Goal: Task Accomplishment & Management: Complete application form

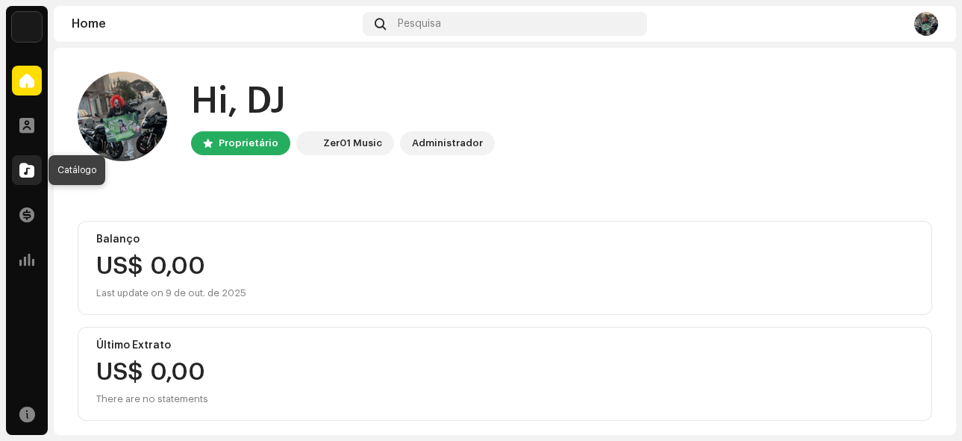
click at [35, 173] on div at bounding box center [27, 170] width 30 height 30
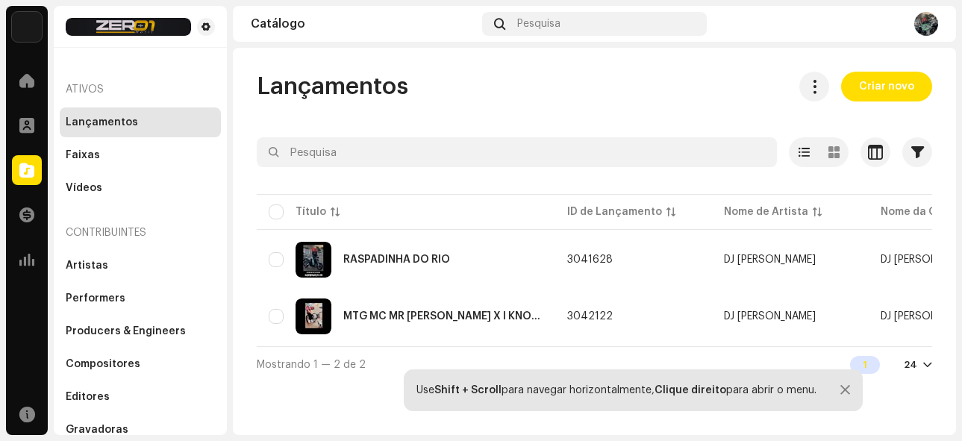
click at [843, 390] on div at bounding box center [846, 390] width 10 height 12
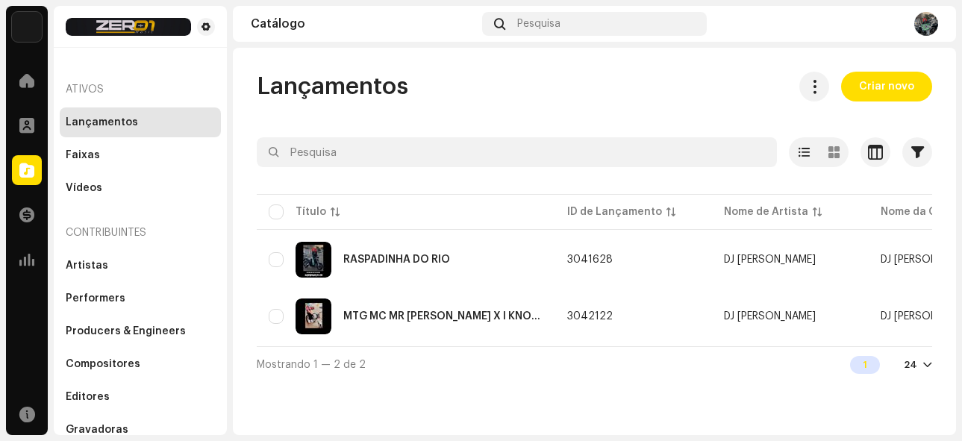
click at [727, 353] on div "Mostrando 1 — 2 de 2 1 24" at bounding box center [595, 364] width 676 height 36
click at [894, 87] on span "Criar novo" at bounding box center [886, 87] width 55 height 30
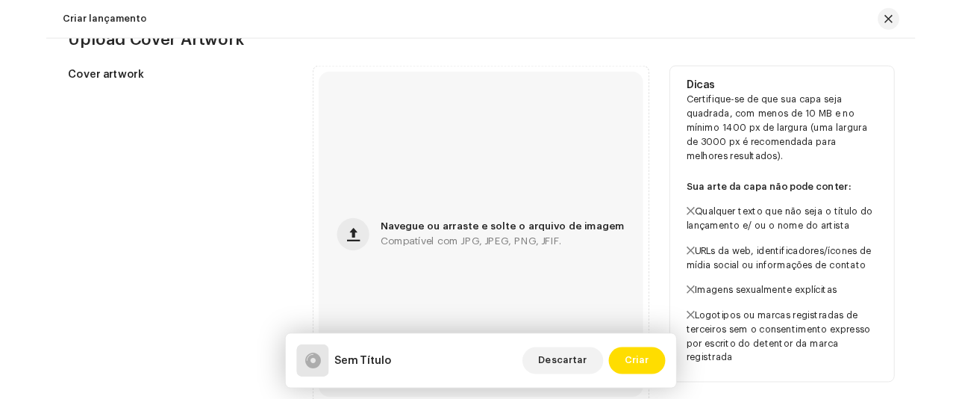
scroll to position [373, 0]
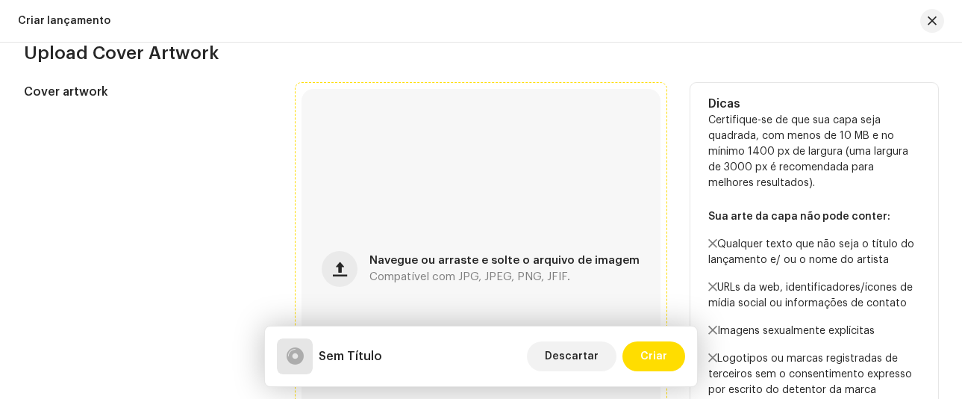
click at [467, 260] on span "Navegue ou arraste e solte o arquivo de imagem" at bounding box center [505, 260] width 270 height 10
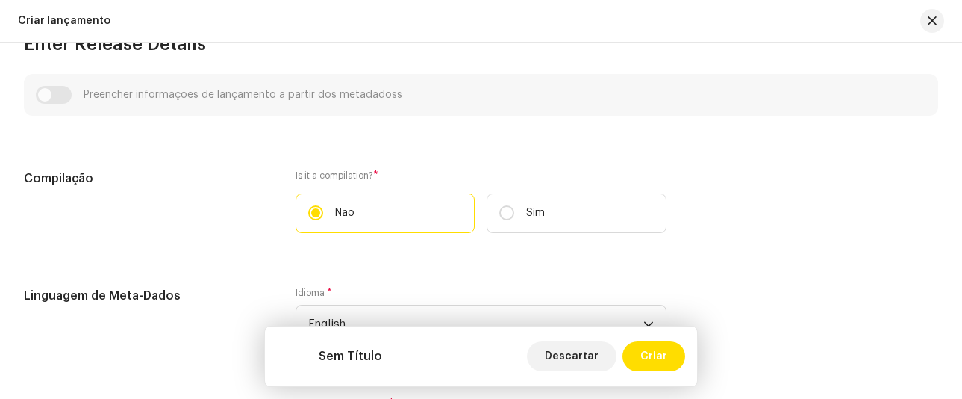
scroll to position [970, 0]
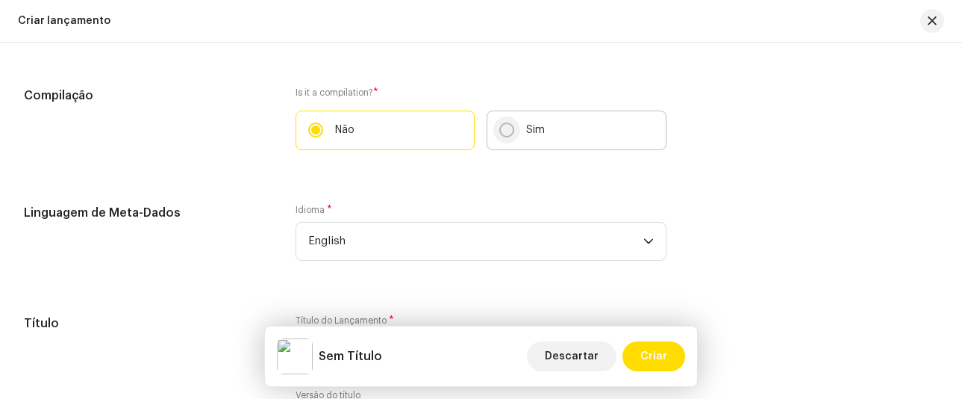
click at [508, 126] on input "Sim" at bounding box center [506, 129] width 15 height 15
radio input "true"
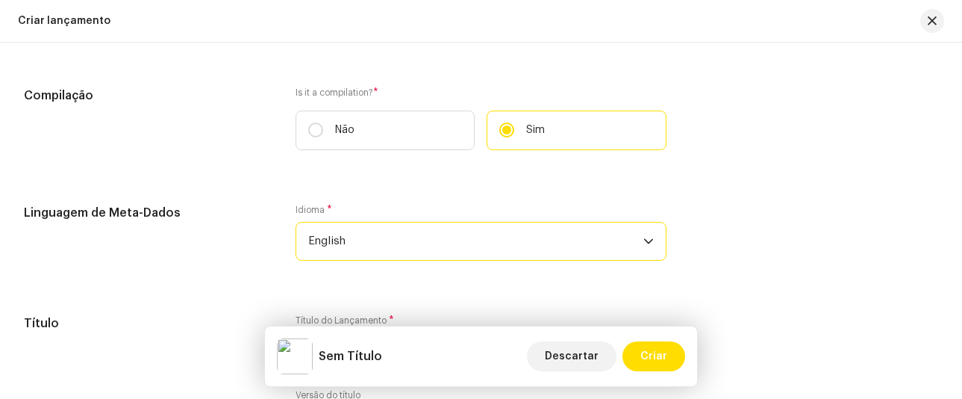
click at [525, 237] on span "English" at bounding box center [476, 240] width 336 height 37
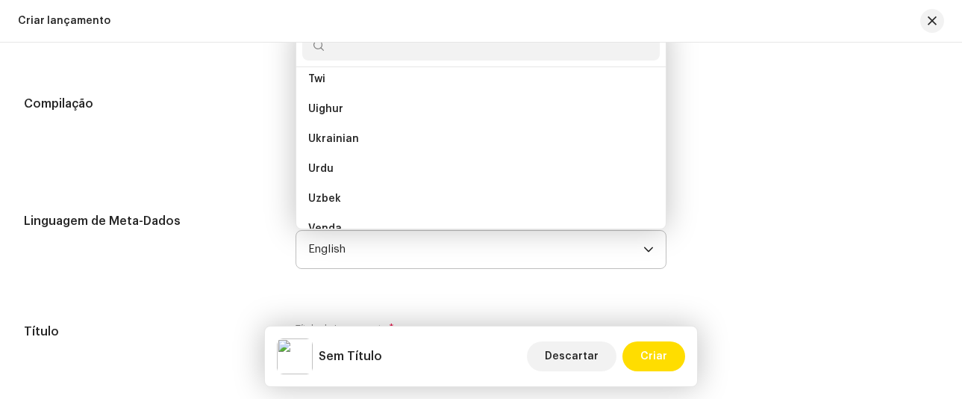
scroll to position [5351, 0]
click at [352, 54] on input "text" at bounding box center [481, 46] width 358 height 30
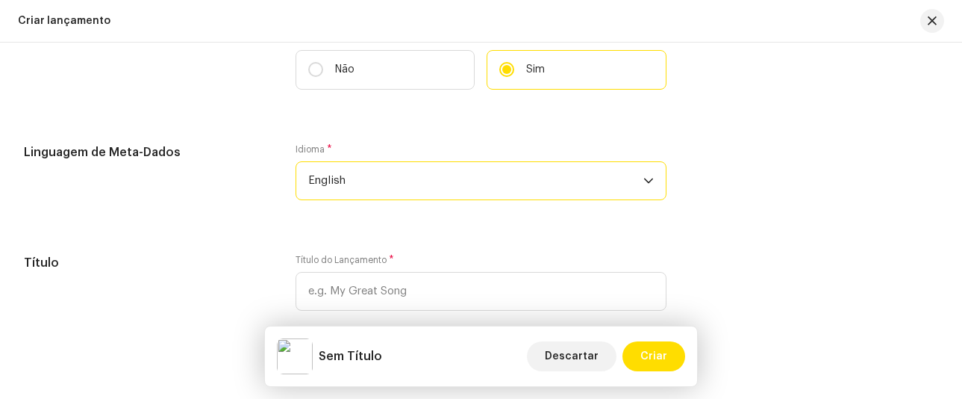
click at [373, 165] on span "English" at bounding box center [476, 180] width 336 height 37
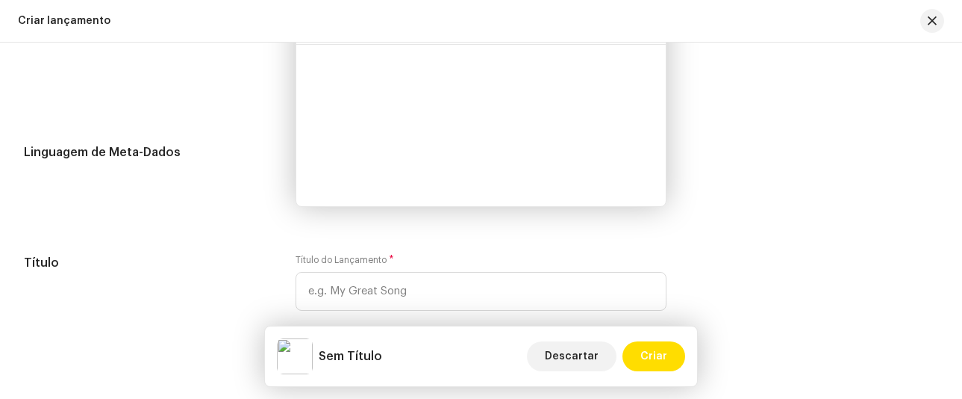
scroll to position [1009, 0]
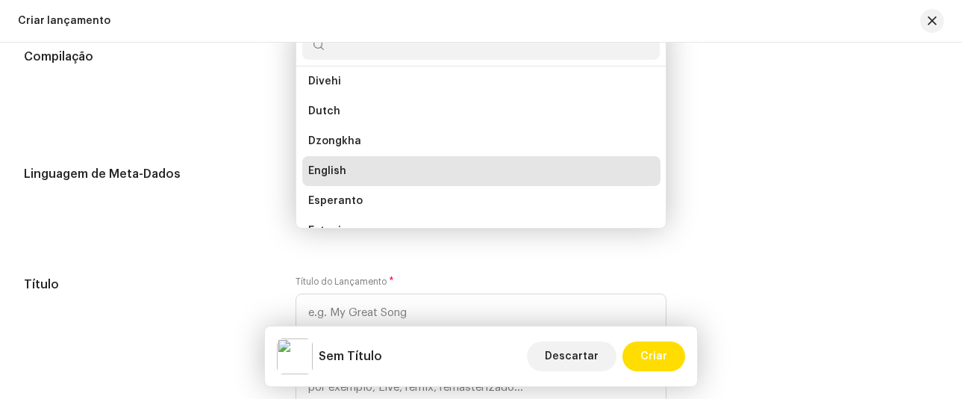
click at [331, 49] on input "text" at bounding box center [481, 45] width 358 height 30
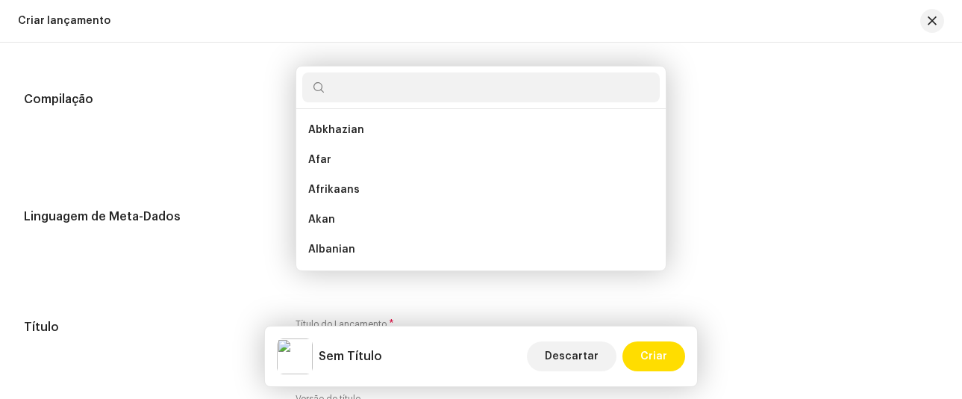
scroll to position [939, 0]
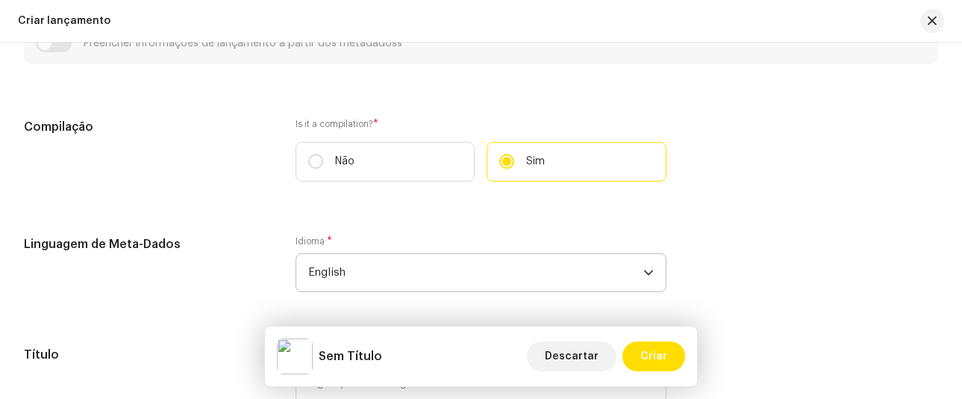
click at [566, 266] on span "English" at bounding box center [476, 272] width 336 height 37
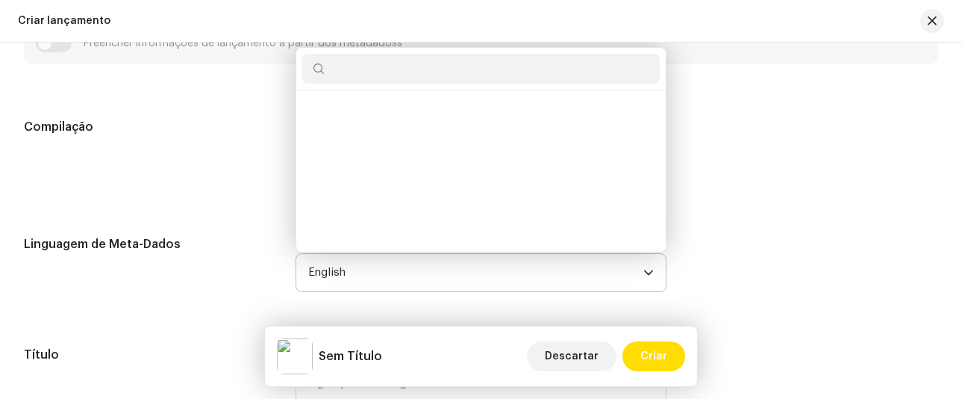
scroll to position [1380, 0]
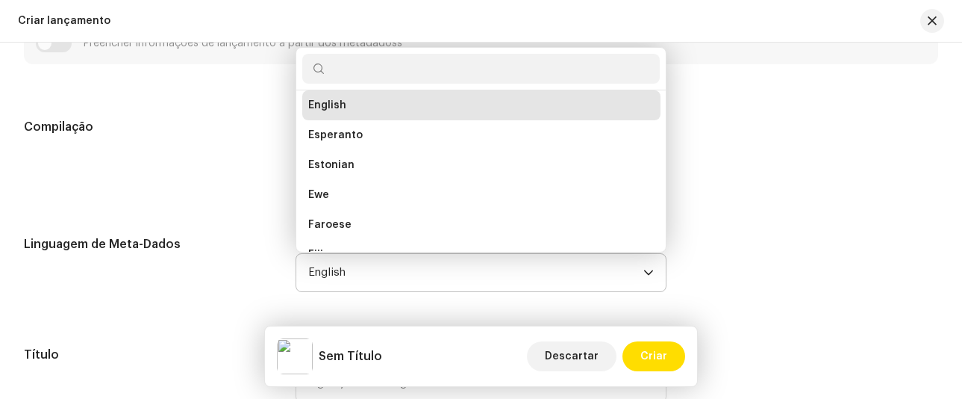
click at [418, 71] on input "text" at bounding box center [481, 69] width 358 height 30
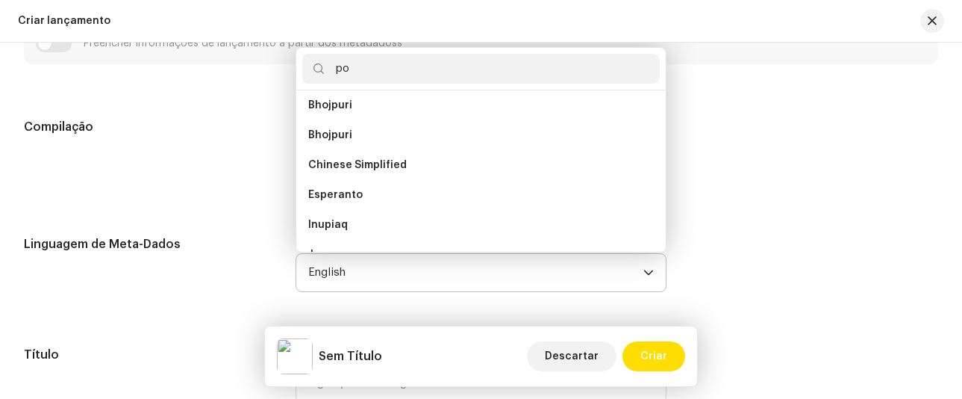
scroll to position [0, 0]
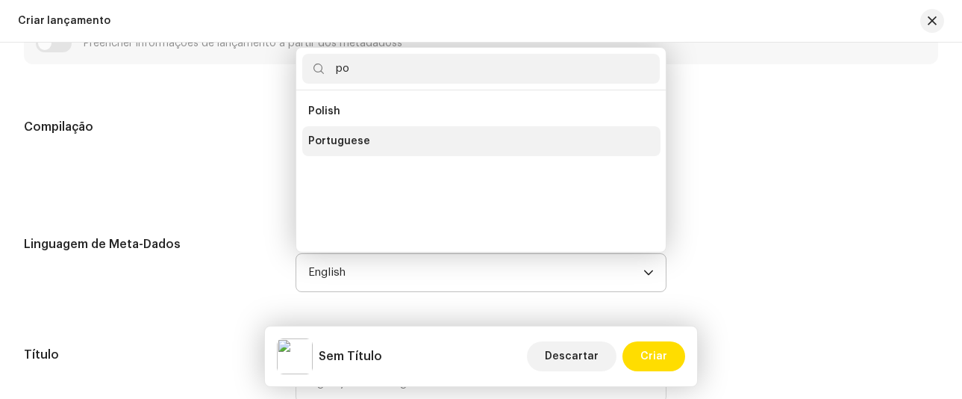
type input "po"
click at [364, 140] on li "Portuguese" at bounding box center [481, 141] width 358 height 30
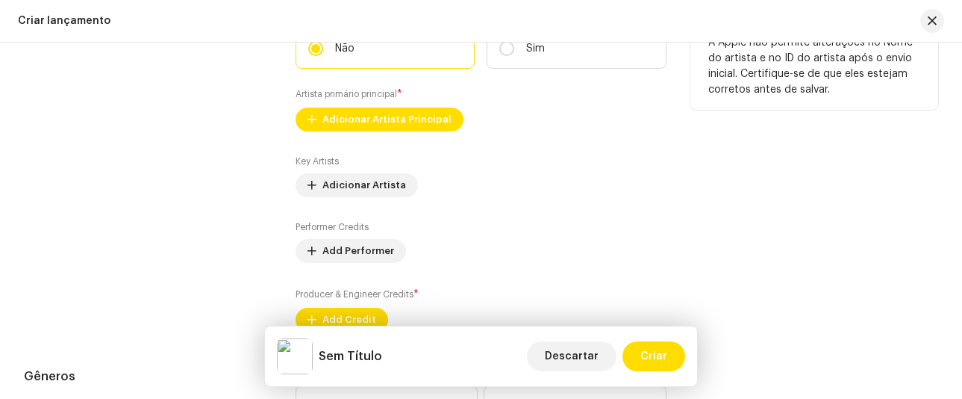
scroll to position [1462, 0]
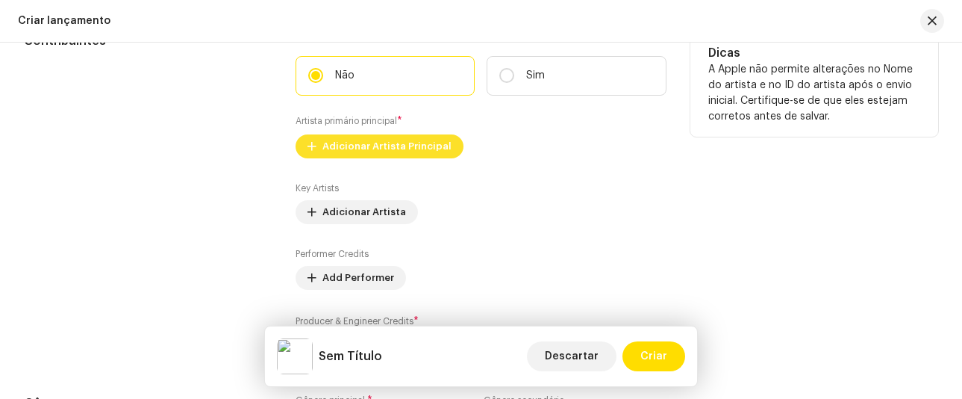
click at [367, 145] on span "Adicionar Artista Principal" at bounding box center [386, 146] width 129 height 30
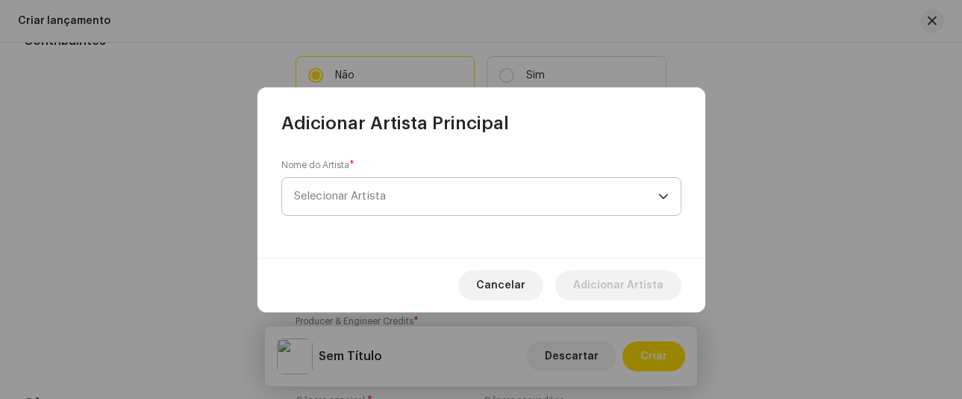
click at [375, 208] on span "Selecionar Artista" at bounding box center [476, 196] width 364 height 37
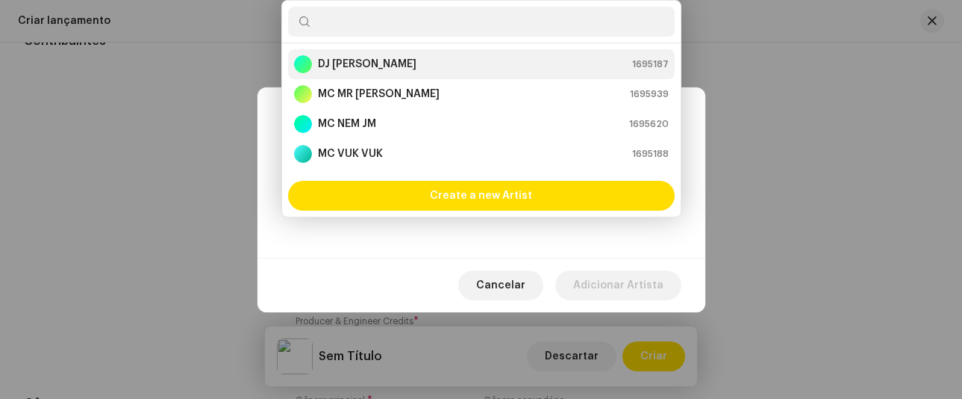
click at [355, 66] on strong "DJ [PERSON_NAME]" at bounding box center [367, 64] width 99 height 15
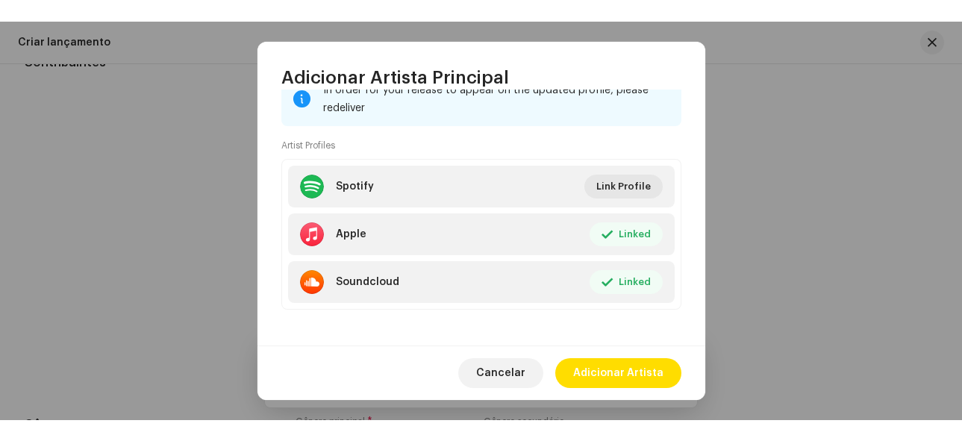
scroll to position [228, 0]
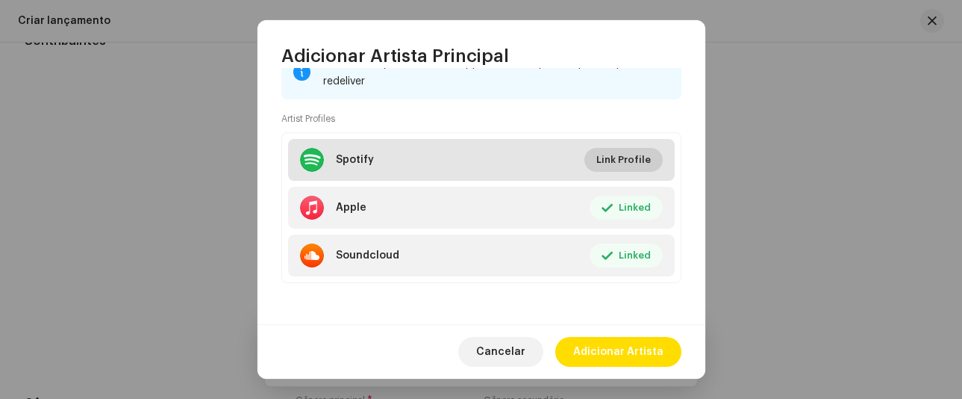
click at [611, 158] on span "Link Profile" at bounding box center [623, 160] width 54 height 30
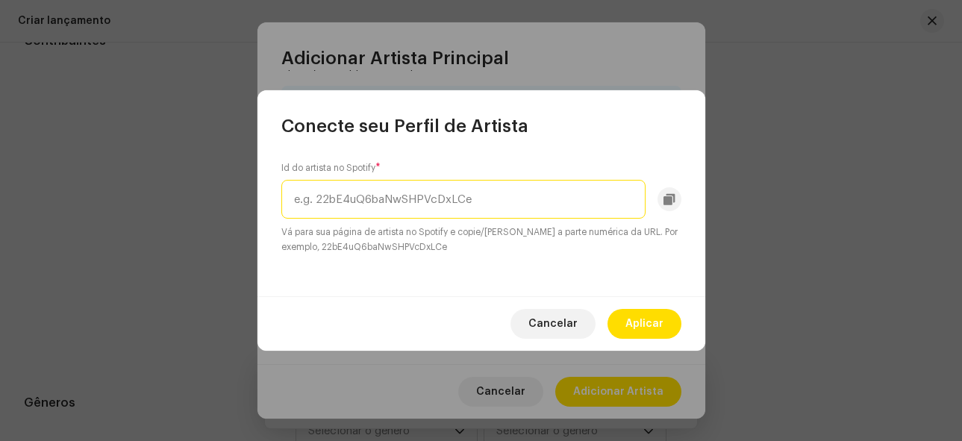
scroll to position [190, 0]
paste input "0staO5LImgQ77hx9iRDPEk"
type input "0staO5LImgQ77hx9iRDPEk"
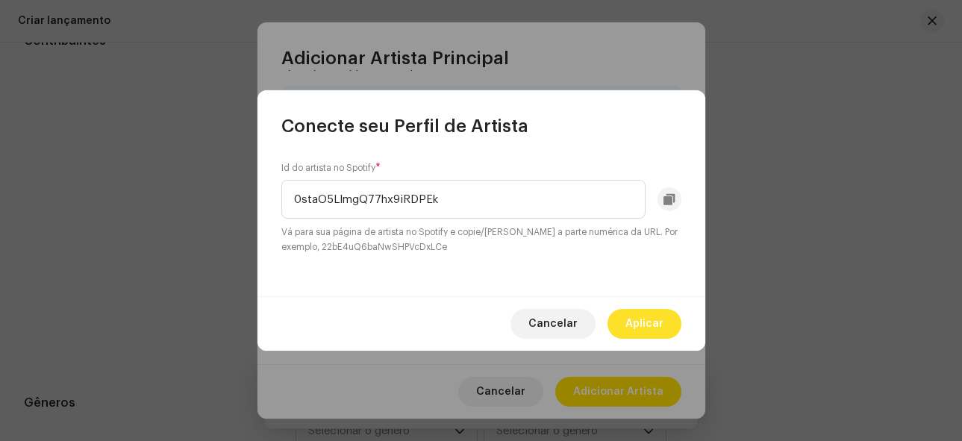
click at [663, 322] on span "Aplicar" at bounding box center [645, 324] width 38 height 30
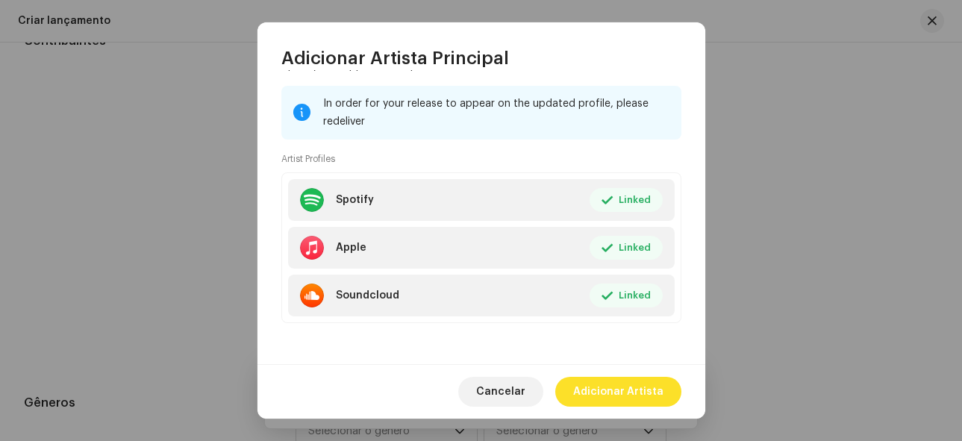
click at [644, 396] on span "Adicionar Artista" at bounding box center [618, 392] width 90 height 30
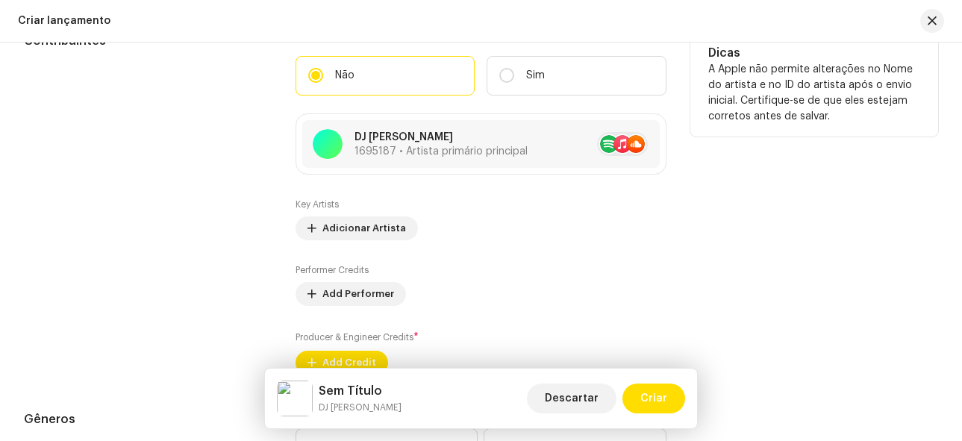
scroll to position [1536, 0]
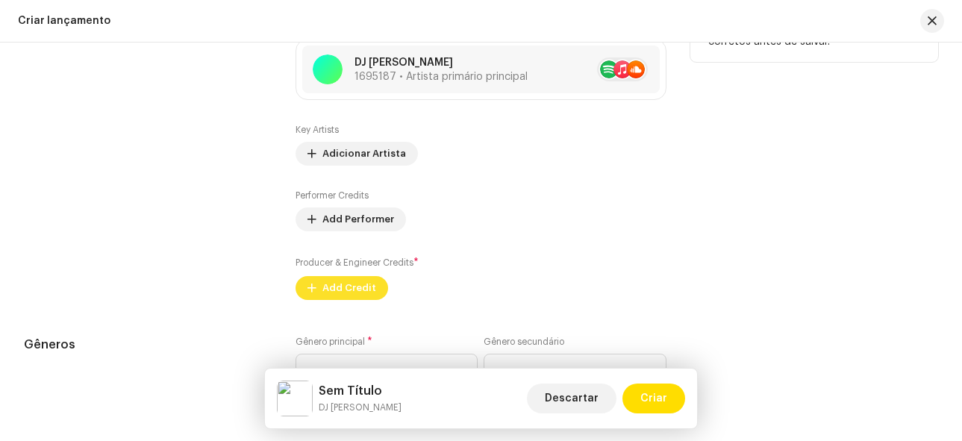
click at [351, 289] on span "Add Credit" at bounding box center [349, 288] width 54 height 30
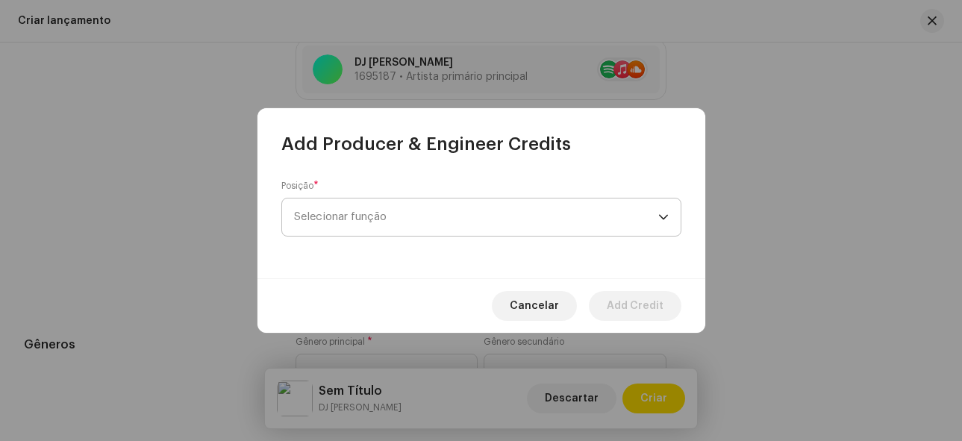
click at [408, 207] on span "Selecionar função" at bounding box center [476, 217] width 364 height 37
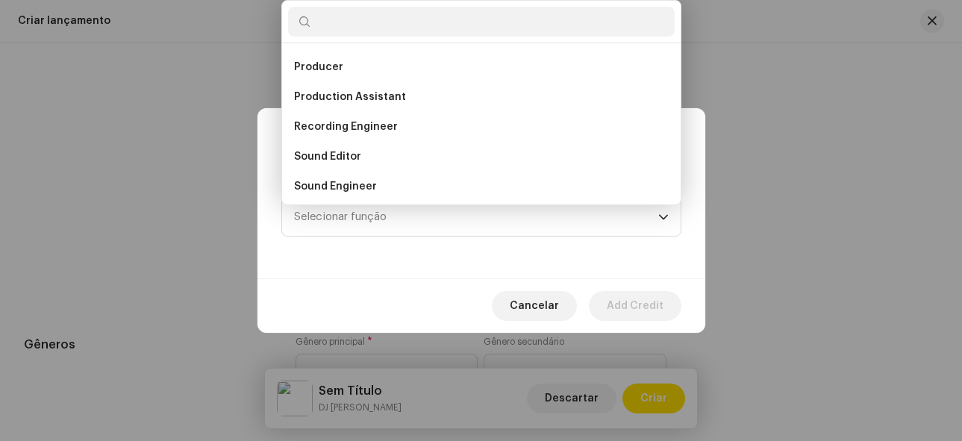
scroll to position [621, 0]
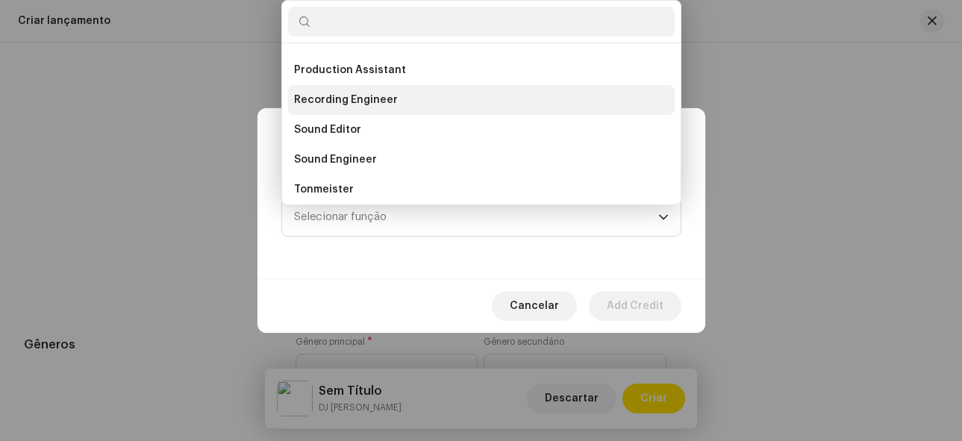
click at [372, 106] on span "Recording Engineer" at bounding box center [346, 100] width 104 height 15
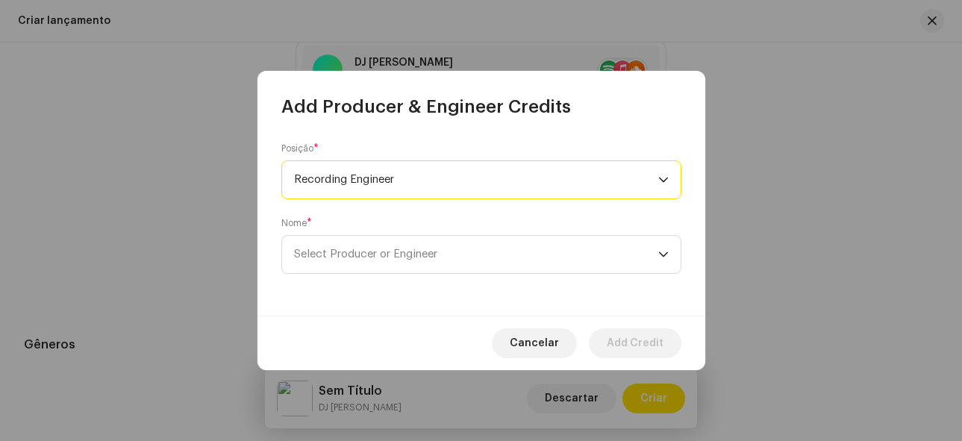
click at [397, 190] on span "Recording Engineer" at bounding box center [476, 179] width 364 height 37
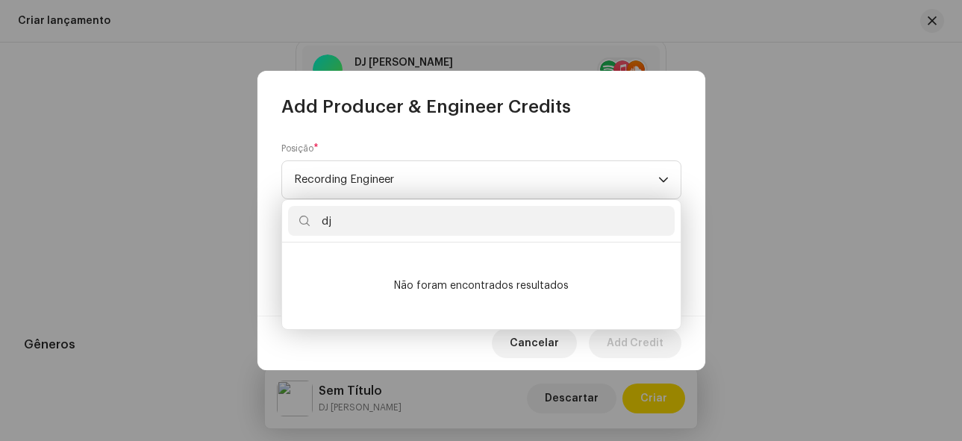
scroll to position [0, 0]
type input "d"
type input "D"
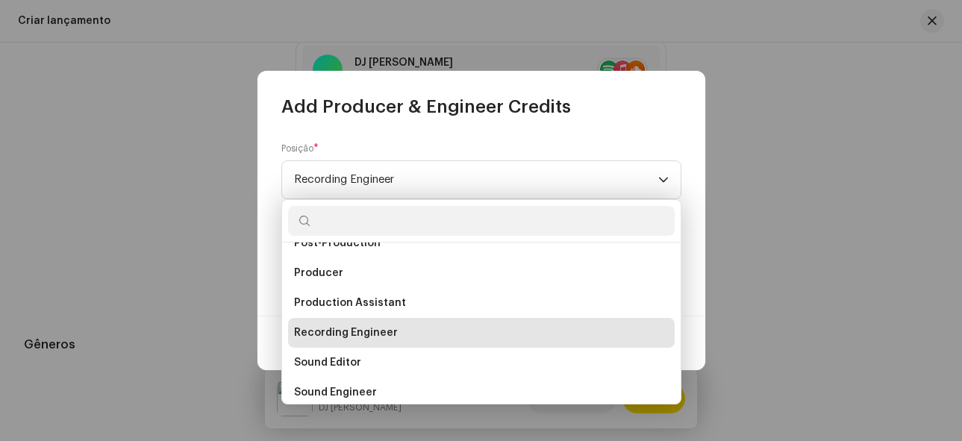
scroll to position [597, 0]
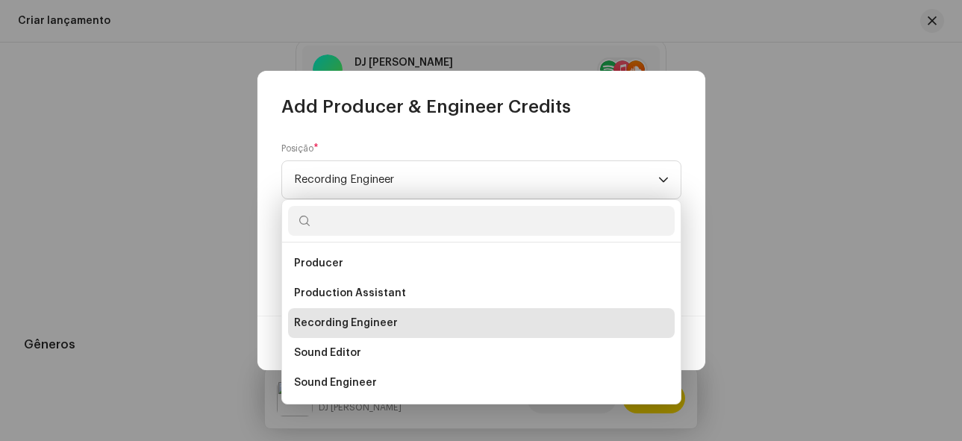
click at [372, 324] on span "Recording Engineer" at bounding box center [346, 323] width 104 height 15
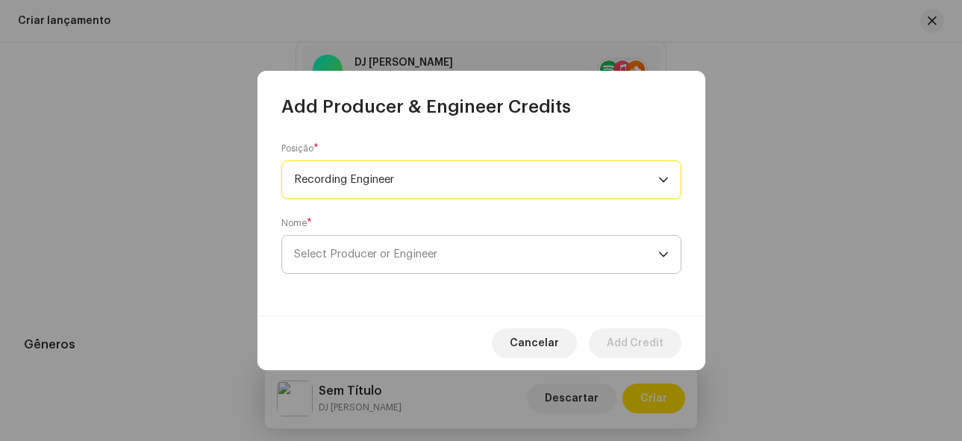
click at [375, 264] on span "Select Producer or Engineer" at bounding box center [476, 254] width 364 height 37
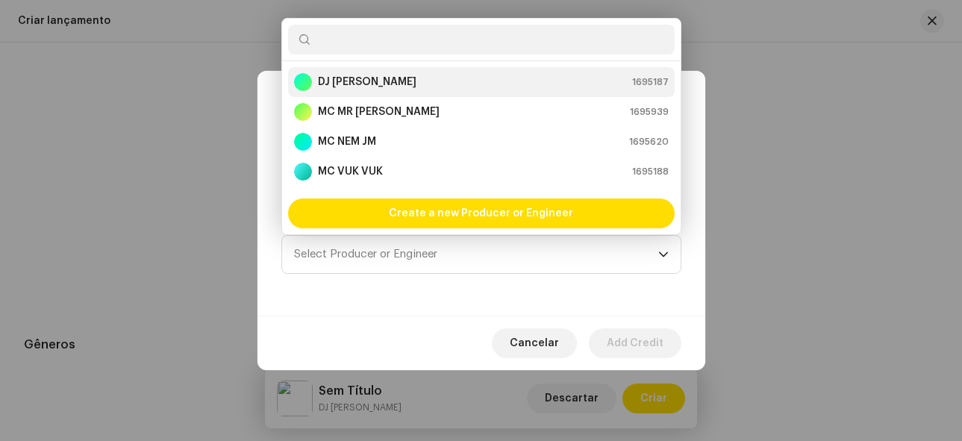
click at [355, 79] on strong "DJ [PERSON_NAME]" at bounding box center [367, 82] width 99 height 15
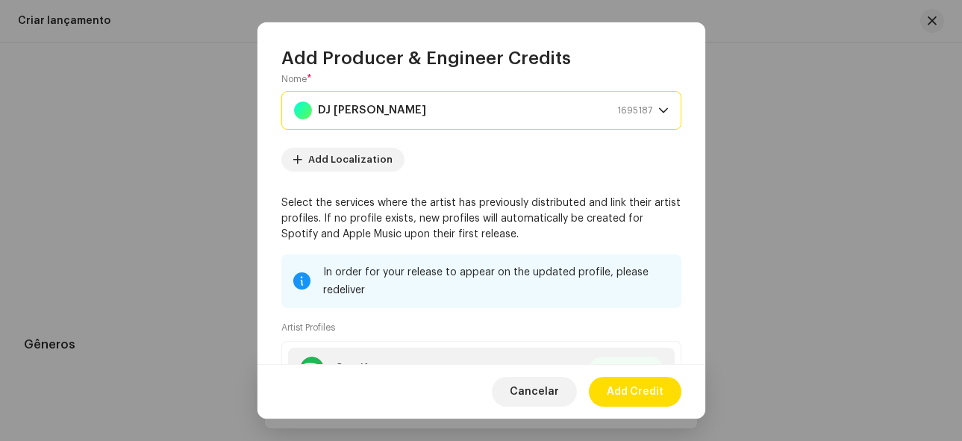
scroll to position [264, 0]
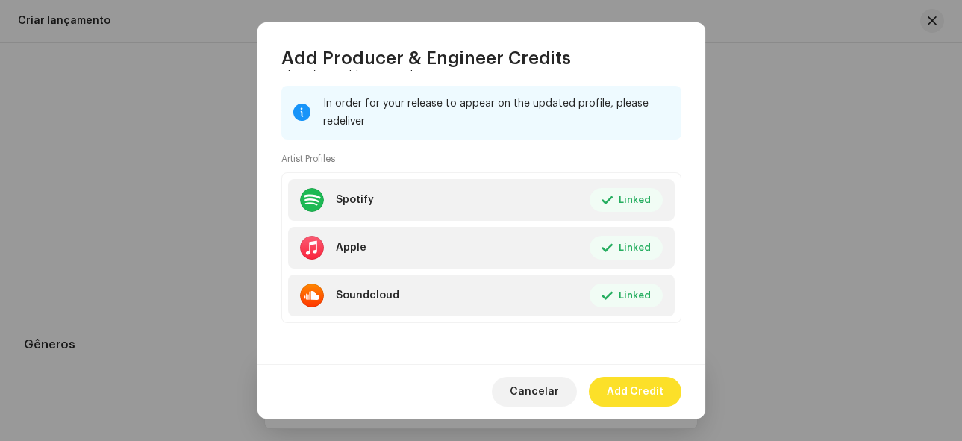
click at [664, 387] on button "Add Credit" at bounding box center [635, 392] width 93 height 30
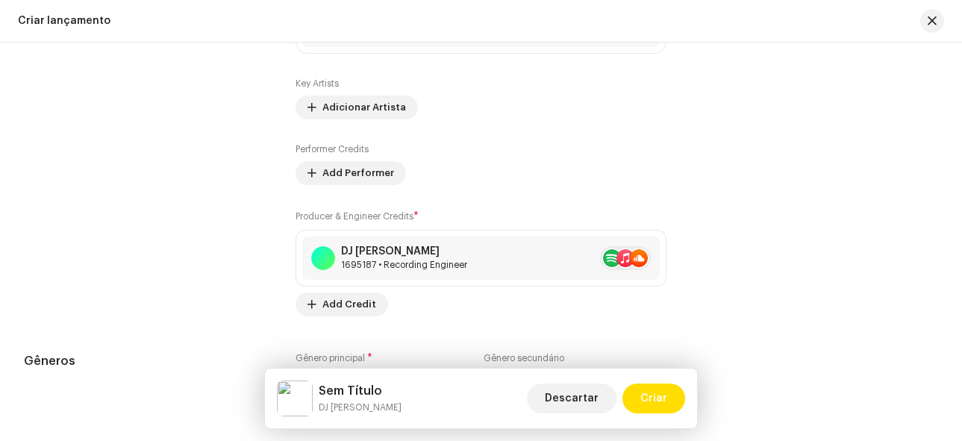
scroll to position [1462, 0]
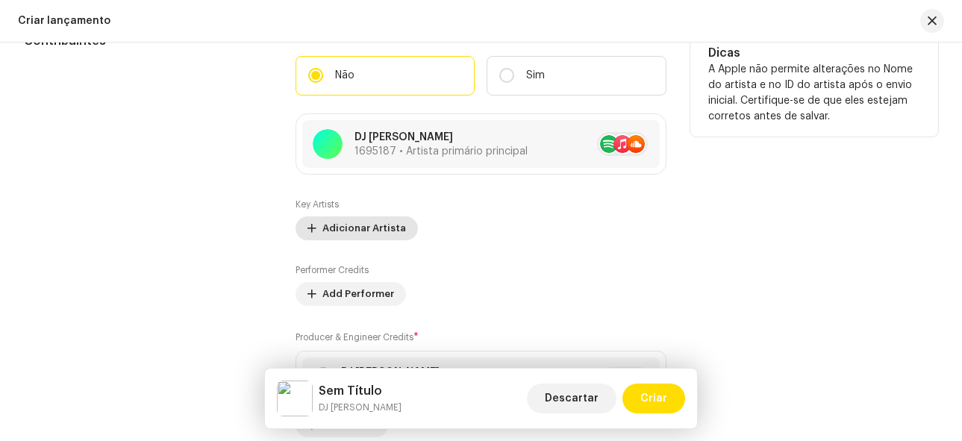
click at [378, 226] on span "Adicionar Artista" at bounding box center [364, 228] width 84 height 30
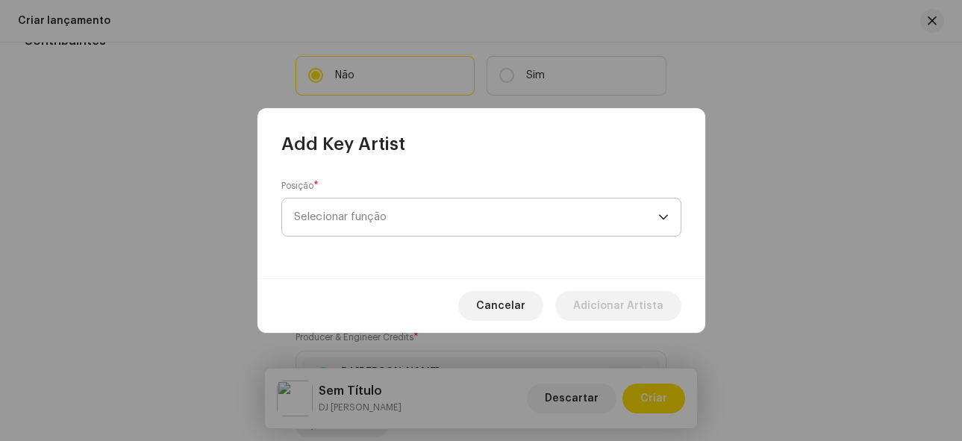
click at [407, 213] on span "Selecionar função" at bounding box center [476, 217] width 364 height 37
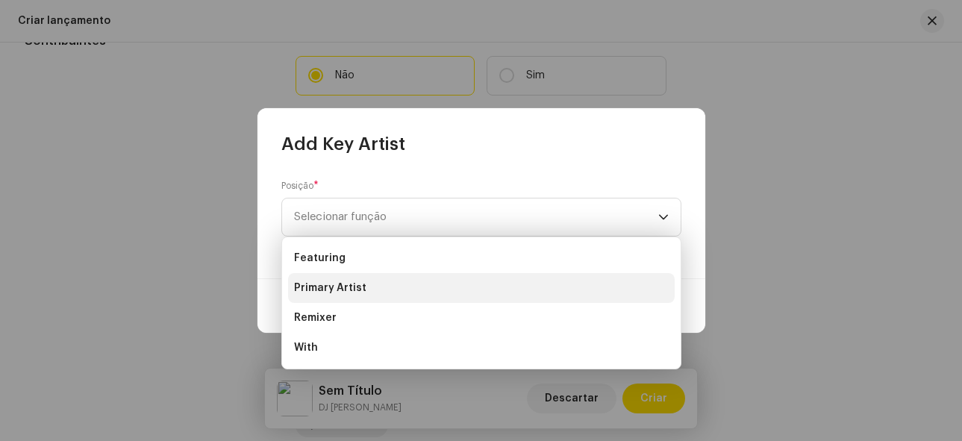
click at [352, 291] on span "Primary Artist" at bounding box center [330, 288] width 72 height 15
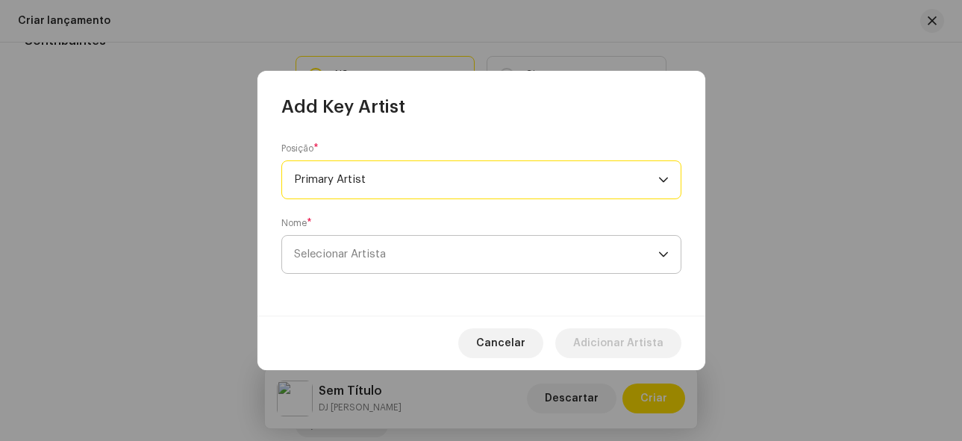
click at [367, 255] on span "Selecionar Artista" at bounding box center [340, 254] width 92 height 11
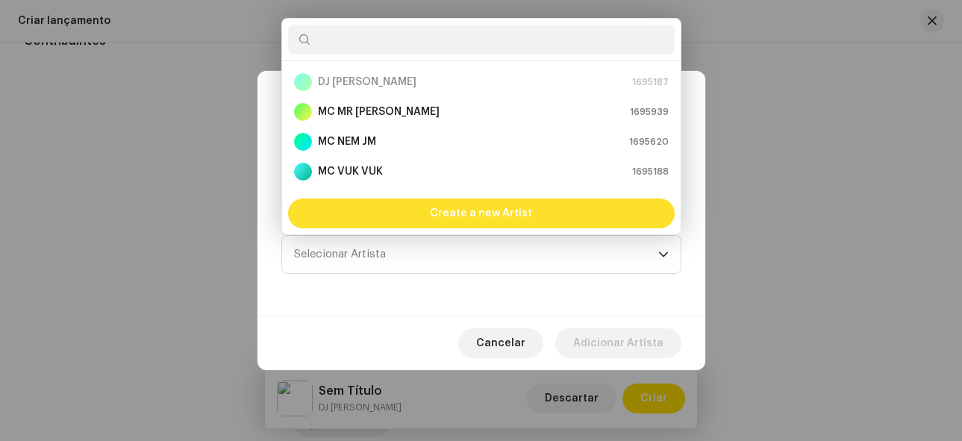
click at [433, 211] on span "Create a new Artist" at bounding box center [481, 214] width 102 height 30
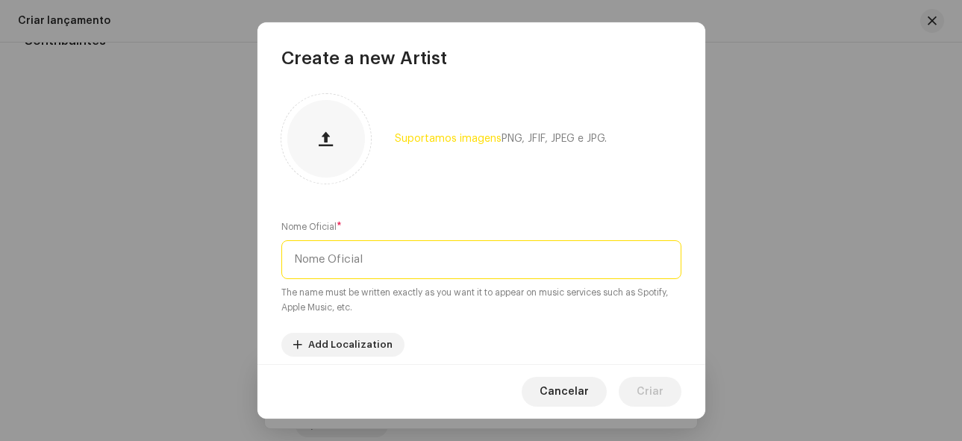
click at [411, 277] on input "text" at bounding box center [481, 259] width 400 height 39
drag, startPoint x: 334, startPoint y: 261, endPoint x: 319, endPoint y: 258, distance: 15.8
click at [319, 258] on input "MC FAHAH" at bounding box center [481, 259] width 400 height 39
type input "MC Fahah"
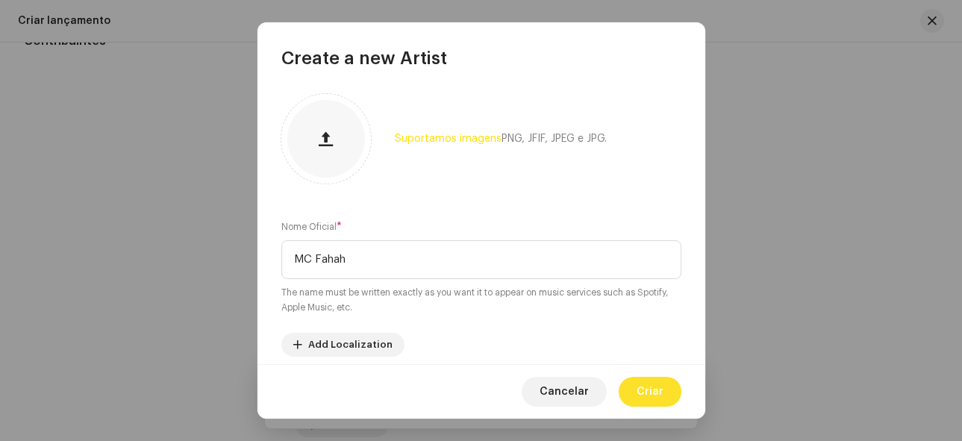
click at [654, 394] on span "Criar" at bounding box center [650, 392] width 27 height 30
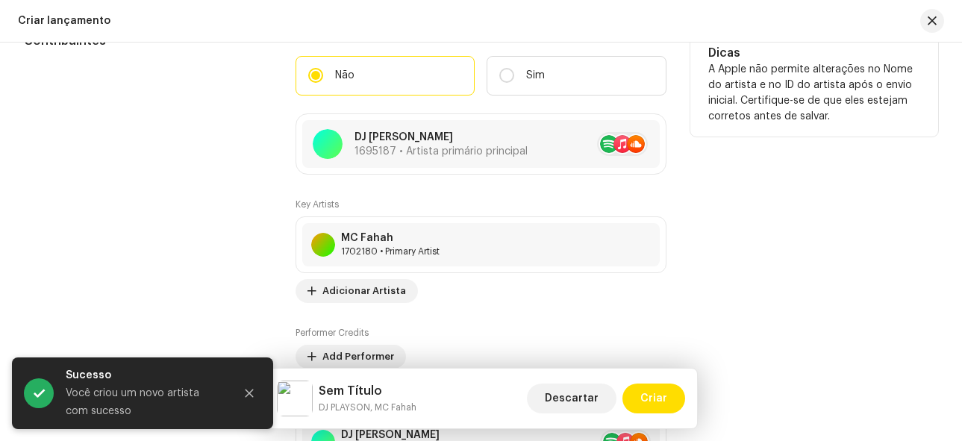
scroll to position [1536, 0]
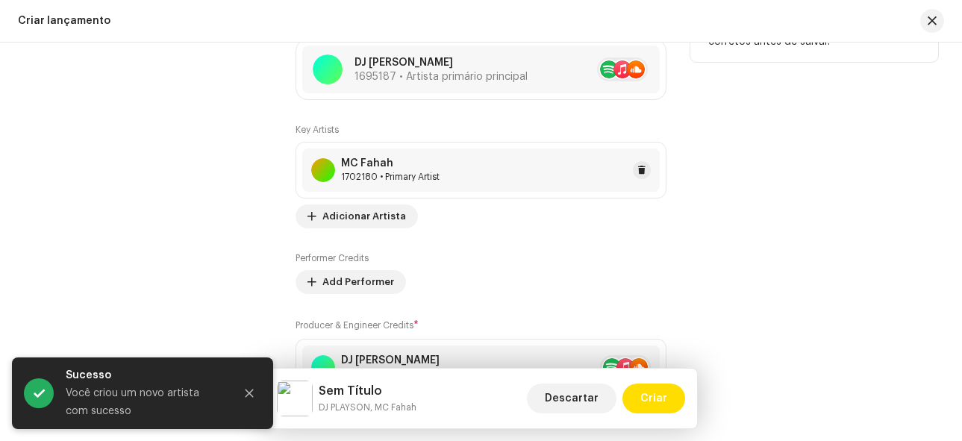
click at [446, 172] on div "MC [PERSON_NAME] 1702180 • Primary Artist" at bounding box center [481, 170] width 358 height 43
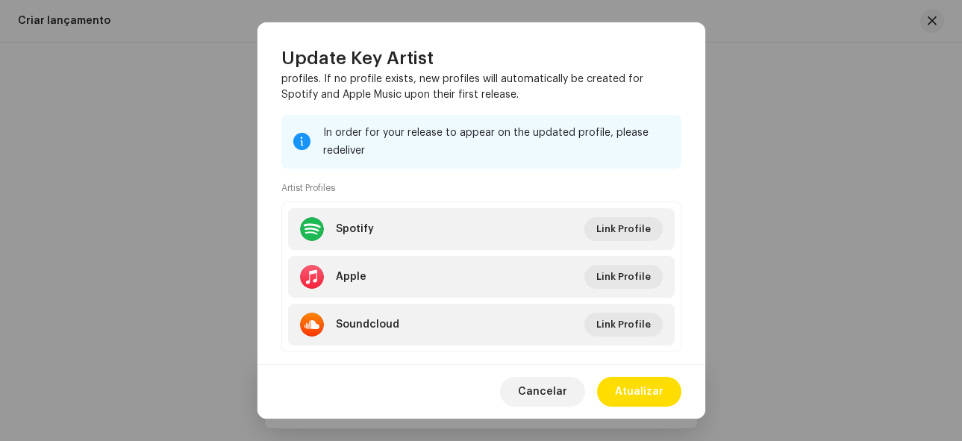
scroll to position [264, 0]
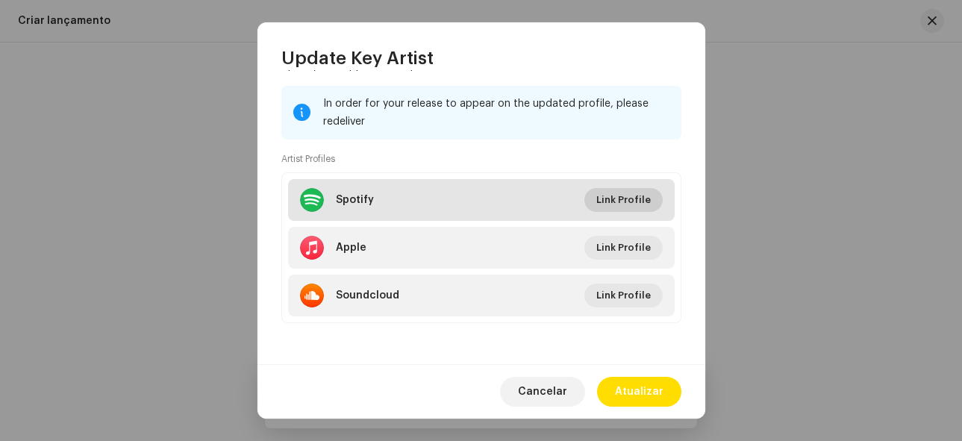
click at [612, 196] on span "Link Profile" at bounding box center [623, 200] width 54 height 30
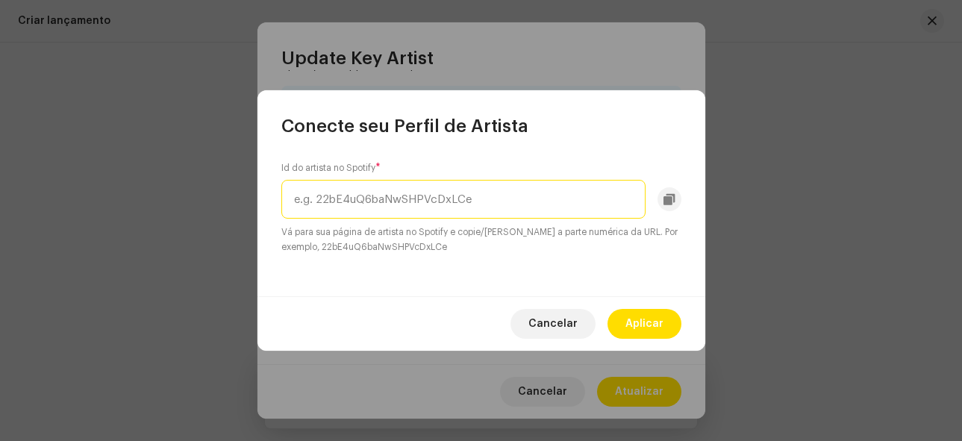
paste input "0MlMFTEEEk0uSwI4hYSxrq"
type input "0MlMFTEEEk0uSwI4hYSxrq"
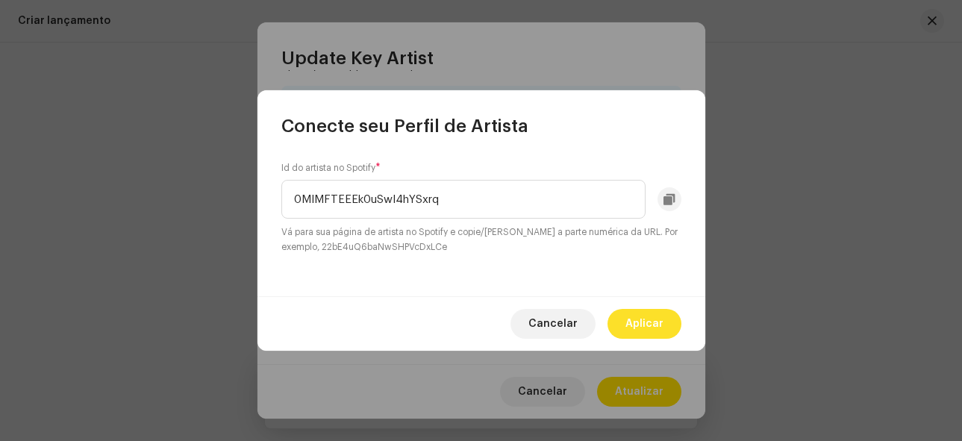
click at [631, 316] on span "Aplicar" at bounding box center [645, 324] width 38 height 30
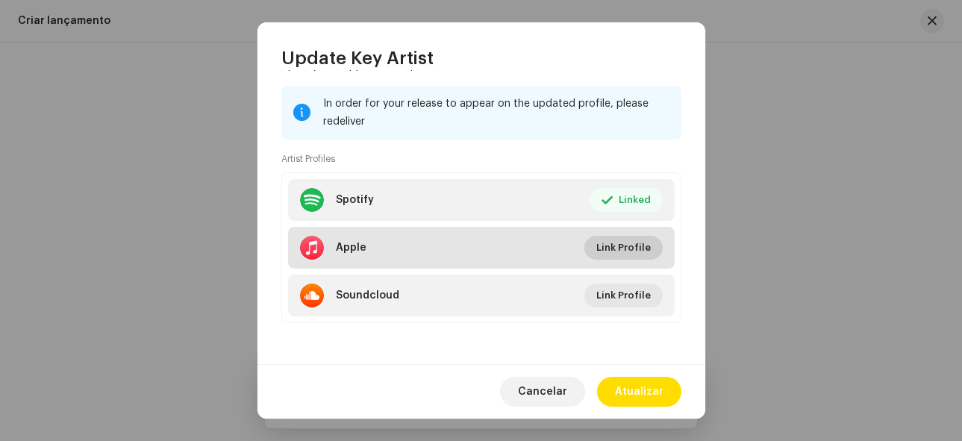
click at [611, 250] on span "Link Profile" at bounding box center [623, 248] width 54 height 30
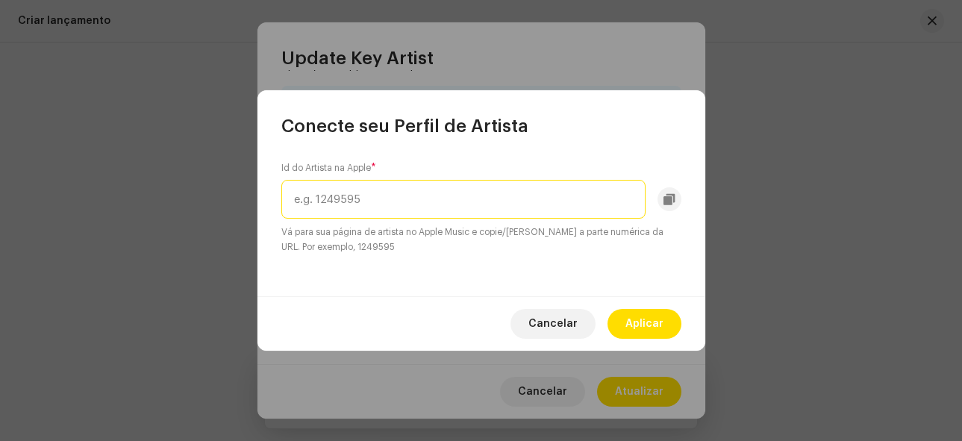
click at [428, 191] on input "text" at bounding box center [463, 199] width 364 height 39
paste input "mc-fahah/1412077974"
click at [470, 201] on input "mc-fahah/1412077974" at bounding box center [463, 199] width 364 height 39
click at [451, 191] on input "mc-fahah/1412077974" at bounding box center [463, 199] width 364 height 39
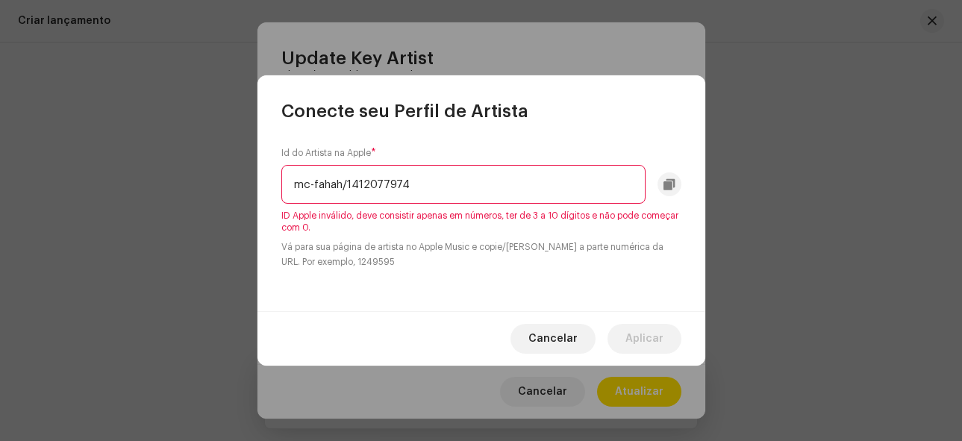
click at [348, 183] on input "mc-fahah/1412077974" at bounding box center [463, 184] width 364 height 39
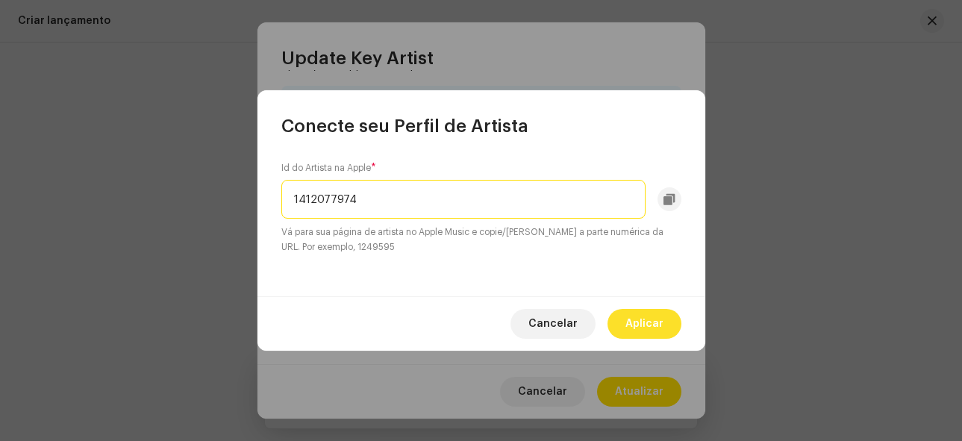
type input "1412077974"
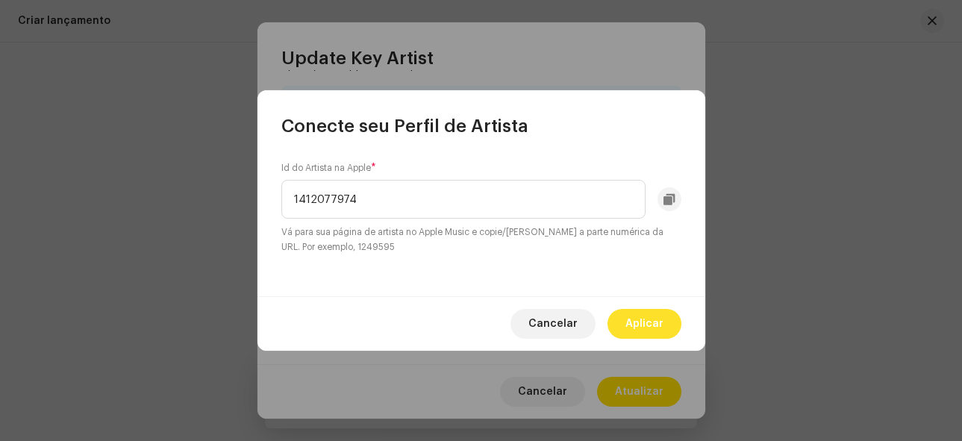
click at [657, 320] on span "Aplicar" at bounding box center [645, 324] width 38 height 30
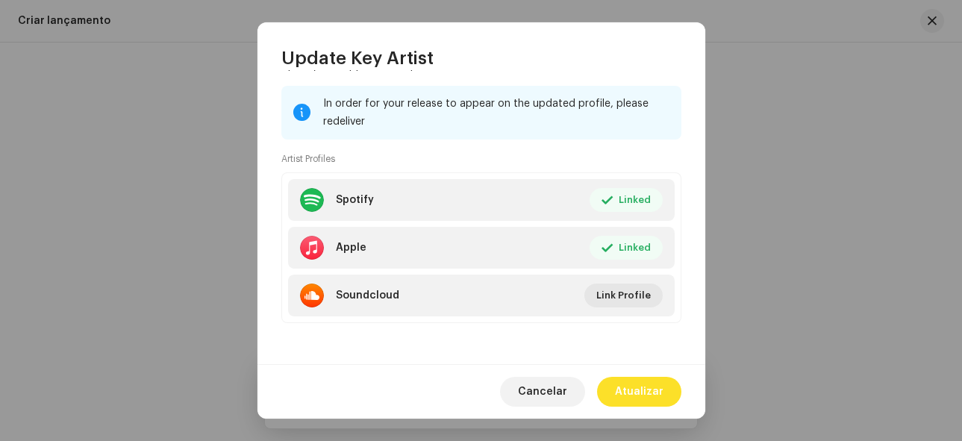
click at [635, 393] on span "Atualizar" at bounding box center [639, 392] width 49 height 30
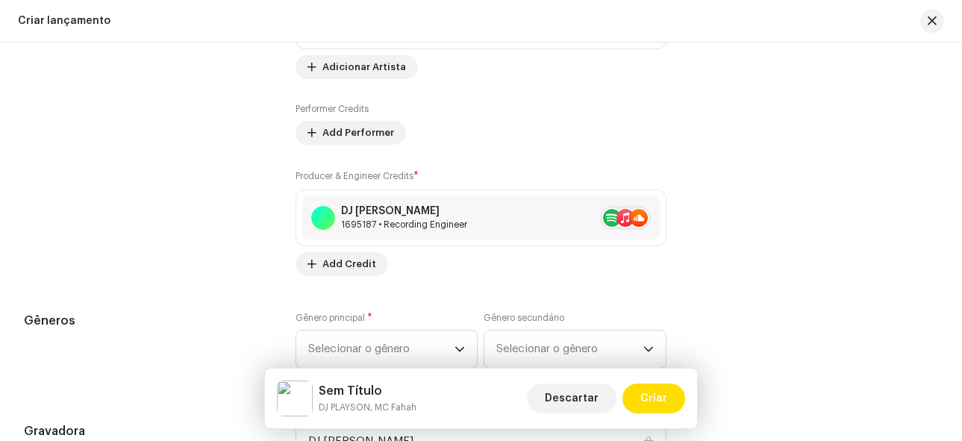
scroll to position [1760, 0]
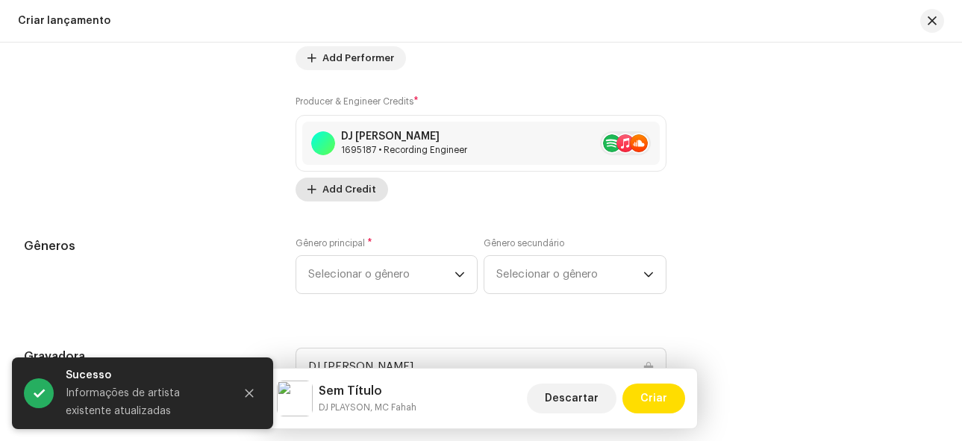
click at [361, 189] on span "Add Credit" at bounding box center [349, 190] width 54 height 30
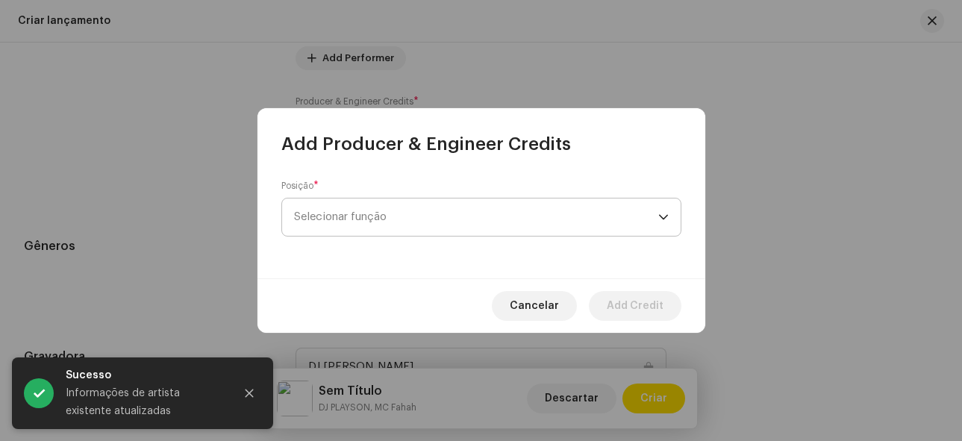
click at [372, 219] on span "Selecionar função" at bounding box center [476, 217] width 364 height 37
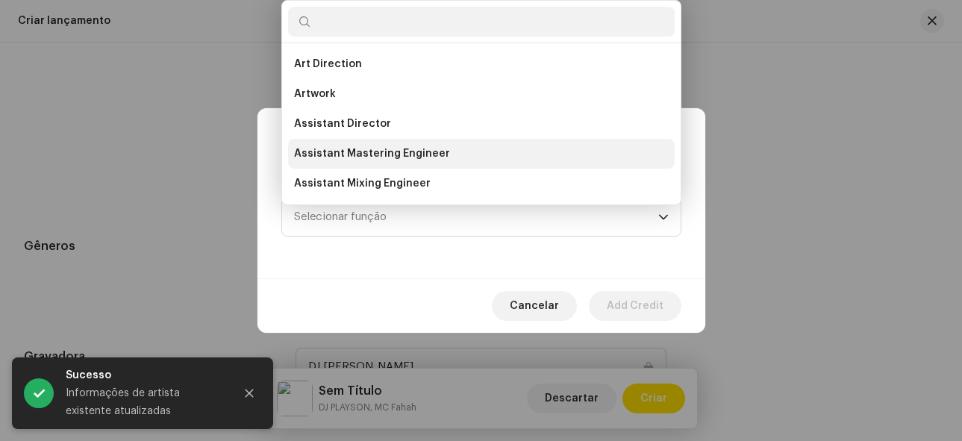
scroll to position [75, 0]
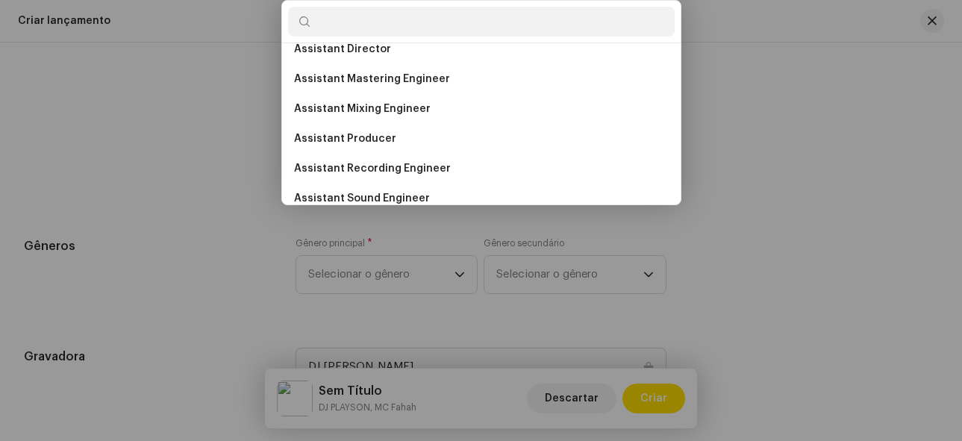
click at [736, 142] on div "Add Producer & Engineer Credits Posição * Selecionar função Cancelar Add Credit" at bounding box center [481, 220] width 962 height 441
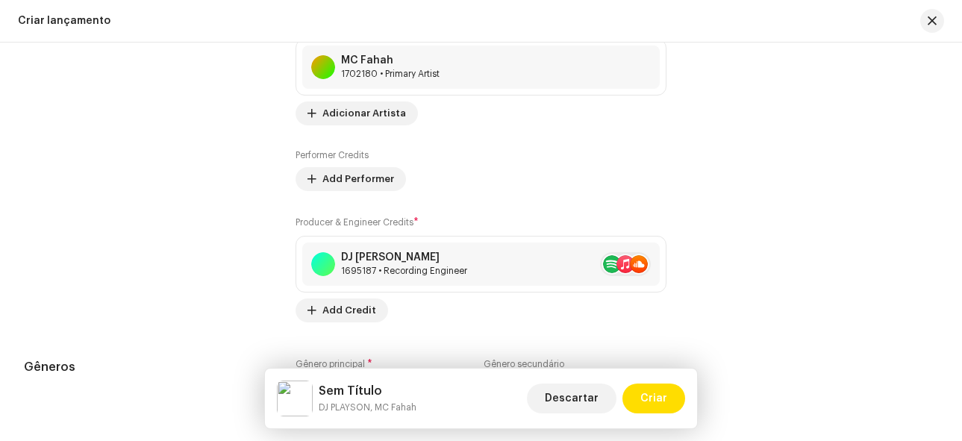
scroll to position [1536, 0]
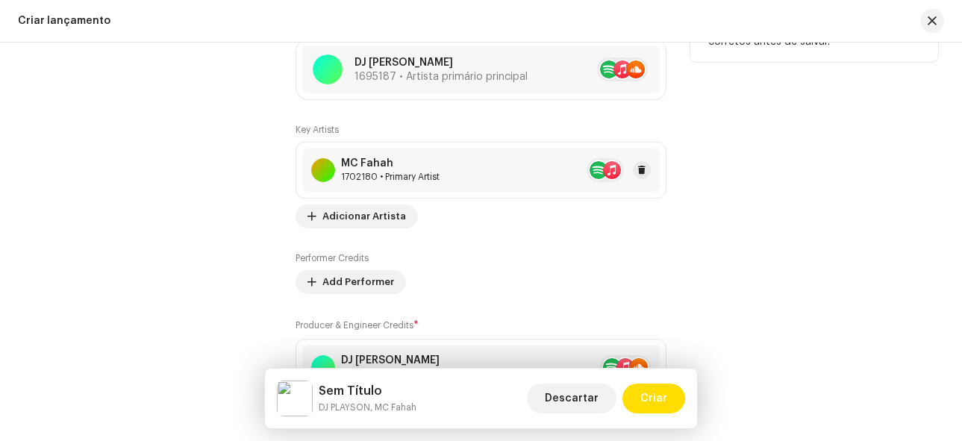
click at [482, 181] on div "MC [PERSON_NAME] 1702180 • Primary Artist" at bounding box center [481, 170] width 358 height 43
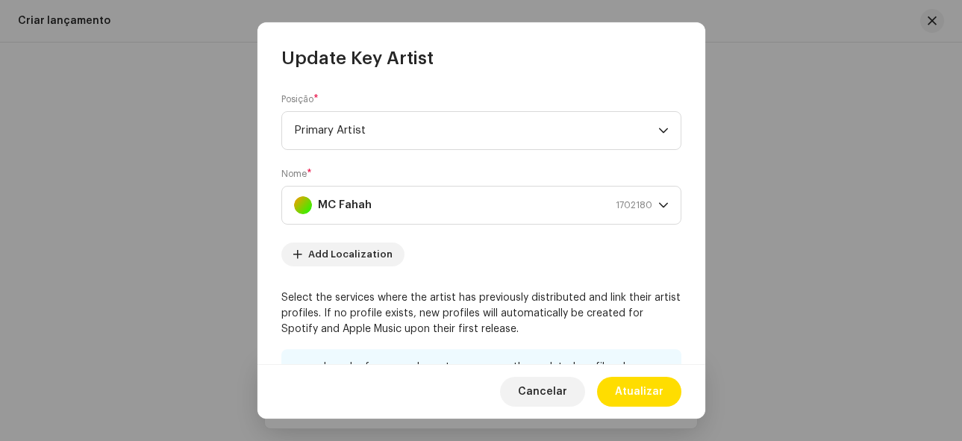
scroll to position [0, 0]
click at [567, 384] on span "Cancelar" at bounding box center [542, 392] width 49 height 30
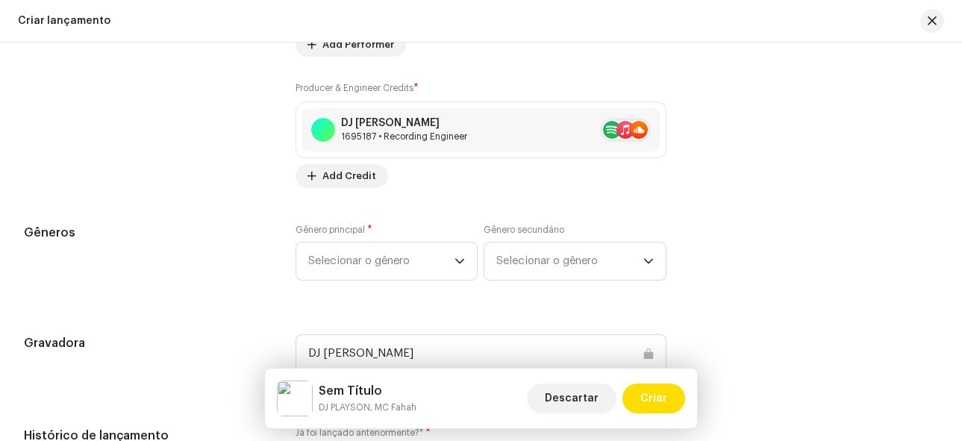
scroll to position [1686, 0]
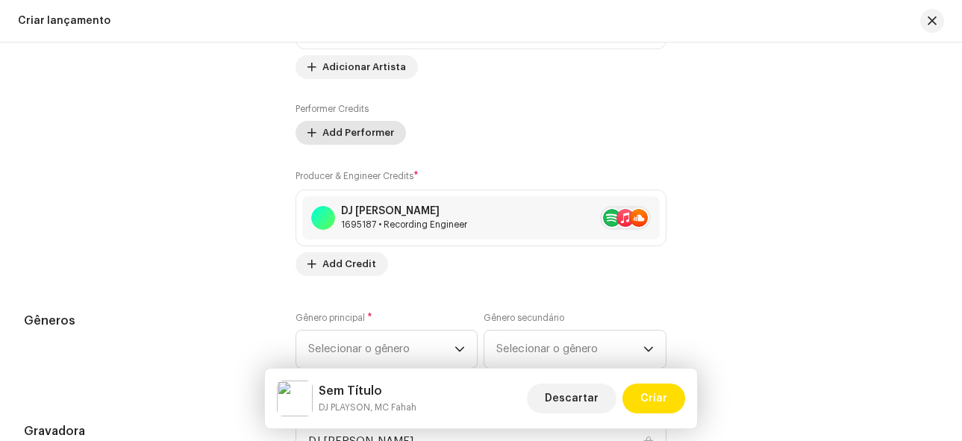
click at [322, 136] on span "Add Performer" at bounding box center [358, 133] width 72 height 30
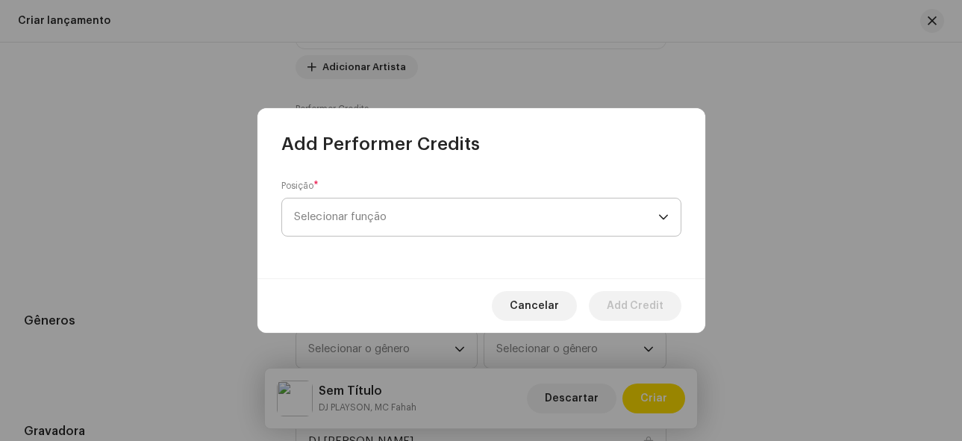
click at [370, 216] on span "Selecionar função" at bounding box center [476, 217] width 364 height 37
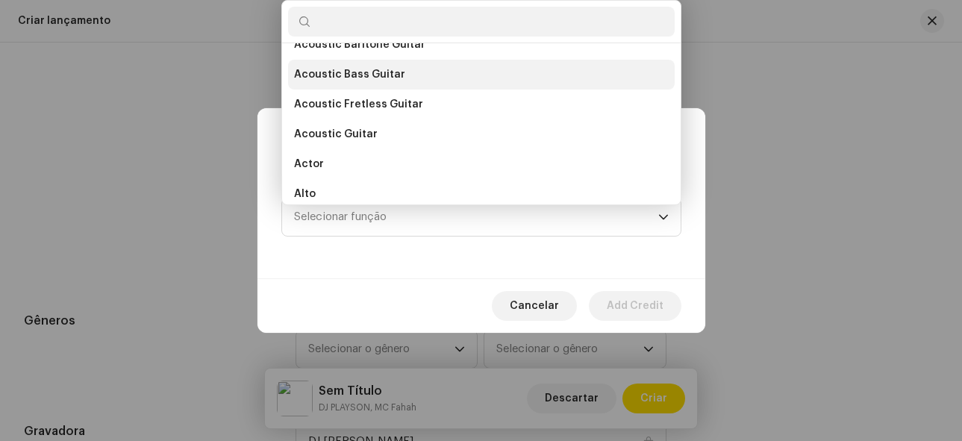
scroll to position [0, 0]
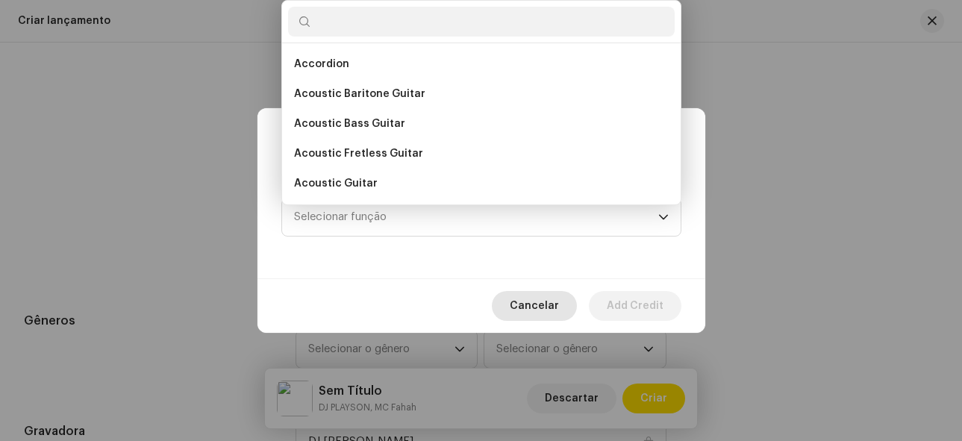
click at [541, 302] on span "Cancelar" at bounding box center [534, 306] width 49 height 30
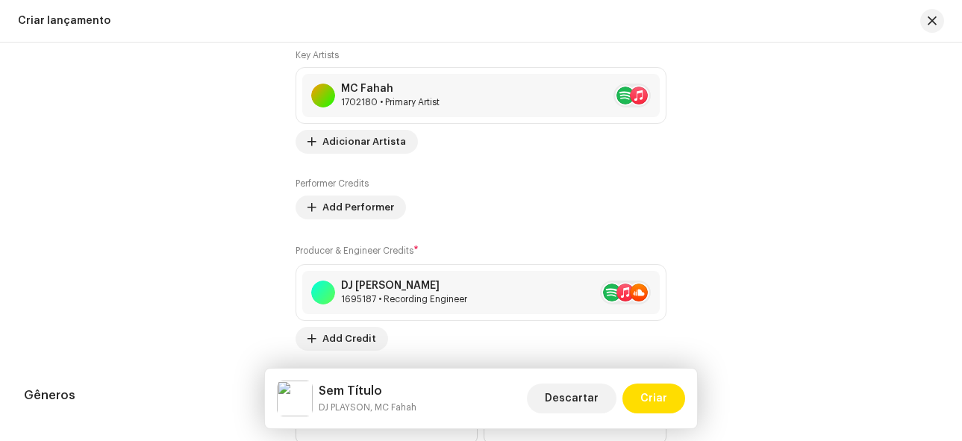
scroll to position [1910, 0]
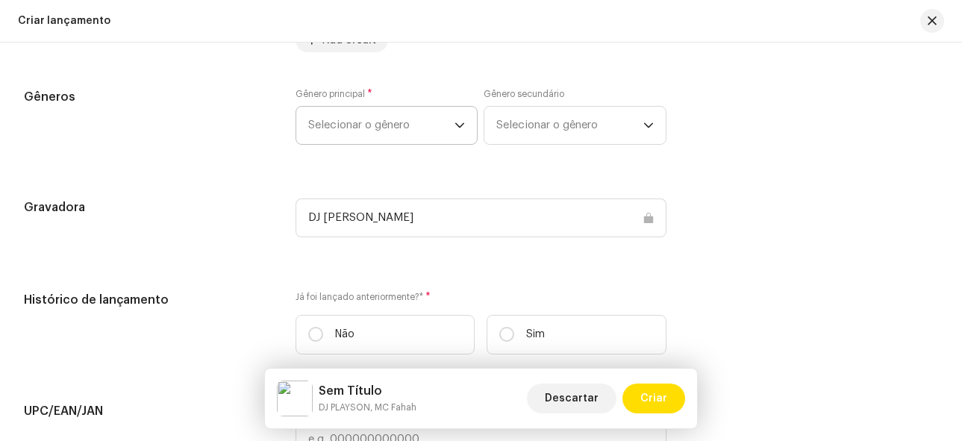
click at [440, 126] on span "Selecionar o gênero" at bounding box center [381, 125] width 147 height 37
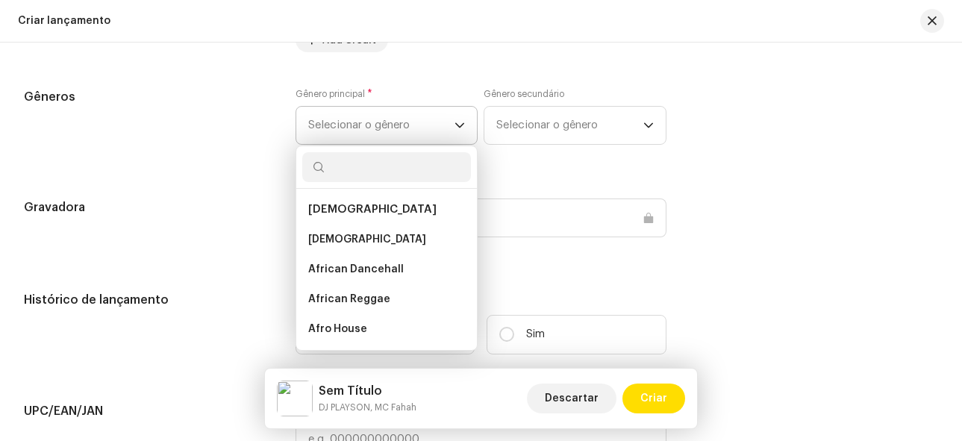
click at [390, 124] on span "Selecionar o gênero" at bounding box center [381, 125] width 147 height 37
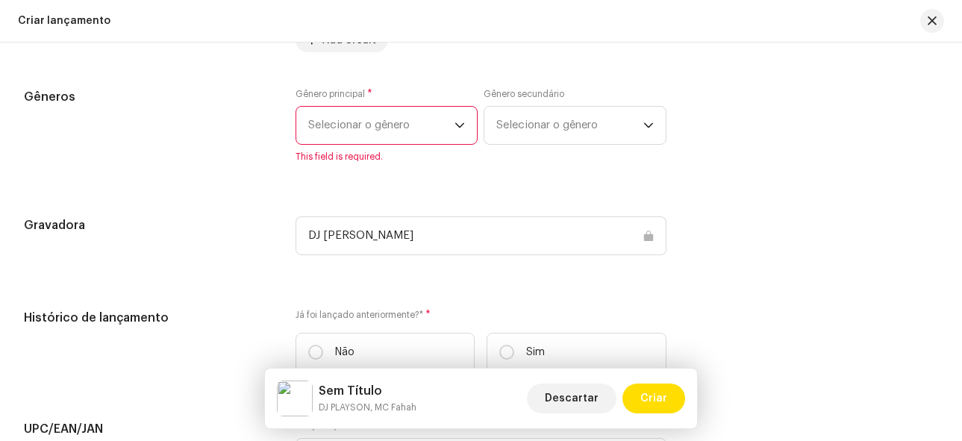
click at [390, 124] on span "Selecionar o gênero" at bounding box center [381, 125] width 147 height 37
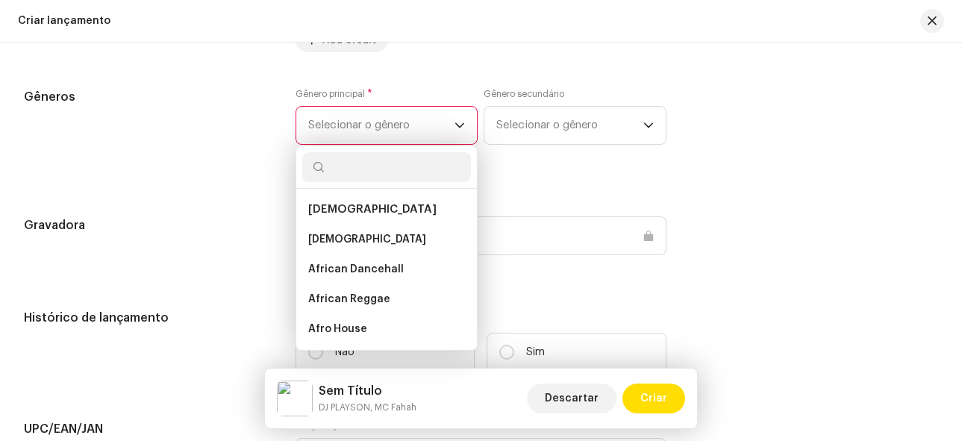
click at [414, 128] on span "Selecionar o gênero" at bounding box center [381, 125] width 147 height 37
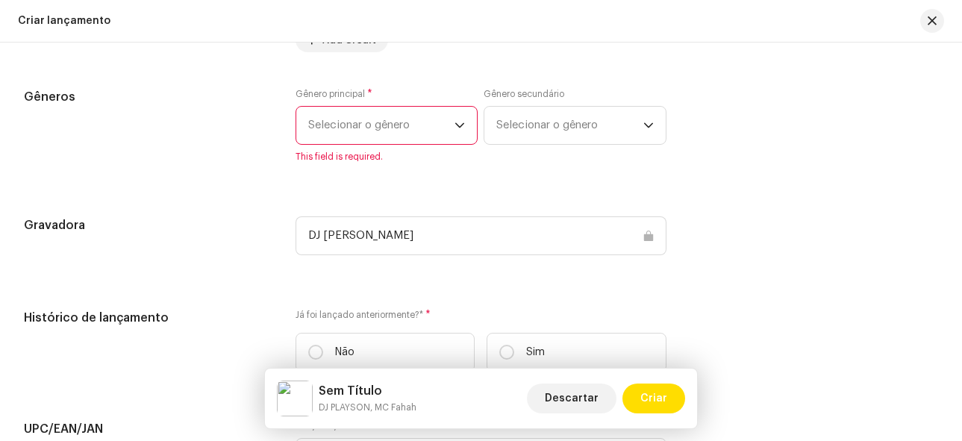
click at [393, 140] on span "Selecionar o gênero" at bounding box center [381, 125] width 147 height 37
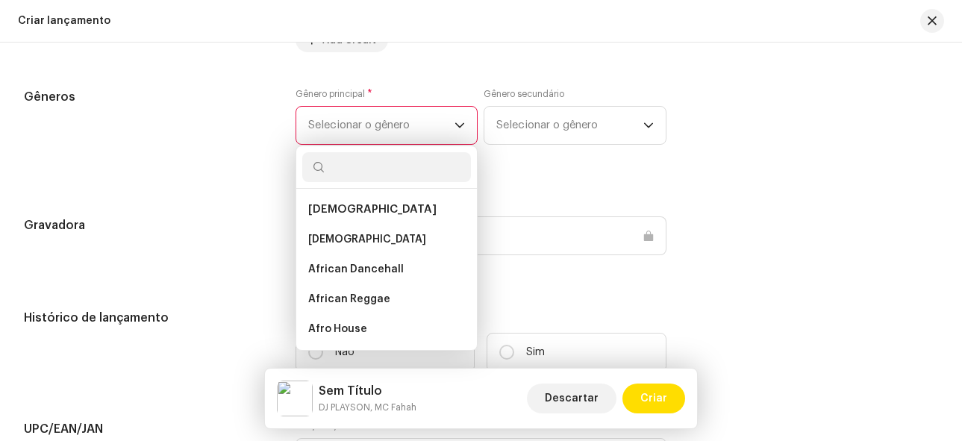
click at [374, 170] on input "text" at bounding box center [386, 167] width 169 height 30
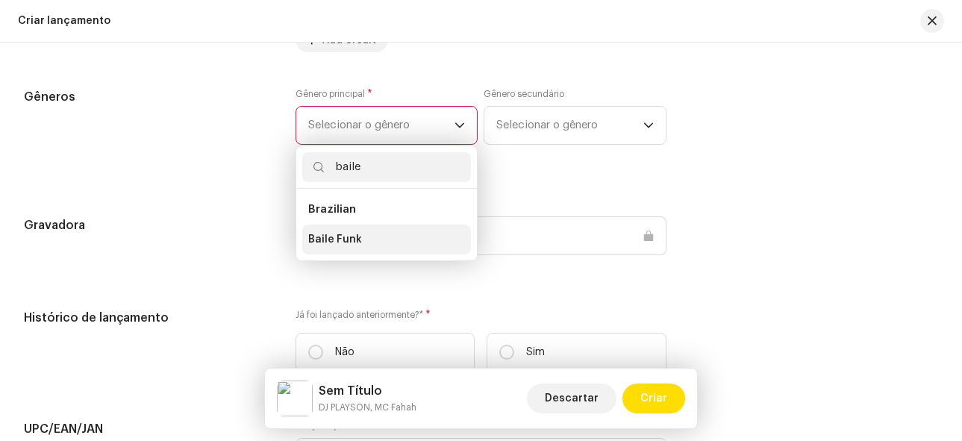
type input "baile"
click at [355, 241] on span "Baile Funk" at bounding box center [335, 239] width 54 height 15
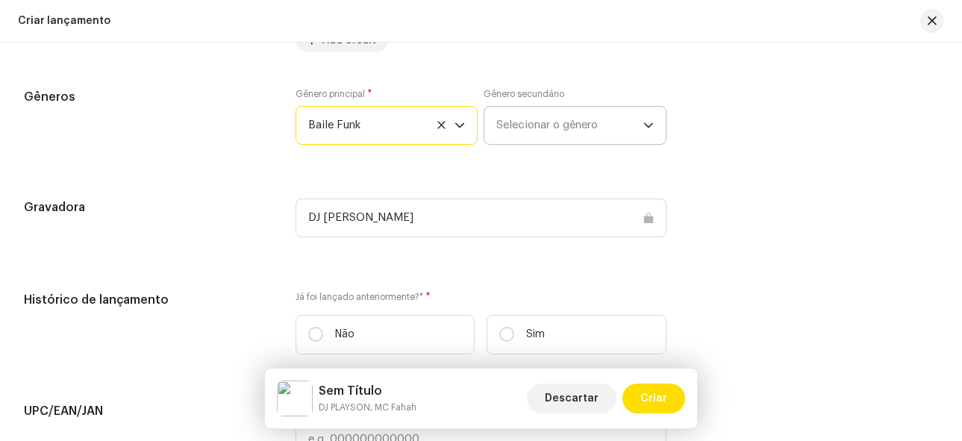
click at [525, 122] on span "Selecionar o gênero" at bounding box center [569, 125] width 147 height 37
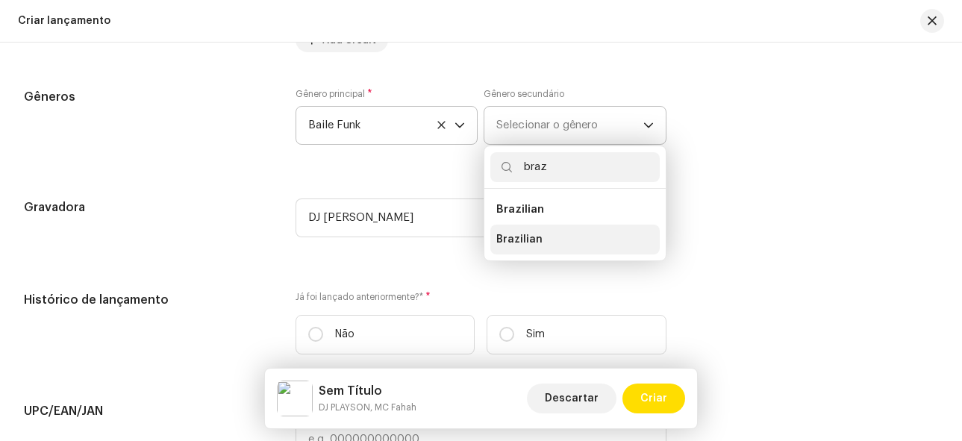
type input "braz"
click at [521, 233] on span "Brazilian" at bounding box center [519, 239] width 46 height 15
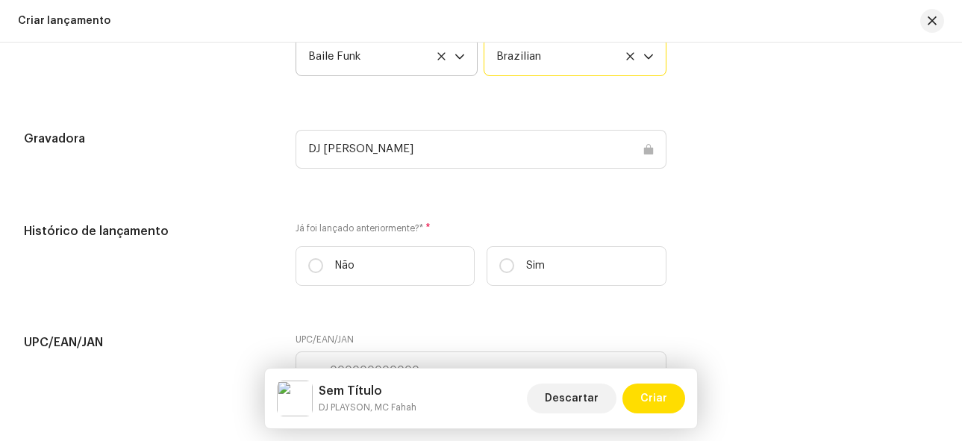
scroll to position [2059, 0]
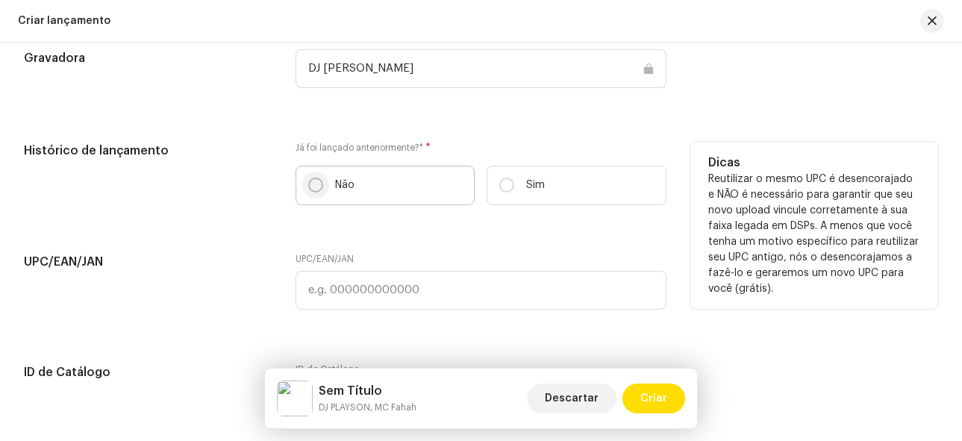
click at [319, 184] on input "Não" at bounding box center [315, 185] width 15 height 15
radio input "true"
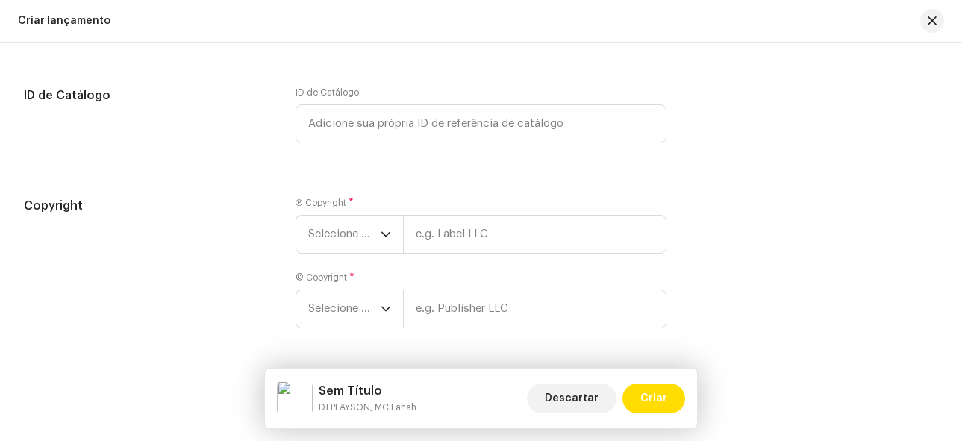
scroll to position [2357, 0]
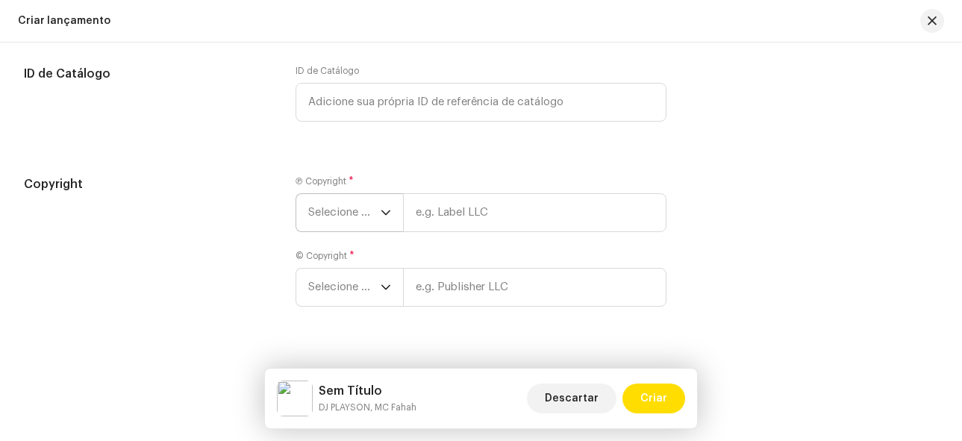
click at [364, 202] on span "Selecione o ano" at bounding box center [344, 212] width 72 height 37
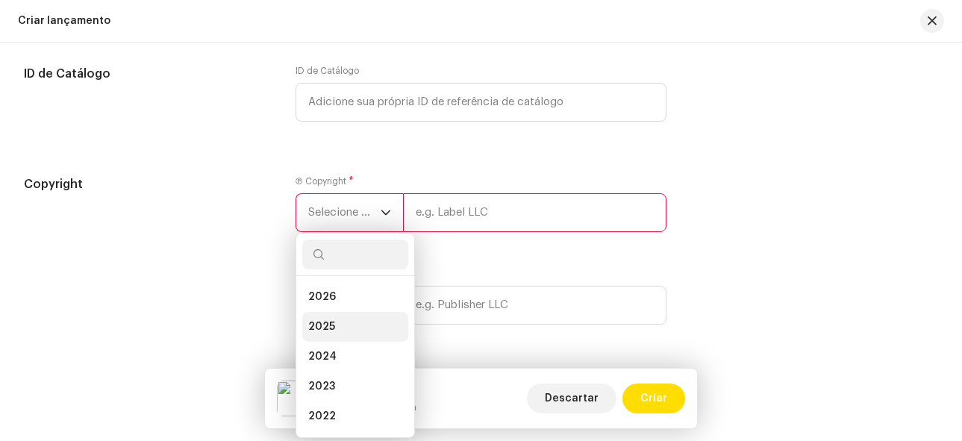
click at [349, 322] on li "2025" at bounding box center [355, 327] width 106 height 30
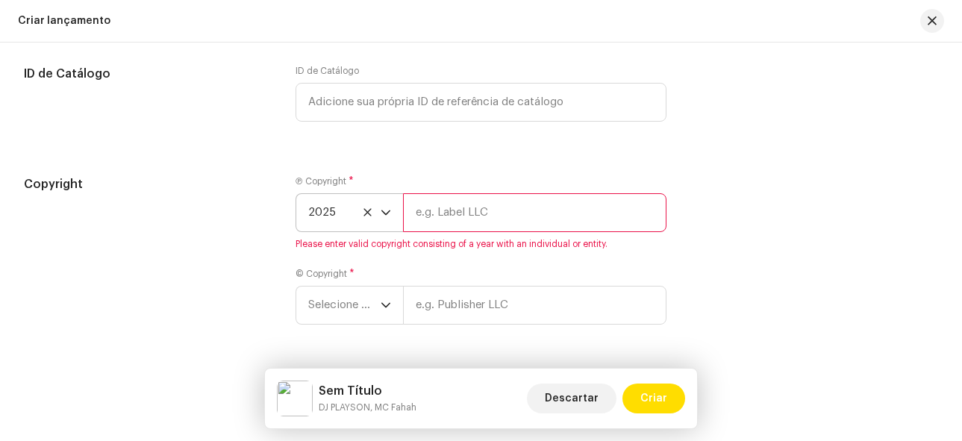
click at [455, 226] on input "text" at bounding box center [535, 212] width 264 height 39
type input "DJ [PERSON_NAME]"
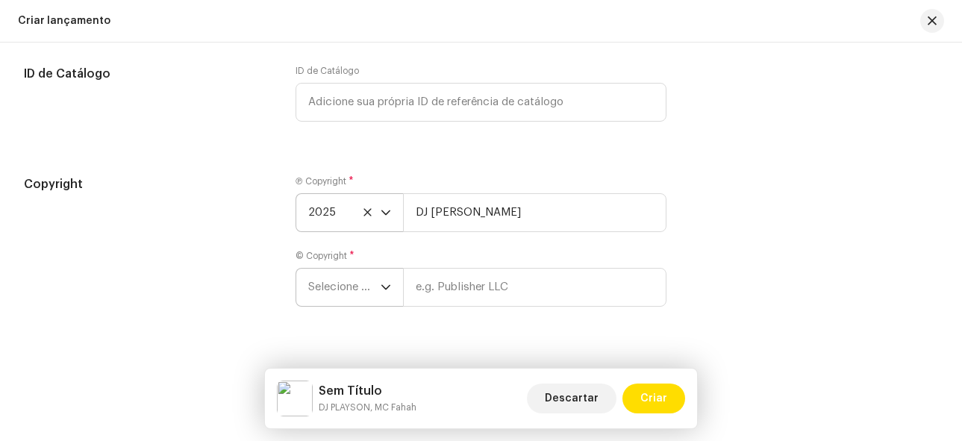
click at [388, 299] on div "dropdown trigger" at bounding box center [386, 287] width 10 height 37
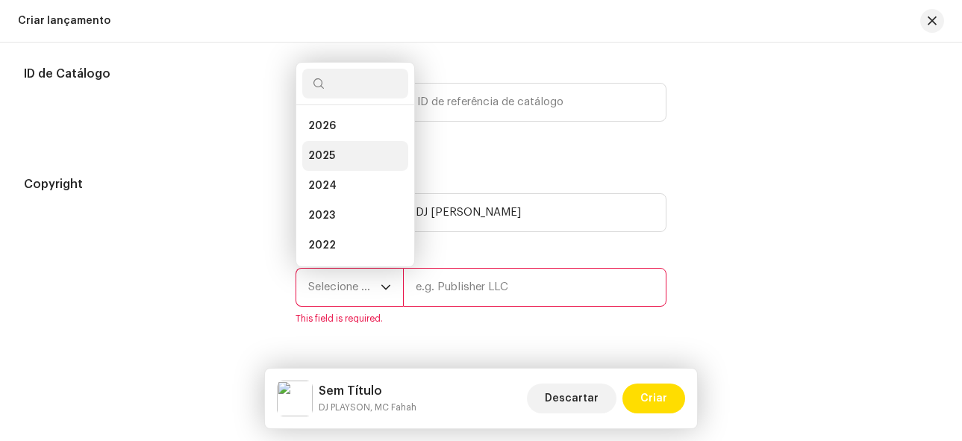
click at [337, 157] on li "2025" at bounding box center [355, 156] width 106 height 30
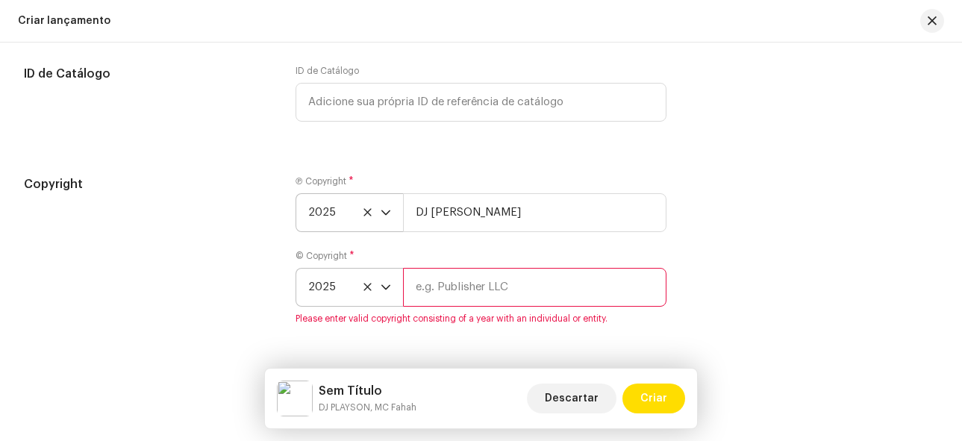
click at [466, 300] on input "text" at bounding box center [535, 287] width 264 height 39
type input "DJ [PERSON_NAME]"
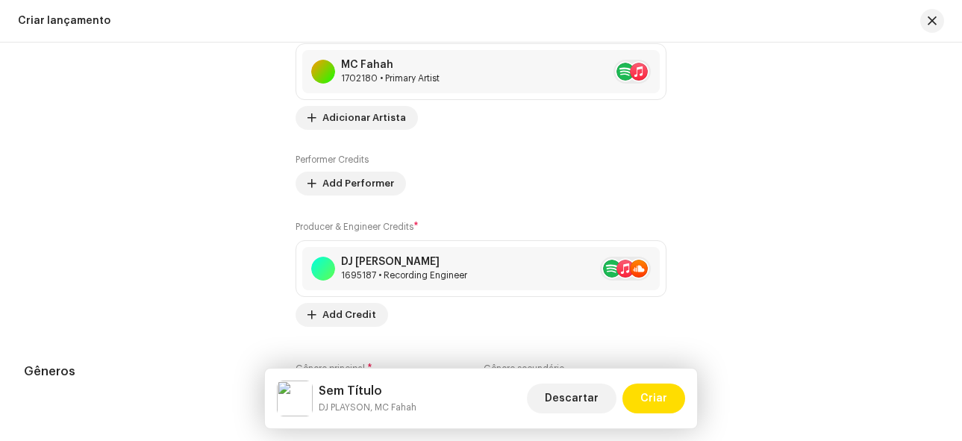
scroll to position [1709, 0]
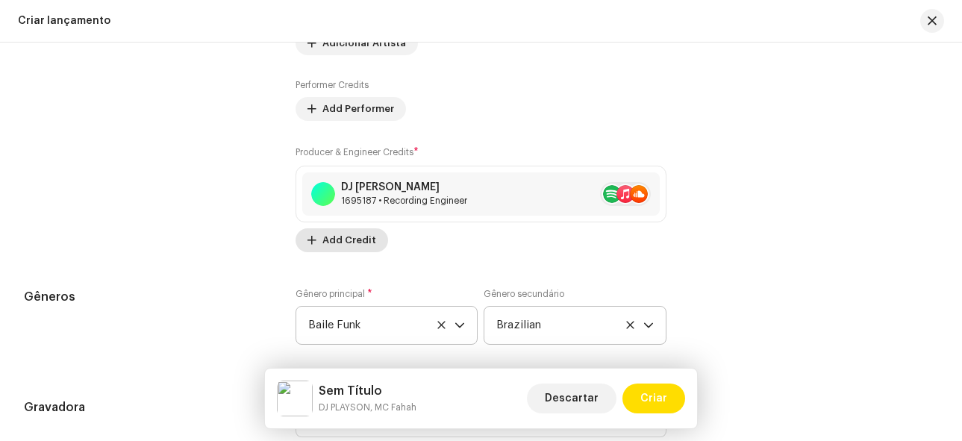
click at [330, 237] on span "Add Credit" at bounding box center [349, 240] width 54 height 30
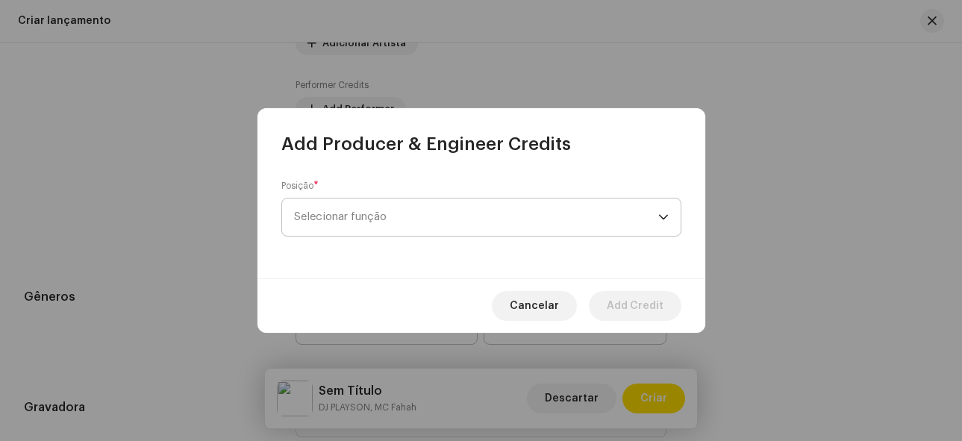
click at [461, 212] on span "Selecionar função" at bounding box center [476, 217] width 364 height 37
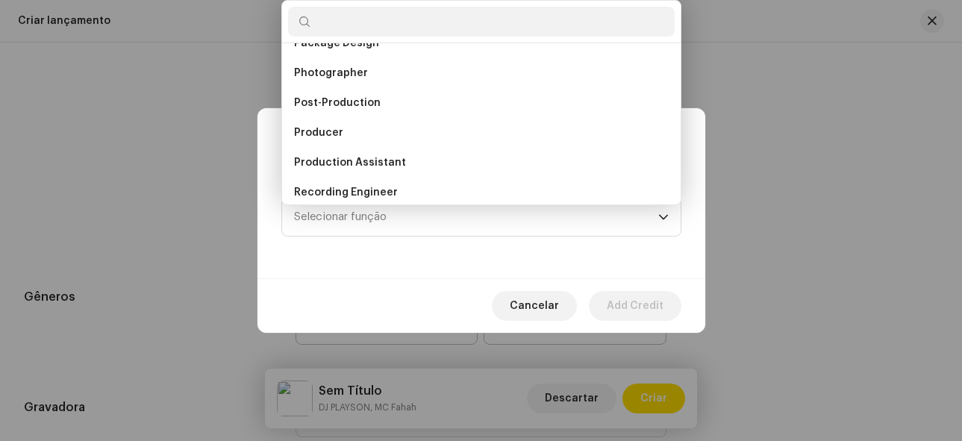
scroll to position [603, 0]
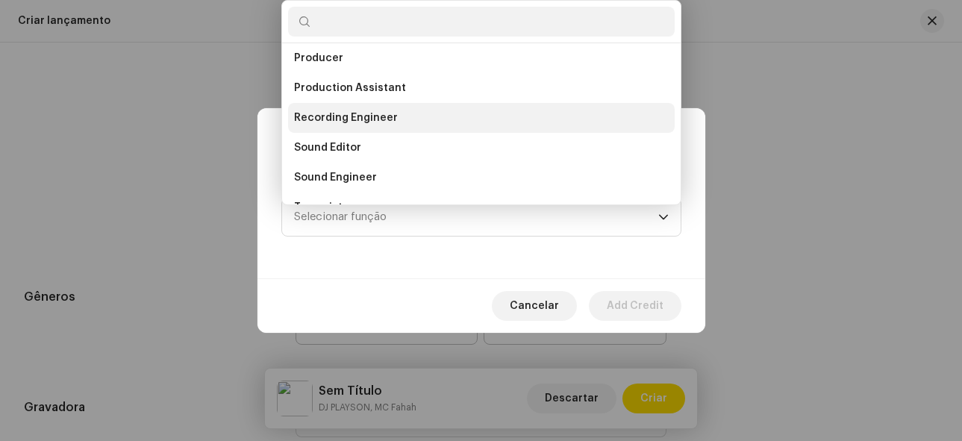
click at [380, 116] on span "Recording Engineer" at bounding box center [346, 117] width 104 height 15
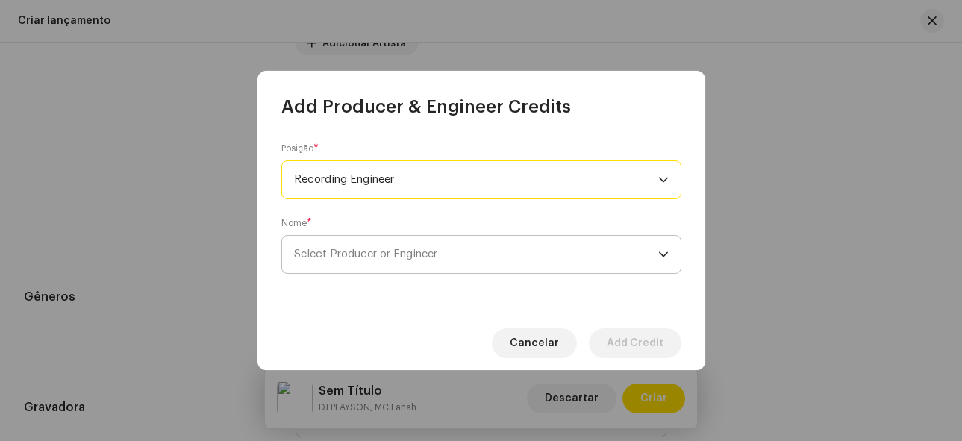
click at [463, 258] on span "Select Producer or Engineer" at bounding box center [476, 254] width 364 height 37
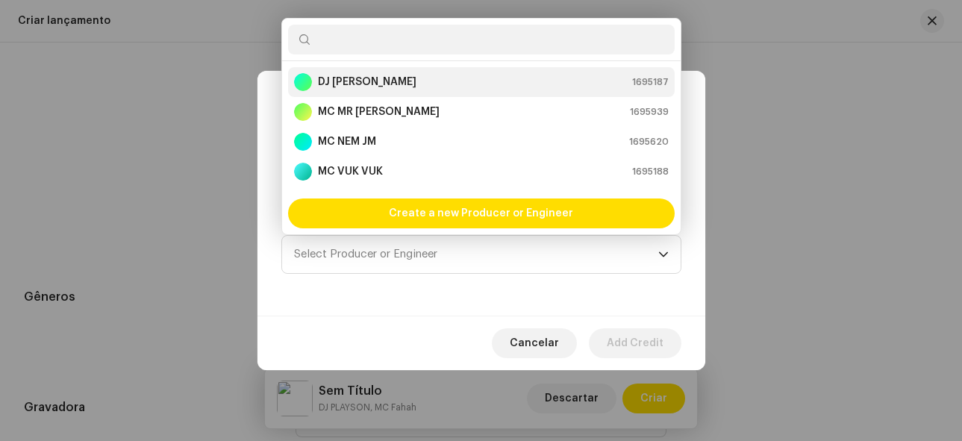
click at [355, 81] on strong "DJ [PERSON_NAME]" at bounding box center [367, 82] width 99 height 15
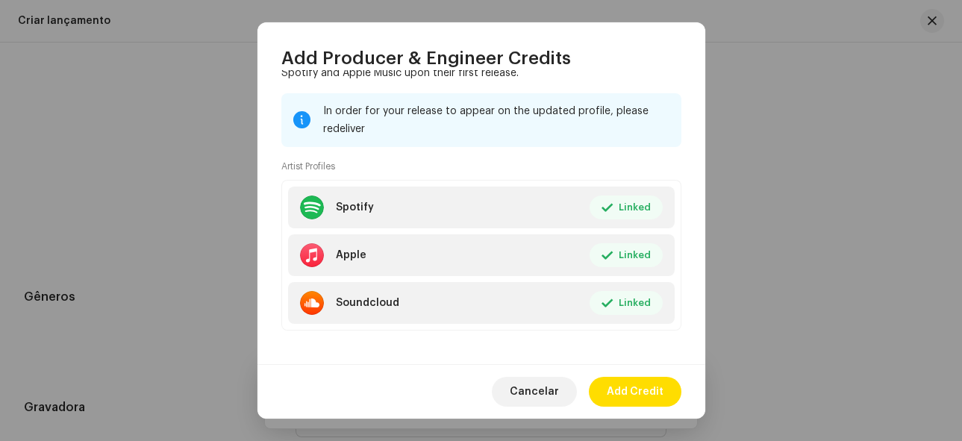
scroll to position [264, 0]
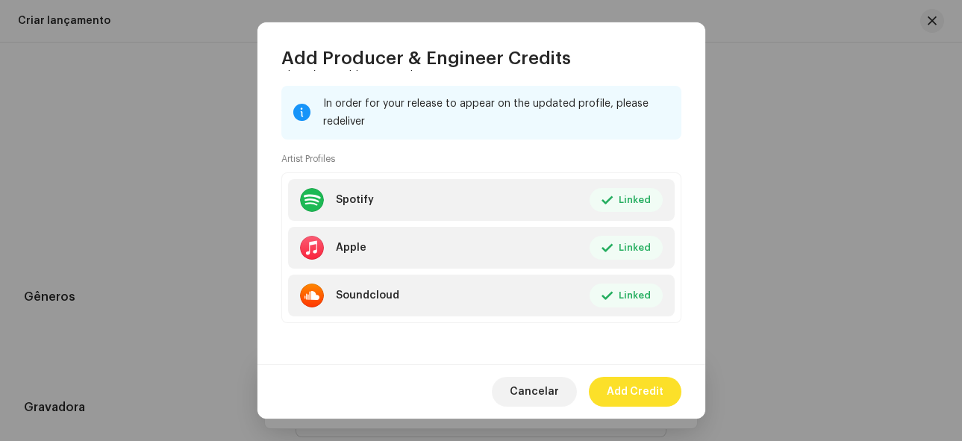
click at [647, 386] on span "Add Credit" at bounding box center [635, 392] width 57 height 30
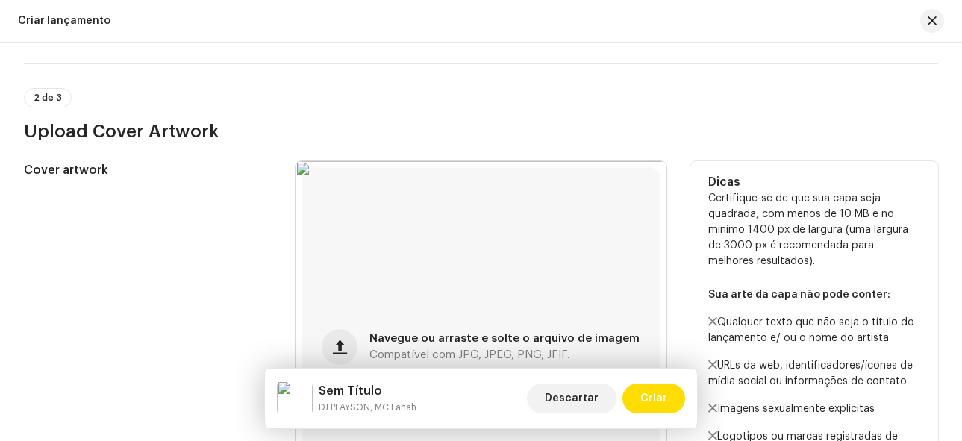
scroll to position [299, 0]
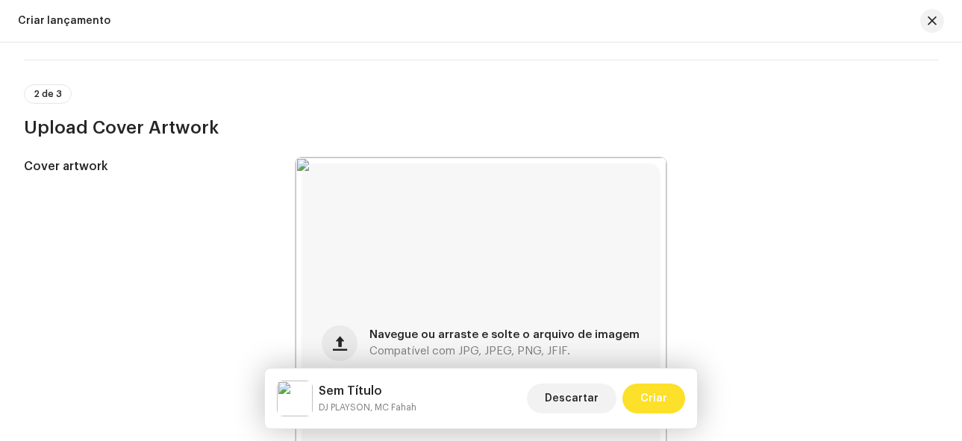
click at [661, 397] on span "Criar" at bounding box center [653, 399] width 27 height 30
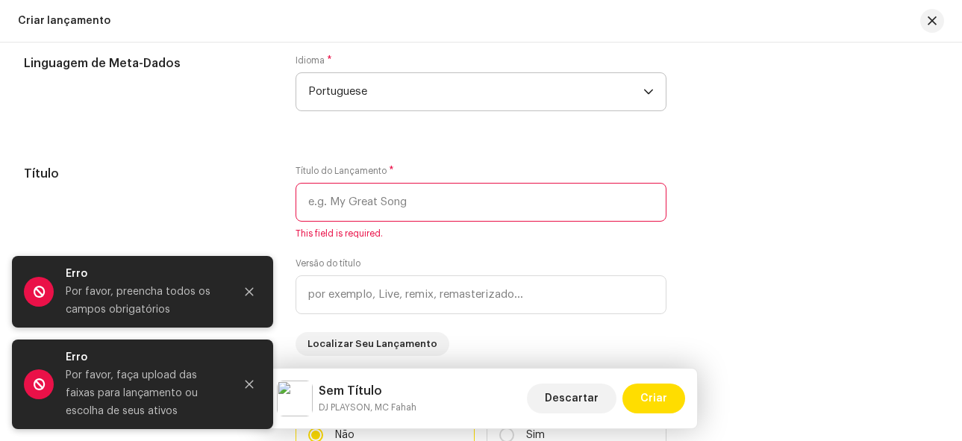
scroll to position [1194, 0]
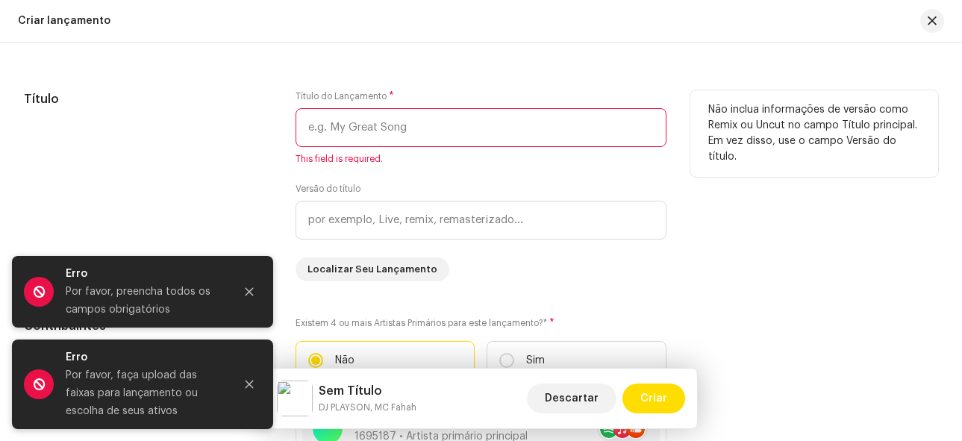
click at [405, 125] on input "text" at bounding box center [482, 127] width 372 height 39
type input "b"
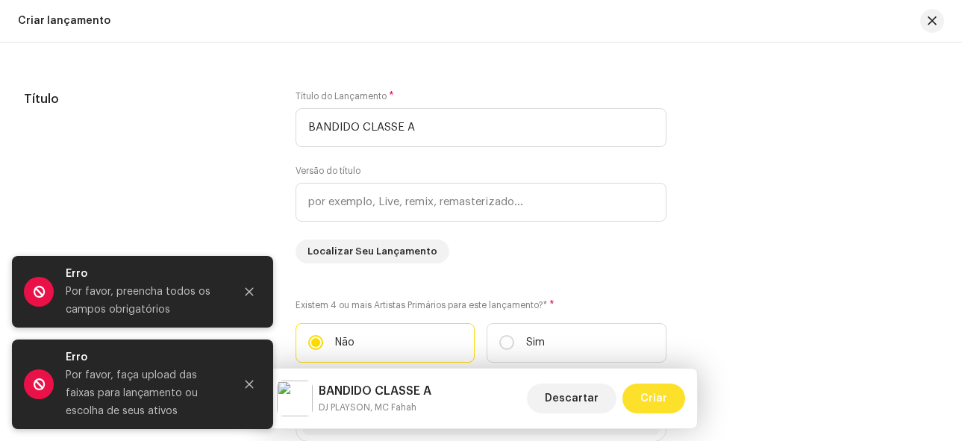
type input "BANDIDO CLASSE A"
click at [664, 399] on span "Criar" at bounding box center [653, 399] width 27 height 30
click at [248, 293] on icon "Close" at bounding box center [250, 292] width 8 height 8
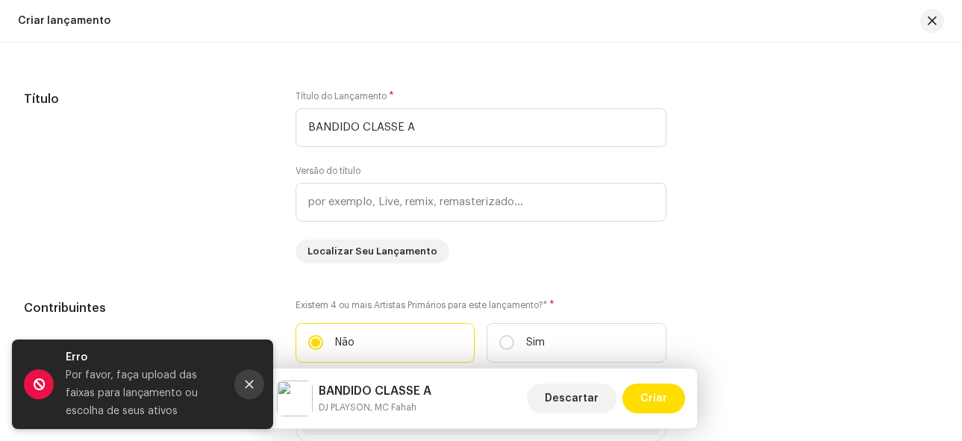
click at [248, 372] on button "Close" at bounding box center [249, 385] width 30 height 30
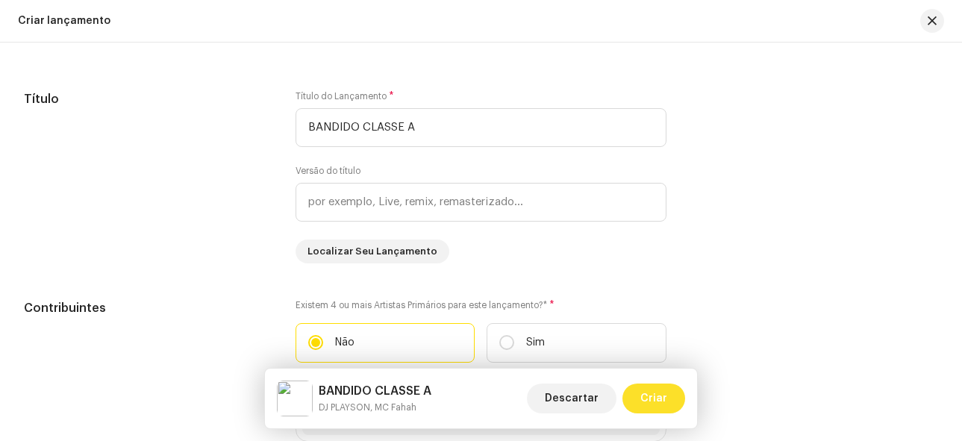
click at [655, 396] on span "Criar" at bounding box center [653, 399] width 27 height 30
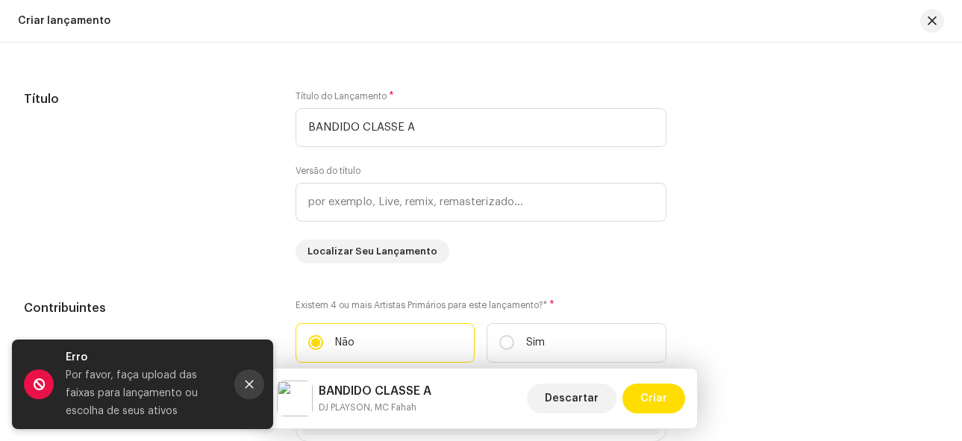
click at [247, 385] on icon "Close" at bounding box center [249, 384] width 10 height 10
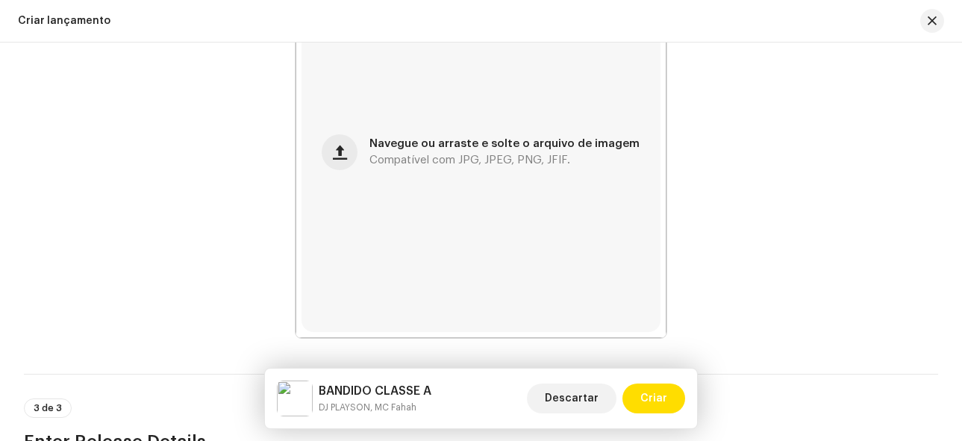
scroll to position [0, 0]
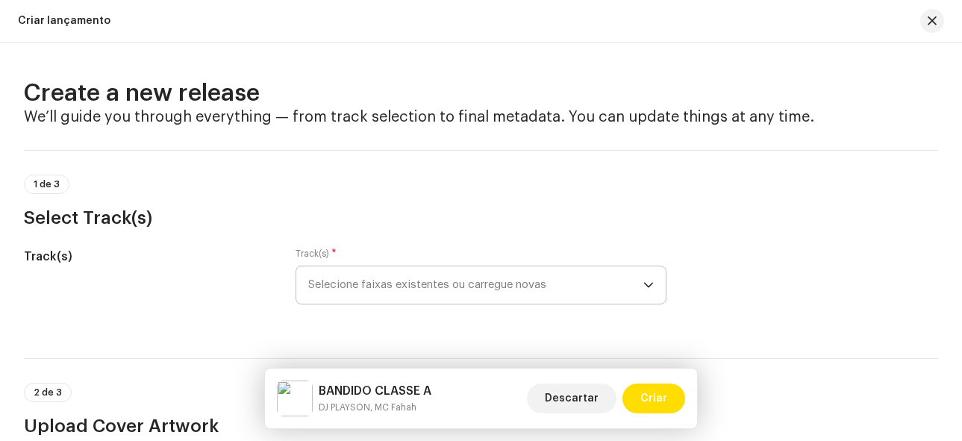
click at [522, 292] on span "Selecione faixas existentes ou carregue novas" at bounding box center [476, 284] width 336 height 37
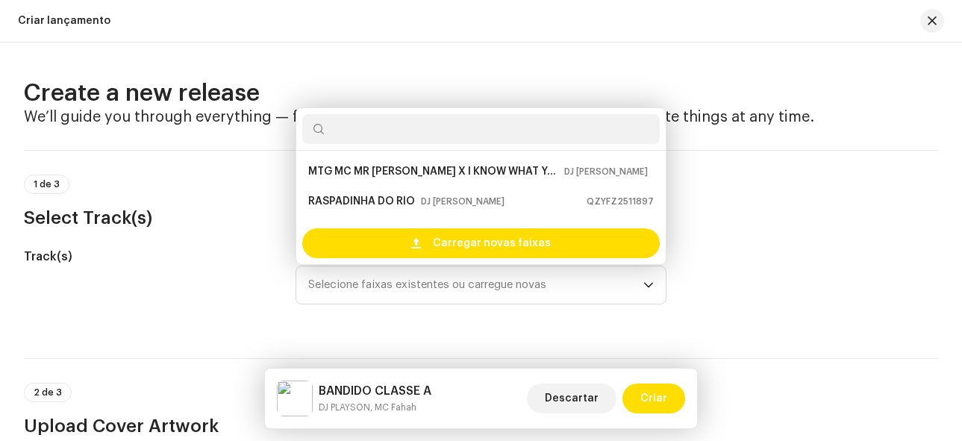
click at [770, 250] on div "Track(s) Track(s) * Selecione faixas existentes ou carregue novas MTG MC MR [PE…" at bounding box center [481, 285] width 914 height 75
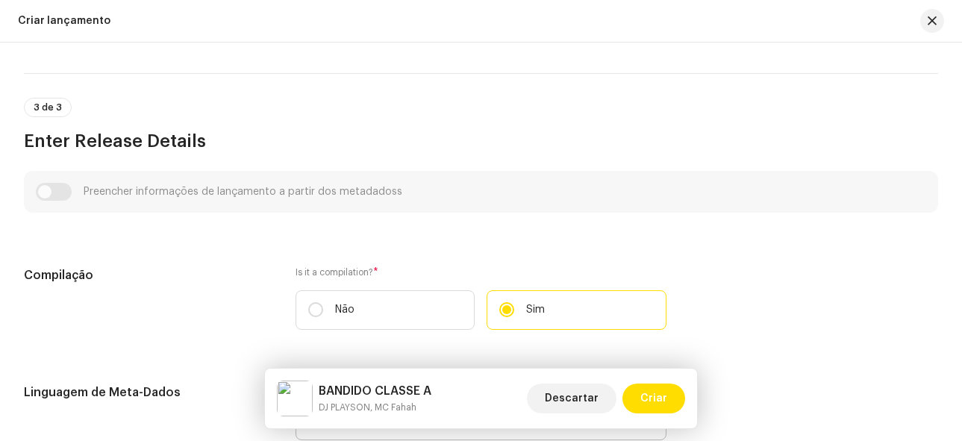
scroll to position [672, 0]
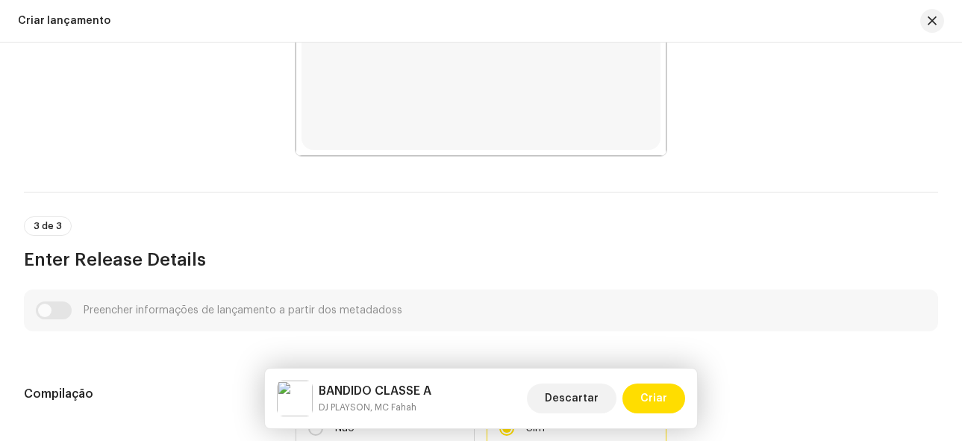
click at [63, 311] on div "Preencher informações de lançamento a partir dos metadadoss" at bounding box center [481, 311] width 891 height 18
click at [57, 307] on div "Preencher informações de lançamento a partir dos metadadoss" at bounding box center [481, 311] width 891 height 18
click at [657, 393] on span "Criar" at bounding box center [653, 399] width 27 height 30
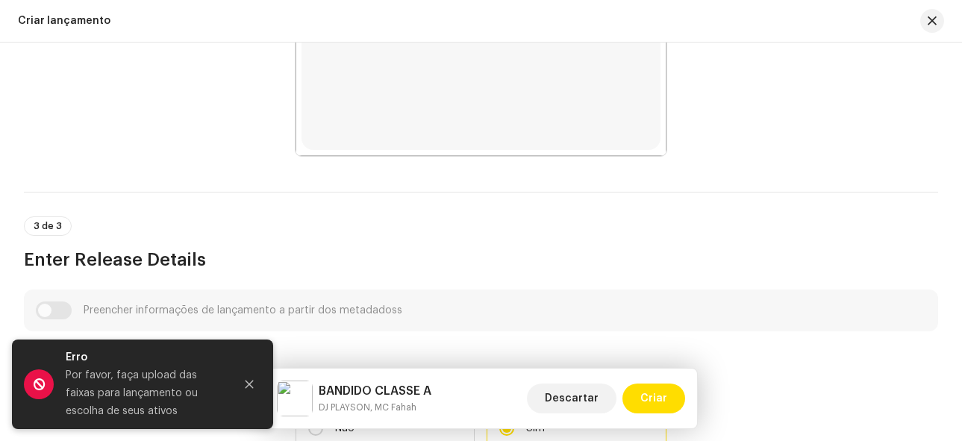
click at [60, 308] on div "Preencher informações de lançamento a partir dos metadadoss" at bounding box center [481, 311] width 891 height 18
click at [252, 383] on icon "Close" at bounding box center [249, 384] width 10 height 10
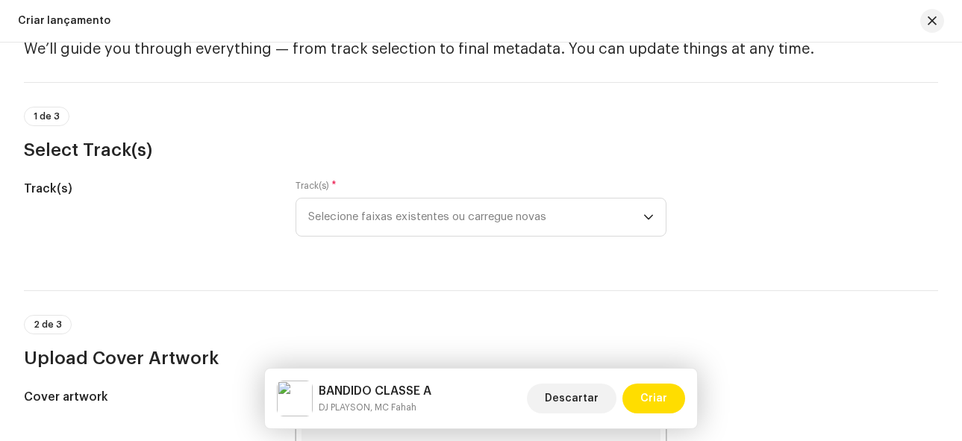
scroll to position [0, 0]
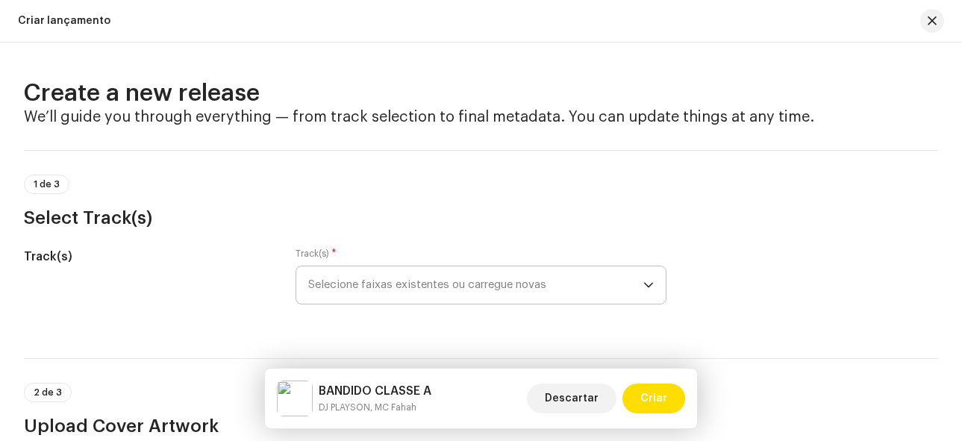
click at [457, 285] on span "Selecione faixas existentes ou carregue novas" at bounding box center [476, 284] width 336 height 37
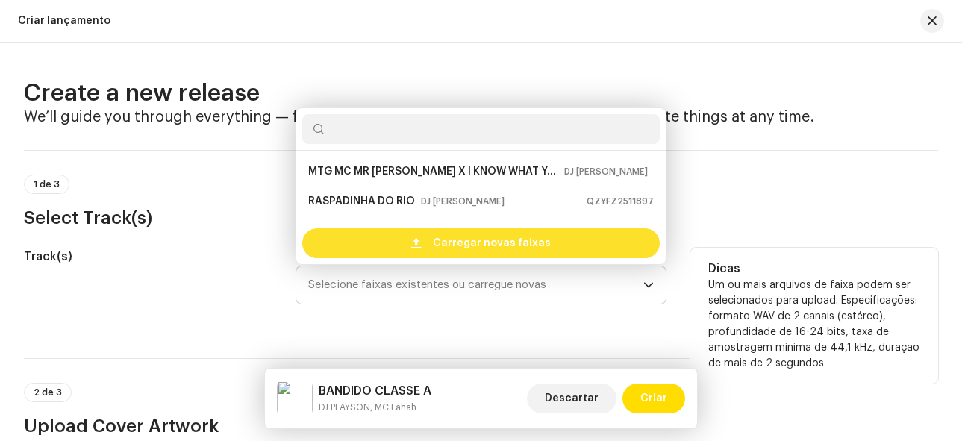
click at [440, 242] on span "Carregar novas faixas" at bounding box center [492, 243] width 118 height 30
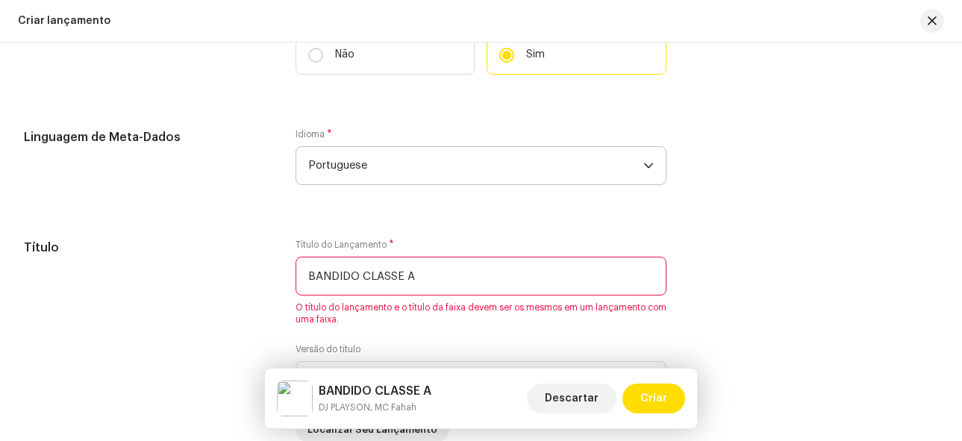
scroll to position [1269, 0]
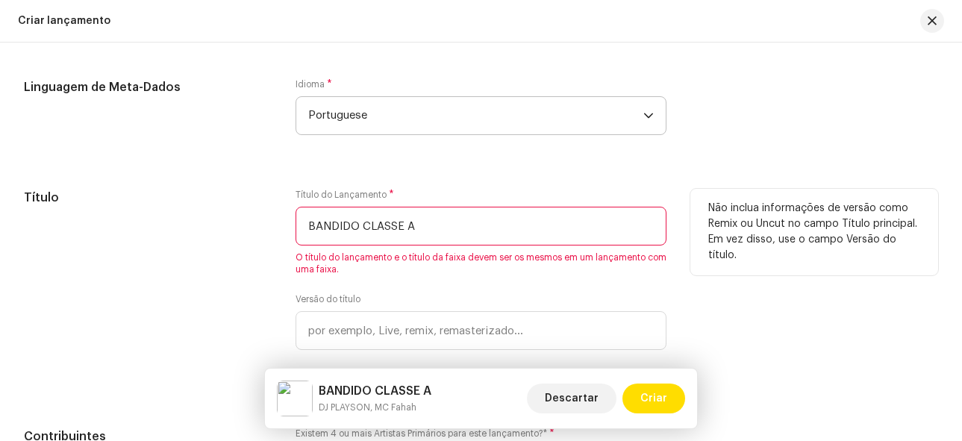
click at [408, 228] on input "BANDIDO CLASSE A" at bounding box center [482, 226] width 372 height 39
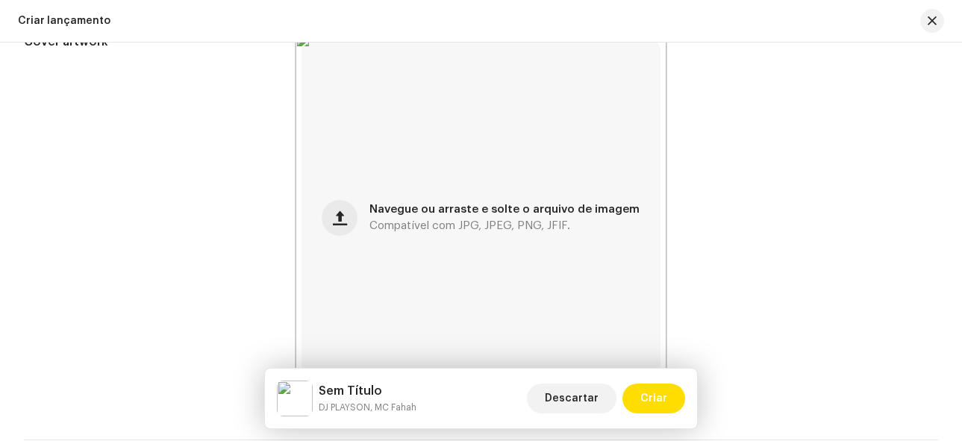
scroll to position [149, 0]
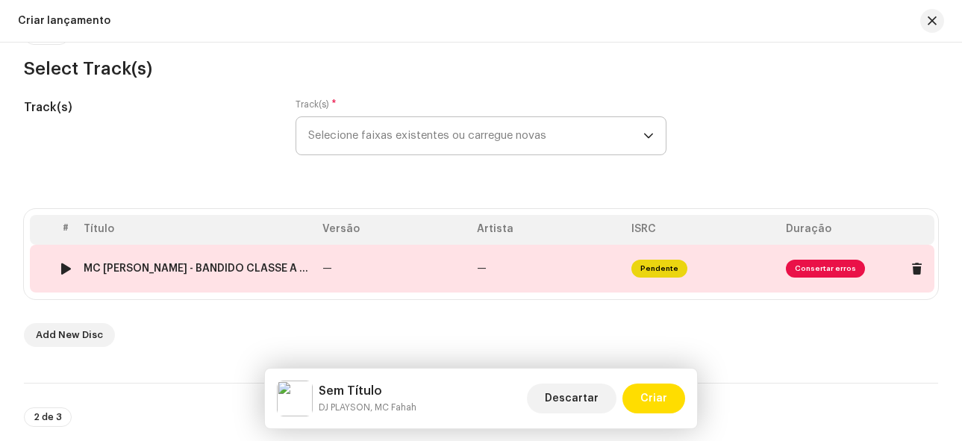
click at [821, 265] on span "Consertar erros" at bounding box center [825, 269] width 79 height 18
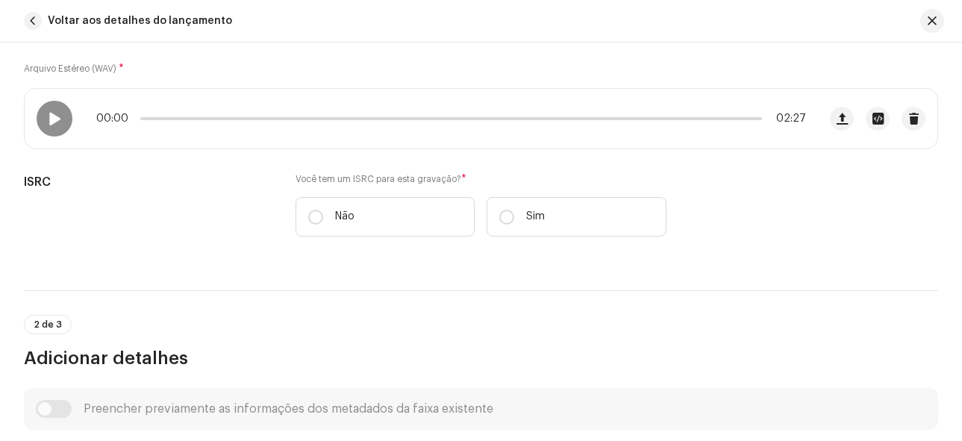
scroll to position [299, 0]
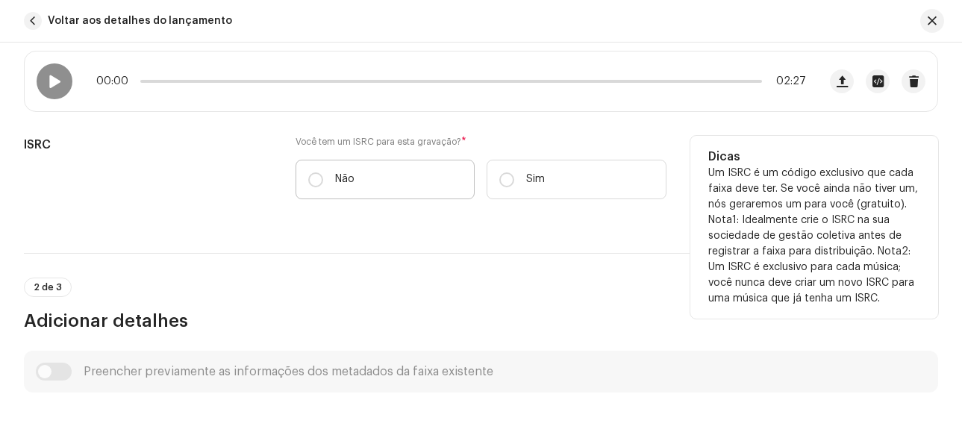
click at [331, 169] on label "Não" at bounding box center [386, 180] width 180 height 40
click at [323, 172] on input "Não" at bounding box center [315, 179] width 15 height 15
radio input "true"
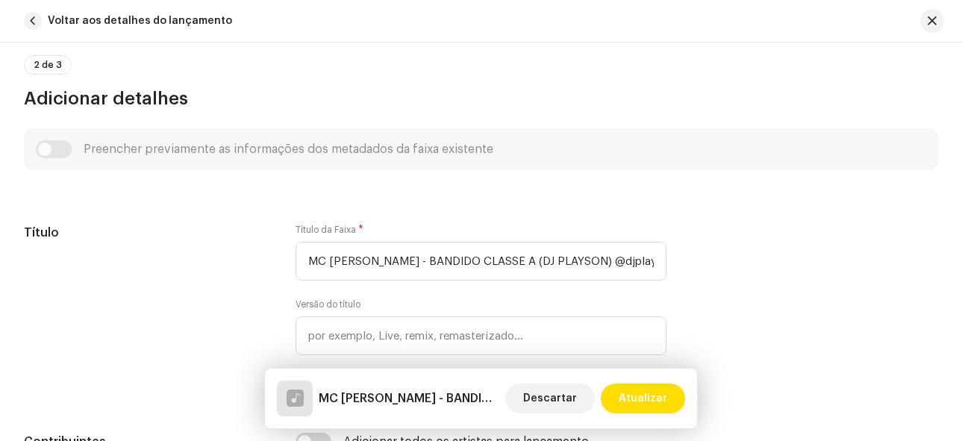
scroll to position [597, 0]
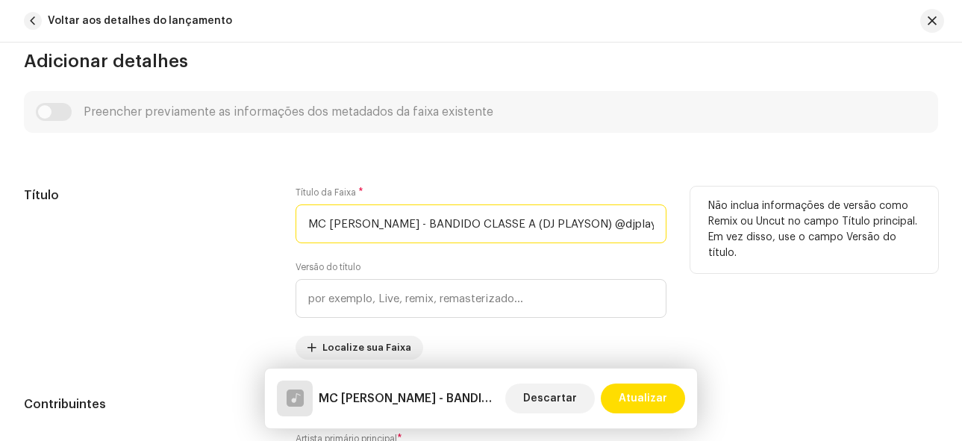
drag, startPoint x: 649, startPoint y: 223, endPoint x: 234, endPoint y: 226, distance: 415.1
click at [234, 226] on div "Título Título da Faixa * MC FAHAH - BANDIDO CLASSE A (DJ PLAYSON) @djplayson_or…" at bounding box center [481, 273] width 914 height 173
type input "nal.wav"
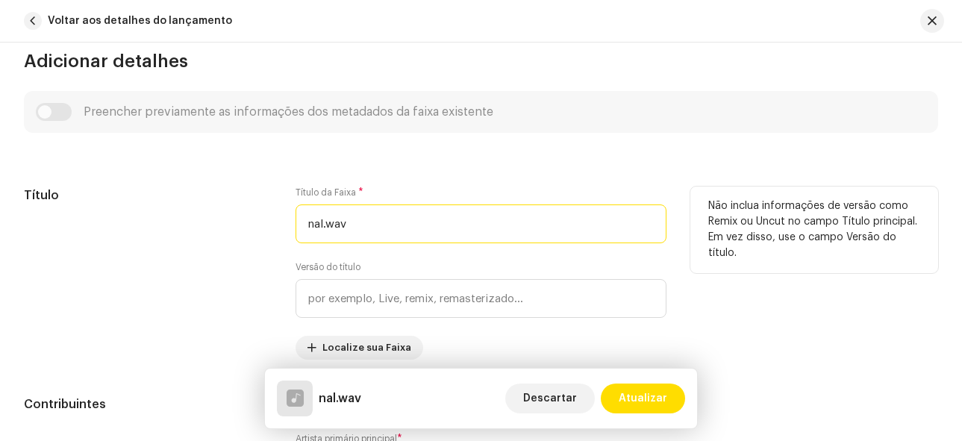
drag, startPoint x: 352, startPoint y: 220, endPoint x: 272, endPoint y: 227, distance: 79.4
click at [272, 227] on div "Título Título da Faixa * nal.wav Versão do título Localize sua Faixa Não inclua…" at bounding box center [481, 273] width 914 height 173
type input "BANDIDO CLASSE A"
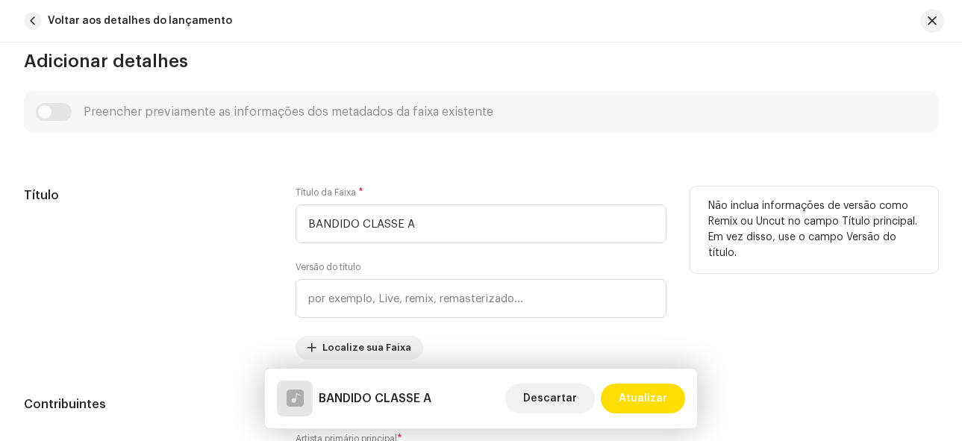
click at [207, 235] on div "Título" at bounding box center [148, 273] width 248 height 173
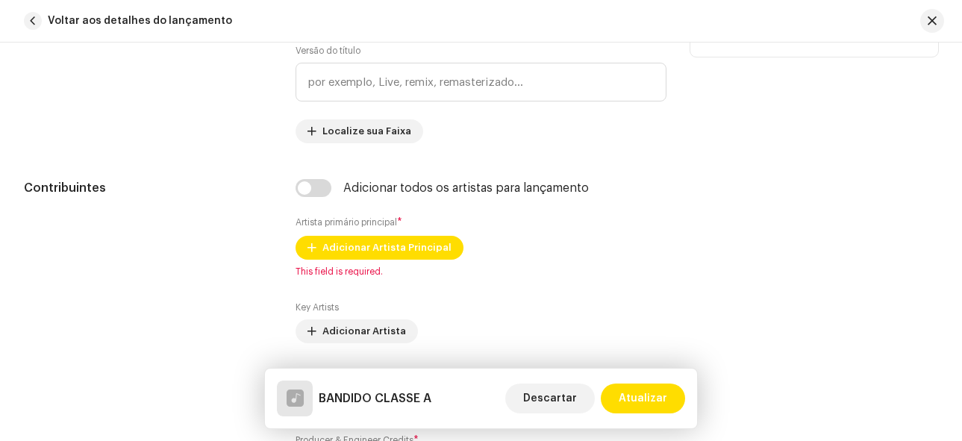
scroll to position [896, 0]
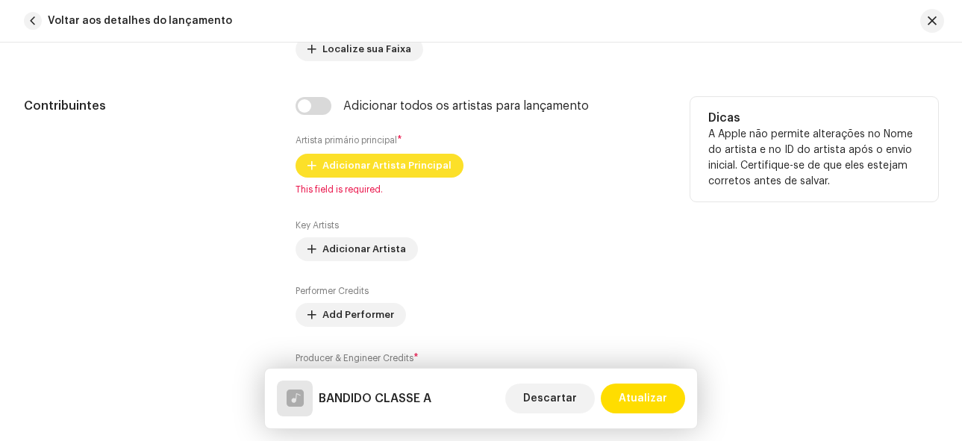
click at [366, 166] on span "Adicionar Artista Principal" at bounding box center [386, 166] width 129 height 30
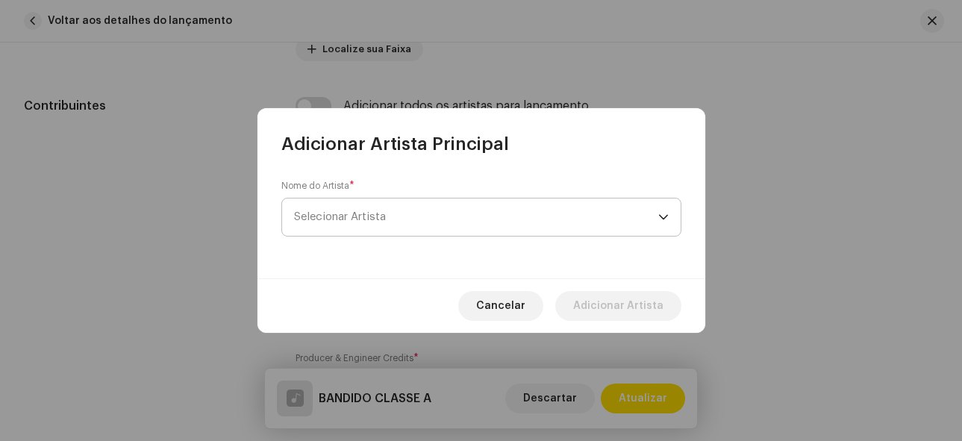
click at [474, 224] on span "Selecionar Artista" at bounding box center [476, 217] width 364 height 37
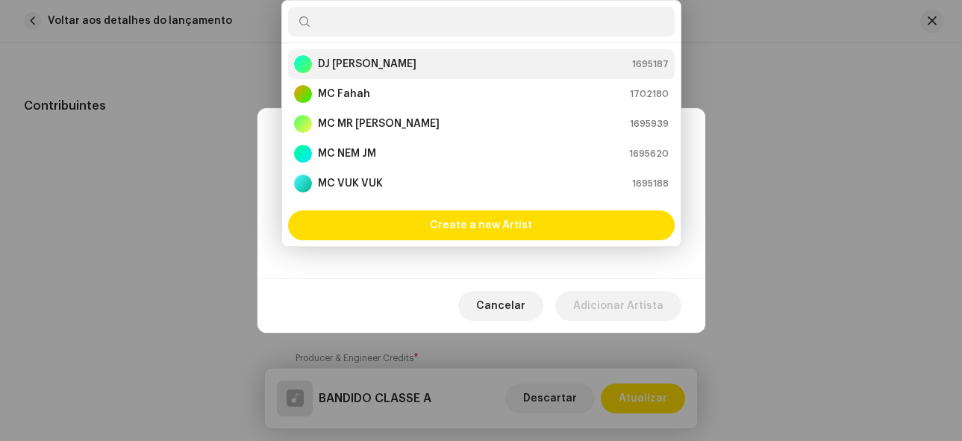
click at [361, 62] on strong "DJ [PERSON_NAME]" at bounding box center [367, 64] width 99 height 15
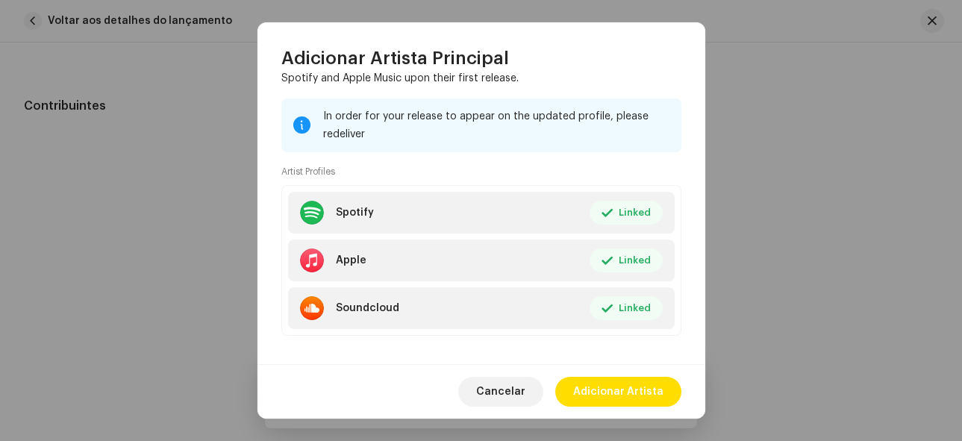
scroll to position [190, 0]
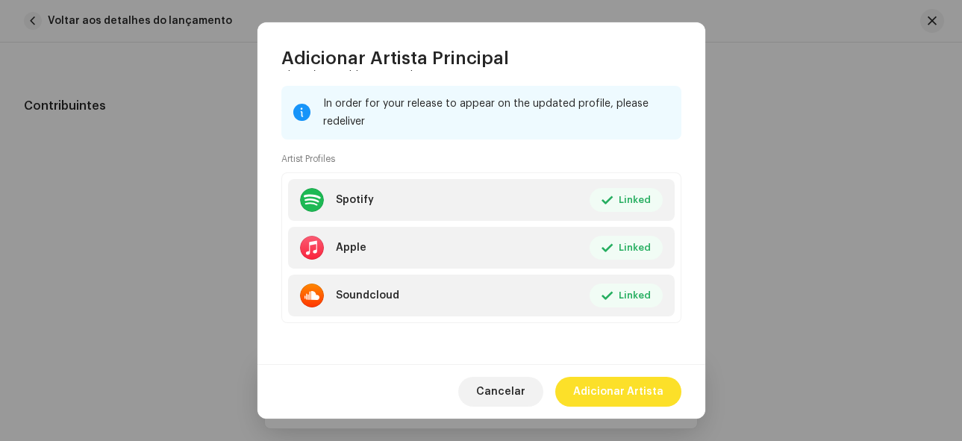
click at [643, 390] on span "Adicionar Artista" at bounding box center [618, 392] width 90 height 30
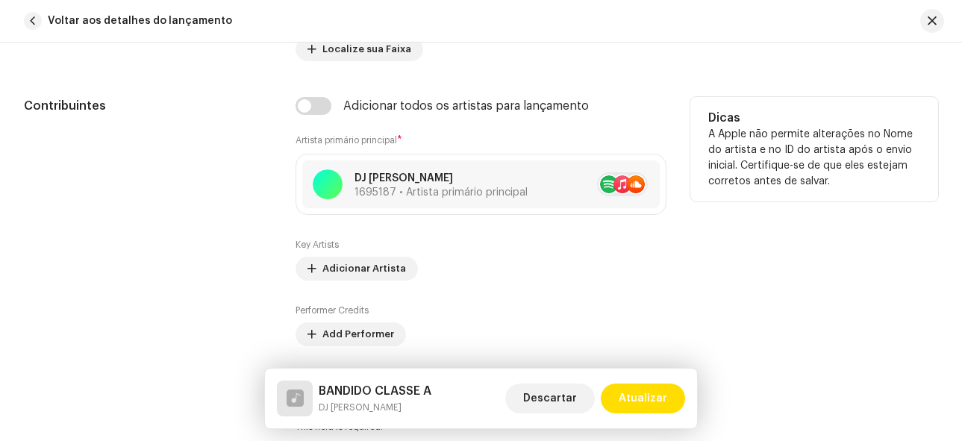
scroll to position [1045, 0]
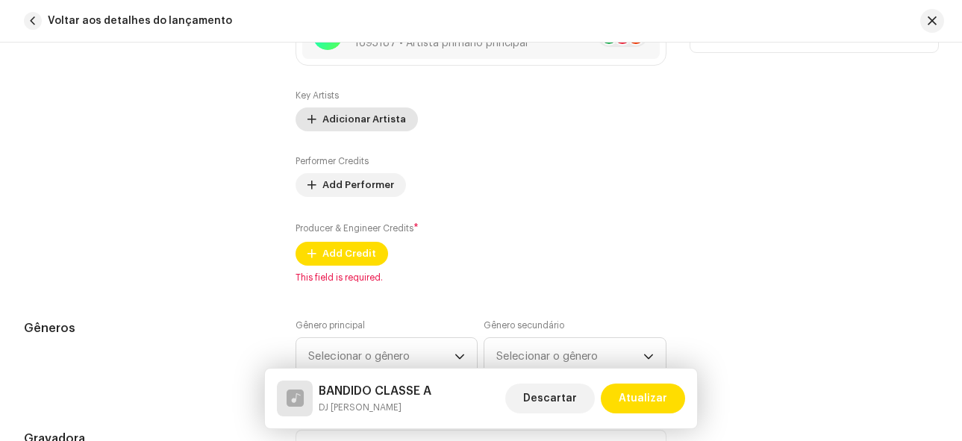
click at [372, 117] on span "Adicionar Artista" at bounding box center [364, 120] width 84 height 30
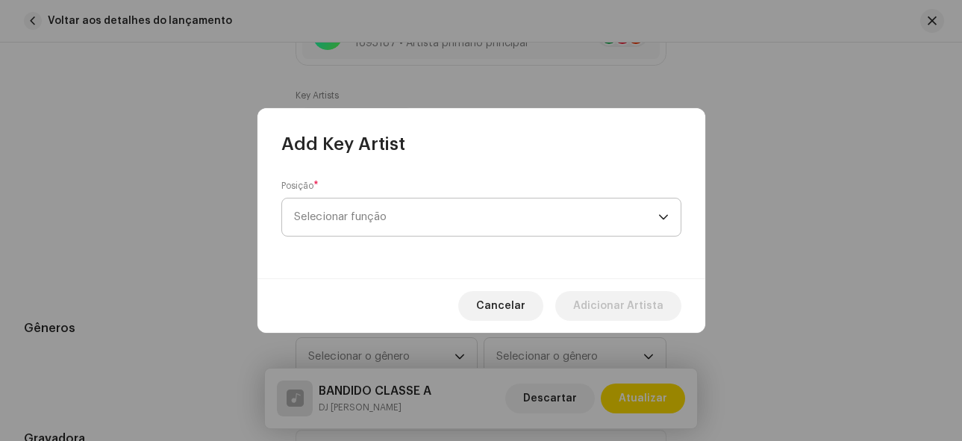
click at [428, 210] on span "Selecionar função" at bounding box center [476, 217] width 364 height 37
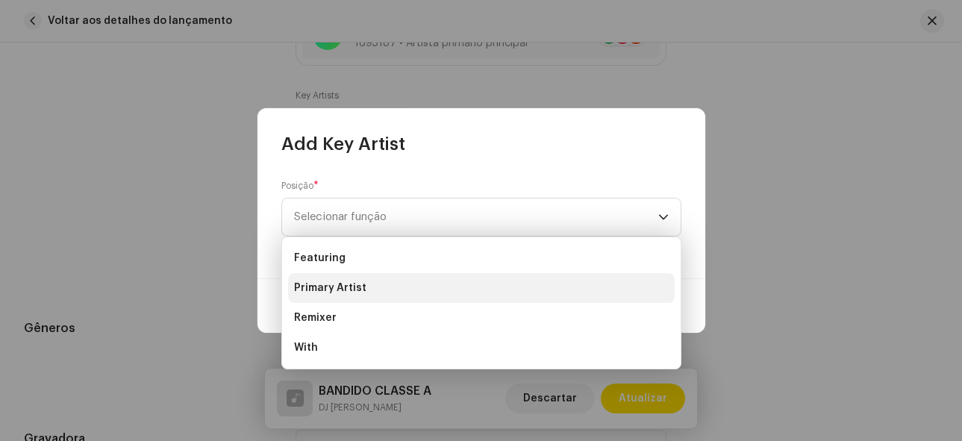
click at [338, 287] on span "Primary Artist" at bounding box center [330, 288] width 72 height 15
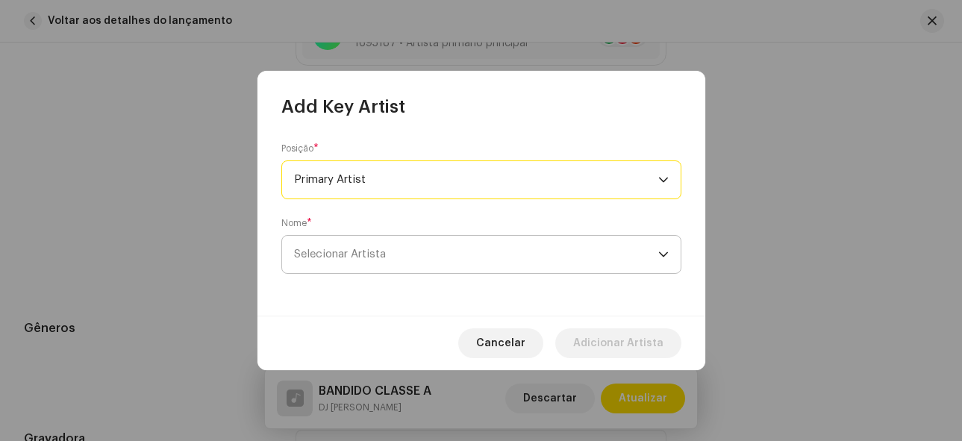
click at [399, 257] on span "Selecionar Artista" at bounding box center [476, 254] width 364 height 37
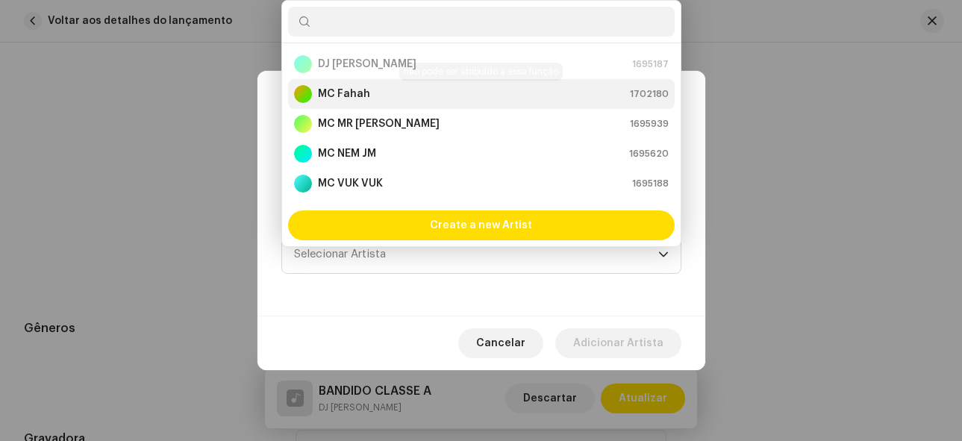
click at [362, 98] on strong "MC Fahah" at bounding box center [344, 94] width 52 height 15
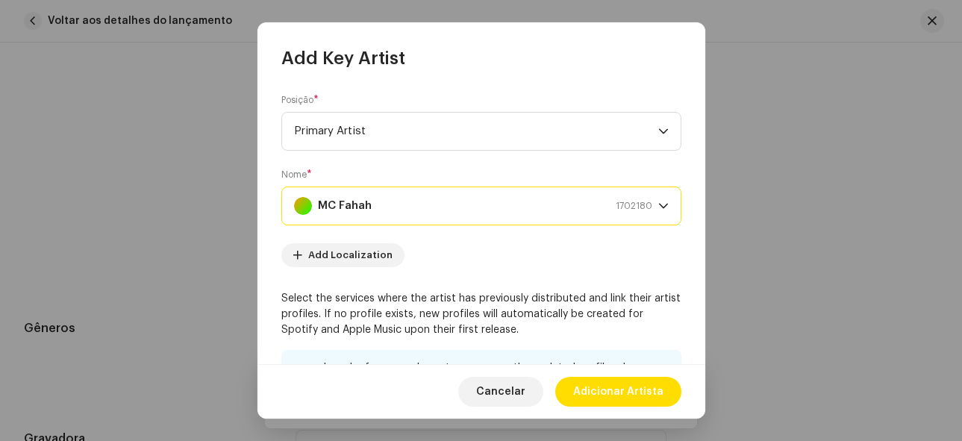
scroll to position [264, 0]
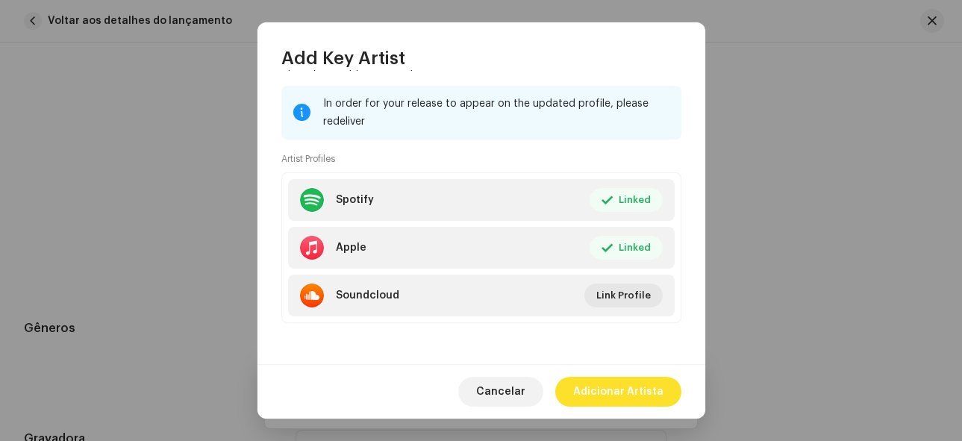
click at [649, 398] on span "Adicionar Artista" at bounding box center [618, 392] width 90 height 30
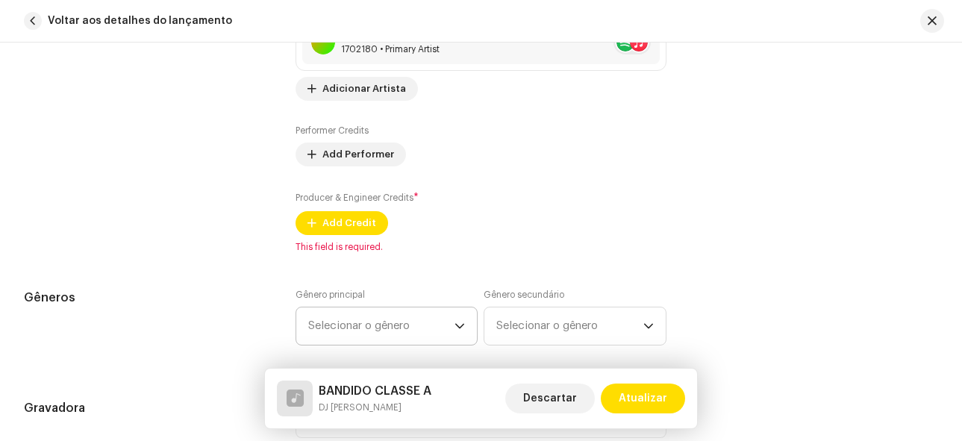
scroll to position [1269, 0]
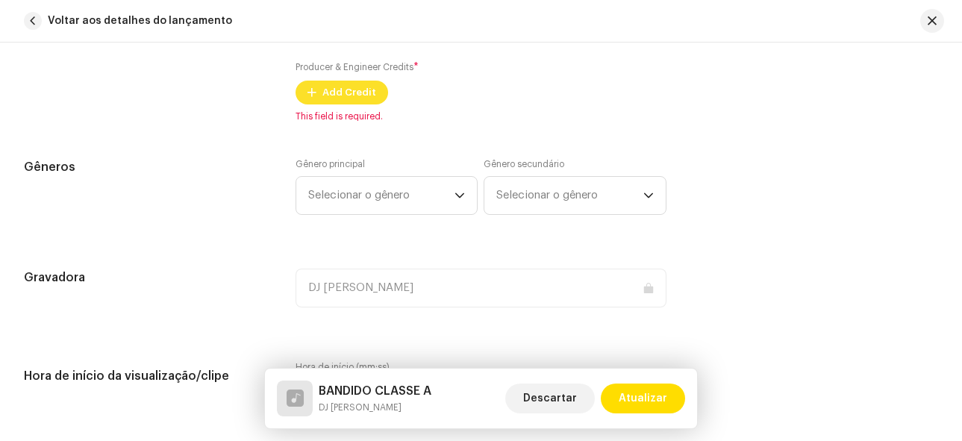
click at [346, 93] on span "Add Credit" at bounding box center [349, 93] width 54 height 30
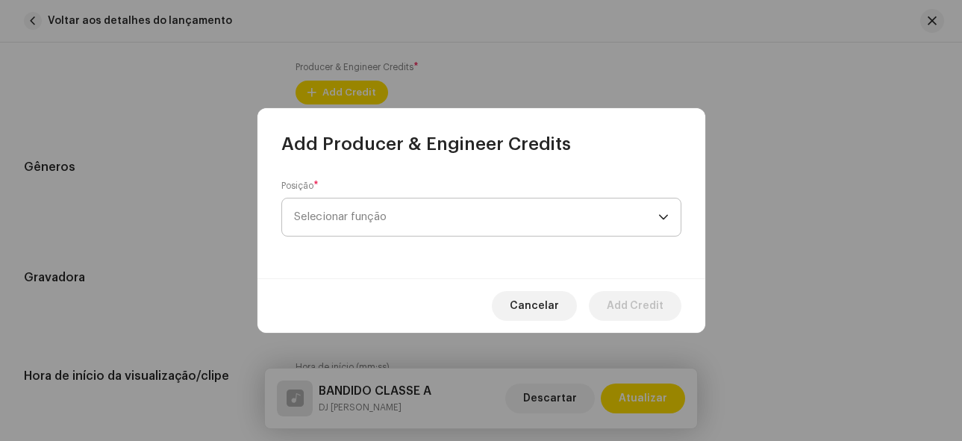
click at [481, 223] on span "Selecionar função" at bounding box center [476, 217] width 364 height 37
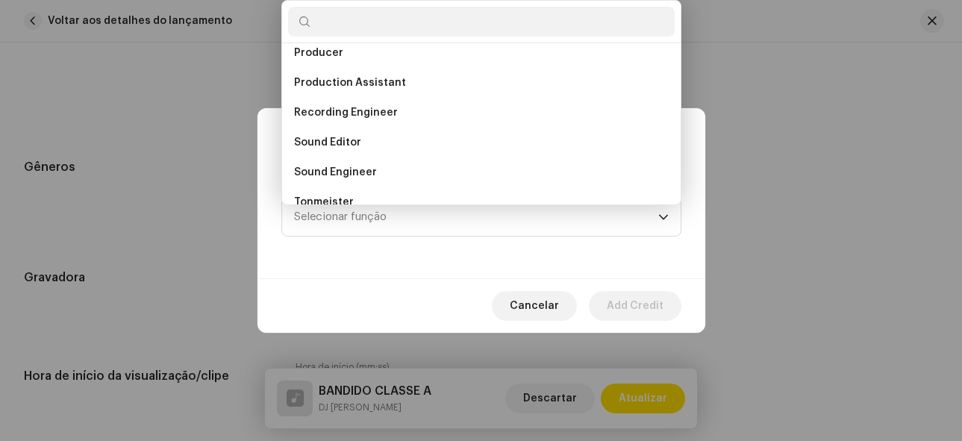
scroll to position [657, 0]
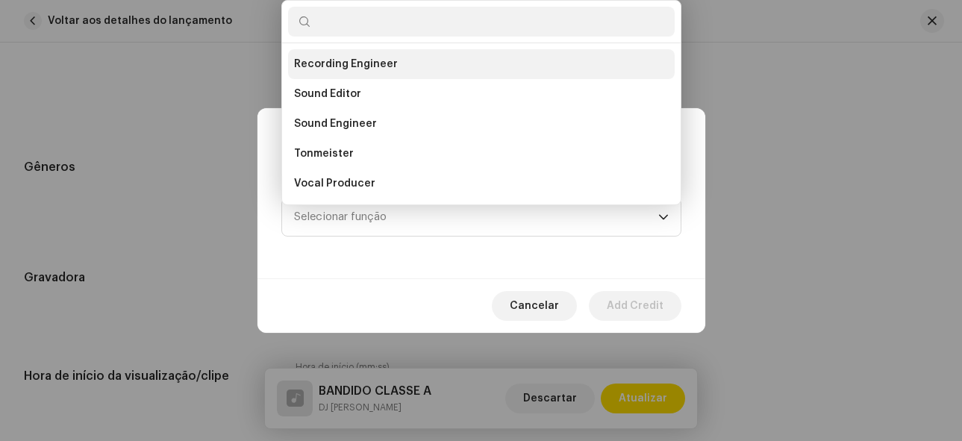
click at [364, 58] on span "Recording Engineer" at bounding box center [346, 64] width 104 height 15
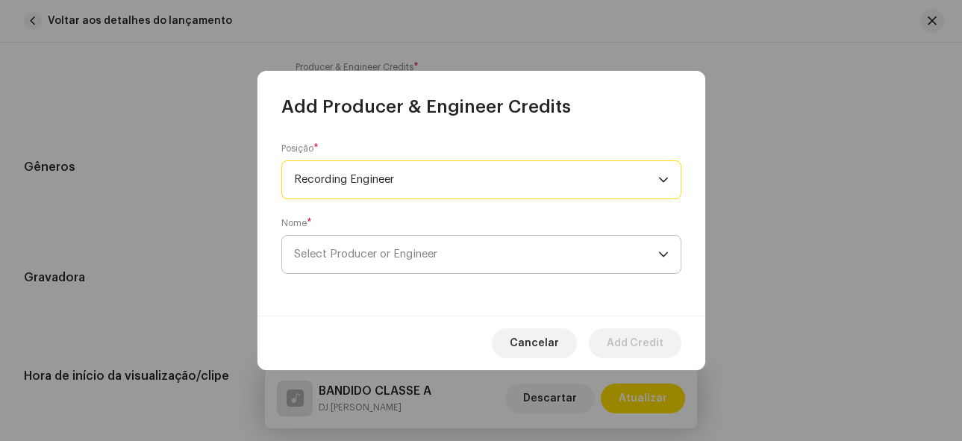
click at [425, 254] on span "Select Producer or Engineer" at bounding box center [365, 254] width 143 height 11
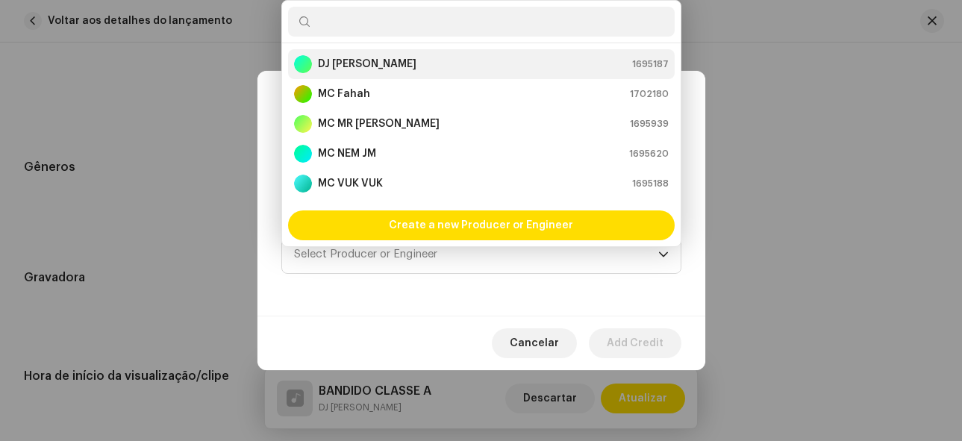
click at [339, 69] on strong "DJ [PERSON_NAME]" at bounding box center [367, 64] width 99 height 15
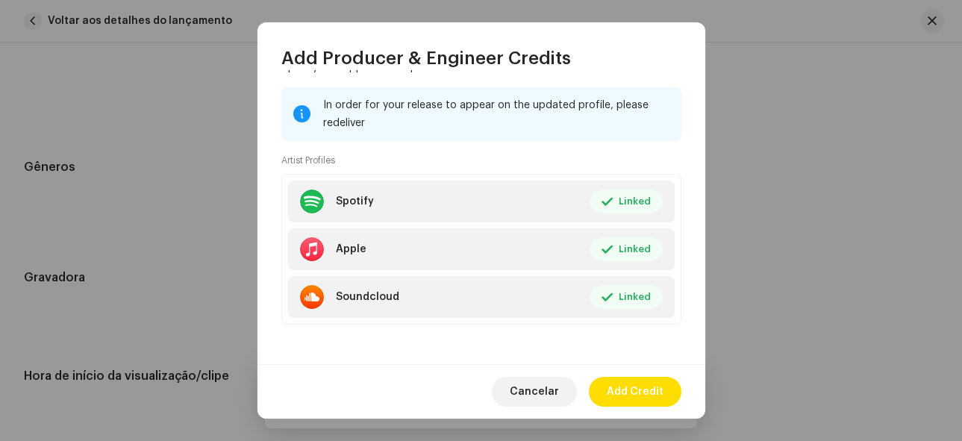
scroll to position [264, 0]
click at [636, 389] on span "Add Credit" at bounding box center [635, 392] width 57 height 30
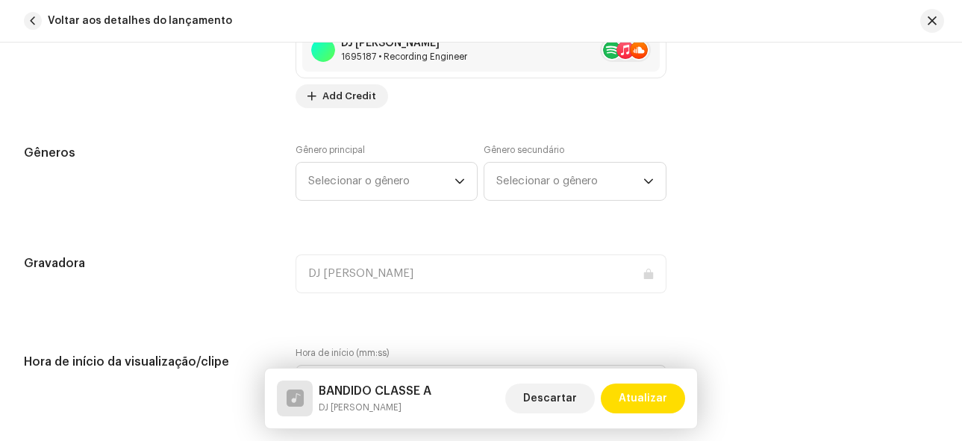
scroll to position [1344, 0]
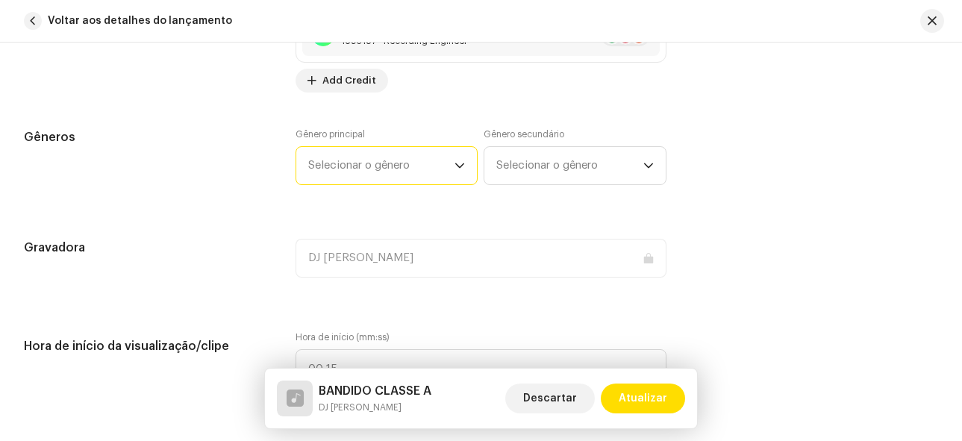
click at [359, 158] on span "Selecionar o gênero" at bounding box center [381, 165] width 147 height 37
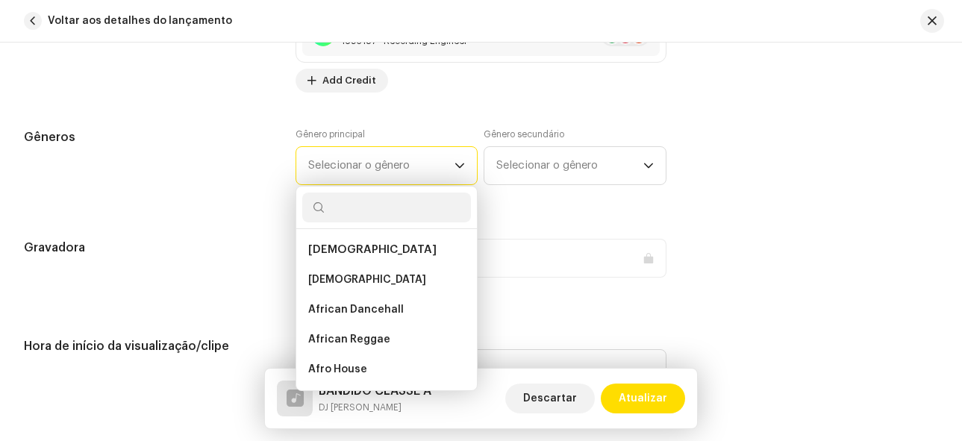
click at [437, 172] on span "Selecionar o gênero" at bounding box center [381, 165] width 147 height 37
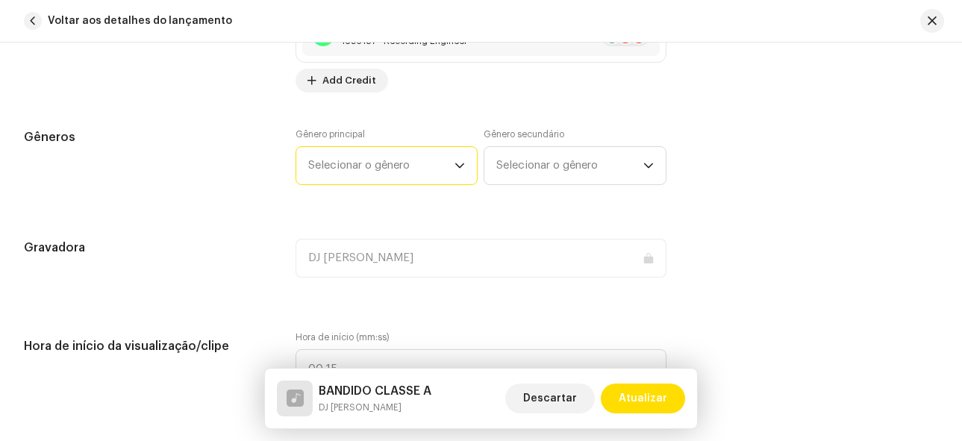
click at [390, 179] on span "Selecionar o gênero" at bounding box center [381, 165] width 147 height 37
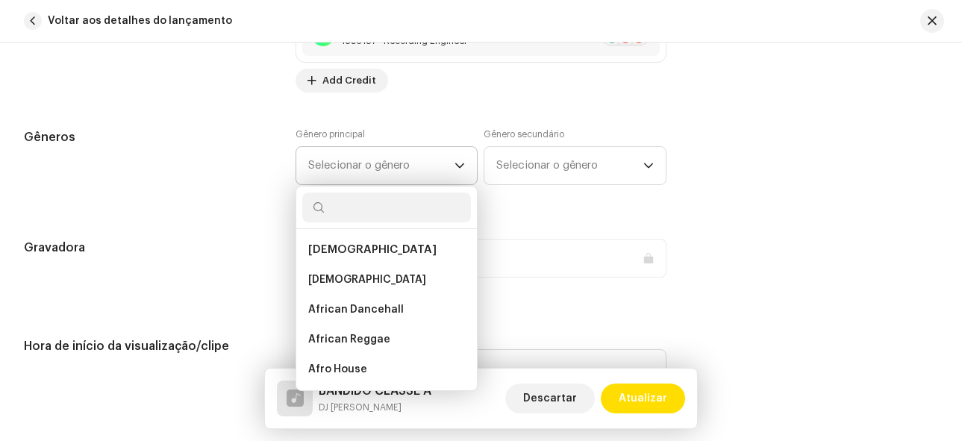
type input "F"
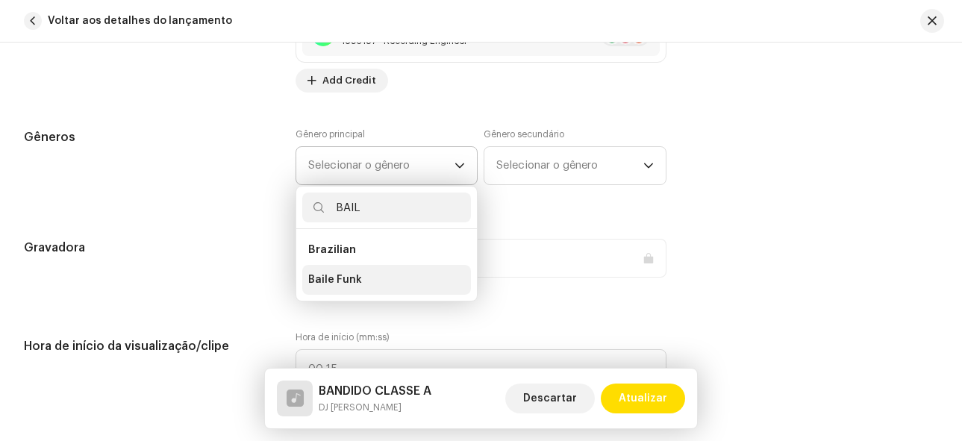
type input "BAIL"
click at [343, 285] on span "Baile Funk" at bounding box center [335, 279] width 54 height 15
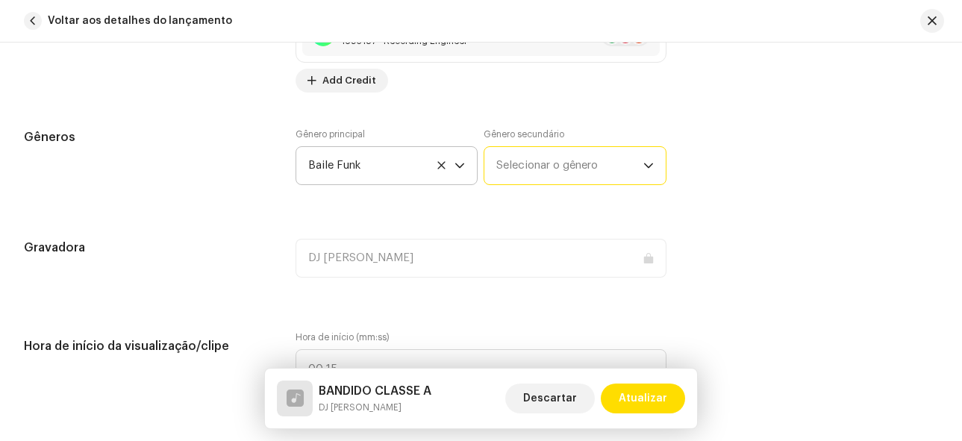
click at [589, 177] on span "Selecionar o gênero" at bounding box center [569, 165] width 147 height 37
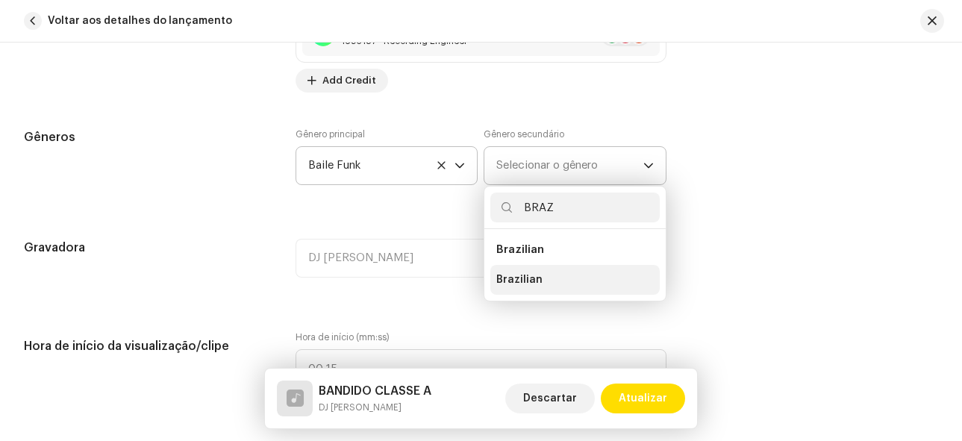
type input "BRAZ"
click at [525, 273] on span "Brazilian" at bounding box center [519, 279] width 46 height 15
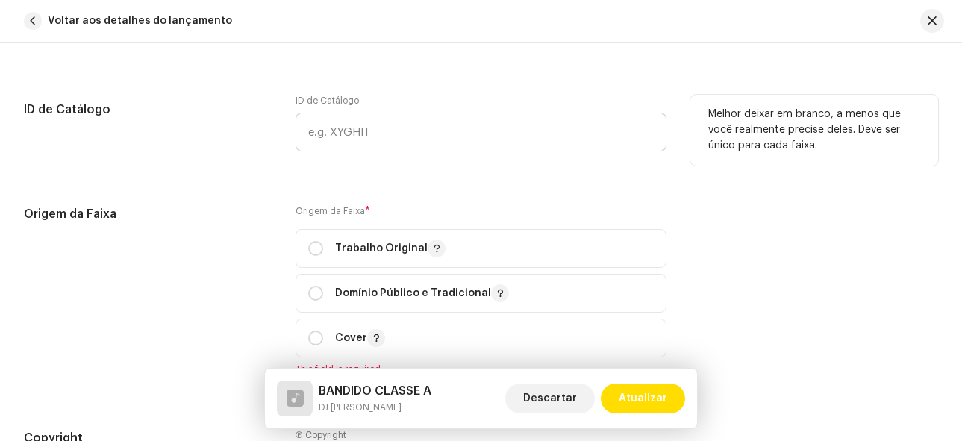
scroll to position [1792, 0]
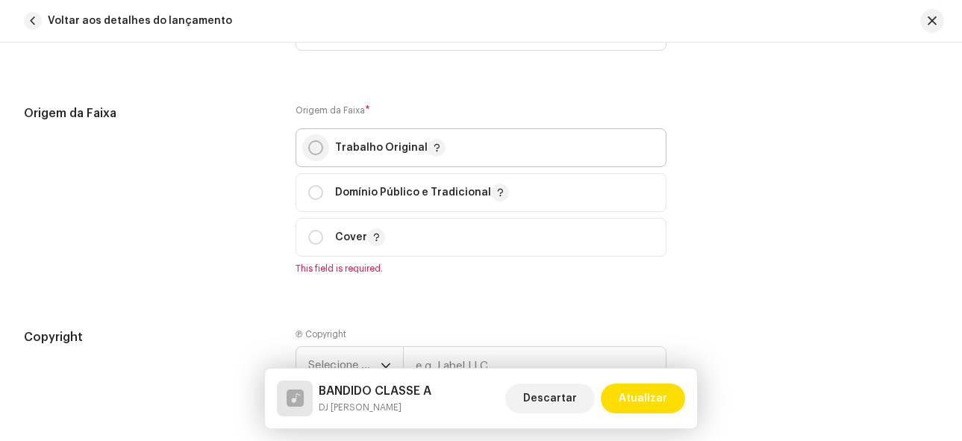
click at [308, 153] on input "radio" at bounding box center [315, 147] width 15 height 15
radio input "true"
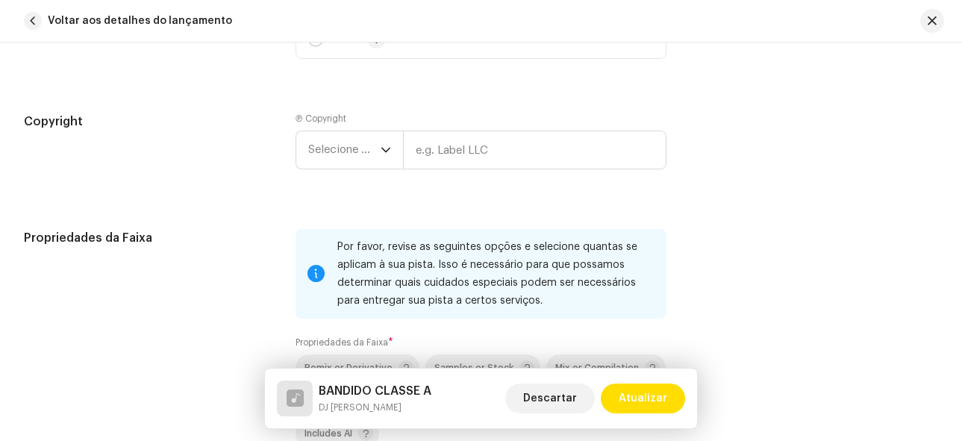
scroll to position [1941, 0]
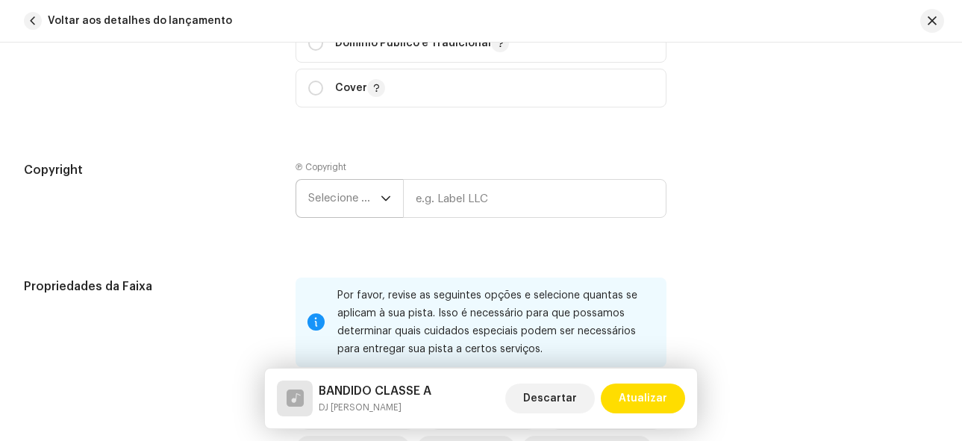
click at [382, 190] on div "dropdown trigger" at bounding box center [386, 198] width 10 height 37
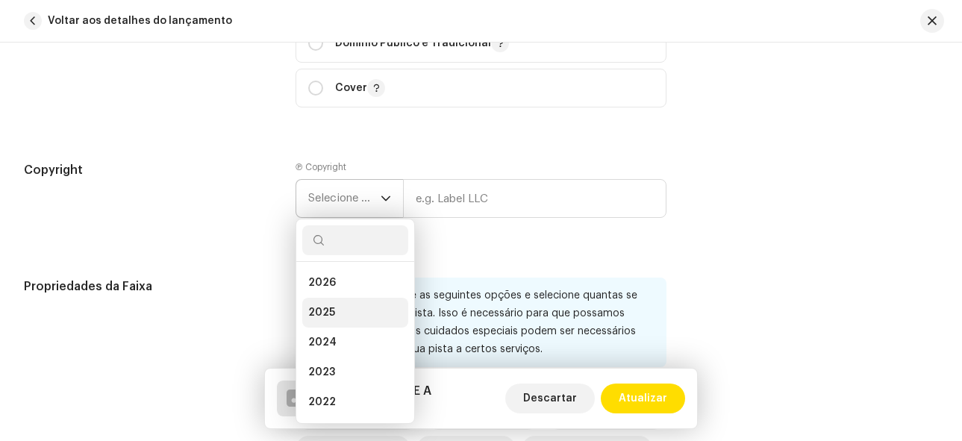
click at [352, 314] on li "2025" at bounding box center [355, 313] width 106 height 30
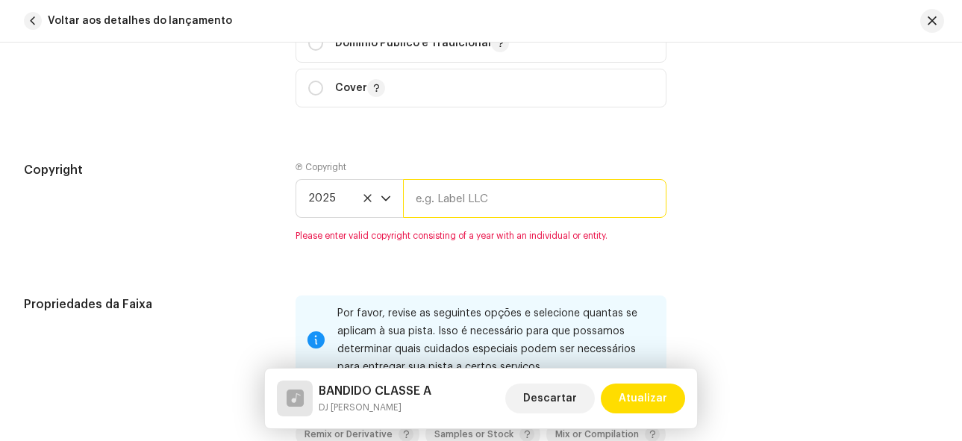
click at [473, 208] on input "text" at bounding box center [535, 198] width 264 height 39
type input "DJ [PERSON_NAME]"
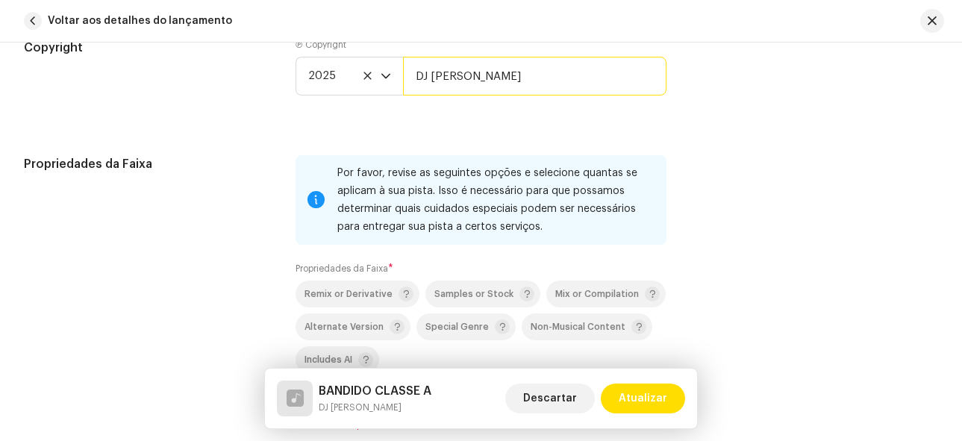
scroll to position [2165, 0]
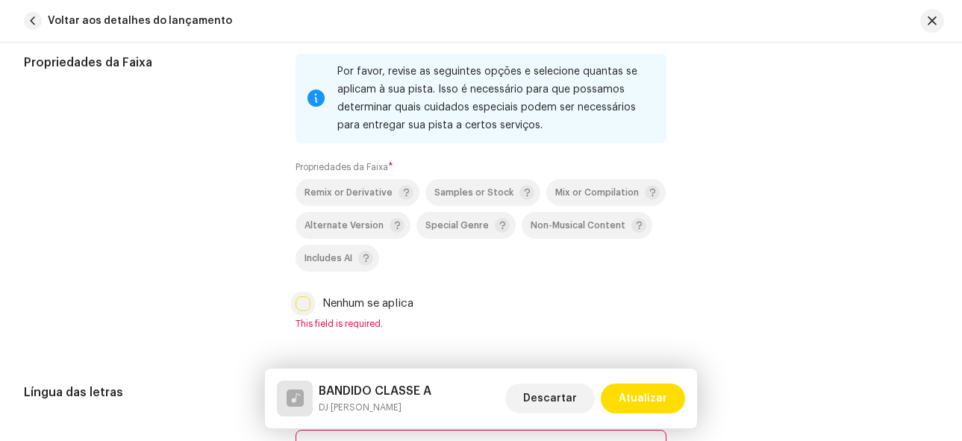
click at [305, 303] on input "Nenhum se aplica" at bounding box center [303, 303] width 15 height 15
checkbox input "true"
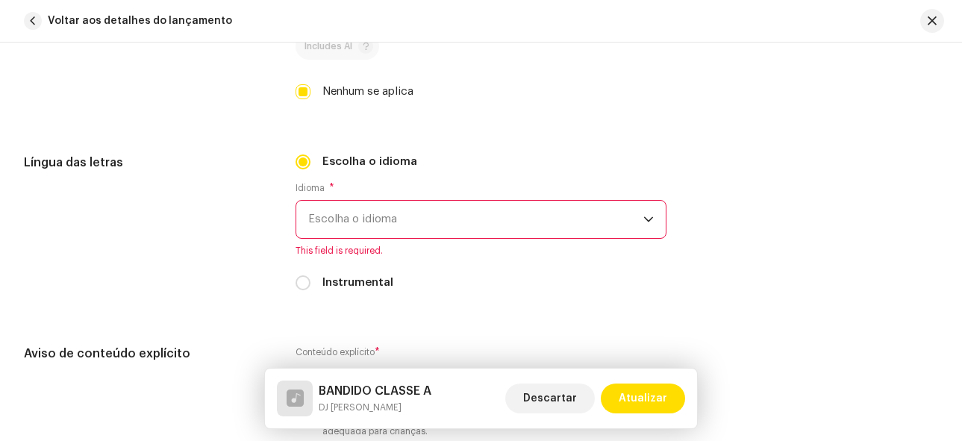
scroll to position [2389, 0]
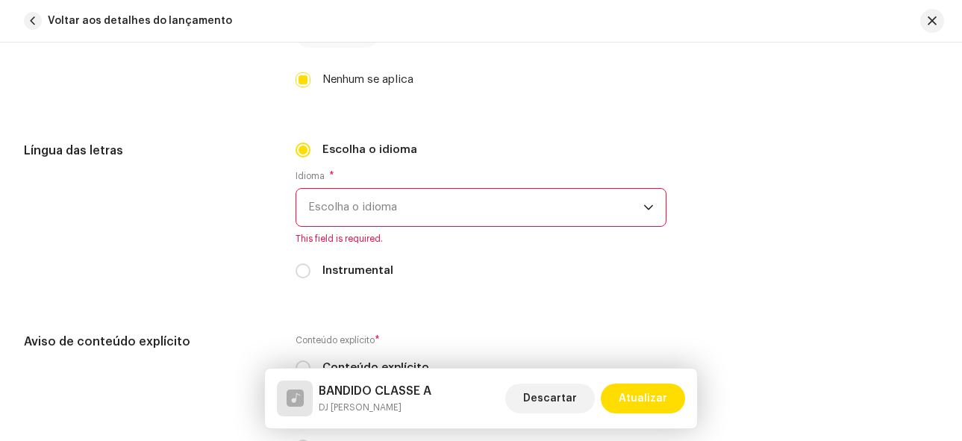
click at [412, 208] on span "Escolha o idioma" at bounding box center [476, 207] width 336 height 37
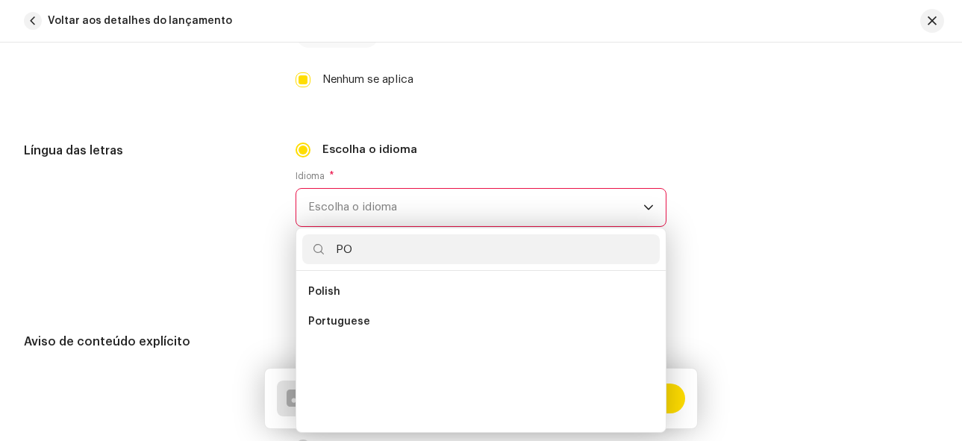
scroll to position [0, 0]
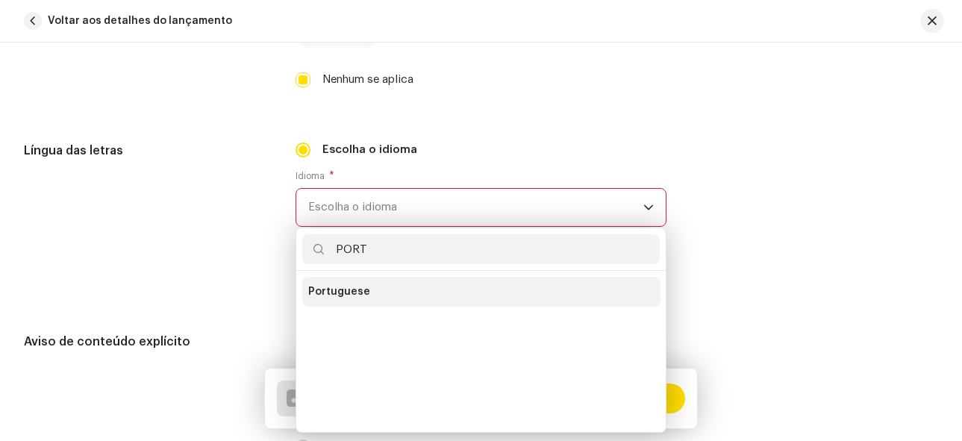
type input "PORT"
click at [347, 297] on span "Portuguese" at bounding box center [339, 291] width 62 height 15
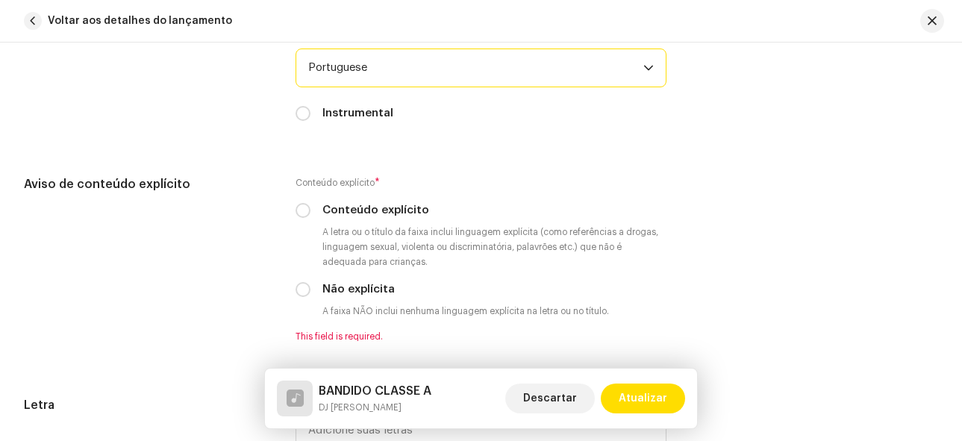
scroll to position [2538, 0]
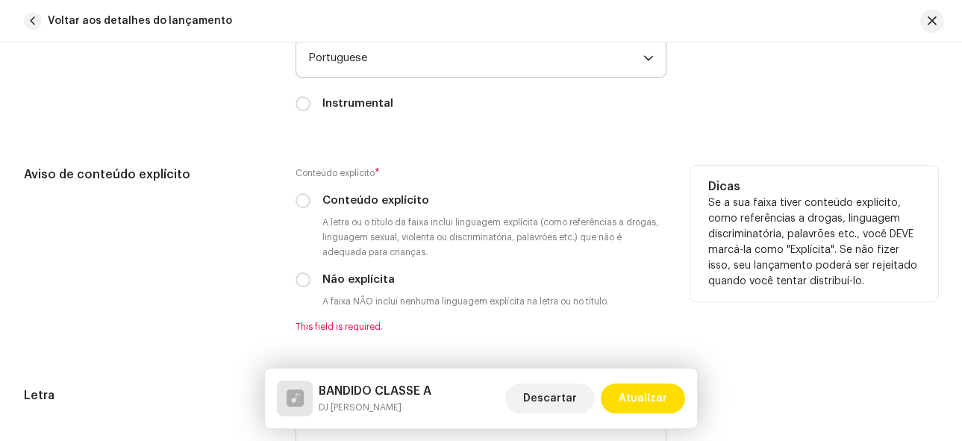
click at [311, 204] on div "Conteúdo explícito" at bounding box center [482, 201] width 372 height 16
click at [299, 202] on input "Conteúdo explícito" at bounding box center [303, 200] width 15 height 15
radio input "true"
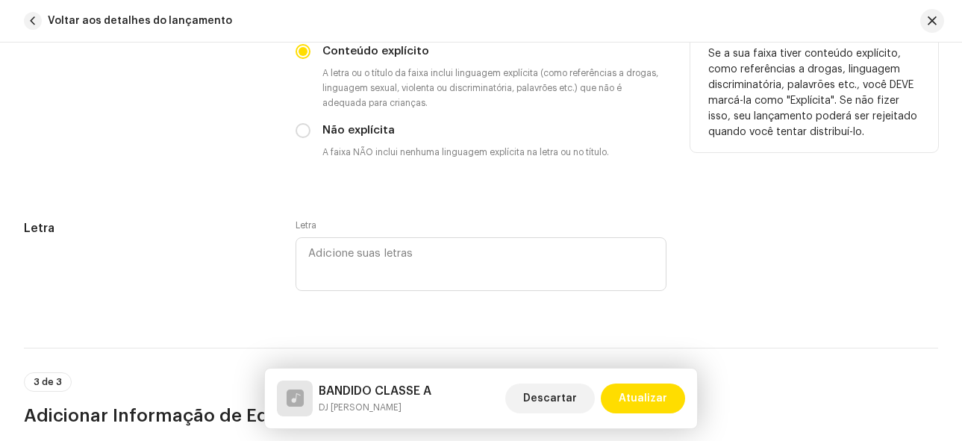
scroll to position [2762, 0]
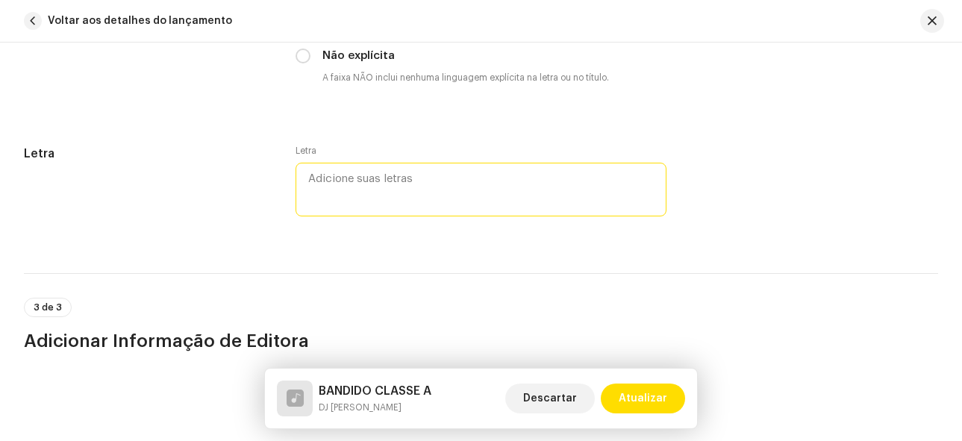
click at [372, 177] on textarea at bounding box center [482, 190] width 372 height 54
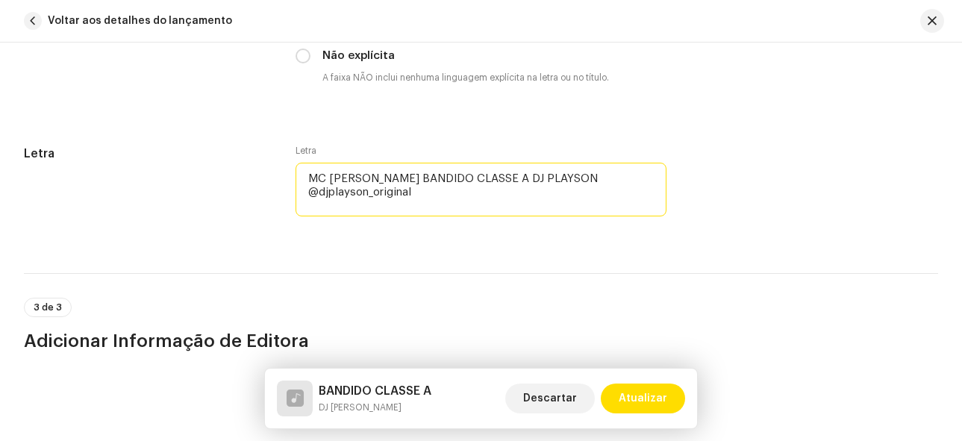
click at [543, 176] on textarea "MC [PERSON_NAME] BANDIDO CLASSE A DJ PLAYSON @djplayson_original" at bounding box center [482, 190] width 372 height 54
click at [581, 181] on textarea "MC [PERSON_NAME] BANDIDO CLASSE A DJ PLAYSON SEGUE @djplayson_original" at bounding box center [482, 190] width 372 height 54
click at [546, 177] on textarea "MC [PERSON_NAME] BANDIDO CLASSE A DJ PLAYSON SEGUE @djplayson_original" at bounding box center [482, 190] width 372 height 54
click at [341, 193] on textarea "MC [PERSON_NAME] BANDIDO CLASSE A DJ PLAYSON SEGUE @djplayson_original" at bounding box center [482, 190] width 372 height 54
click at [549, 184] on textarea "MC [PERSON_NAME] BANDIDO CLASSE A DJ PLAYSON SEGUE NO INSTA : @djplayson_origin…" at bounding box center [482, 190] width 372 height 54
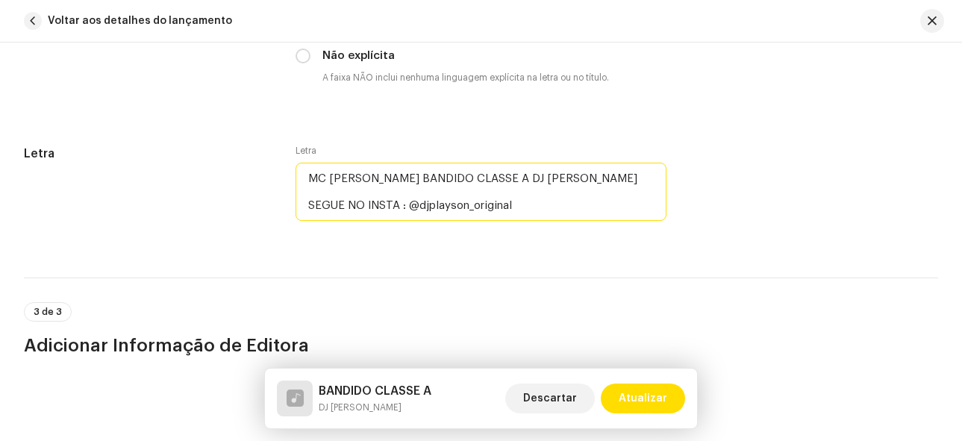
type textarea "MC [PERSON_NAME] BANDIDO CLASSE A DJ [PERSON_NAME] SEGUE NO INSTA : @djplayson_…"
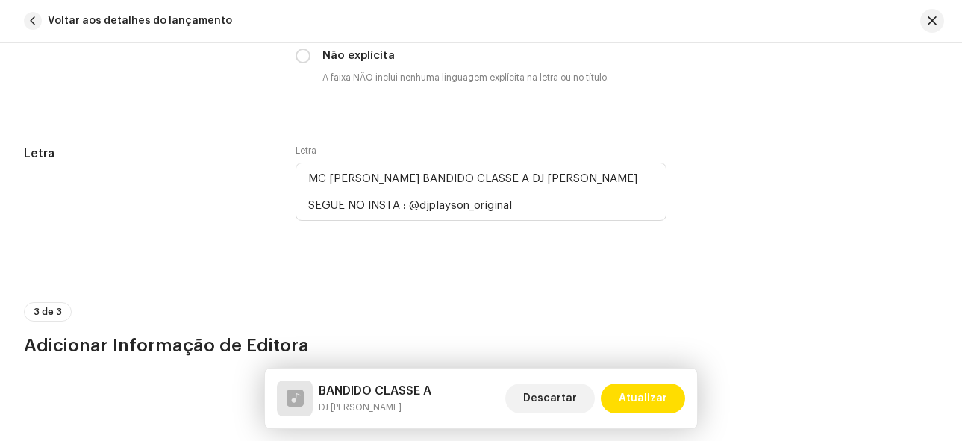
click at [711, 209] on div "Letra Letra MC [PERSON_NAME] BANDIDO CLASSE A DJ [PERSON_NAME] SEGUE NO INSTA :…" at bounding box center [481, 193] width 914 height 97
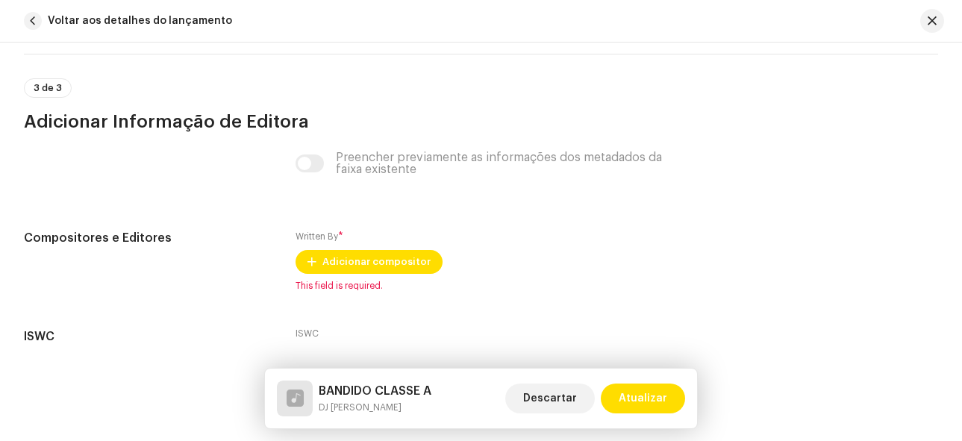
scroll to position [3061, 0]
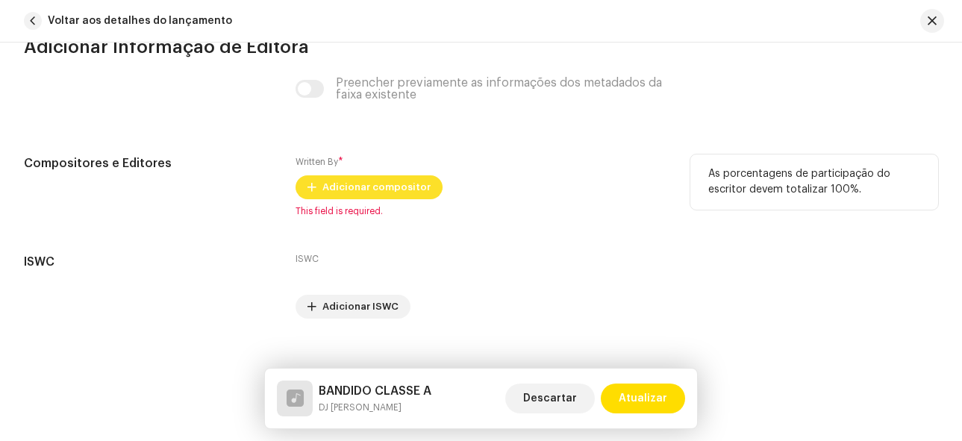
click at [331, 190] on span "Adicionar compositor" at bounding box center [376, 187] width 108 height 30
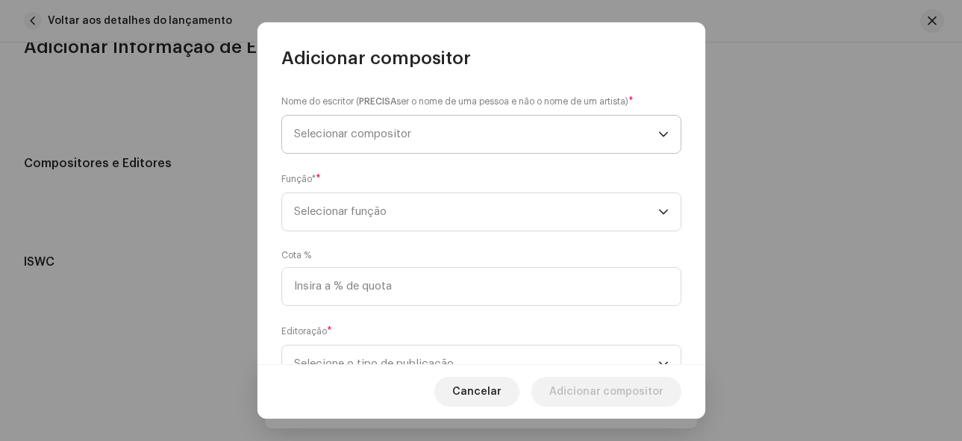
click at [392, 130] on span "Selecionar compositor" at bounding box center [352, 133] width 117 height 11
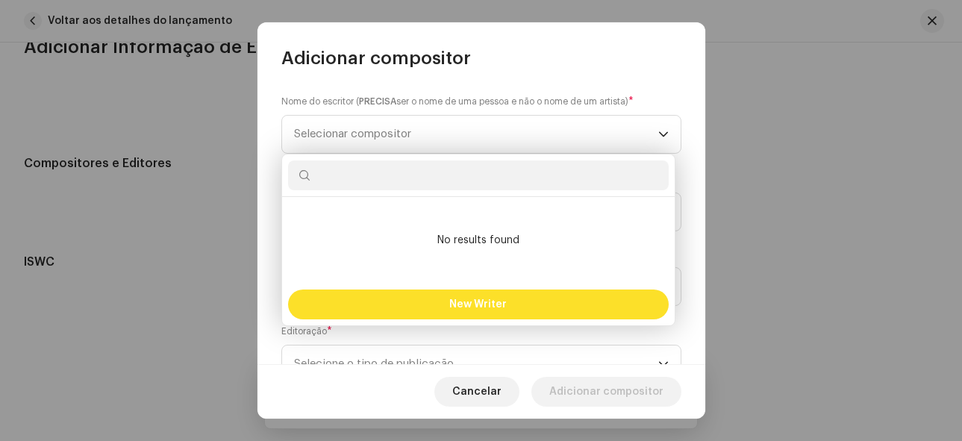
click at [483, 303] on span "New Writer" at bounding box center [477, 304] width 57 height 10
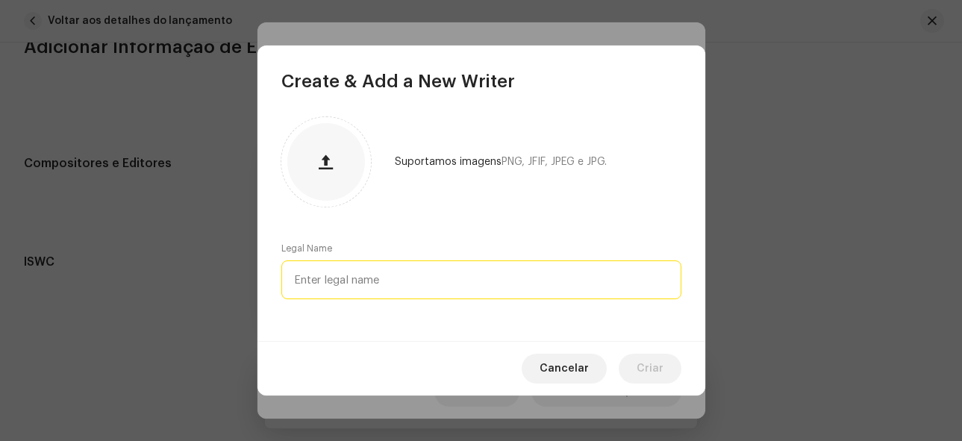
click at [394, 292] on input "text" at bounding box center [481, 280] width 400 height 39
type input "M"
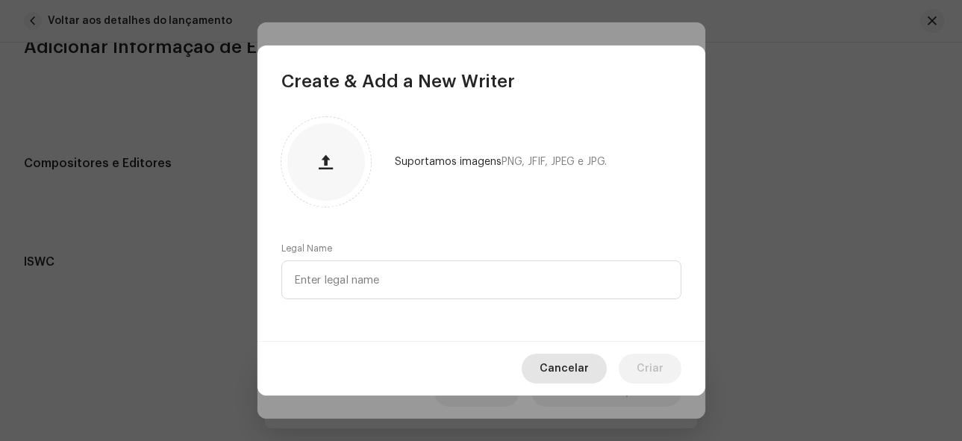
click at [545, 356] on button "Cancelar" at bounding box center [564, 369] width 85 height 30
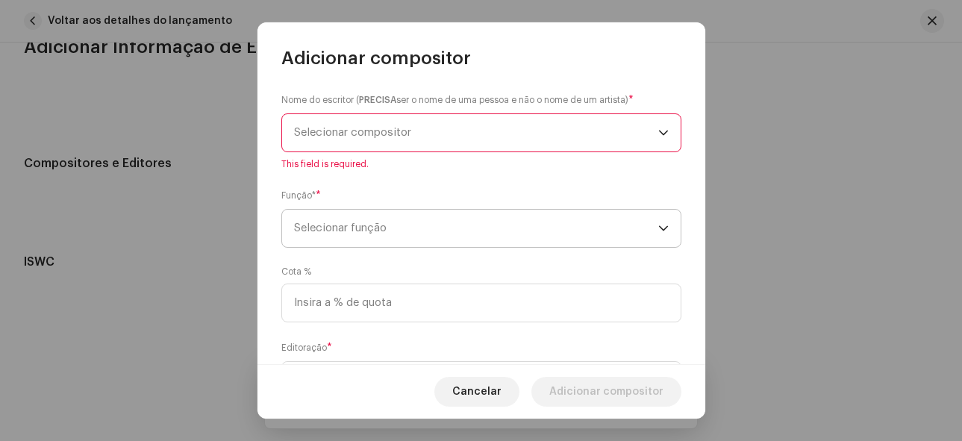
scroll to position [0, 0]
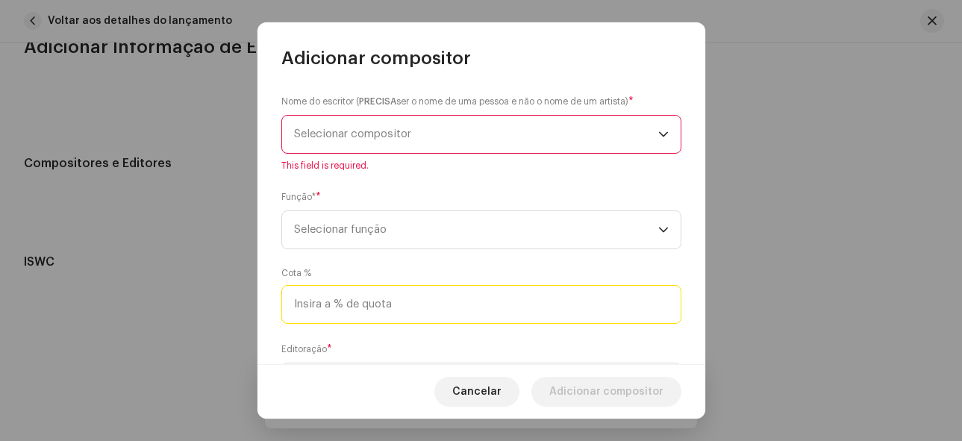
click at [464, 308] on input at bounding box center [481, 304] width 400 height 39
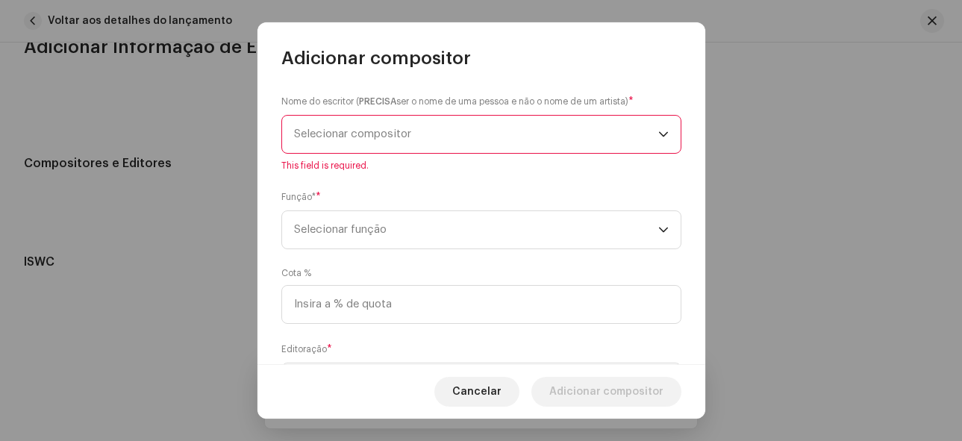
click at [380, 126] on span "Selecionar compositor" at bounding box center [476, 134] width 364 height 37
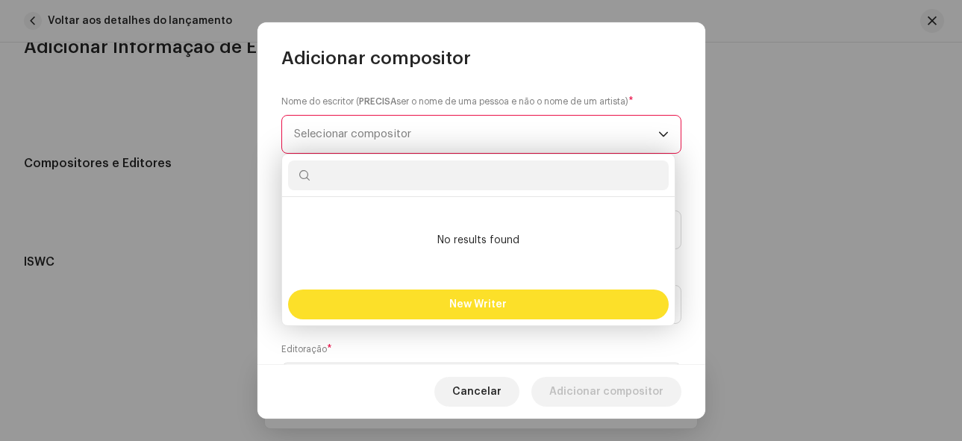
click at [473, 302] on span "New Writer" at bounding box center [477, 304] width 57 height 10
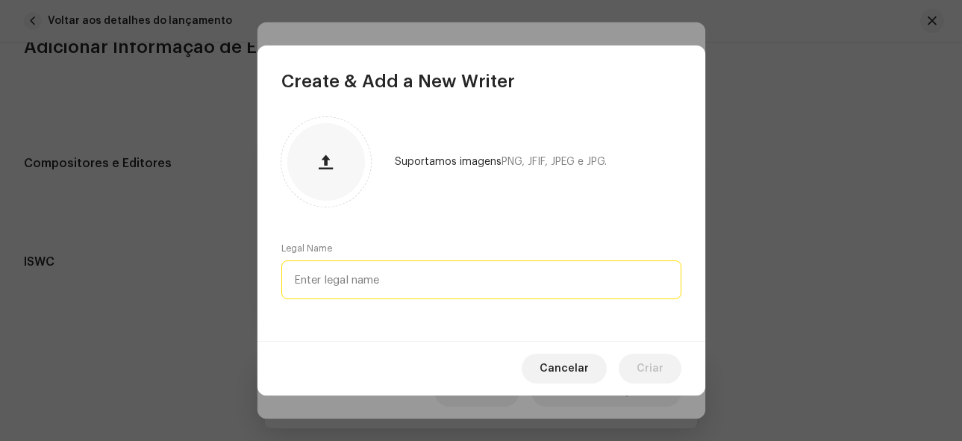
click at [402, 272] on input "text" at bounding box center [481, 280] width 400 height 39
type input "MC FAHAH"
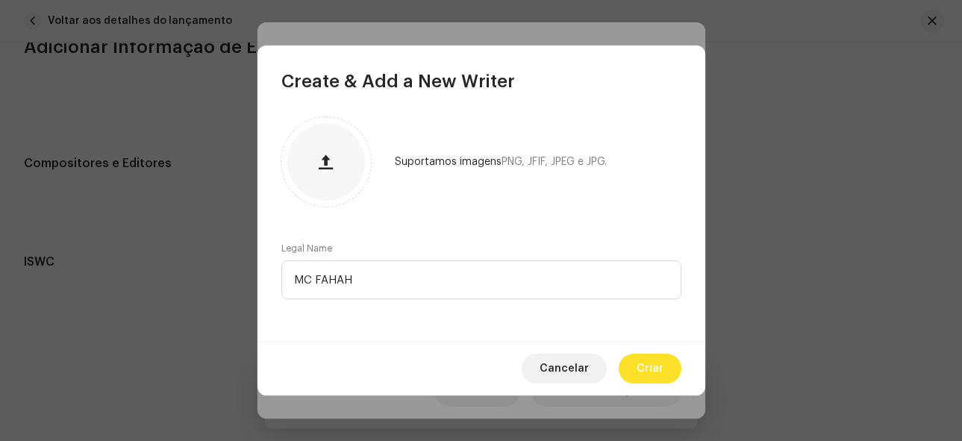
click at [667, 367] on button "Criar" at bounding box center [650, 369] width 63 height 30
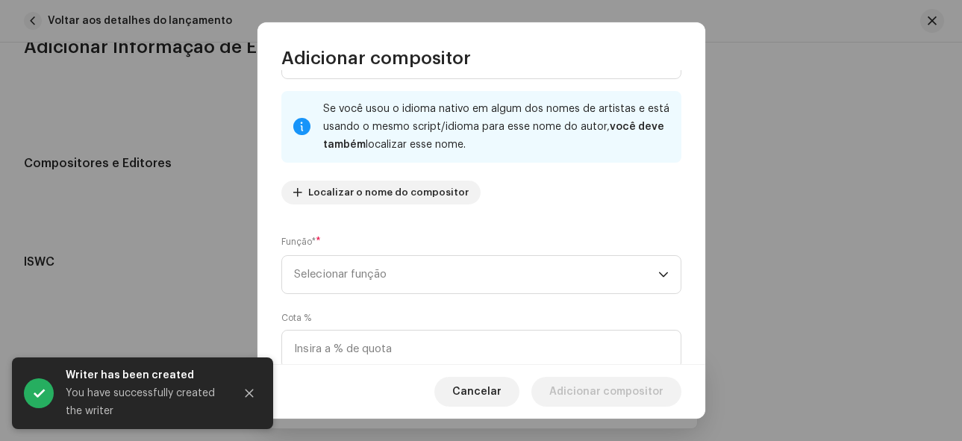
scroll to position [149, 0]
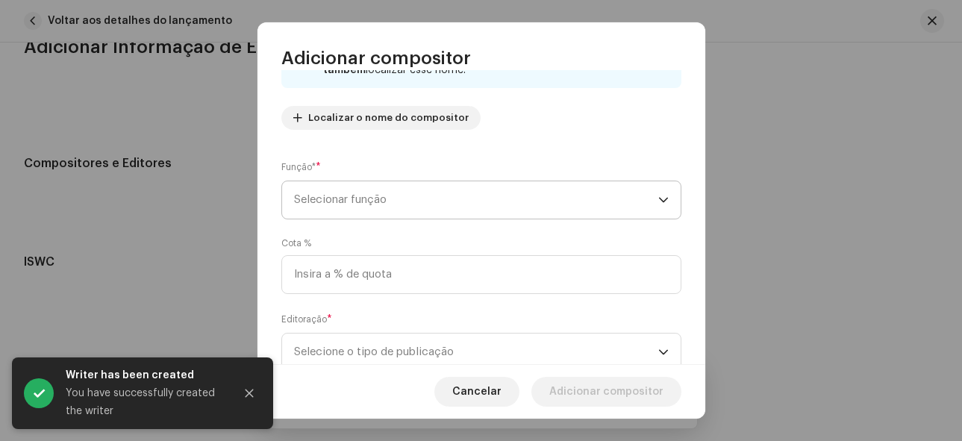
click at [395, 188] on span "Selecionar função" at bounding box center [476, 199] width 364 height 37
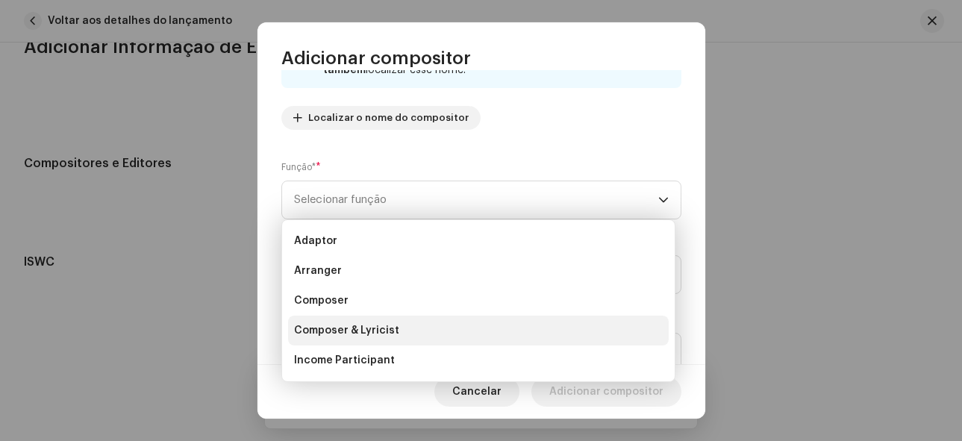
click at [398, 328] on li "Composer & Lyricist" at bounding box center [478, 331] width 381 height 30
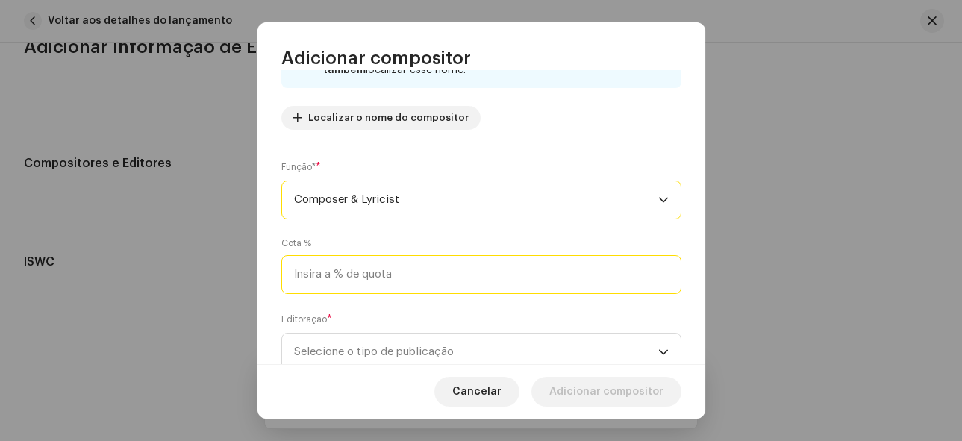
click at [413, 277] on input at bounding box center [481, 274] width 400 height 39
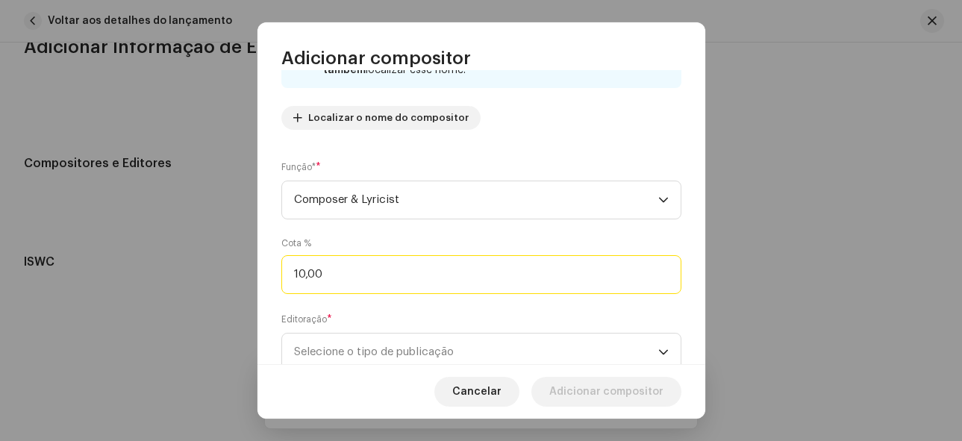
type input "100,00"
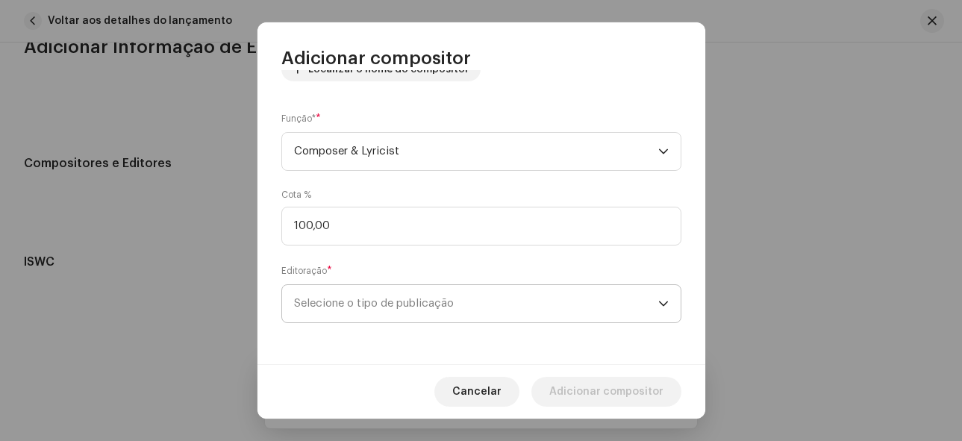
click at [540, 293] on span "Selecione o tipo de publicação" at bounding box center [476, 303] width 364 height 37
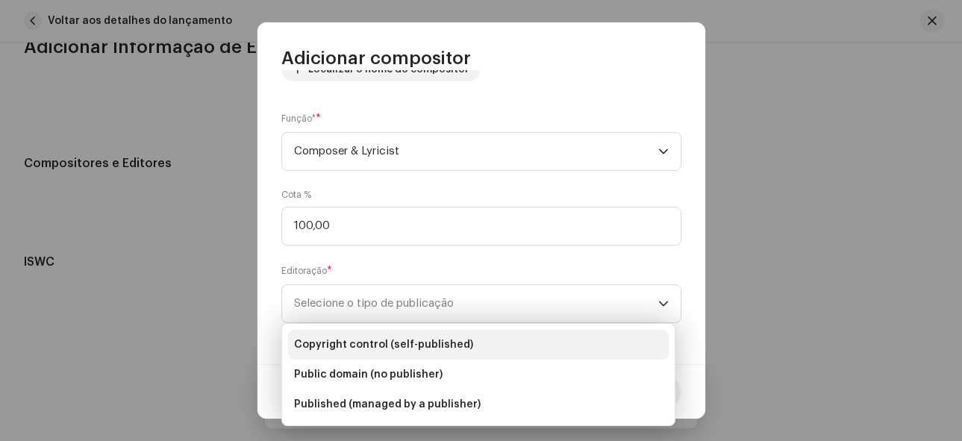
click at [427, 345] on span "Copyright control (self-published)" at bounding box center [383, 344] width 179 height 15
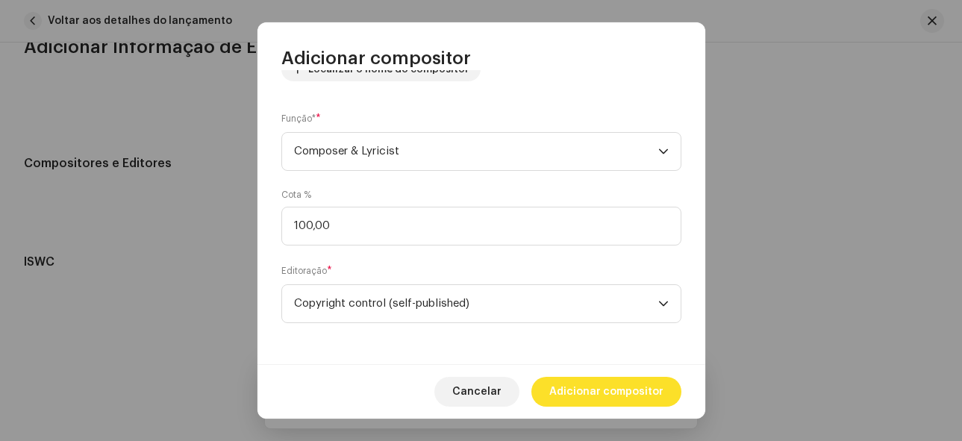
click at [611, 402] on span "Adicionar compositor" at bounding box center [606, 392] width 114 height 30
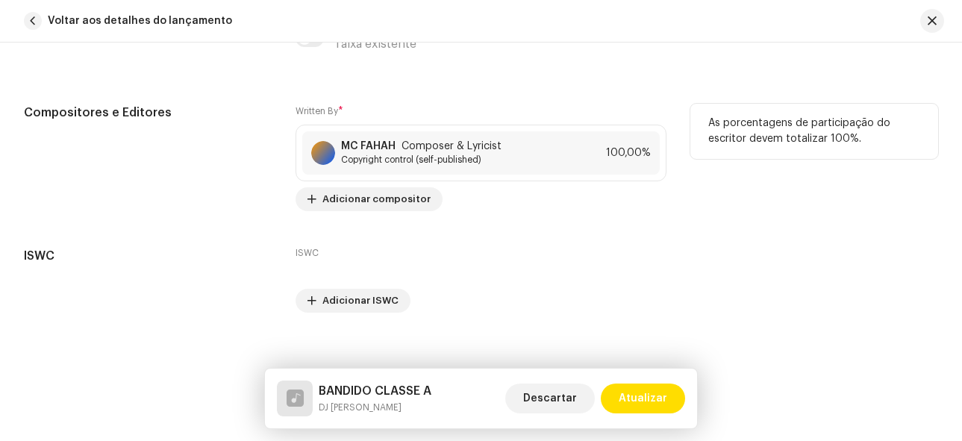
scroll to position [3126, 0]
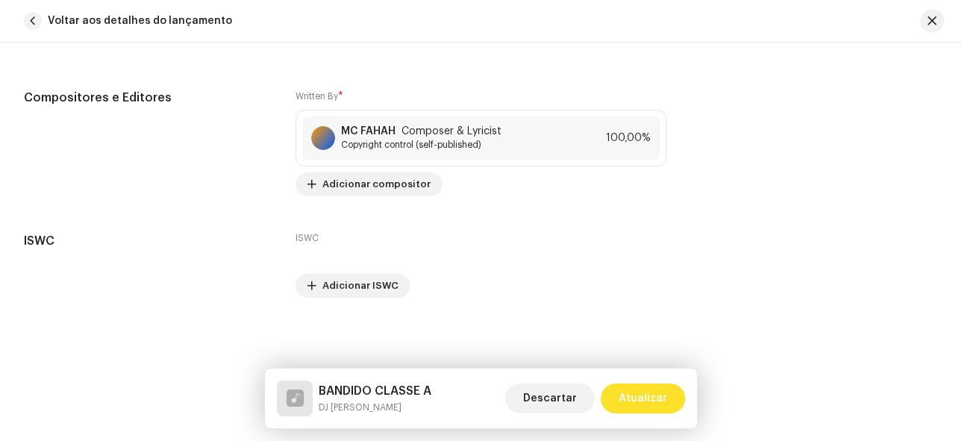
click at [647, 400] on span "Atualizar" at bounding box center [643, 399] width 49 height 30
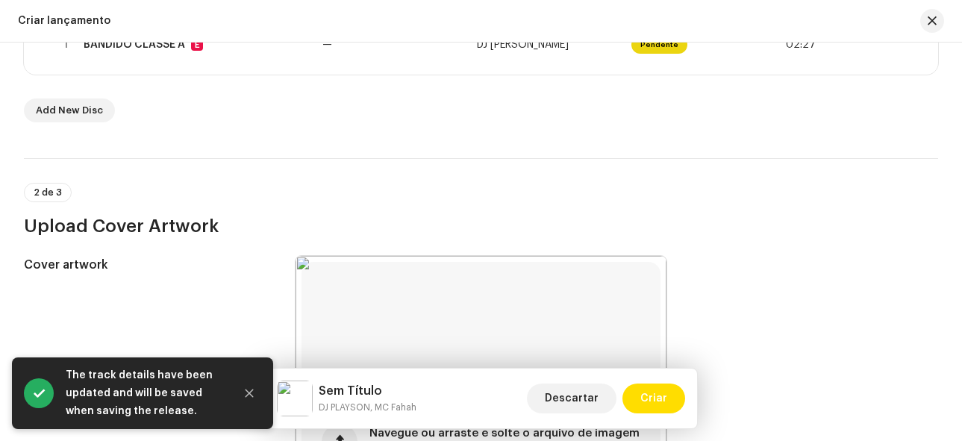
scroll to position [0, 0]
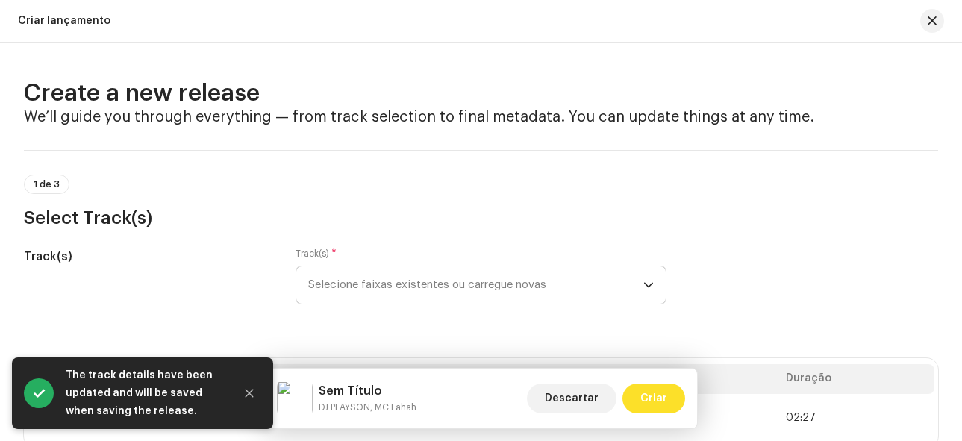
click at [661, 404] on span "Criar" at bounding box center [653, 399] width 27 height 30
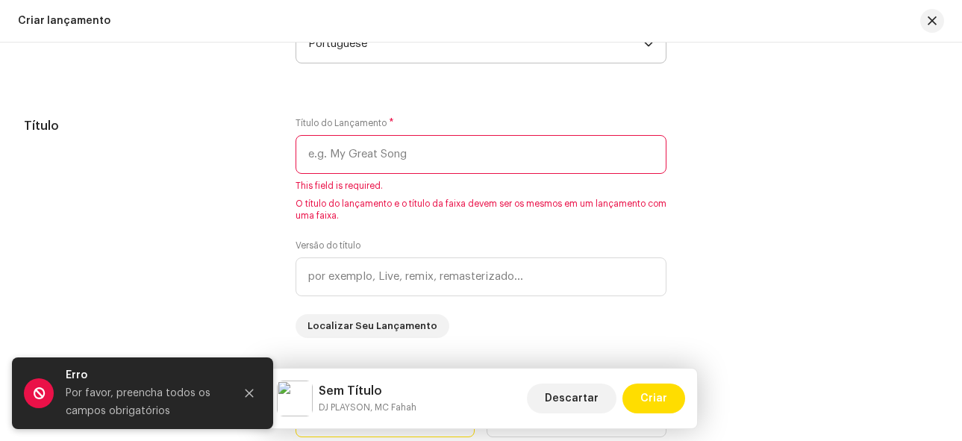
scroll to position [1344, 0]
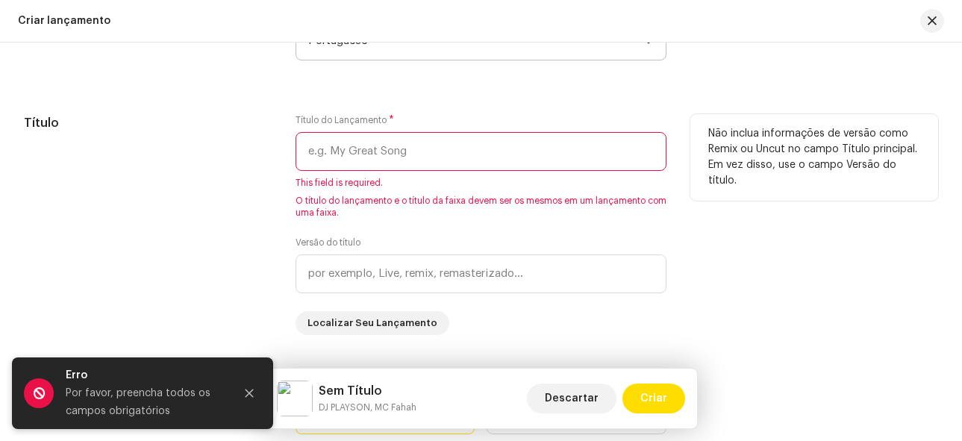
click at [381, 149] on input "text" at bounding box center [482, 151] width 372 height 39
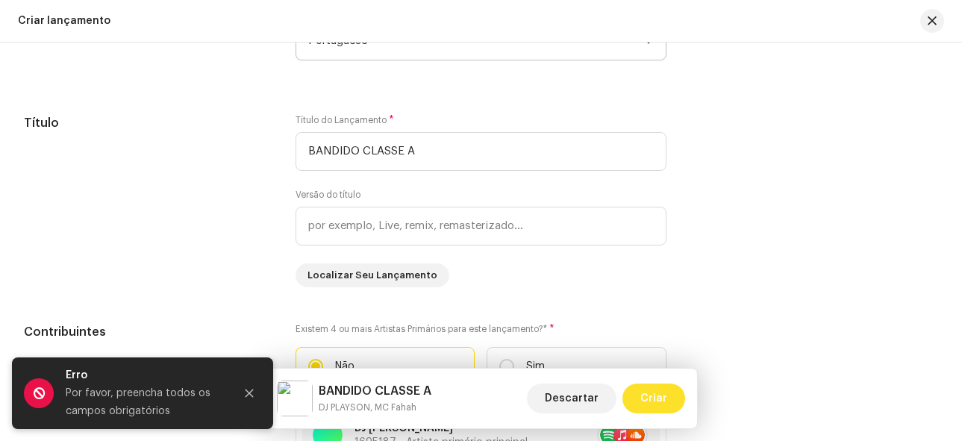
type input "BANDIDO CLASSE A"
click at [658, 400] on span "Criar" at bounding box center [653, 399] width 27 height 30
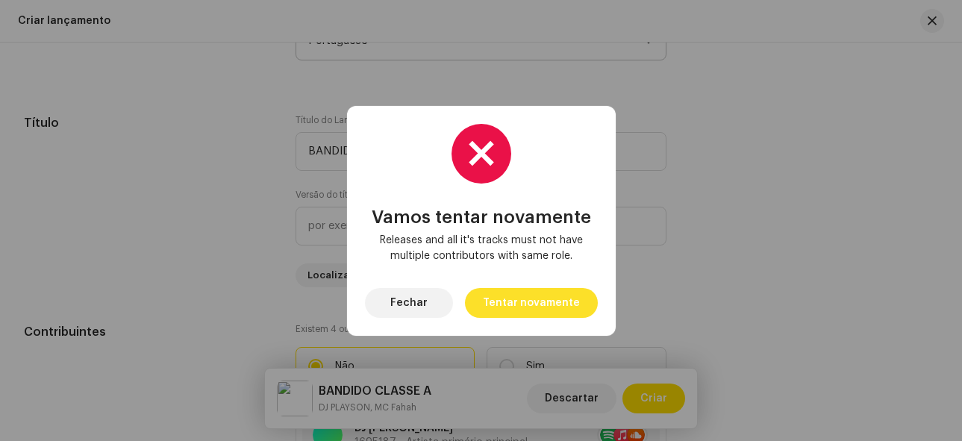
click at [533, 302] on span "Tentar novamente" at bounding box center [531, 303] width 97 height 30
click at [542, 296] on span "Tentar novamente" at bounding box center [531, 303] width 97 height 30
click at [537, 299] on span "Tentar novamente" at bounding box center [531, 303] width 97 height 30
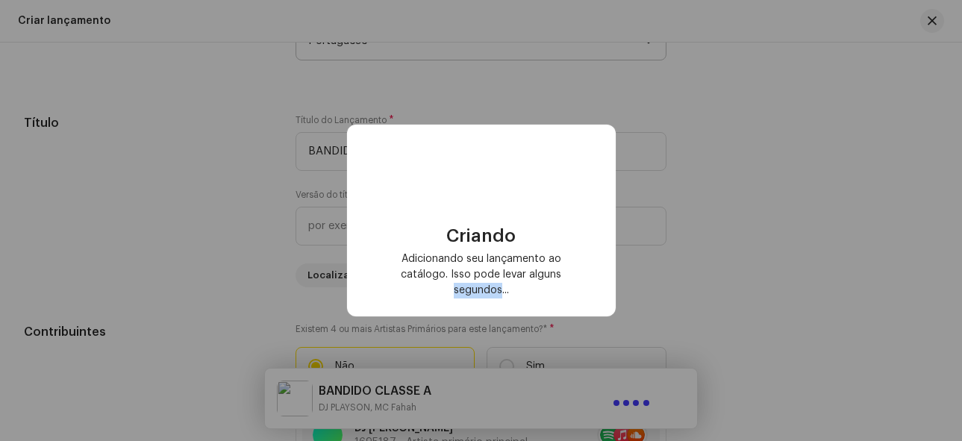
click at [537, 299] on div "Criando Adicionando seu lançamento ao catálogo. Isso pode levar alguns segundos…" at bounding box center [481, 221] width 269 height 192
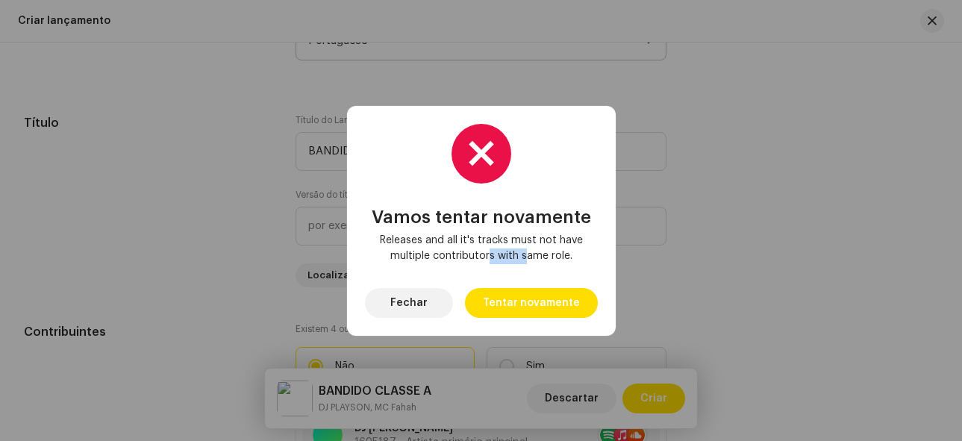
click at [537, 299] on span "Tentar novamente" at bounding box center [531, 303] width 97 height 30
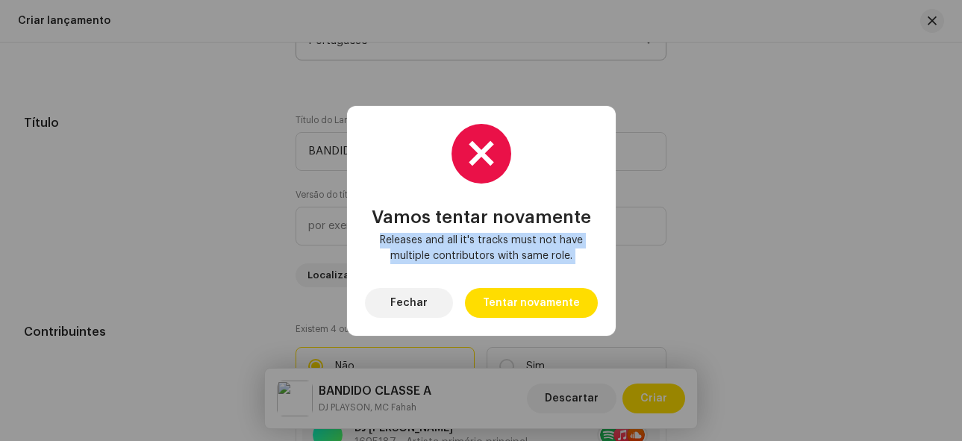
click at [537, 299] on div "Vamos tentar novamente Releases and all it's tracks must not have multiple cont…" at bounding box center [481, 221] width 269 height 230
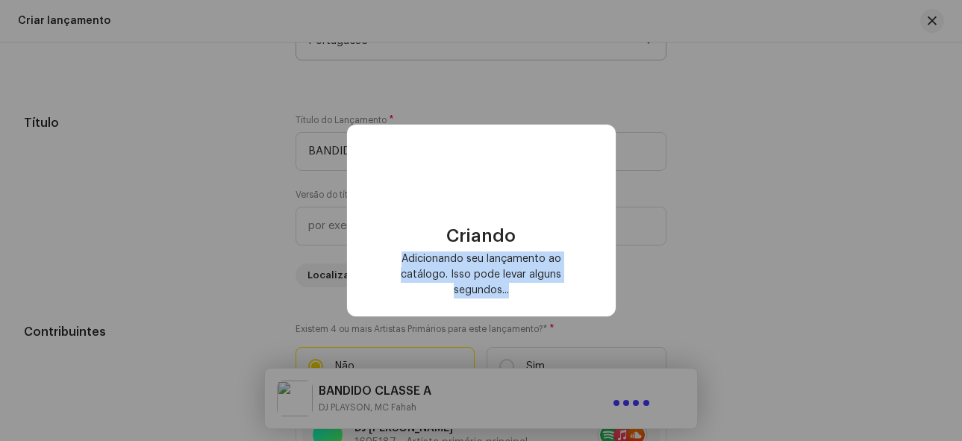
click at [537, 299] on div "Criando Adicionando seu lançamento ao catálogo. Isso pode levar alguns segundos…" at bounding box center [481, 221] width 269 height 192
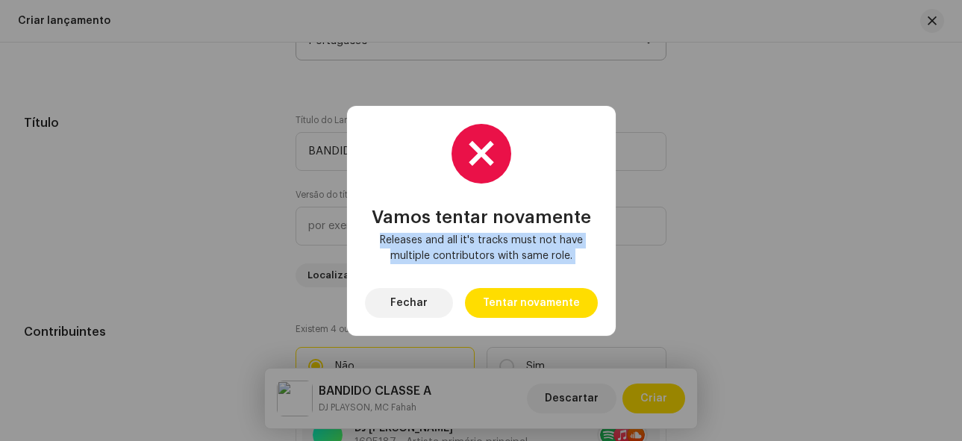
click at [537, 299] on span "Tentar novamente" at bounding box center [531, 303] width 97 height 30
click at [504, 258] on span "Releases and all it's tracks must not have multiple contributors with same role." at bounding box center [481, 248] width 209 height 31
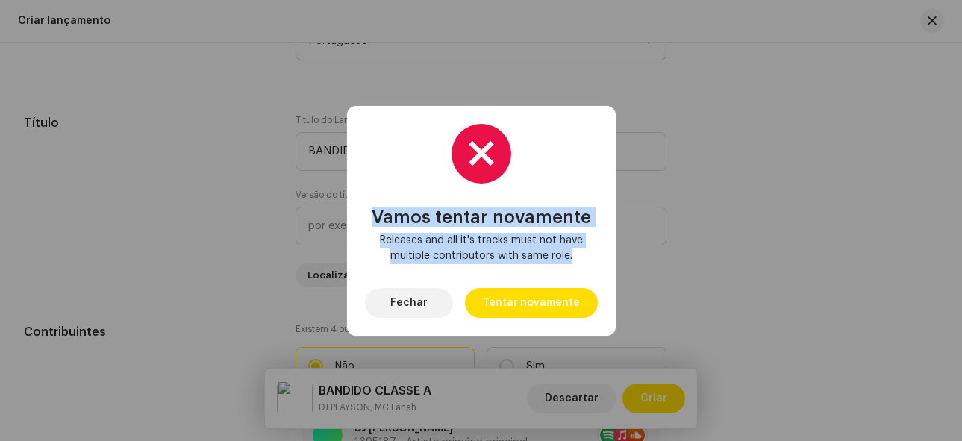
drag, startPoint x: 481, startPoint y: 252, endPoint x: 374, endPoint y: 229, distance: 109.1
click at [374, 229] on div "Vamos tentar novamente Releases and all it's tracks must not have multiple cont…" at bounding box center [481, 236] width 219 height 57
click at [491, 255] on span "Releases and all it's tracks must not have multiple contributors with same role." at bounding box center [481, 248] width 209 height 31
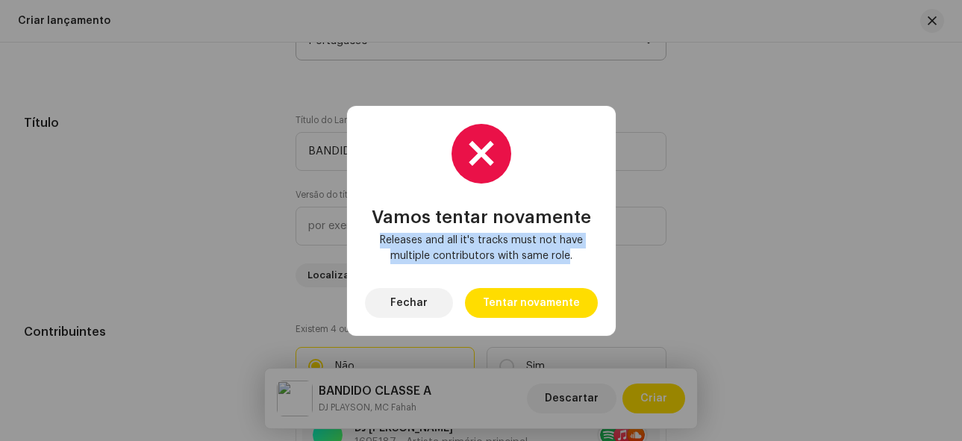
drag, startPoint x: 557, startPoint y: 258, endPoint x: 381, endPoint y: 242, distance: 176.9
click at [381, 242] on span "Releases and all it's tracks must not have multiple contributors with same role." at bounding box center [481, 248] width 209 height 31
click at [428, 302] on span "Fechar" at bounding box center [408, 303] width 37 height 30
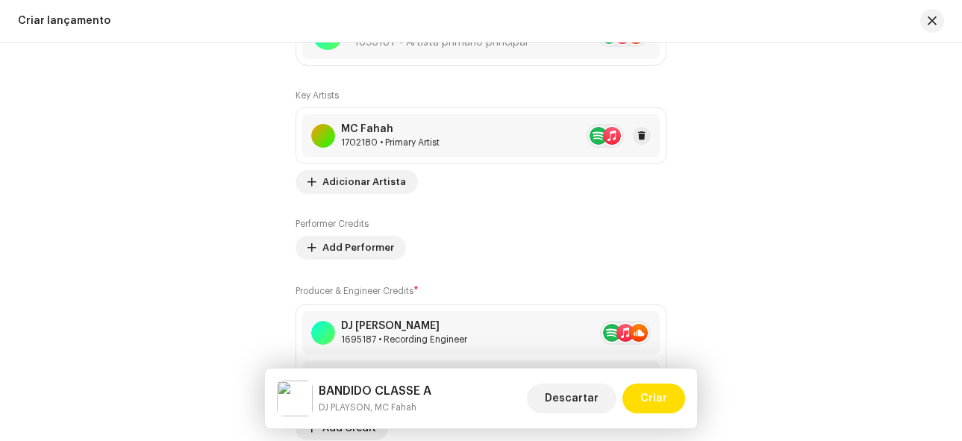
scroll to position [1792, 0]
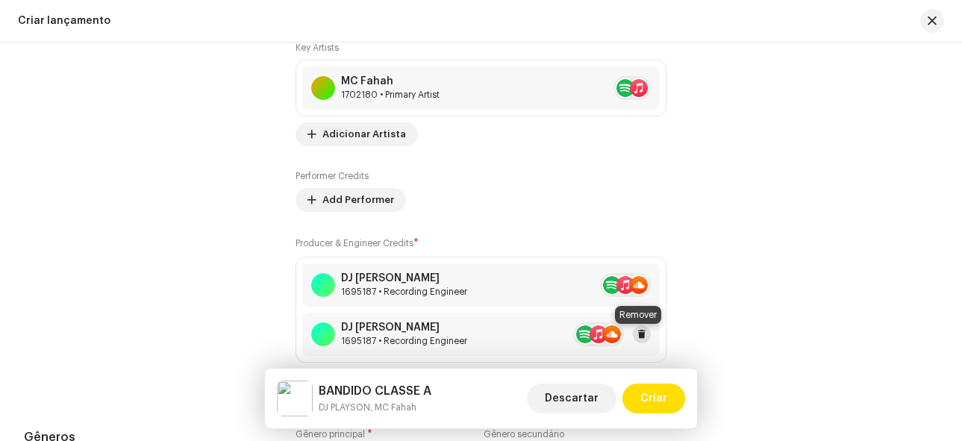
click at [640, 335] on span at bounding box center [642, 334] width 9 height 12
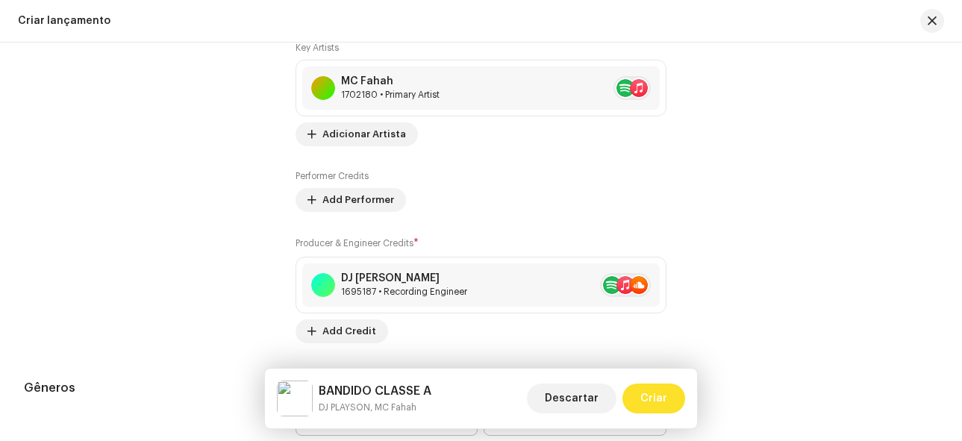
click at [664, 399] on span "Criar" at bounding box center [653, 399] width 27 height 30
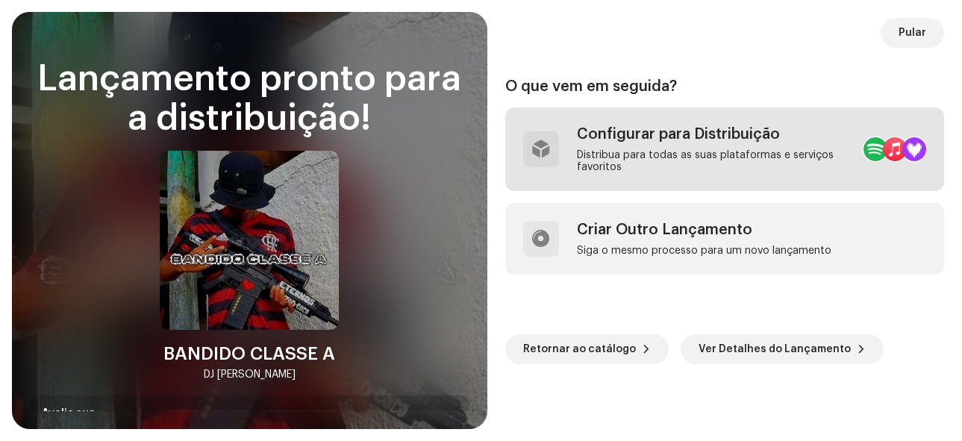
click at [634, 145] on div "Configurar para Distribuição Distribua para todas as suas plataformas e serviço…" at bounding box center [714, 149] width 275 height 48
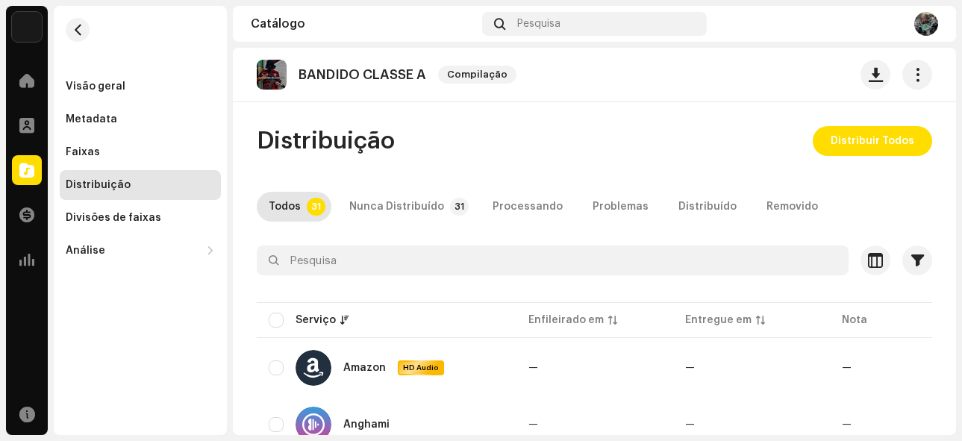
scroll to position [75, 0]
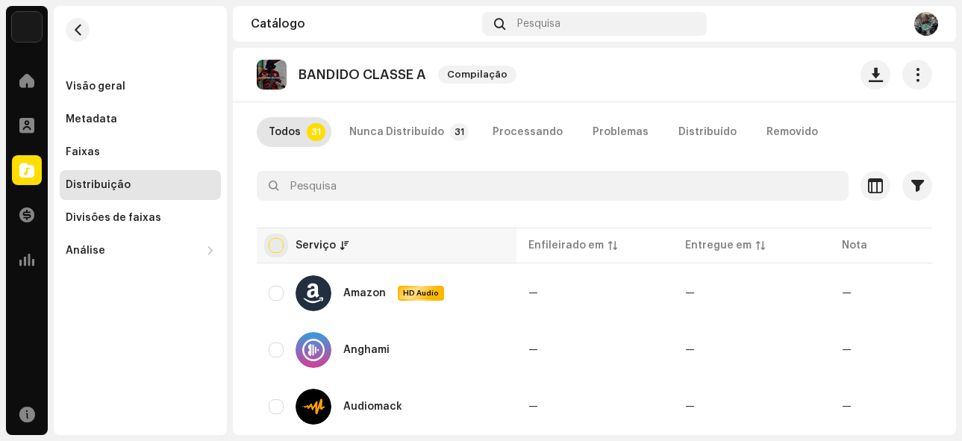
click at [279, 252] on input "checkbox" at bounding box center [276, 245] width 15 height 15
checkbox input "true"
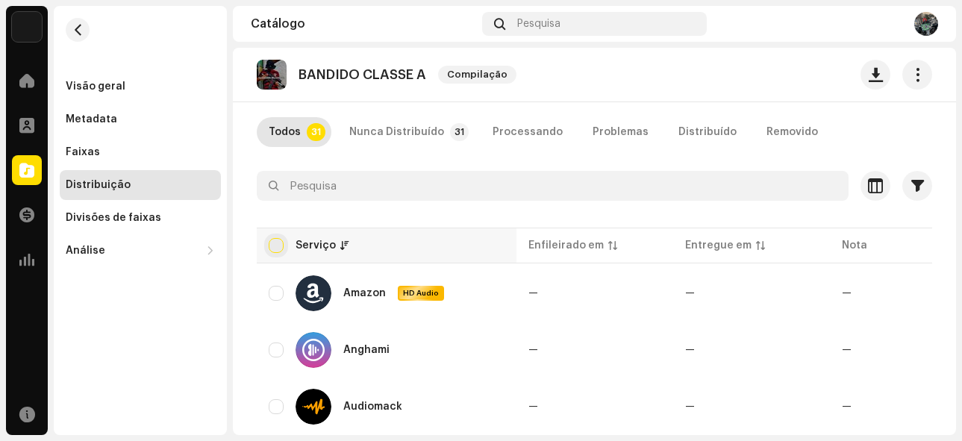
checkbox input "true"
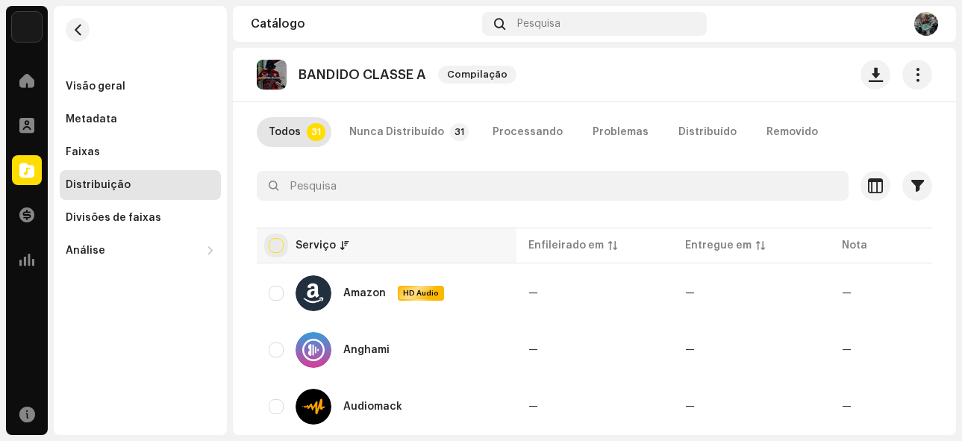
checkbox input "true"
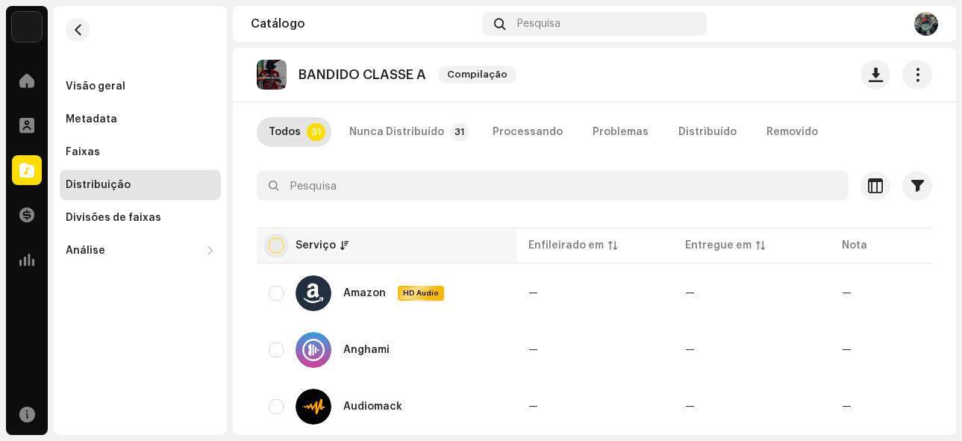
checkbox input "true"
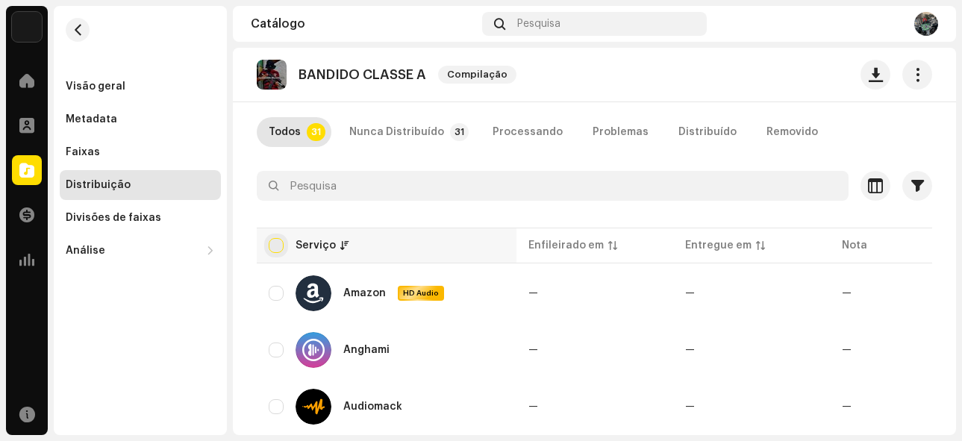
checkbox input "true"
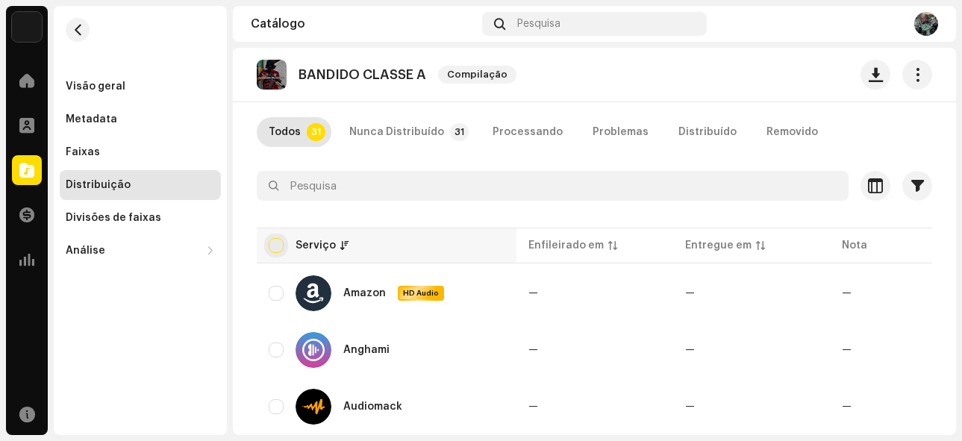
checkbox input "true"
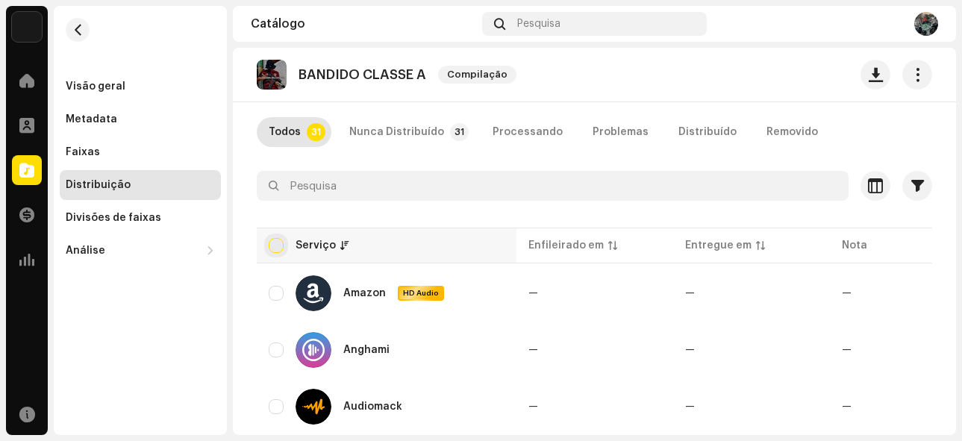
checkbox input "true"
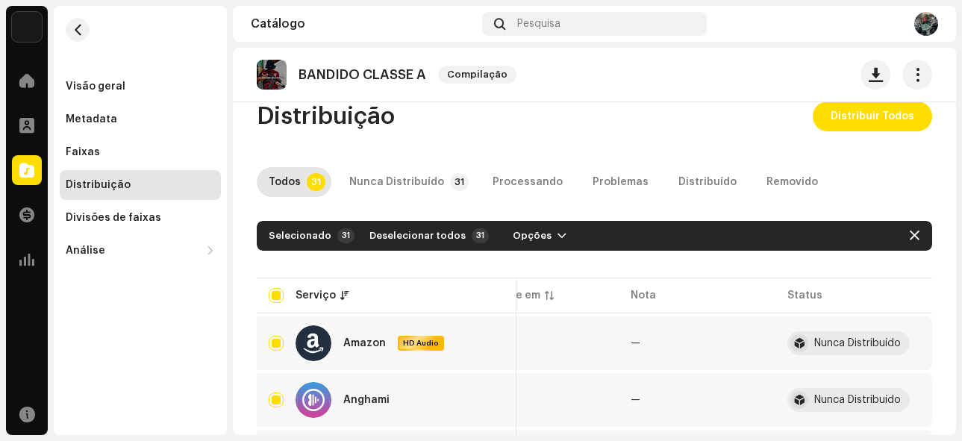
scroll to position [0, 0]
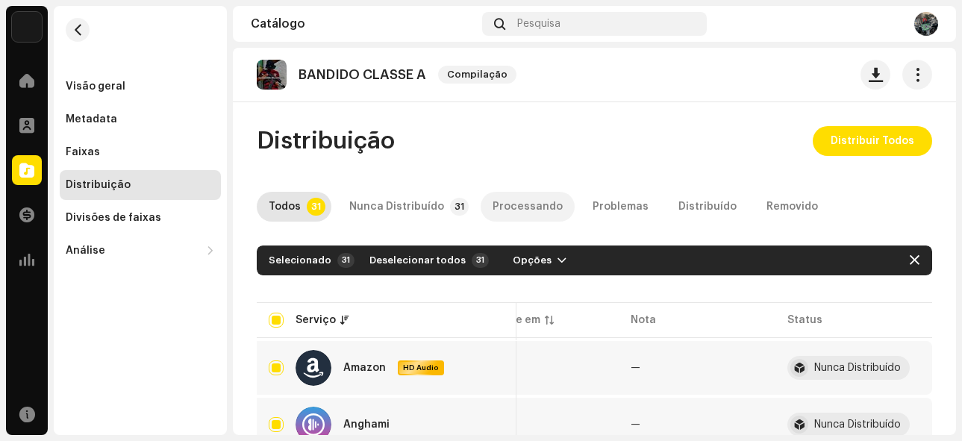
click at [513, 209] on div "Processando" at bounding box center [528, 207] width 70 height 30
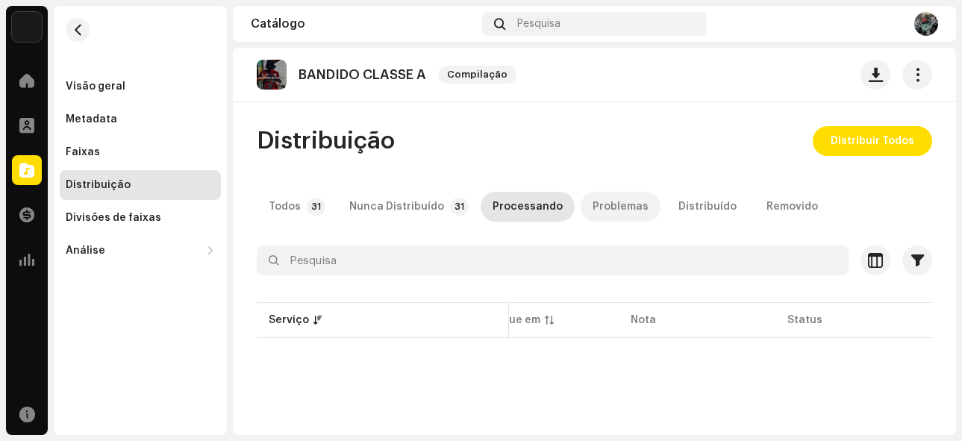
click at [610, 210] on div "Problemas" at bounding box center [621, 207] width 56 height 30
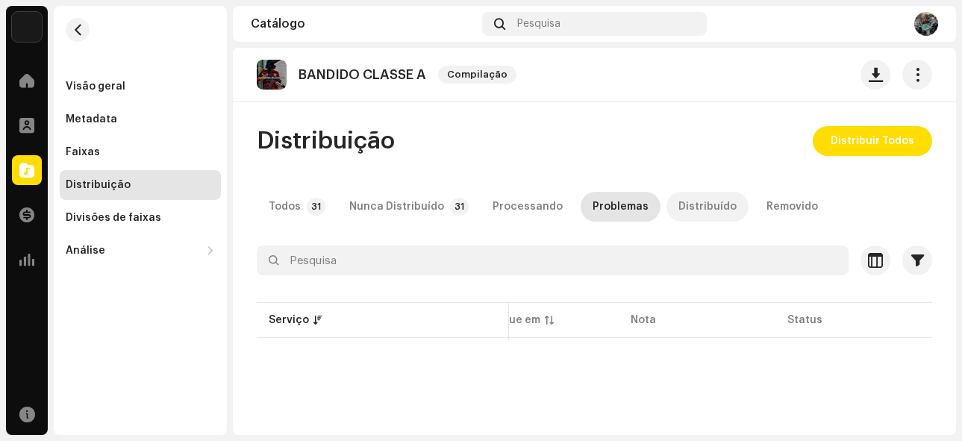
click at [692, 206] on div "Distribuído" at bounding box center [708, 207] width 58 height 30
click at [287, 207] on div "Todos" at bounding box center [285, 207] width 32 height 30
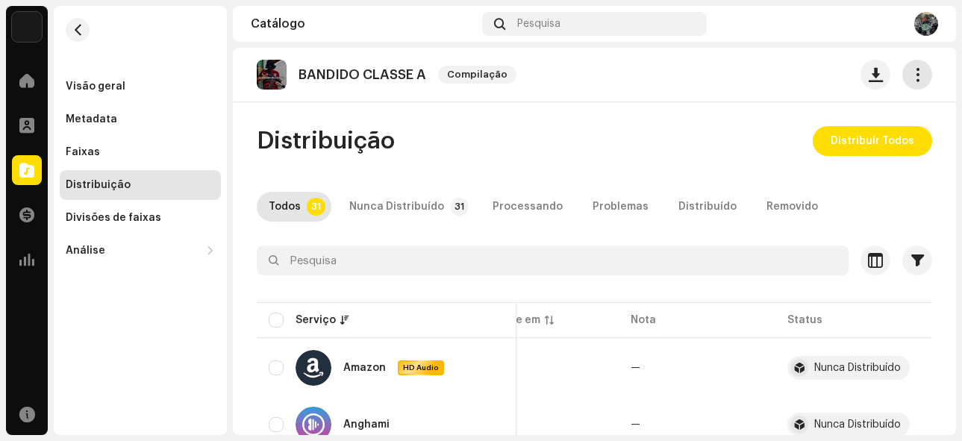
click at [911, 74] on span "button" at bounding box center [918, 75] width 14 height 12
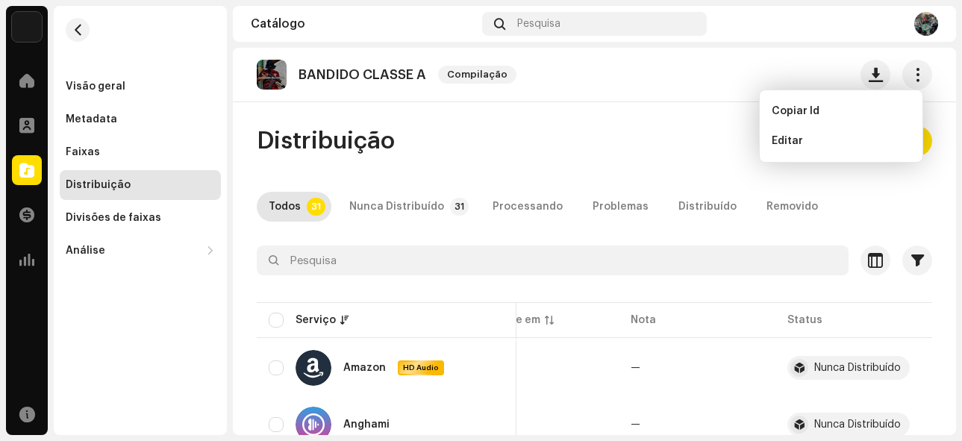
click at [636, 124] on div "BANDIDO CLASSE A Compilação Distribuição Distribuir Todos Todos 31 Nunca Distri…" at bounding box center [594, 241] width 723 height 387
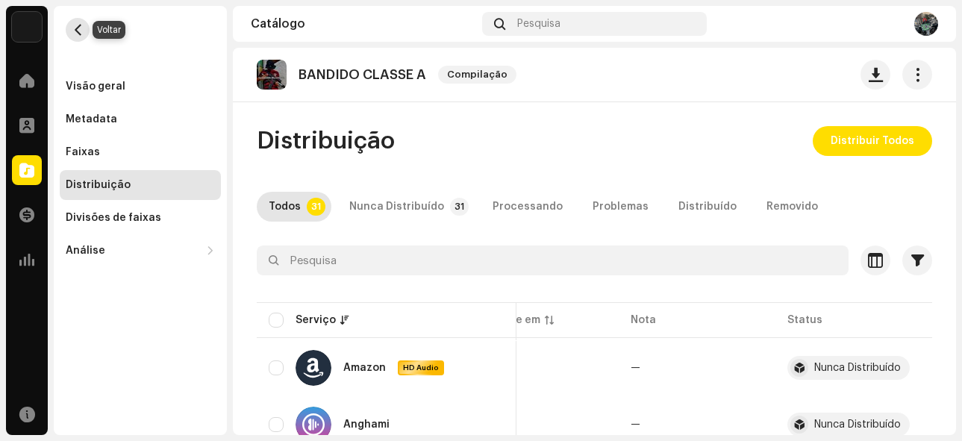
click at [81, 34] on span "button" at bounding box center [77, 30] width 11 height 12
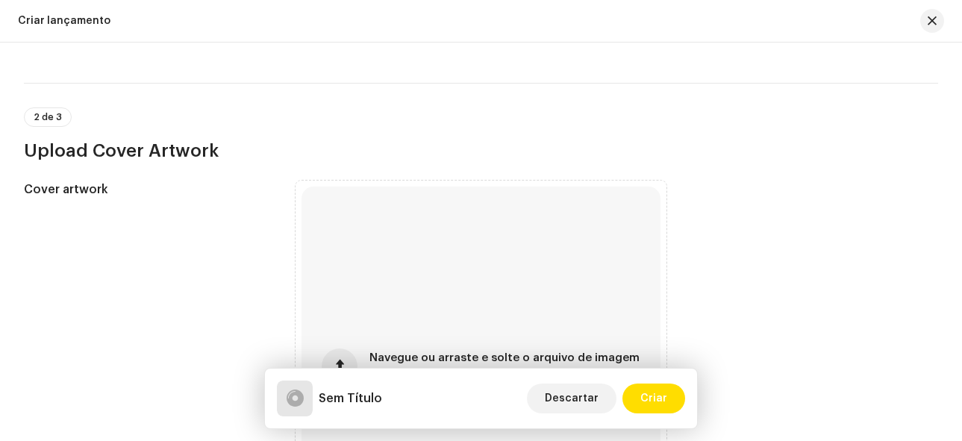
scroll to position [373, 0]
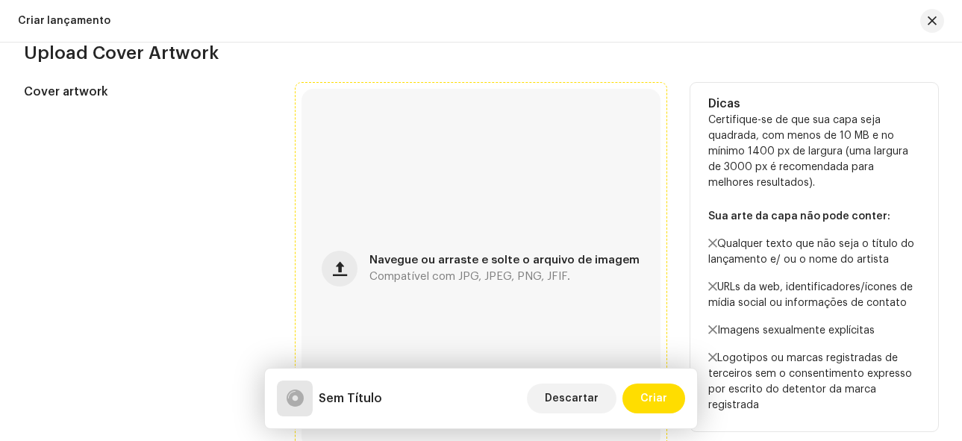
click at [383, 275] on span "Compatível com JPG, JPEG, PNG, JFIF." at bounding box center [470, 277] width 201 height 10
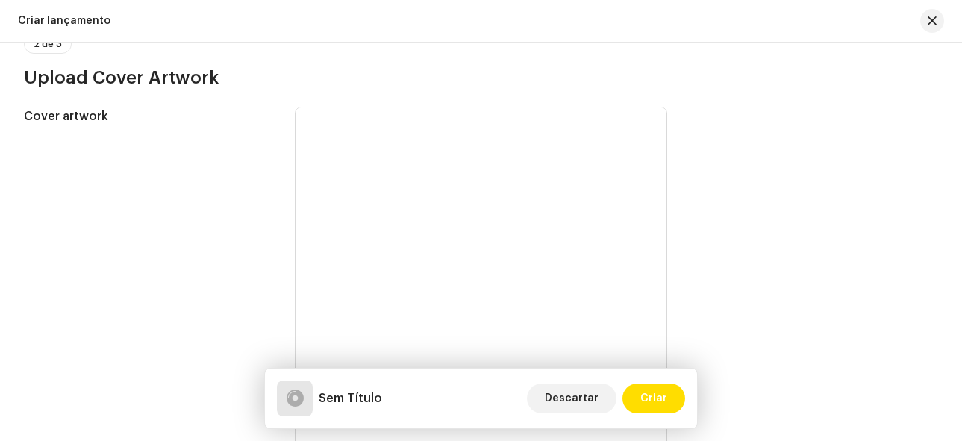
scroll to position [0, 0]
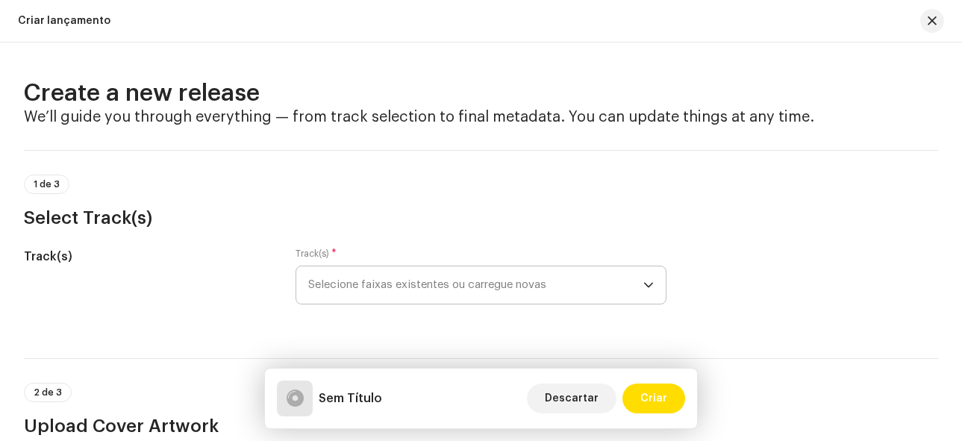
click at [539, 281] on span "Selecione faixas existentes ou carregue novas" at bounding box center [476, 284] width 336 height 37
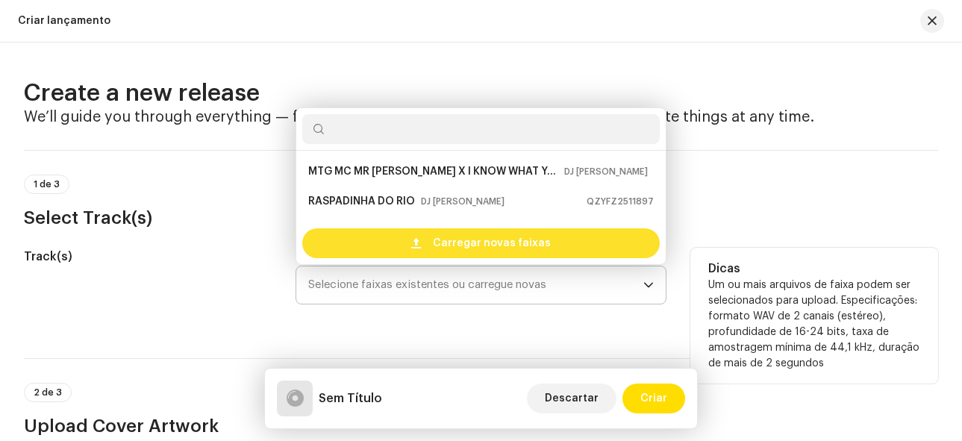
click at [484, 240] on span "Carregar novas faixas" at bounding box center [492, 243] width 118 height 30
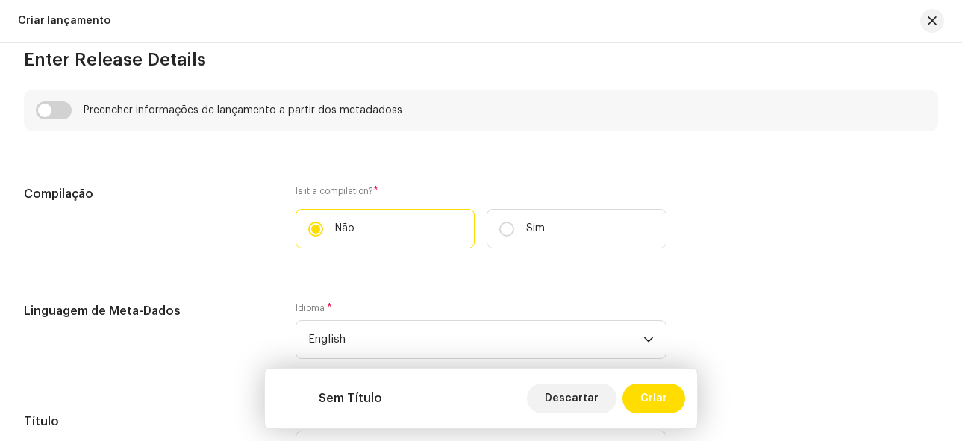
scroll to position [1194, 0]
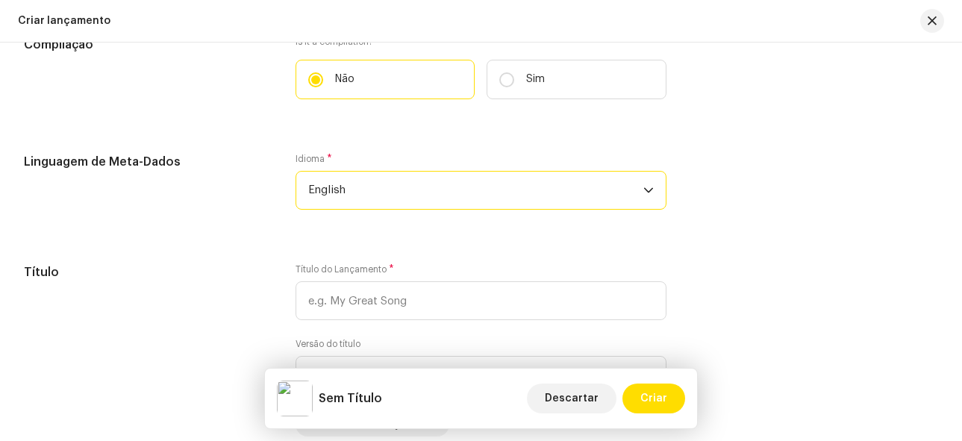
click at [430, 187] on span "English" at bounding box center [476, 190] width 336 height 37
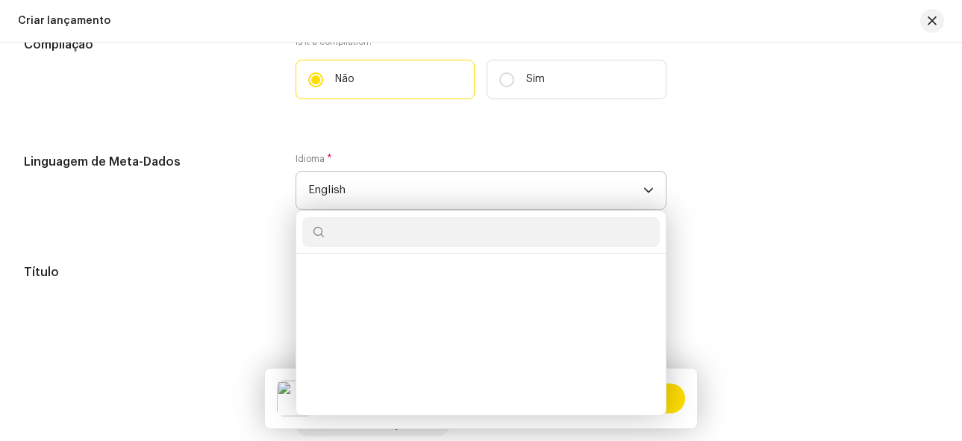
scroll to position [1380, 0]
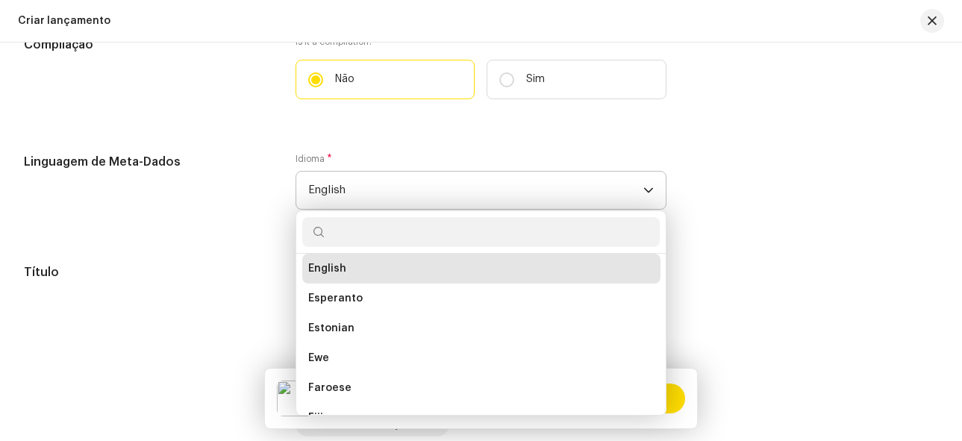
click at [418, 242] on input "text" at bounding box center [481, 232] width 358 height 30
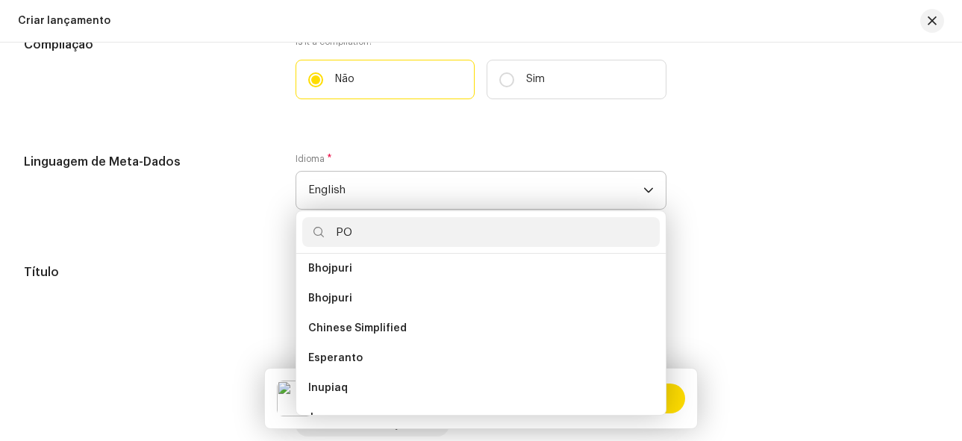
scroll to position [0, 0]
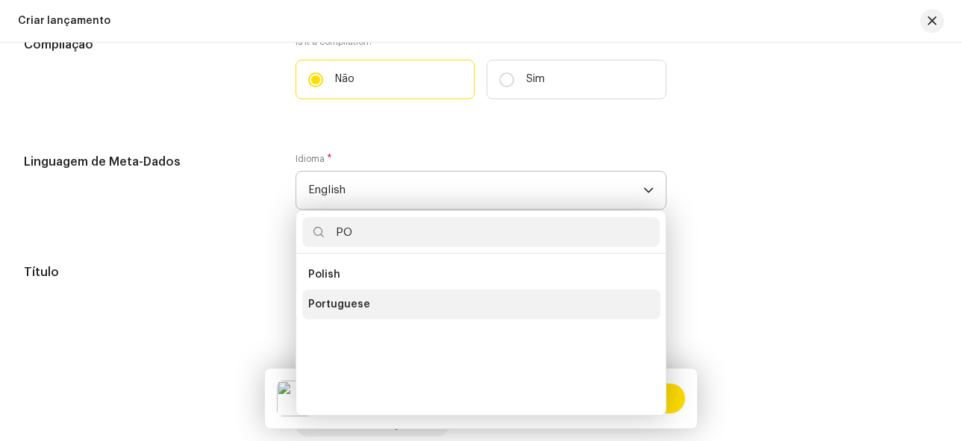
type input "PO"
click at [390, 303] on li "Portuguese" at bounding box center [481, 305] width 358 height 30
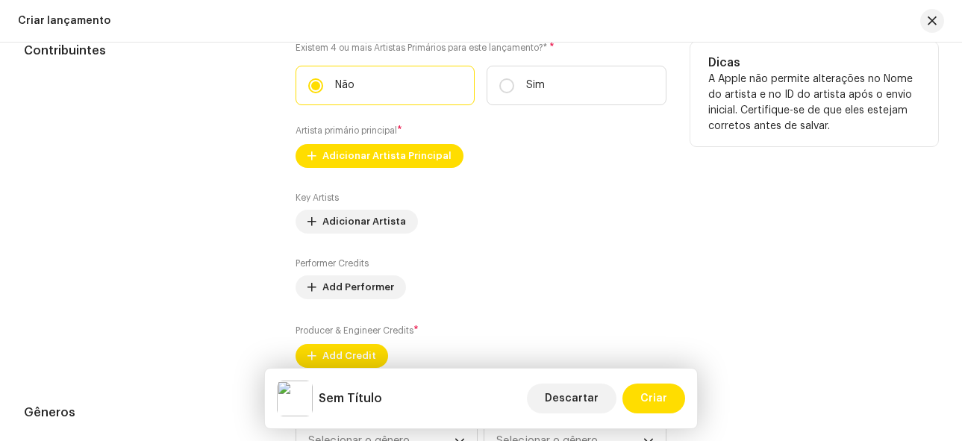
scroll to position [1642, 0]
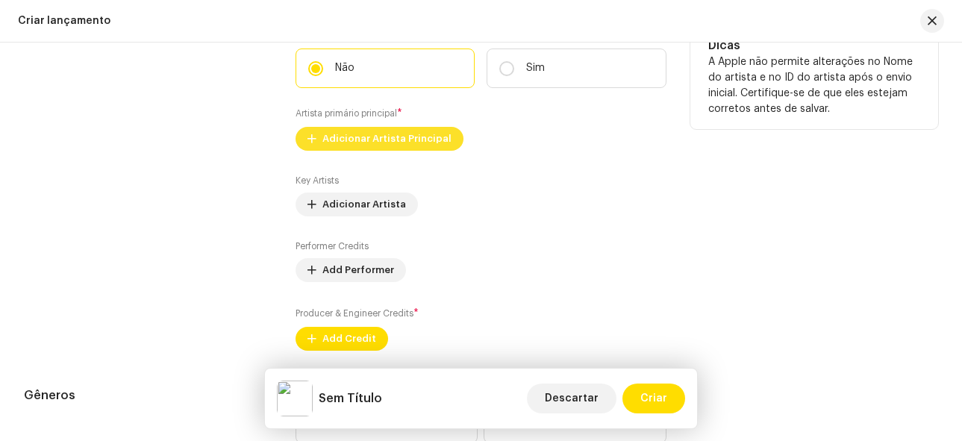
click at [344, 137] on span "Adicionar Artista Principal" at bounding box center [386, 139] width 129 height 30
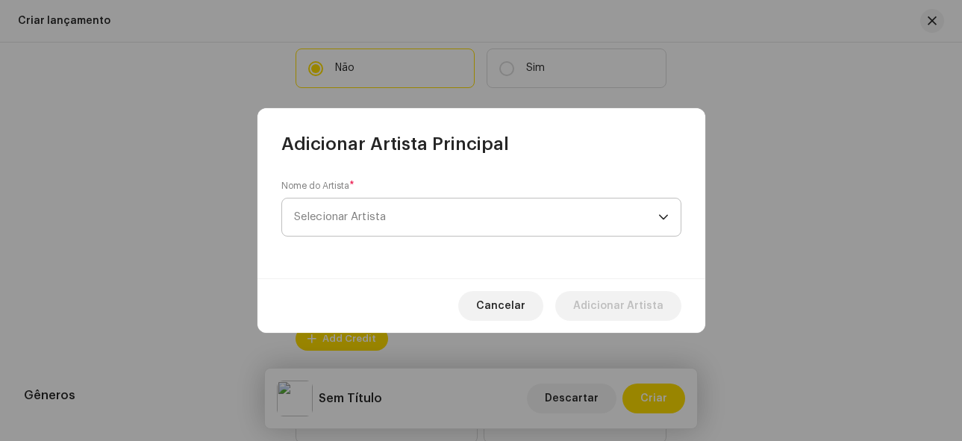
click at [420, 222] on span "Selecionar Artista" at bounding box center [476, 217] width 364 height 37
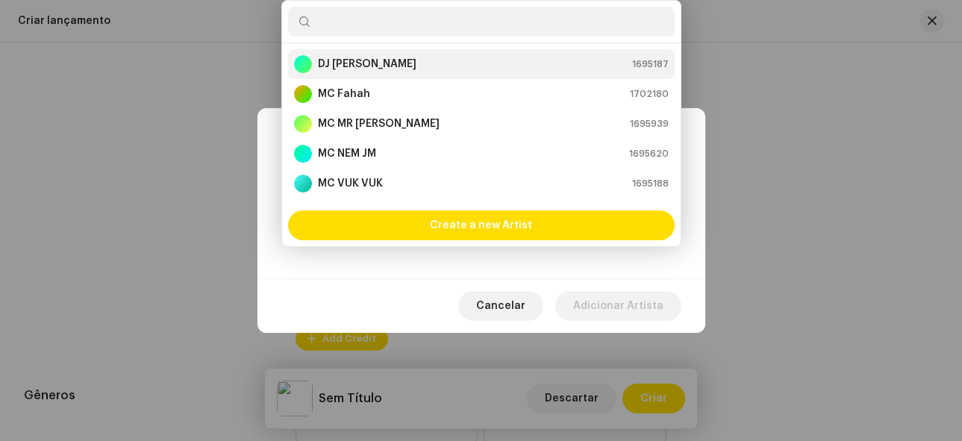
click at [335, 66] on strong "DJ [PERSON_NAME]" at bounding box center [367, 64] width 99 height 15
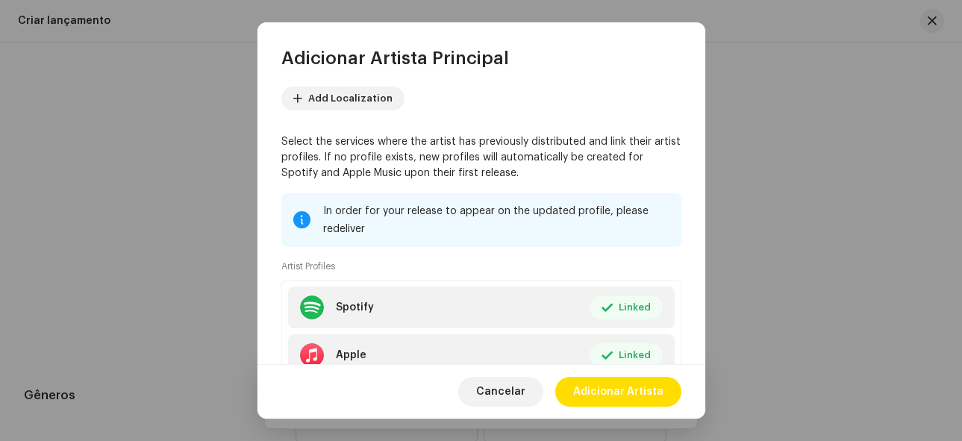
scroll to position [190, 0]
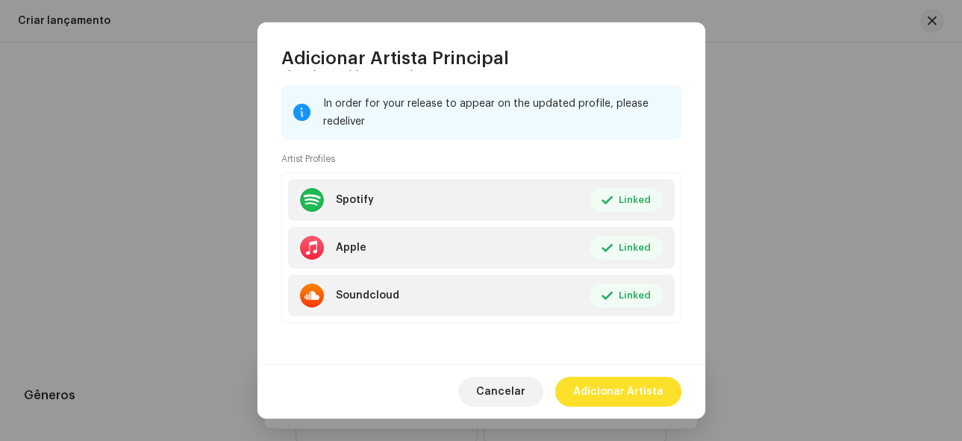
click at [635, 393] on span "Adicionar Artista" at bounding box center [618, 392] width 90 height 30
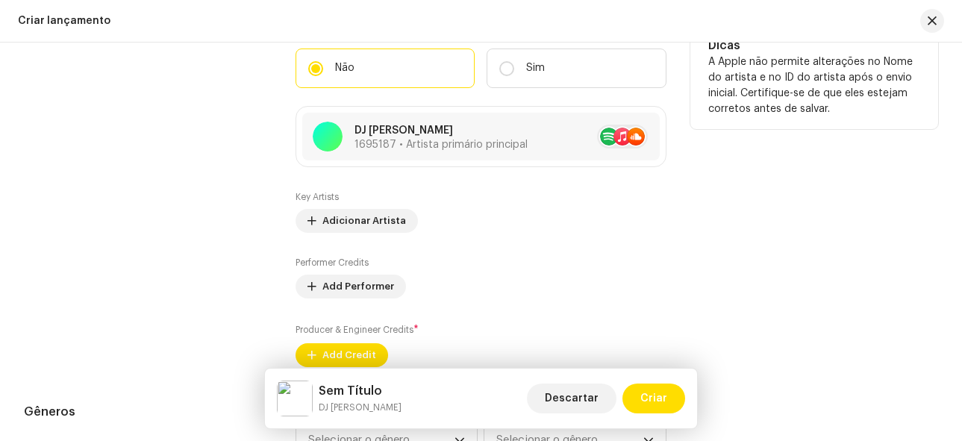
click at [358, 208] on div "Key Artists Adicionar Artista" at bounding box center [482, 212] width 372 height 42
click at [370, 235] on span "Adicionar Artista" at bounding box center [364, 221] width 84 height 30
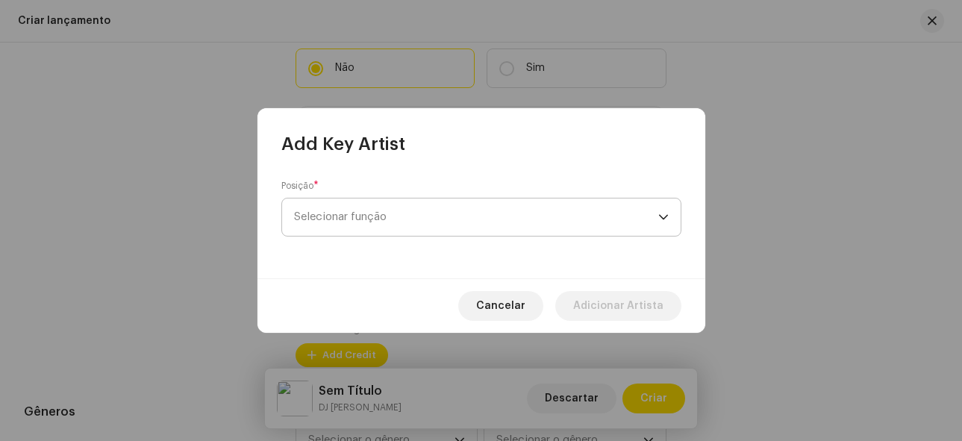
click at [396, 216] on span "Selecionar função" at bounding box center [476, 217] width 364 height 37
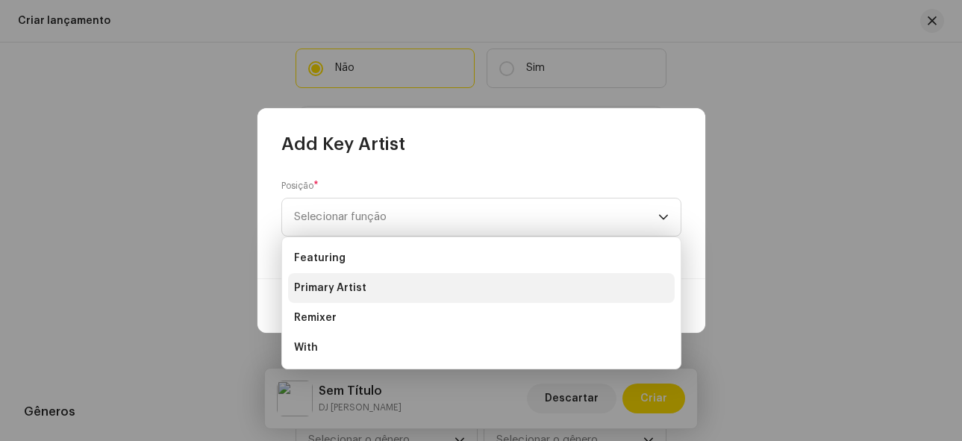
click at [381, 287] on li "Primary Artist" at bounding box center [481, 288] width 387 height 30
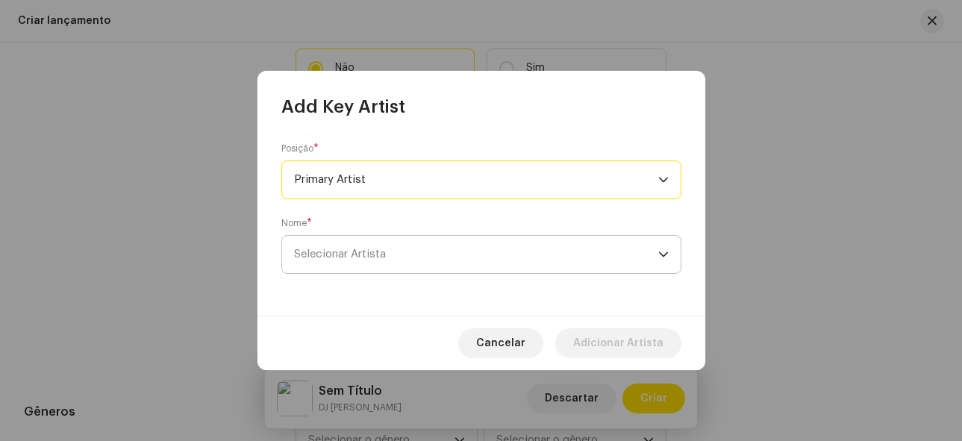
click at [437, 249] on span "Selecionar Artista" at bounding box center [476, 254] width 364 height 37
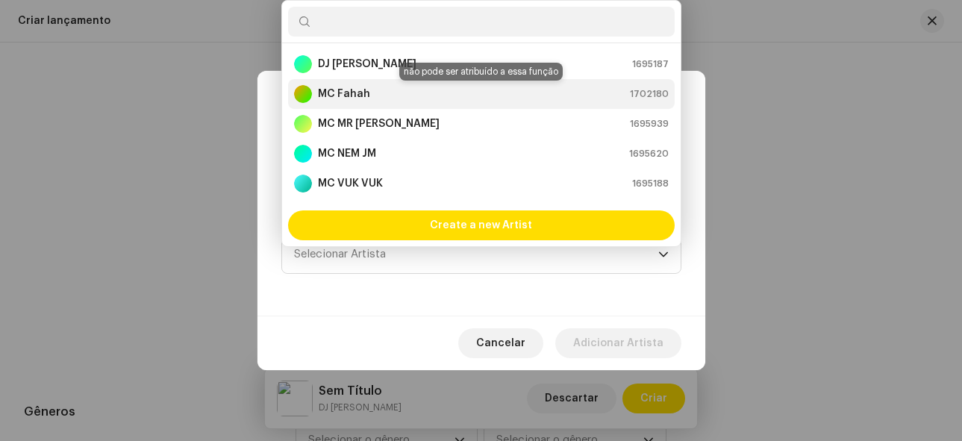
click at [375, 90] on div "MC Fahah 1702180" at bounding box center [481, 94] width 375 height 18
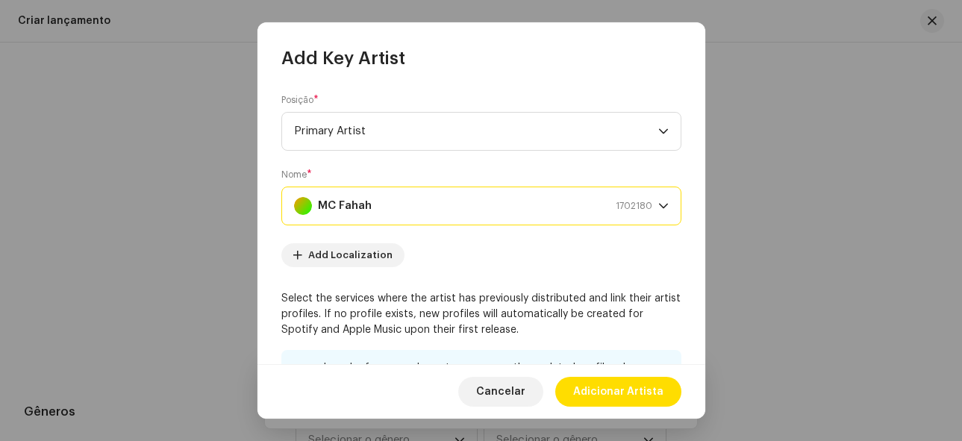
scroll to position [264, 0]
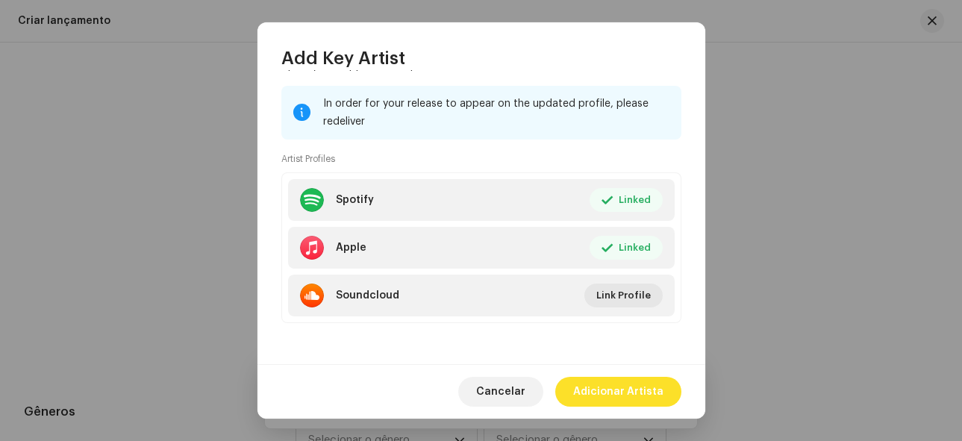
click at [619, 406] on span "Adicionar Artista" at bounding box center [618, 392] width 90 height 30
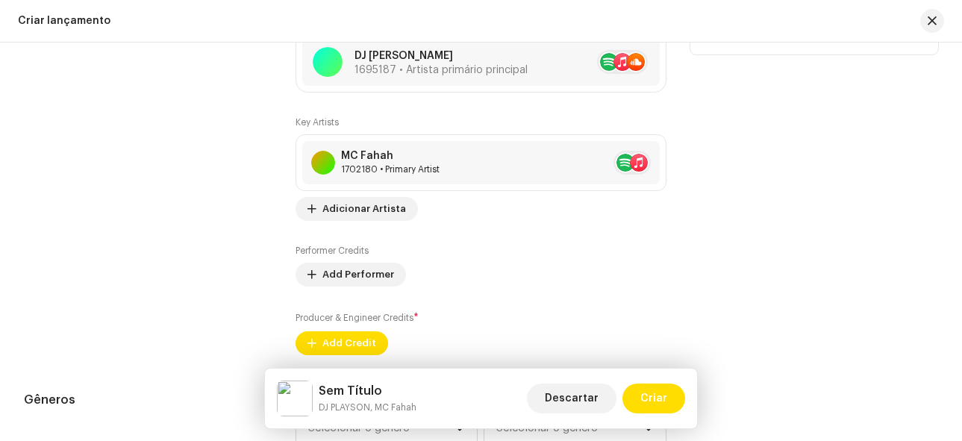
scroll to position [1792, 0]
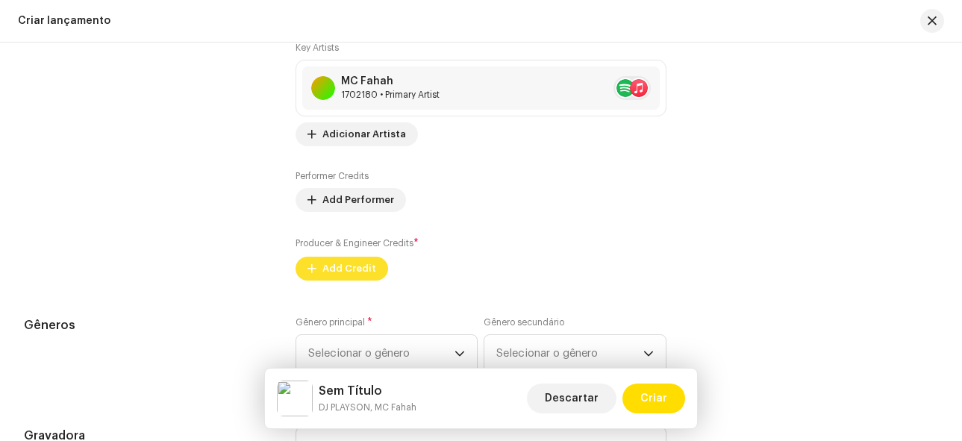
click at [346, 275] on span "Add Credit" at bounding box center [349, 269] width 54 height 30
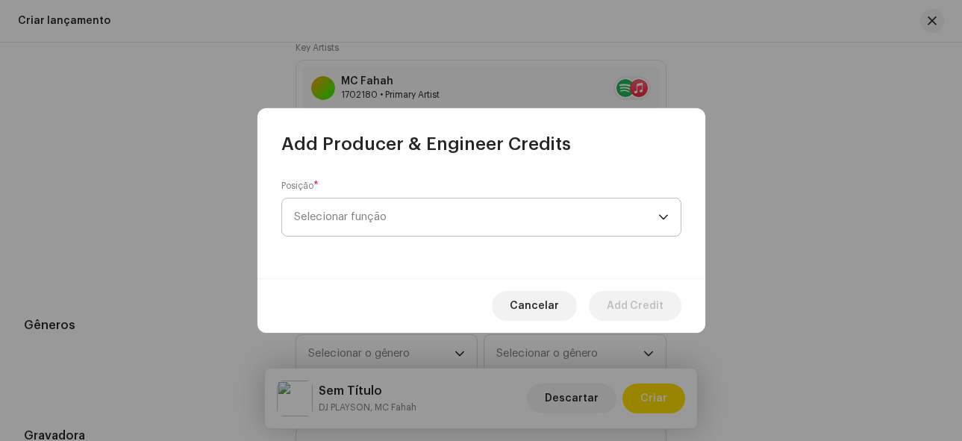
click at [474, 215] on span "Selecionar função" at bounding box center [476, 217] width 364 height 37
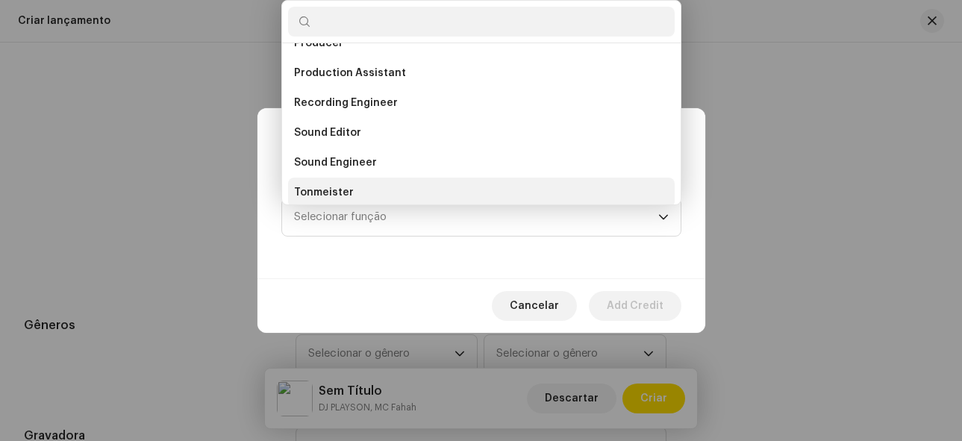
scroll to position [657, 0]
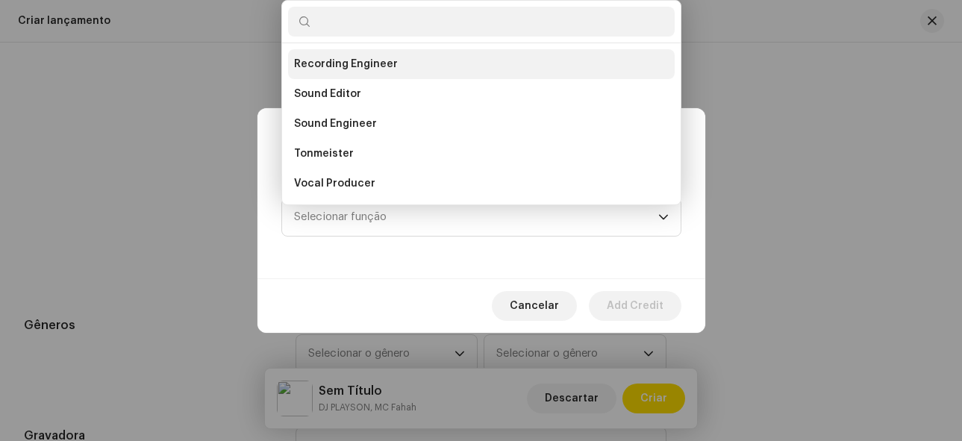
click at [365, 64] on span "Recording Engineer" at bounding box center [346, 64] width 104 height 15
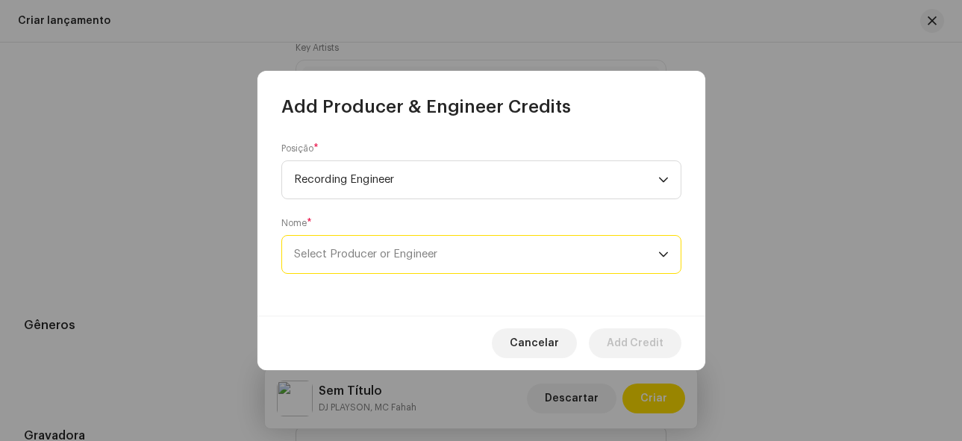
click at [468, 246] on span "Select Producer or Engineer" at bounding box center [476, 254] width 364 height 37
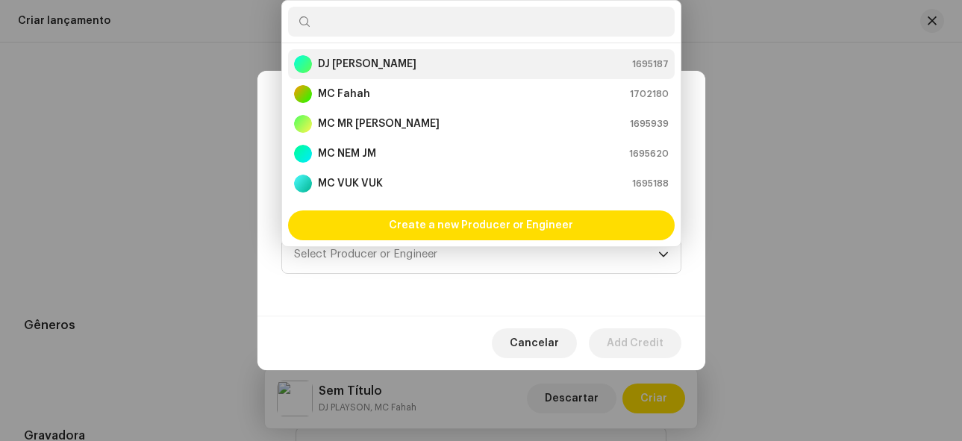
click at [350, 64] on strong "DJ [PERSON_NAME]" at bounding box center [367, 64] width 99 height 15
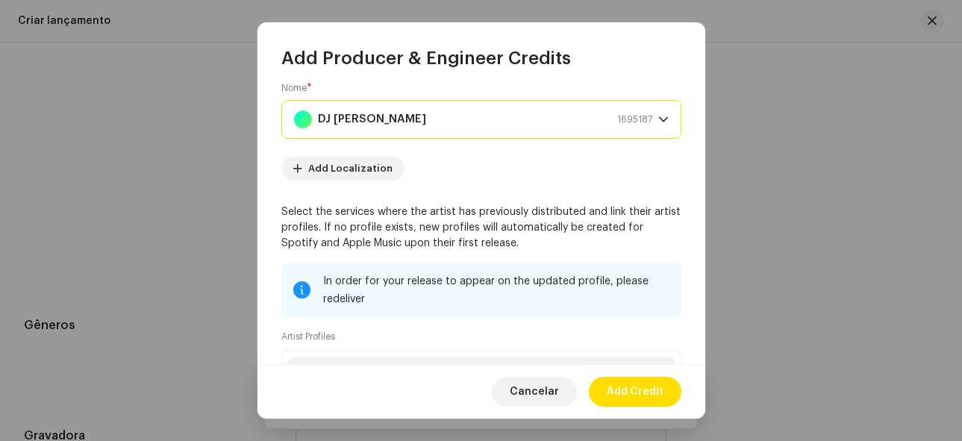
scroll to position [264, 0]
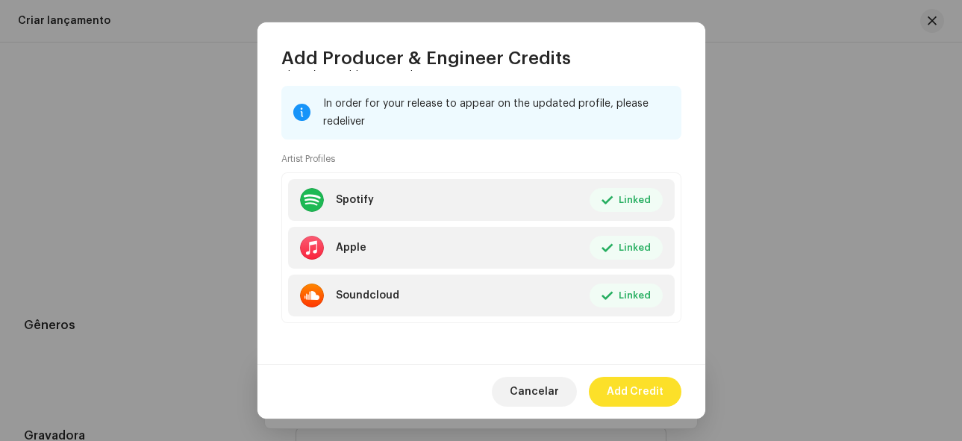
click at [632, 398] on span "Add Credit" at bounding box center [635, 392] width 57 height 30
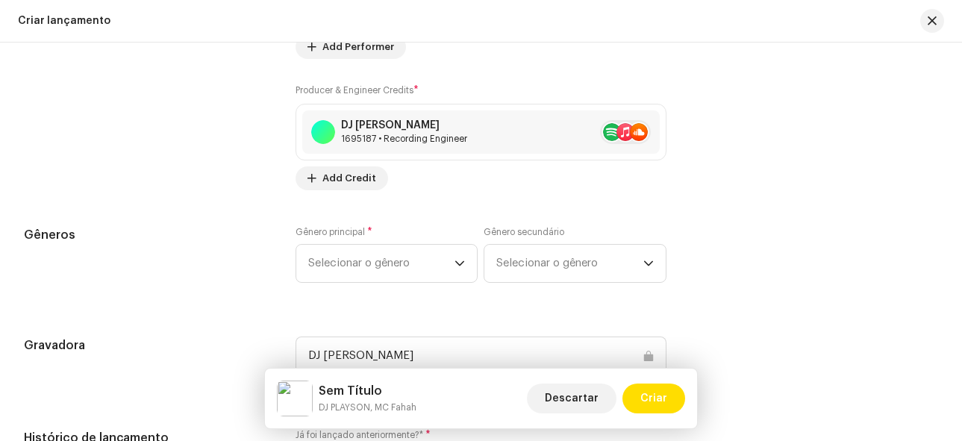
scroll to position [2090, 0]
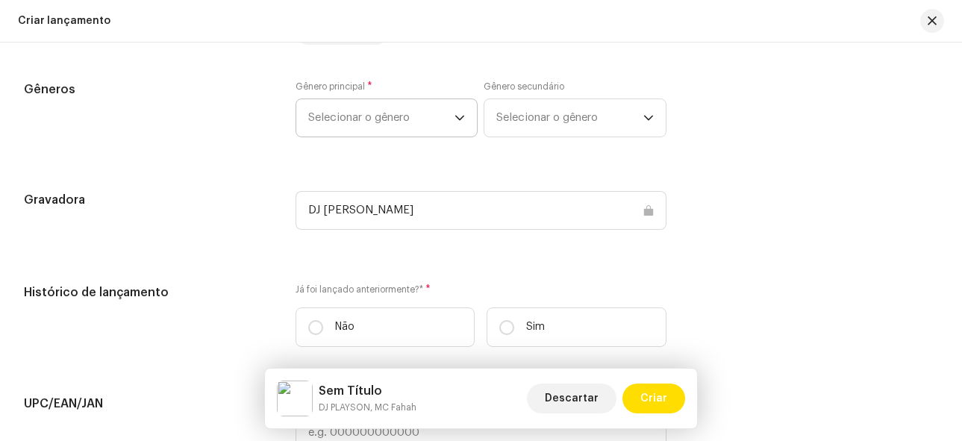
click at [375, 116] on span "Selecionar o gênero" at bounding box center [381, 117] width 147 height 37
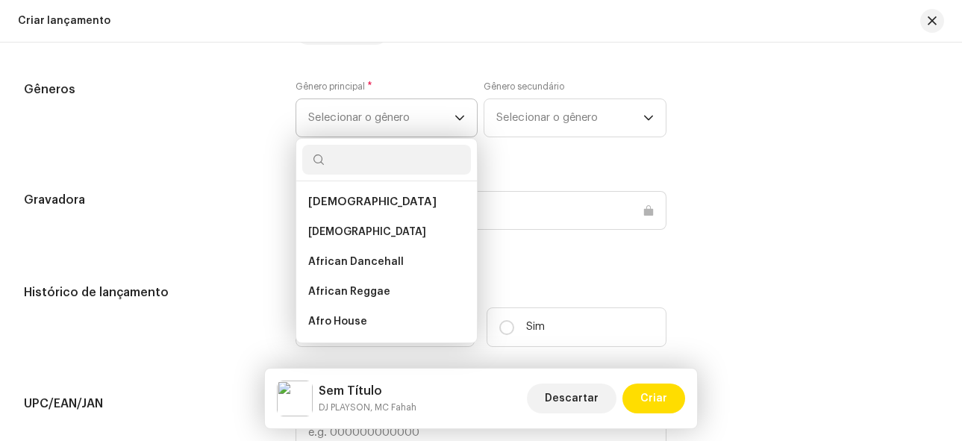
click at [441, 125] on span "Selecionar o gênero" at bounding box center [381, 117] width 147 height 37
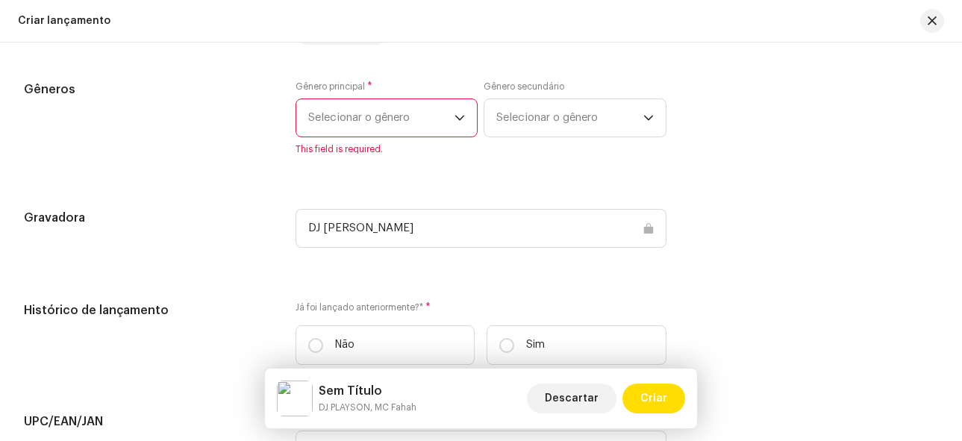
click at [441, 125] on span "Selecionar o gênero" at bounding box center [381, 117] width 147 height 37
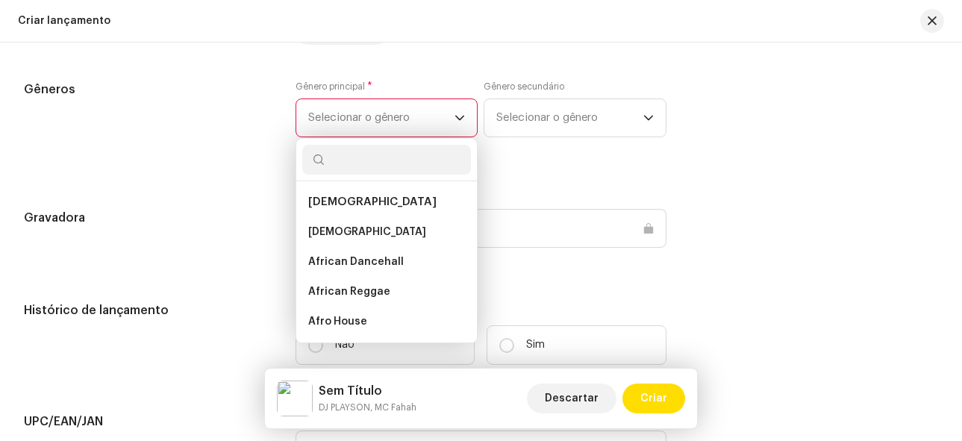
click at [368, 154] on input "text" at bounding box center [386, 160] width 169 height 30
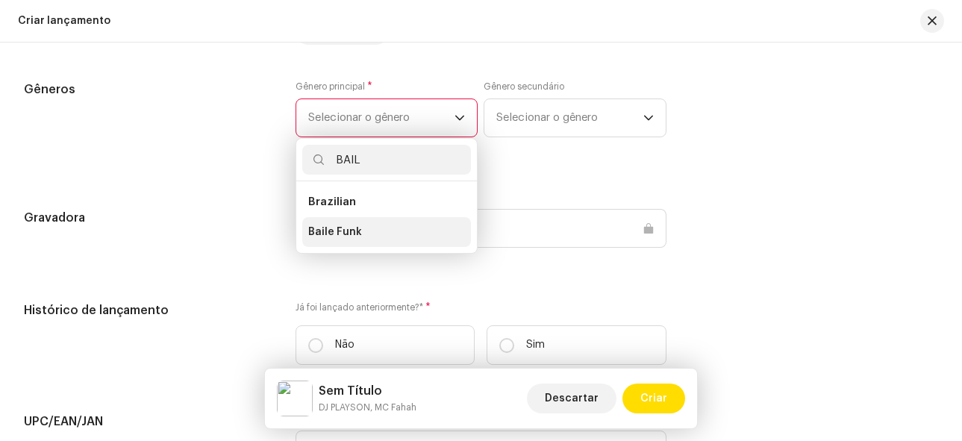
type input "BAIL"
click at [361, 225] on li "Baile Funk" at bounding box center [386, 232] width 169 height 30
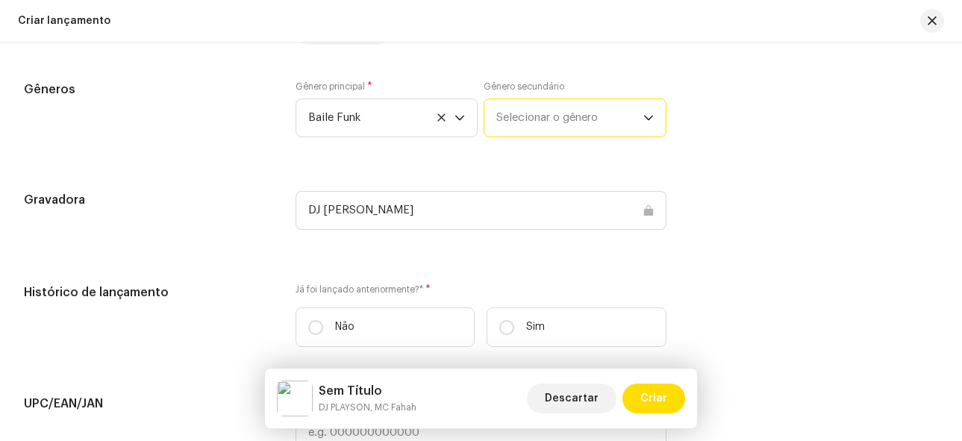
click at [564, 125] on span "Selecionar o gênero" at bounding box center [569, 117] width 147 height 37
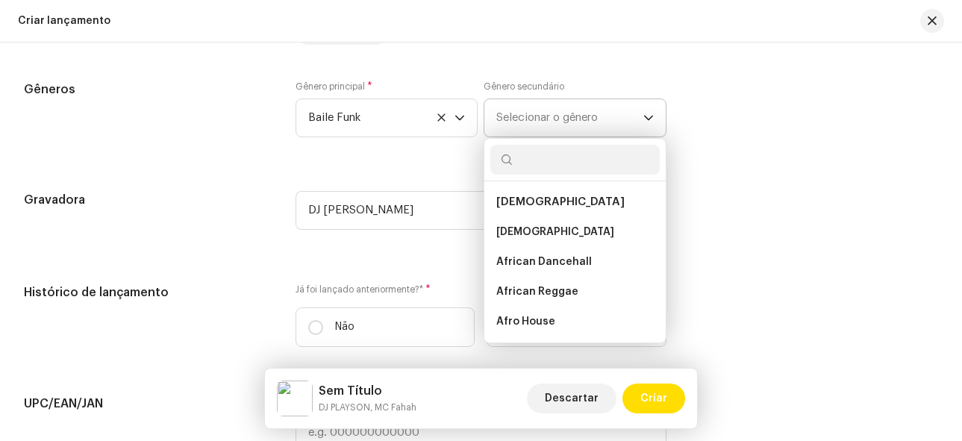
click at [549, 163] on input "text" at bounding box center [574, 160] width 169 height 30
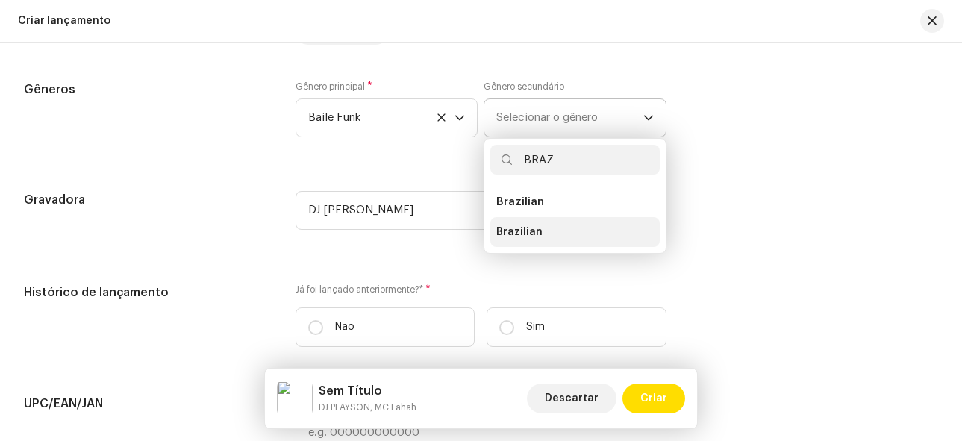
type input "BRAZ"
click at [530, 240] on span "Brazilian" at bounding box center [519, 232] width 46 height 15
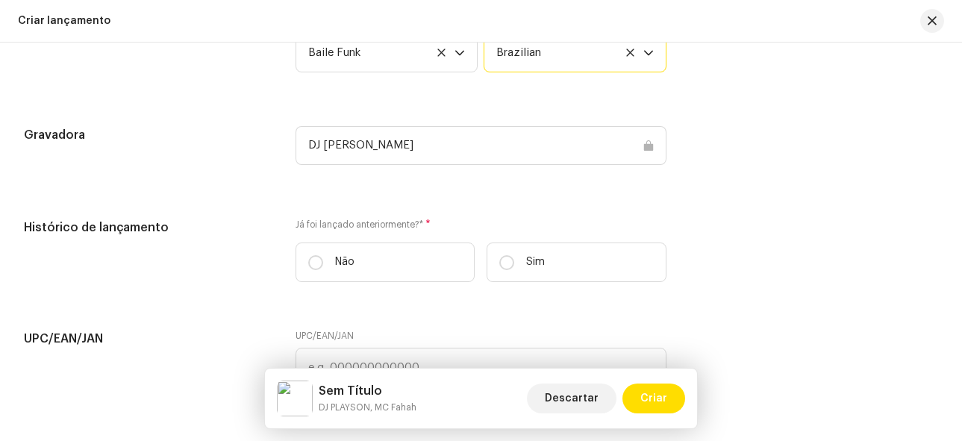
scroll to position [2165, 0]
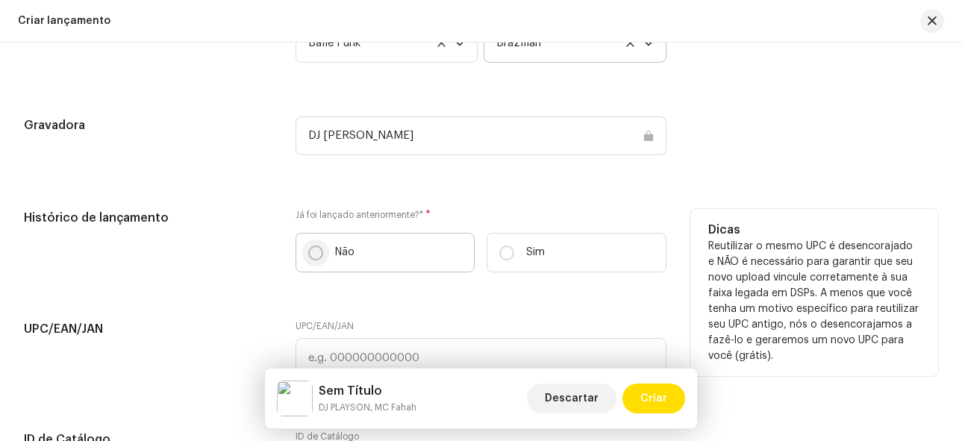
click at [308, 255] on input "Não" at bounding box center [315, 253] width 15 height 15
radio input "true"
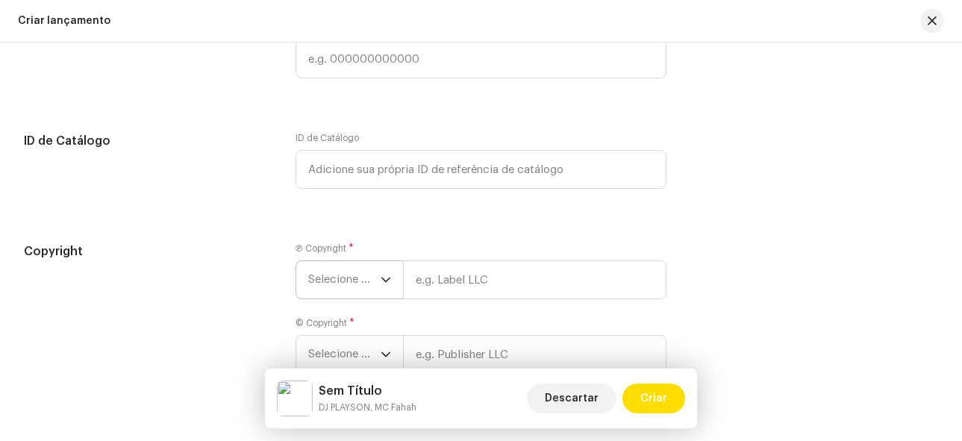
click at [383, 283] on icon "dropdown trigger" at bounding box center [385, 280] width 9 height 5
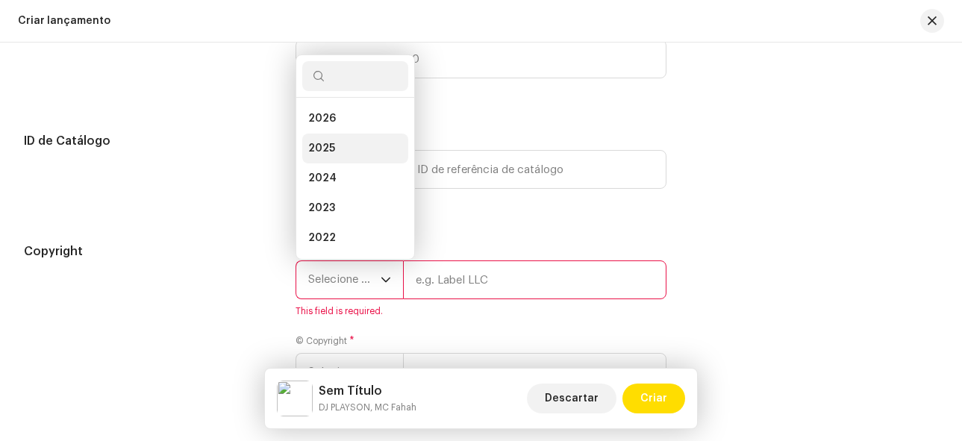
click at [339, 152] on li "2025" at bounding box center [355, 149] width 106 height 30
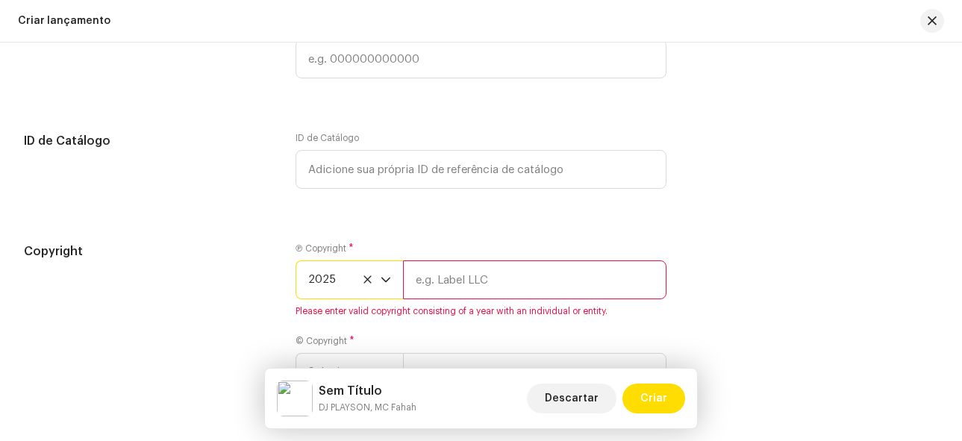
click at [461, 275] on input "text" at bounding box center [535, 280] width 264 height 39
type input "DJ [PERSON_NAME]"
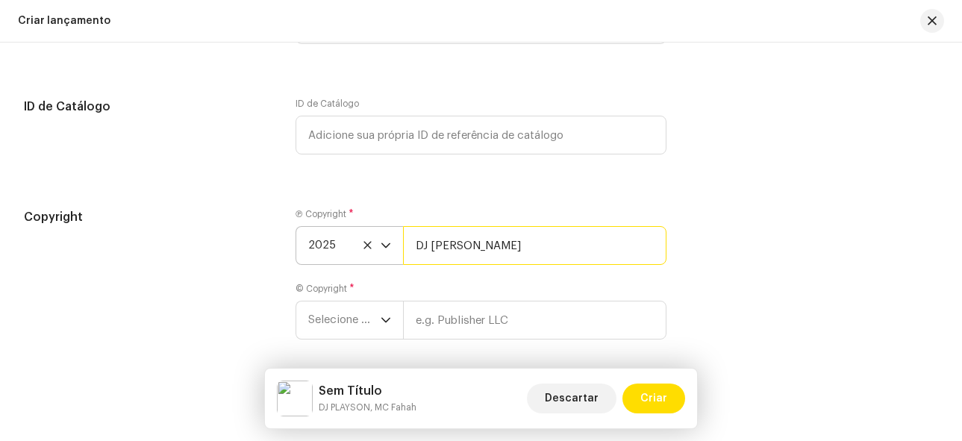
scroll to position [2561, 0]
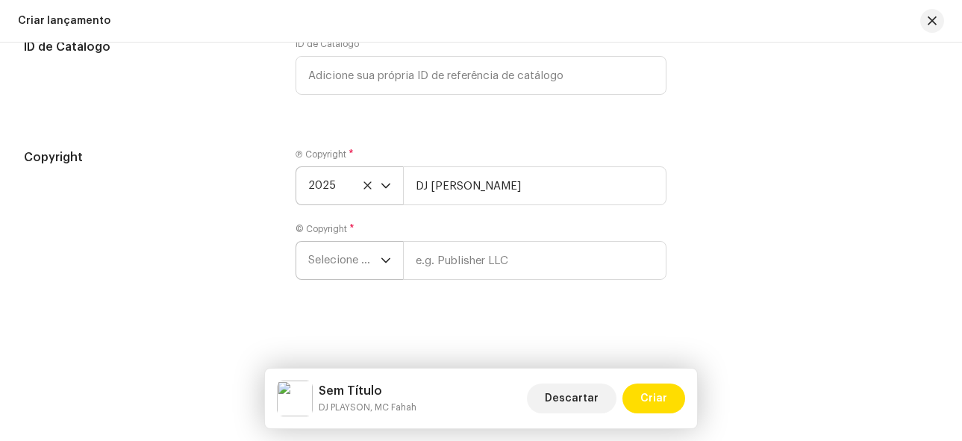
click at [348, 267] on span "Selecione o ano" at bounding box center [344, 260] width 72 height 37
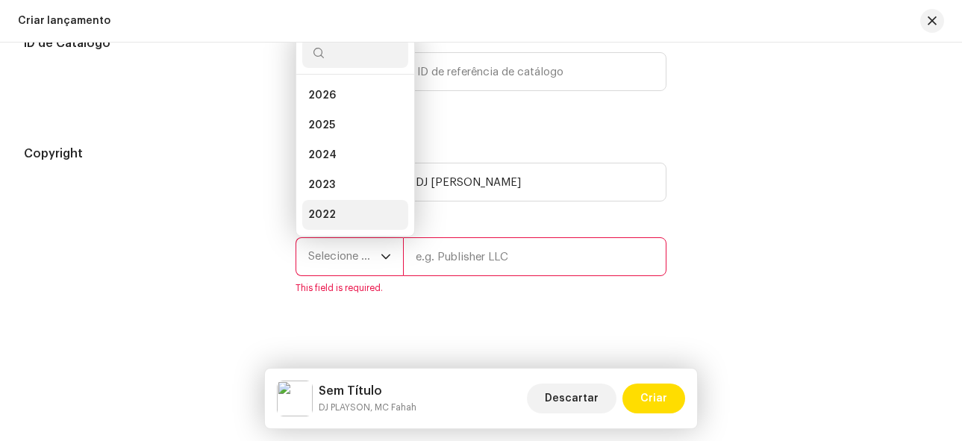
scroll to position [24, 0]
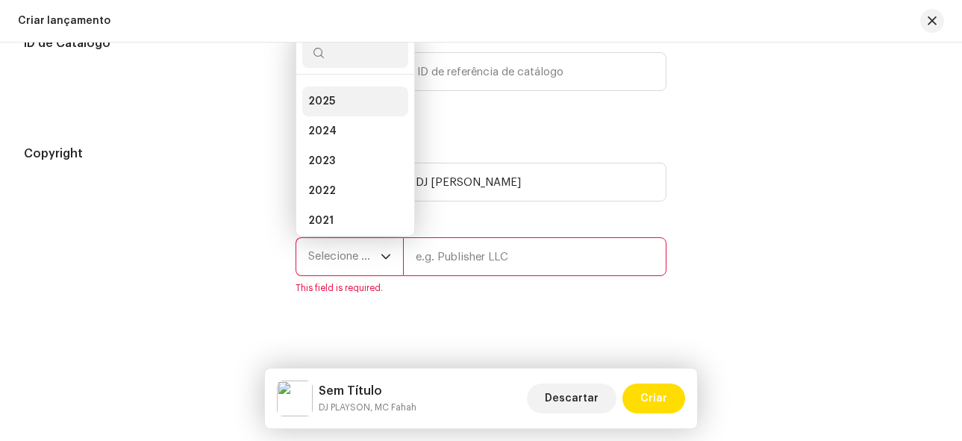
click at [330, 109] on span "2025" at bounding box center [321, 101] width 27 height 15
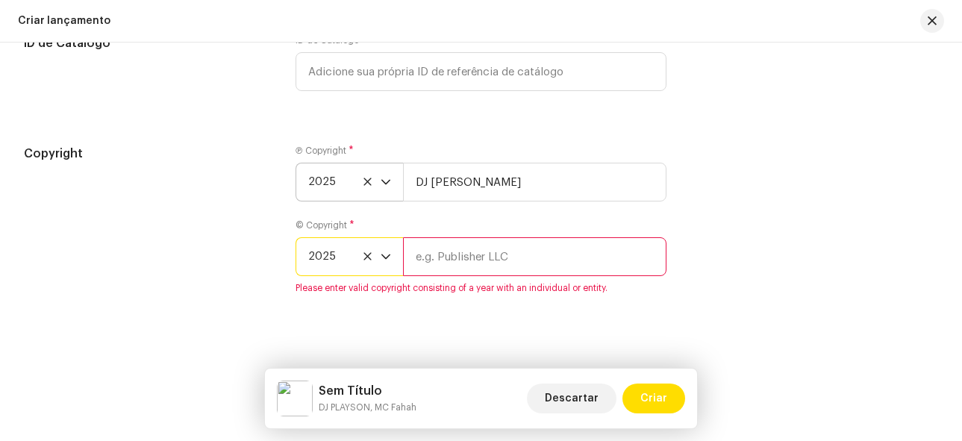
click at [509, 267] on input "text" at bounding box center [535, 256] width 264 height 39
type input "DJ [PERSON_NAME]"
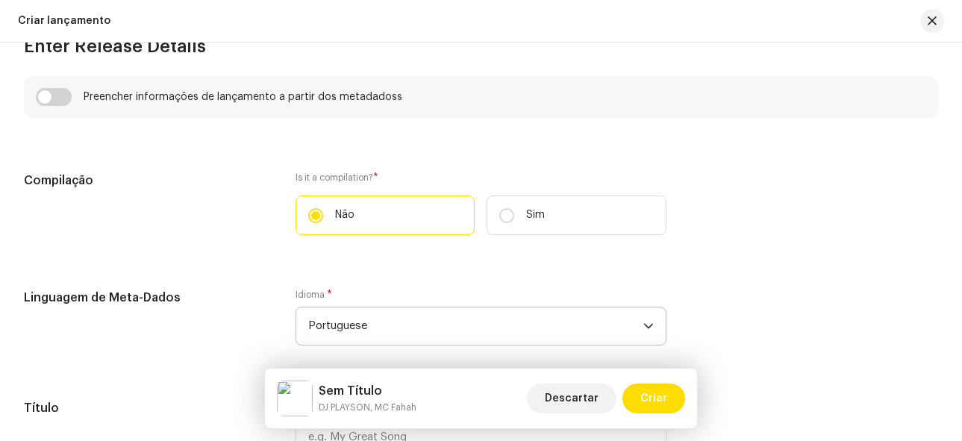
scroll to position [1143, 0]
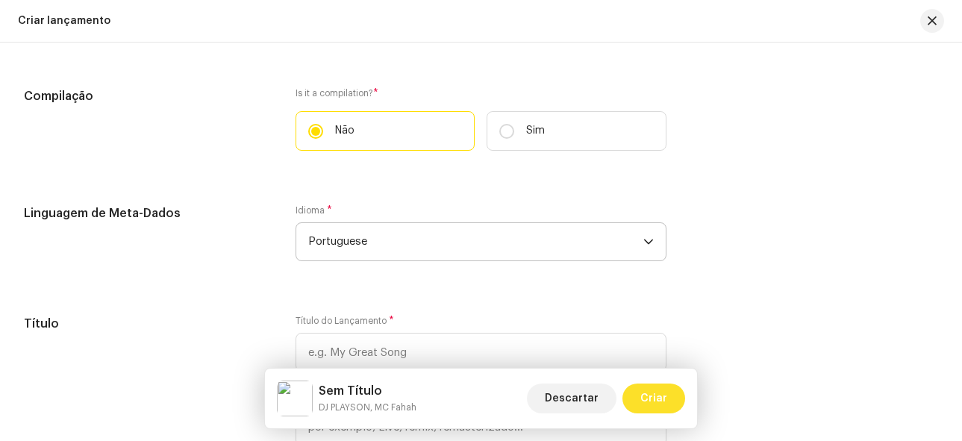
click at [663, 405] on span "Criar" at bounding box center [653, 399] width 27 height 30
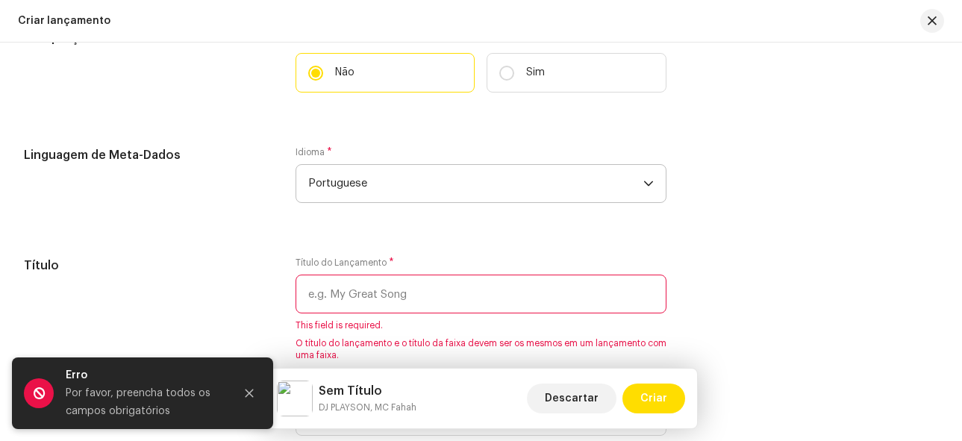
scroll to position [1218, 0]
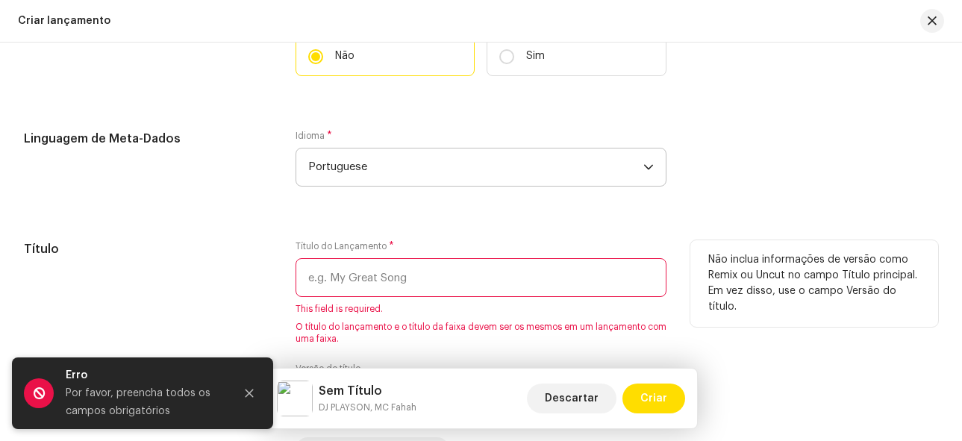
click at [396, 296] on input "text" at bounding box center [482, 277] width 372 height 39
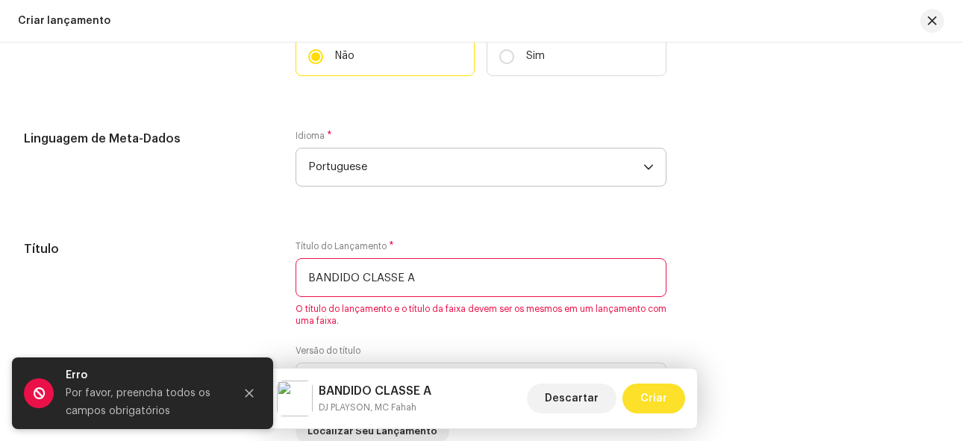
type input "BANDIDO CLASSE A"
click at [659, 401] on span "Criar" at bounding box center [653, 399] width 27 height 30
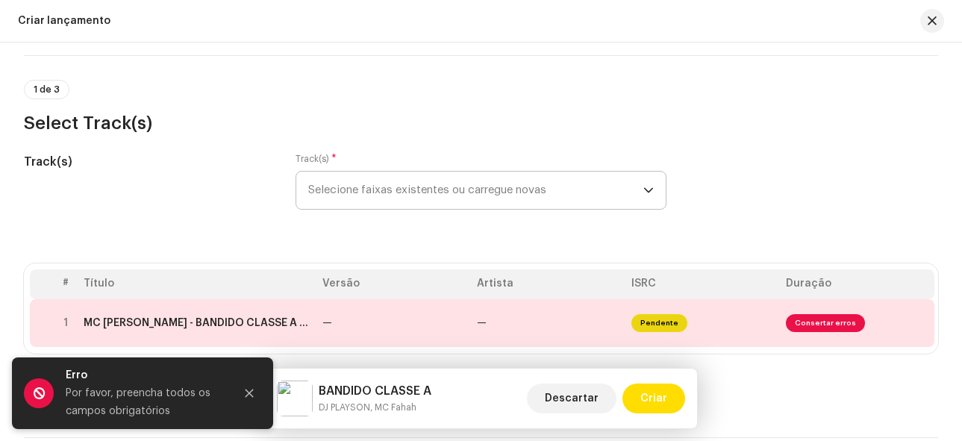
scroll to position [172, 0]
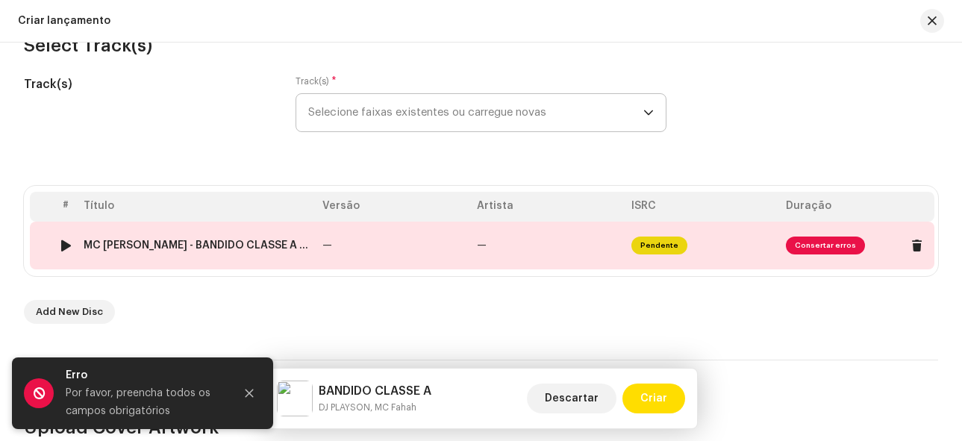
click at [819, 245] on span "Consertar erros" at bounding box center [825, 246] width 79 height 18
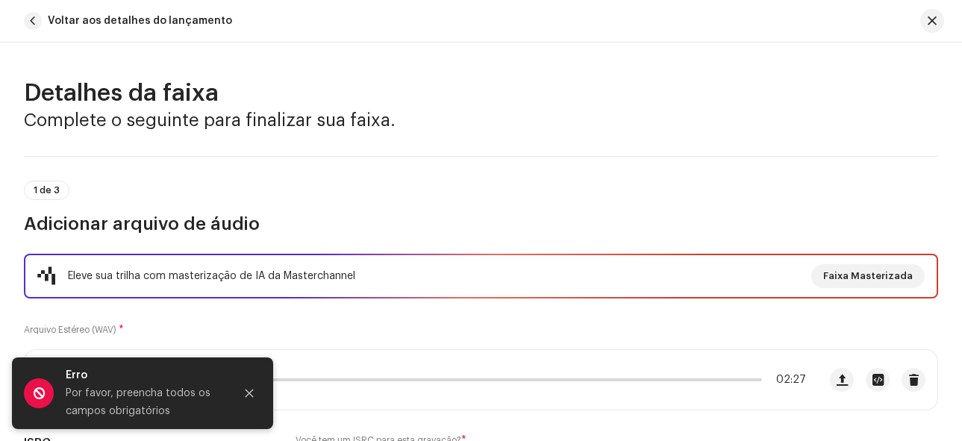
scroll to position [224, 0]
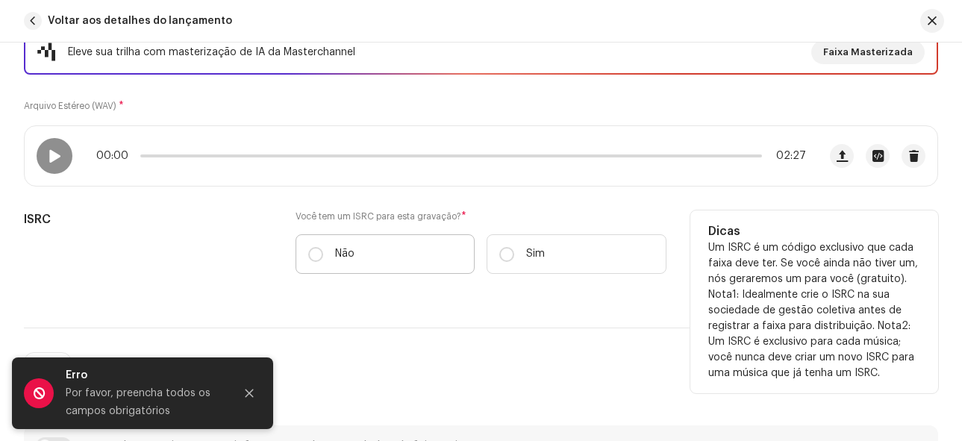
click at [372, 257] on label "Não" at bounding box center [386, 254] width 180 height 40
click at [323, 257] on input "Não" at bounding box center [315, 254] width 15 height 15
radio input "true"
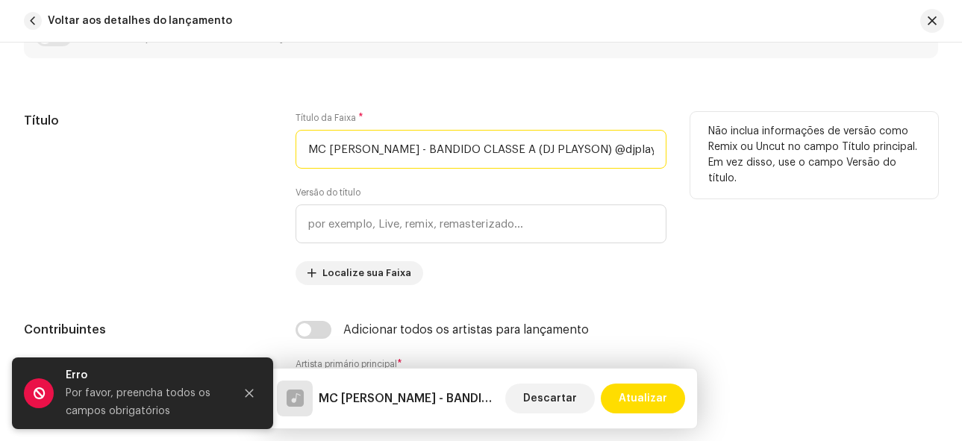
scroll to position [0, 9]
drag, startPoint x: 652, startPoint y: 152, endPoint x: 477, endPoint y: 158, distance: 175.5
click at [477, 158] on input "MC [PERSON_NAME] - BANDIDO CLASSE A (DJ PLAYSON) @djplayson_original.wav" at bounding box center [482, 149] width 372 height 39
drag, startPoint x: 526, startPoint y: 149, endPoint x: 481, endPoint y: 146, distance: 44.9
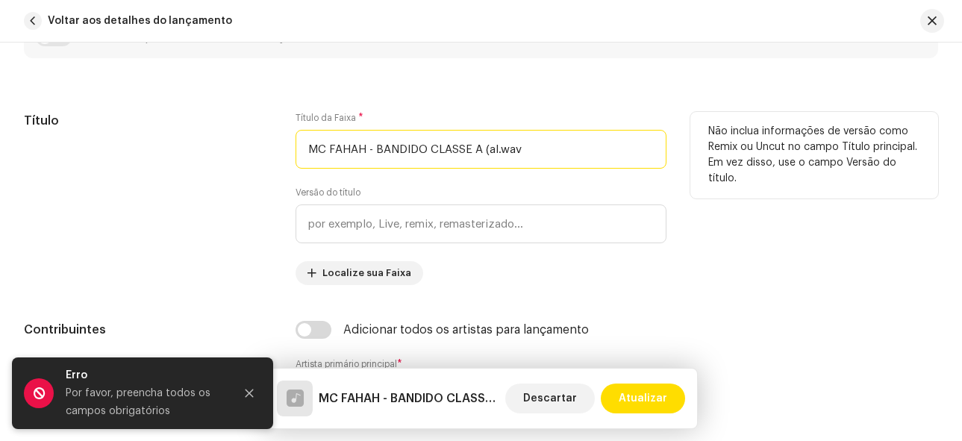
click at [481, 146] on input "MC FAHAH - BANDIDO CLASSE A (al.wav" at bounding box center [482, 149] width 372 height 39
click at [377, 146] on input "MC FAHAH - BANDIDO CLASSE A" at bounding box center [482, 149] width 372 height 39
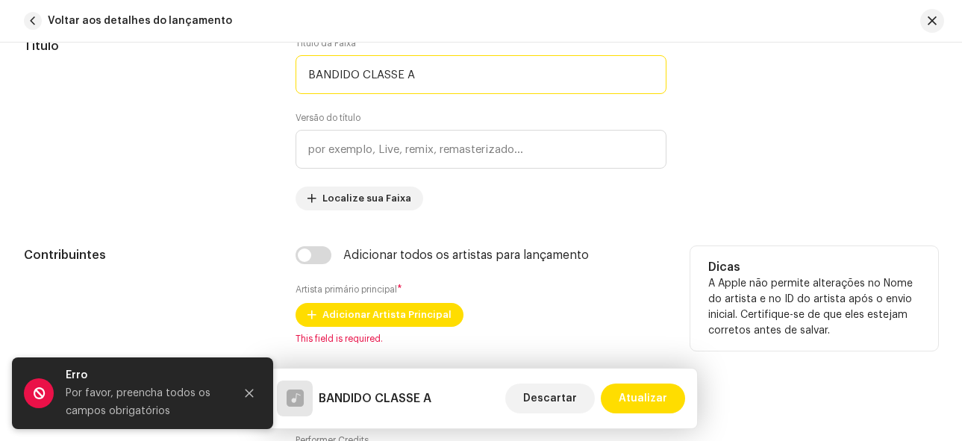
scroll to position [821, 0]
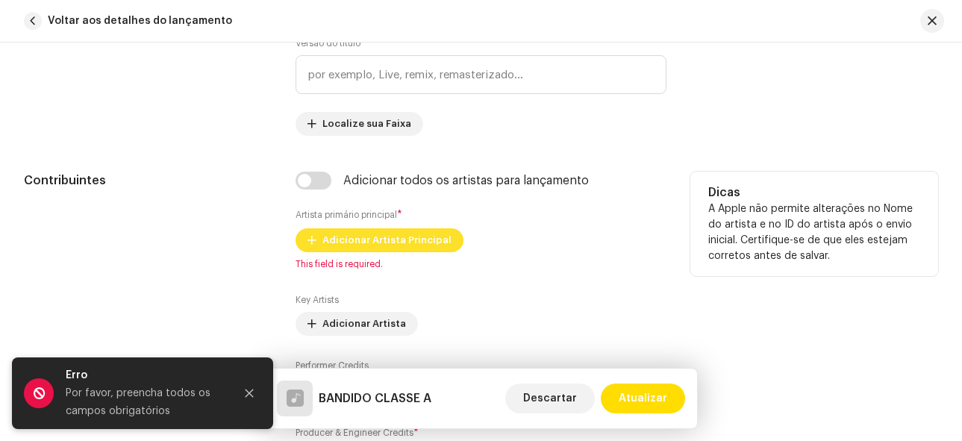
type input "BANDIDO CLASSE A"
click at [399, 245] on span "Adicionar Artista Principal" at bounding box center [386, 240] width 129 height 30
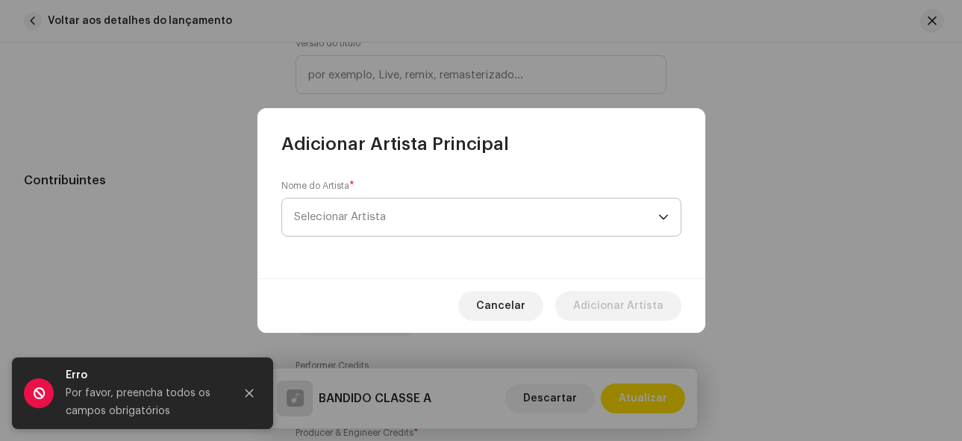
click at [442, 209] on span "Selecionar Artista" at bounding box center [476, 217] width 364 height 37
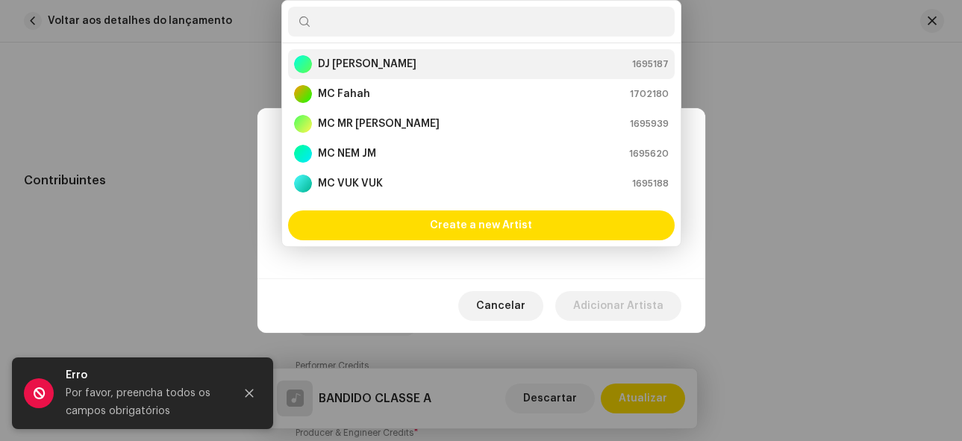
click at [363, 67] on strong "DJ [PERSON_NAME]" at bounding box center [367, 64] width 99 height 15
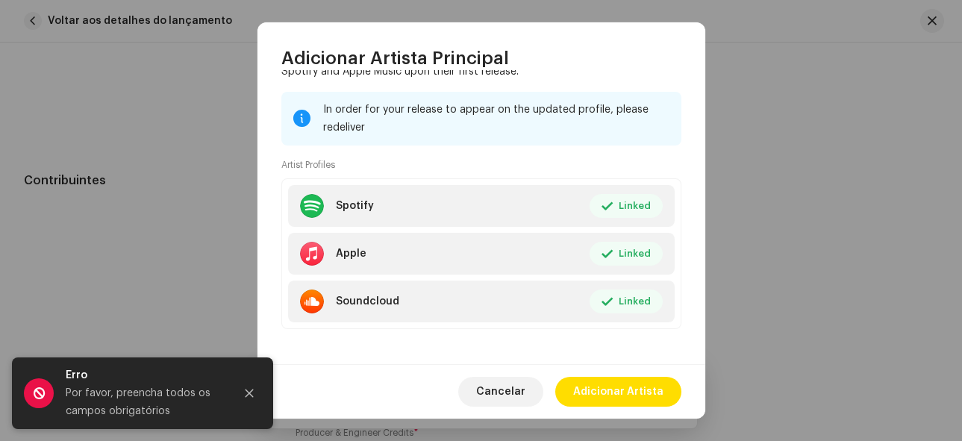
scroll to position [190, 0]
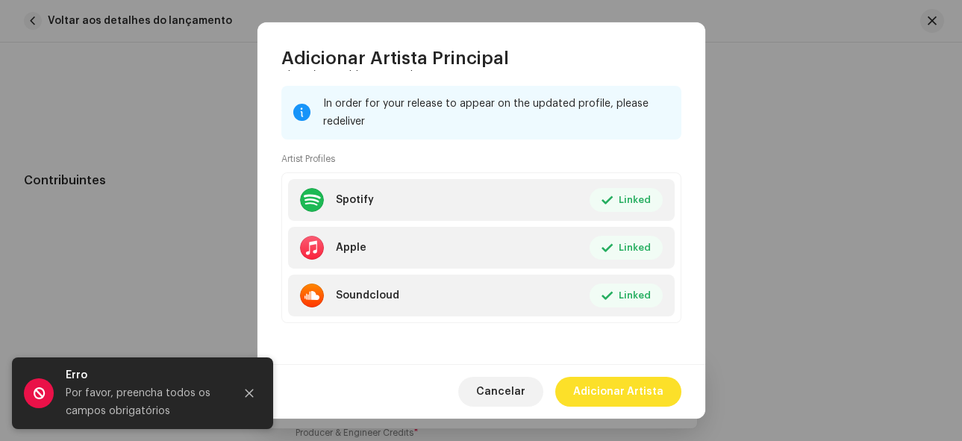
click at [619, 404] on span "Adicionar Artista" at bounding box center [618, 392] width 90 height 30
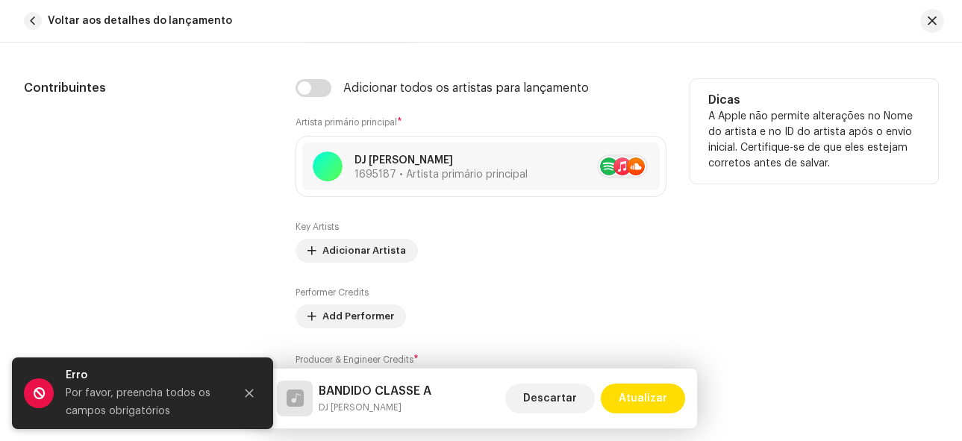
scroll to position [1045, 0]
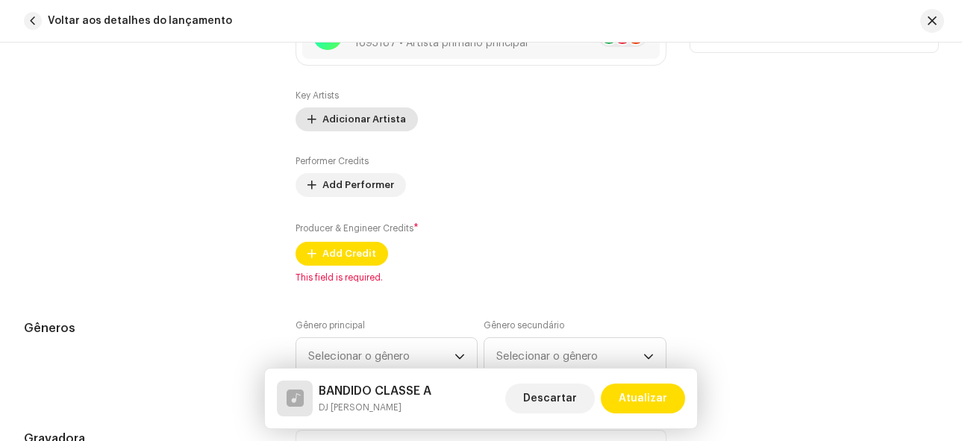
click at [390, 125] on span "Adicionar Artista" at bounding box center [364, 120] width 84 height 30
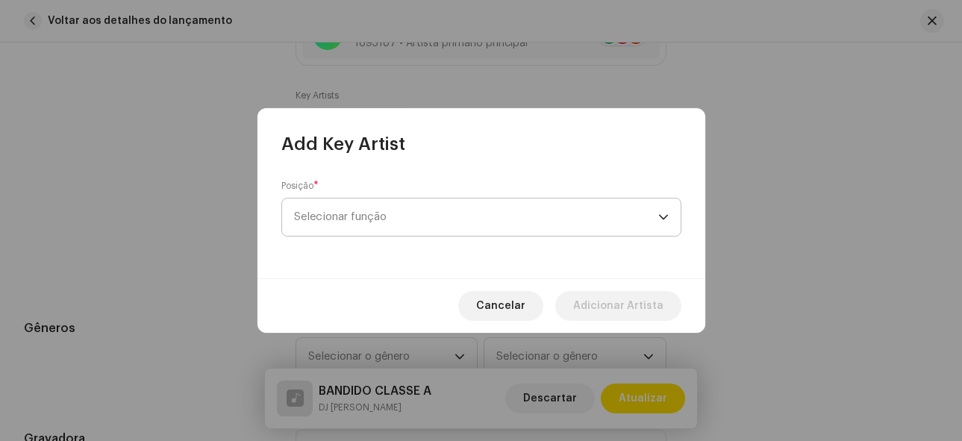
click at [458, 224] on span "Selecionar função" at bounding box center [476, 217] width 364 height 37
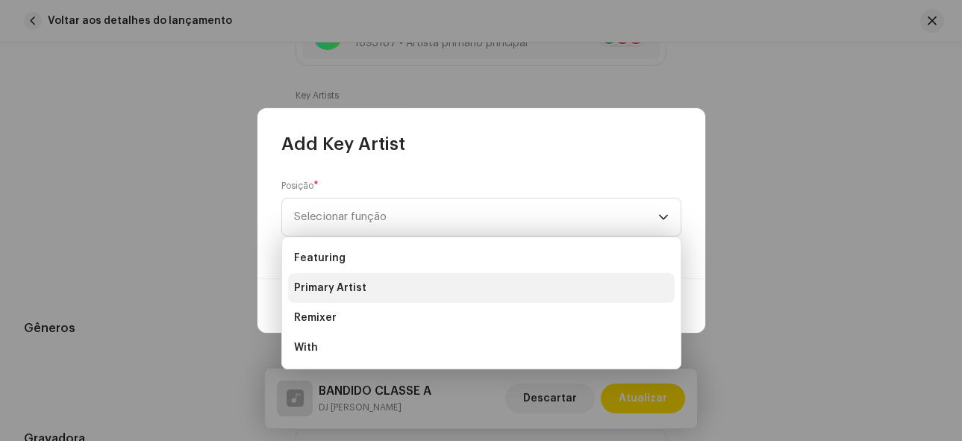
click at [381, 286] on li "Primary Artist" at bounding box center [481, 288] width 387 height 30
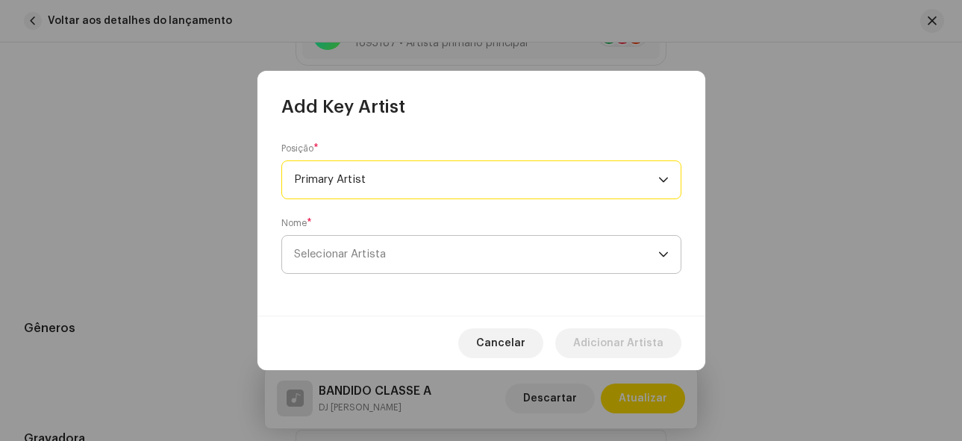
click at [558, 252] on span "Selecionar Artista" at bounding box center [476, 254] width 364 height 37
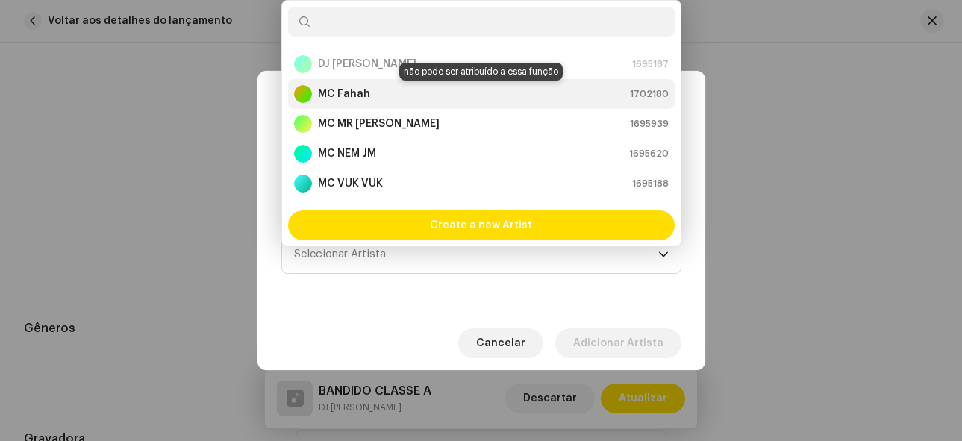
click at [358, 95] on strong "MC Fahah" at bounding box center [344, 94] width 52 height 15
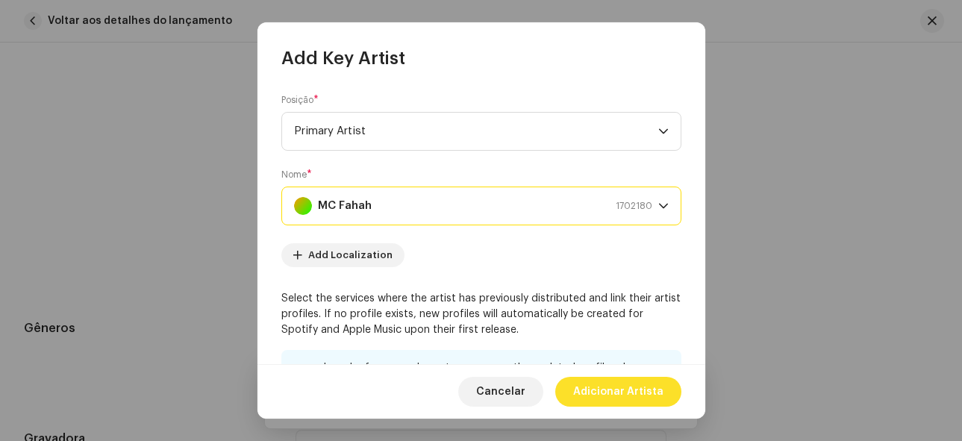
click at [643, 395] on span "Adicionar Artista" at bounding box center [618, 392] width 90 height 30
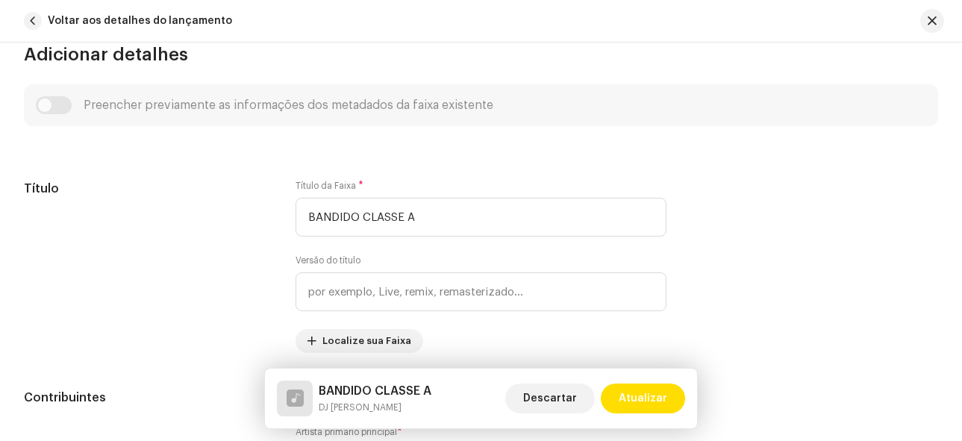
scroll to position [373, 0]
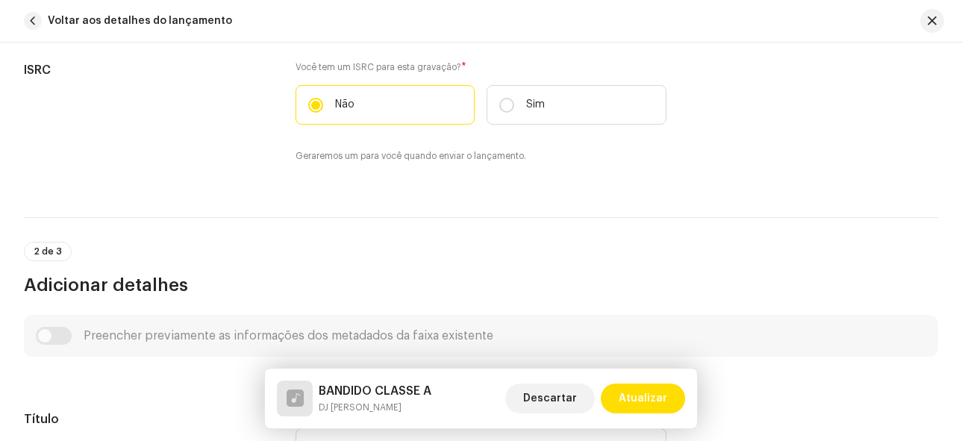
click at [69, 337] on div "Preencher previamente as informações dos metadados da faixa existente" at bounding box center [481, 336] width 891 height 18
click at [61, 334] on div "Preencher previamente as informações dos metadados da faixa existente" at bounding box center [481, 336] width 891 height 18
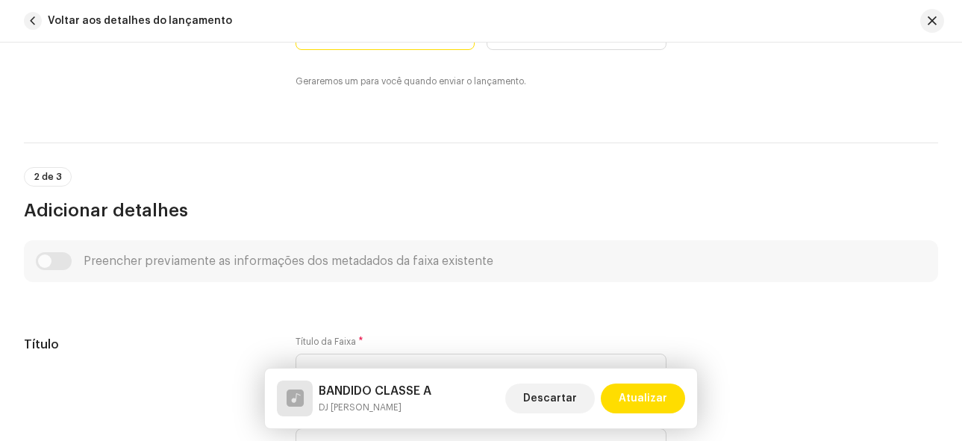
click at [66, 262] on div "Preencher previamente as informações dos metadados da faixa existente" at bounding box center [481, 261] width 891 height 18
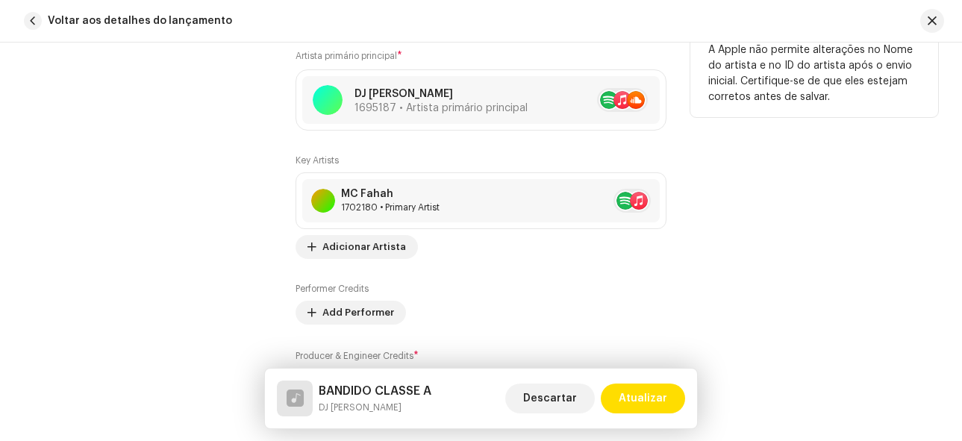
scroll to position [1120, 0]
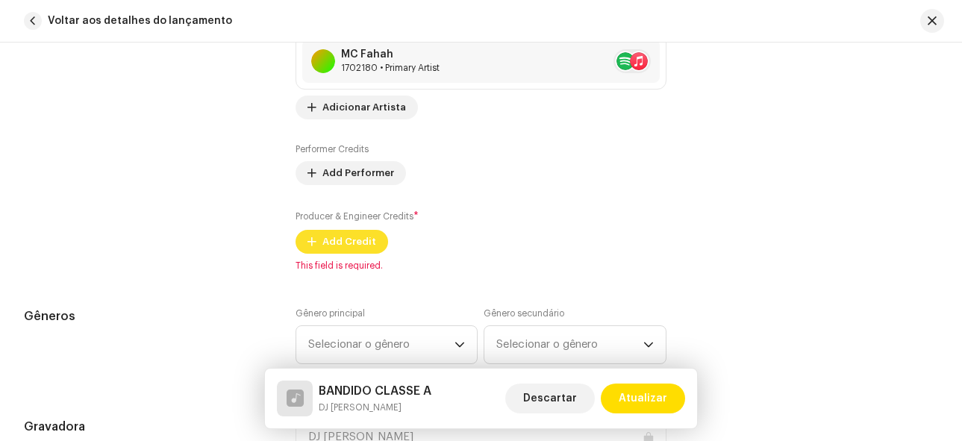
click at [344, 249] on span "Add Credit" at bounding box center [349, 242] width 54 height 30
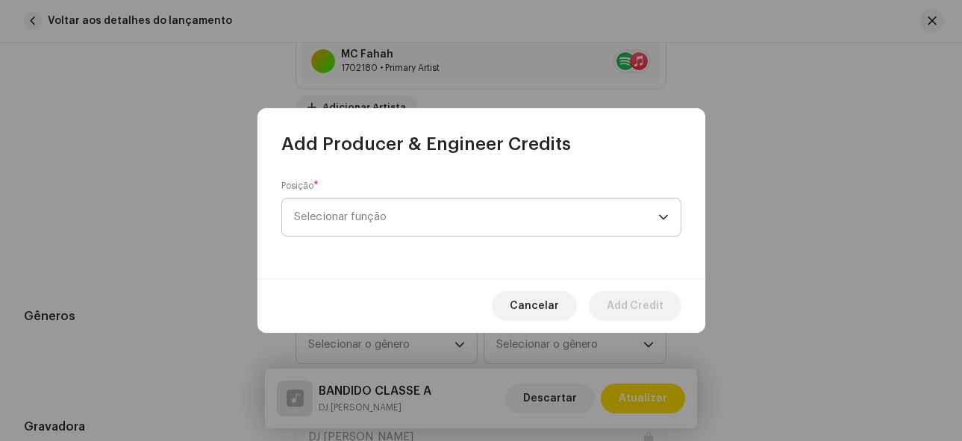
click at [564, 205] on span "Selecionar função" at bounding box center [476, 217] width 364 height 37
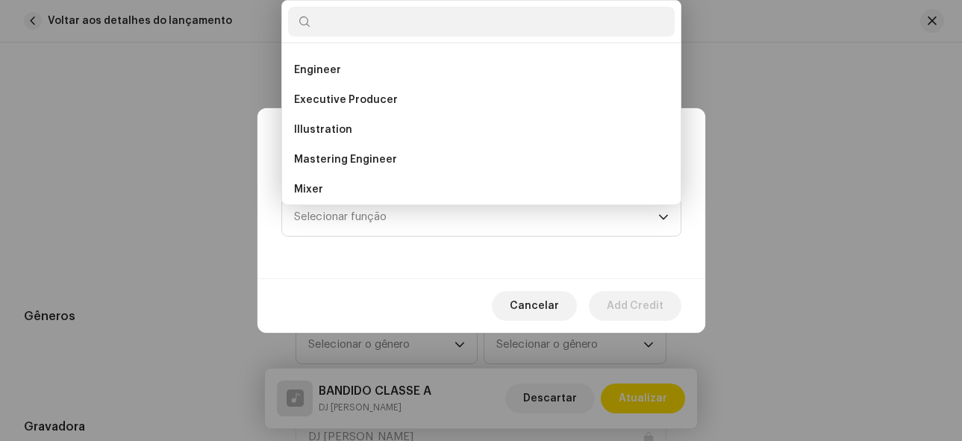
scroll to position [657, 0]
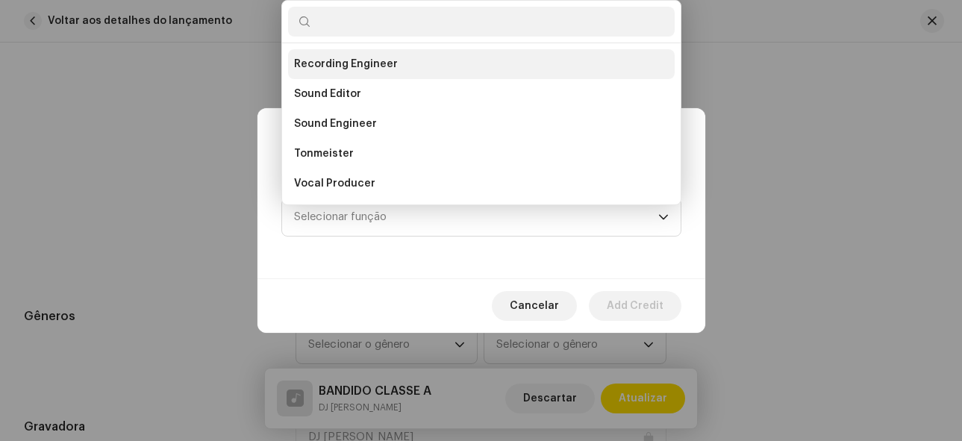
click at [361, 63] on span "Recording Engineer" at bounding box center [346, 64] width 104 height 15
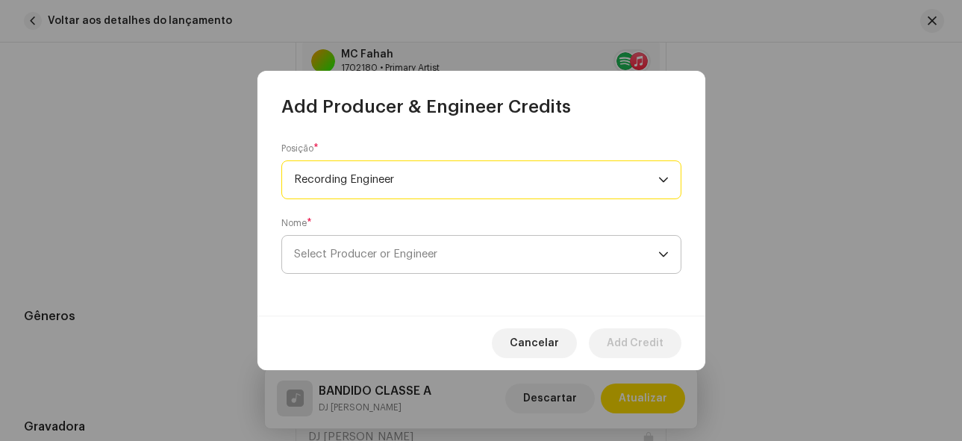
click at [576, 246] on span "Select Producer or Engineer" at bounding box center [476, 254] width 364 height 37
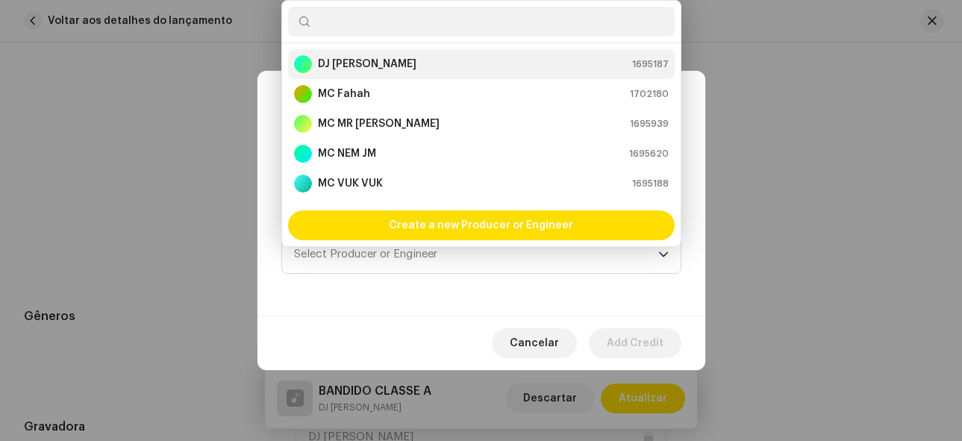
click at [355, 68] on strong "DJ [PERSON_NAME]" at bounding box center [367, 64] width 99 height 15
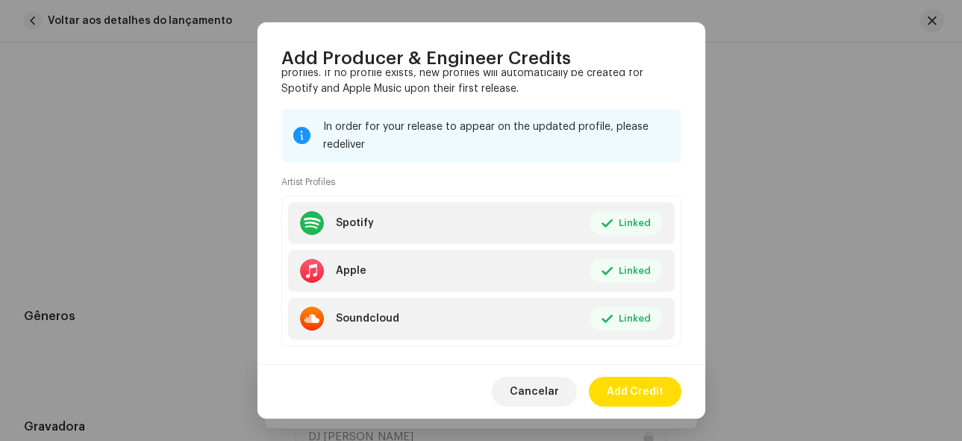
scroll to position [264, 0]
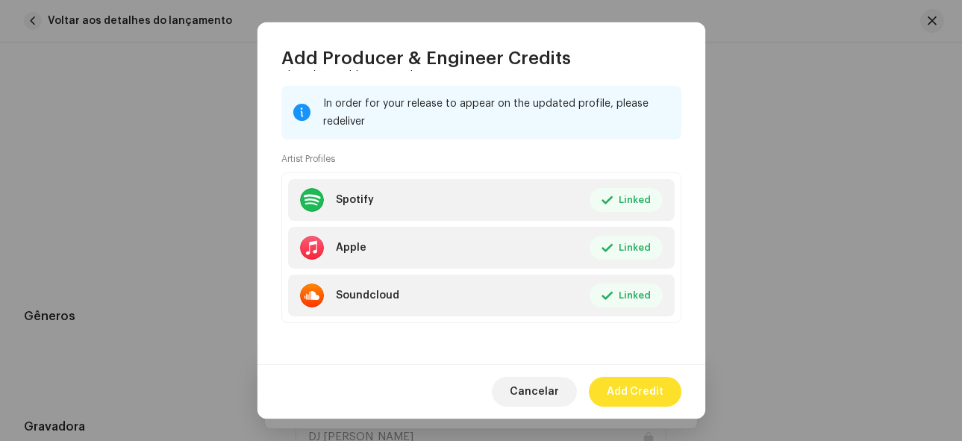
click at [618, 399] on span "Add Credit" at bounding box center [635, 392] width 57 height 30
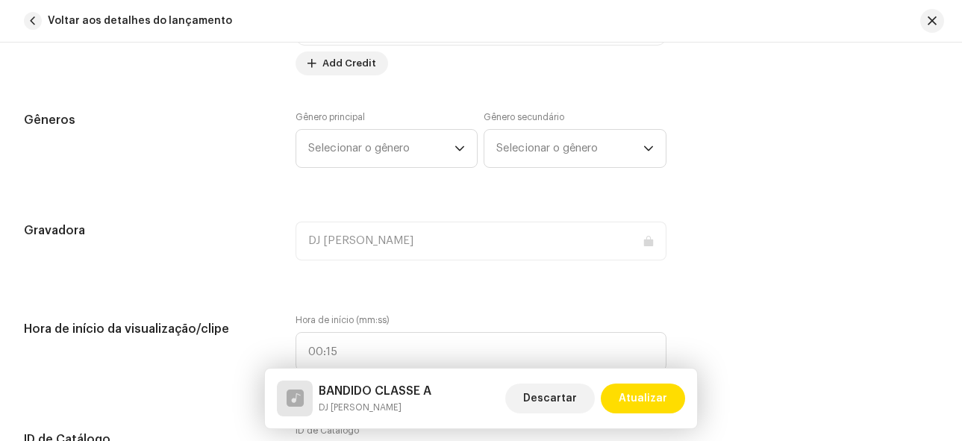
scroll to position [1344, 0]
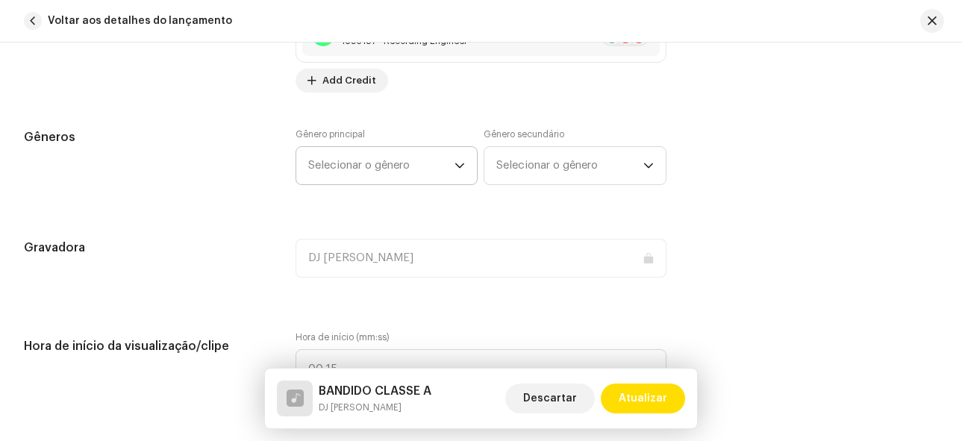
click at [432, 168] on span "Selecionar o gênero" at bounding box center [381, 165] width 147 height 37
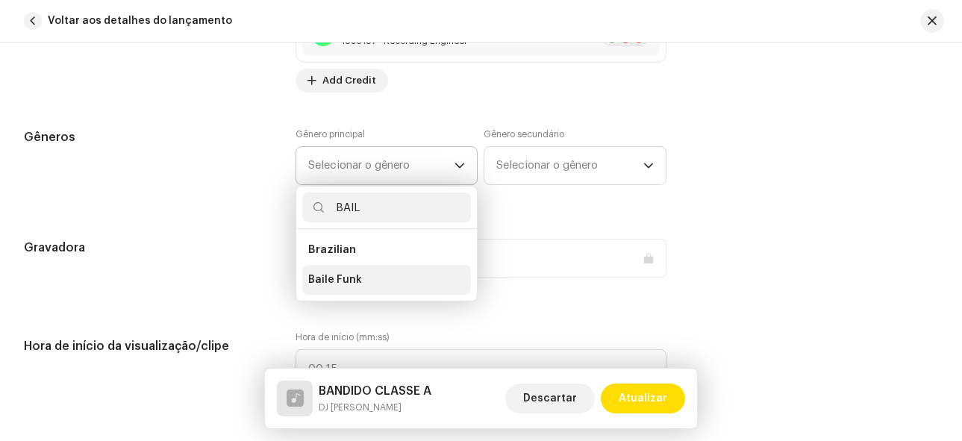
type input "BAIL"
click at [353, 274] on span "Baile Funk" at bounding box center [335, 279] width 54 height 15
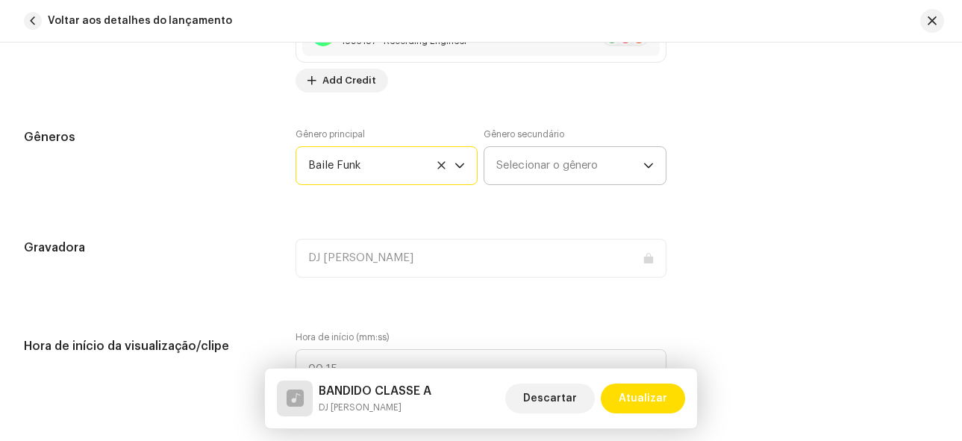
click at [547, 166] on span "Selecionar o gênero" at bounding box center [569, 165] width 147 height 37
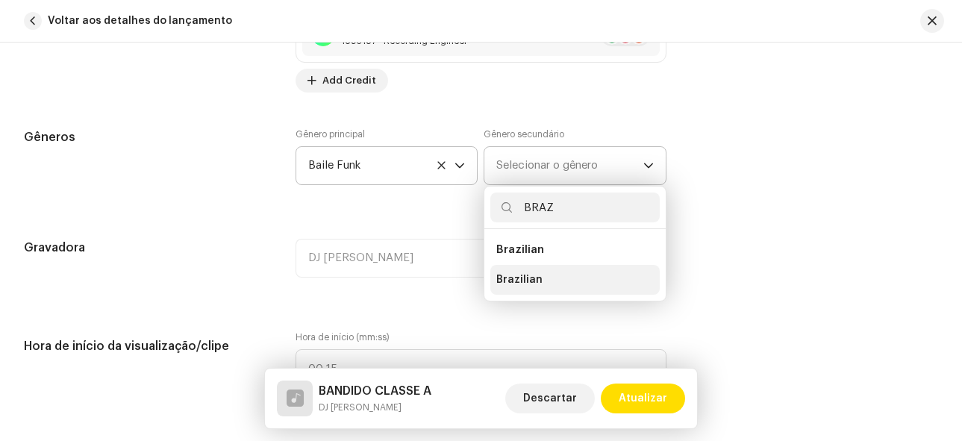
type input "BRAZ"
click at [501, 271] on li "Brazilian" at bounding box center [574, 280] width 169 height 30
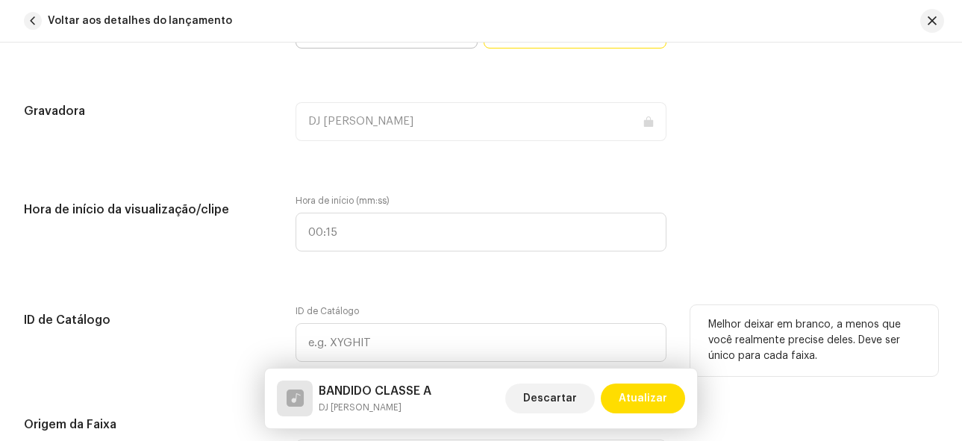
scroll to position [1568, 0]
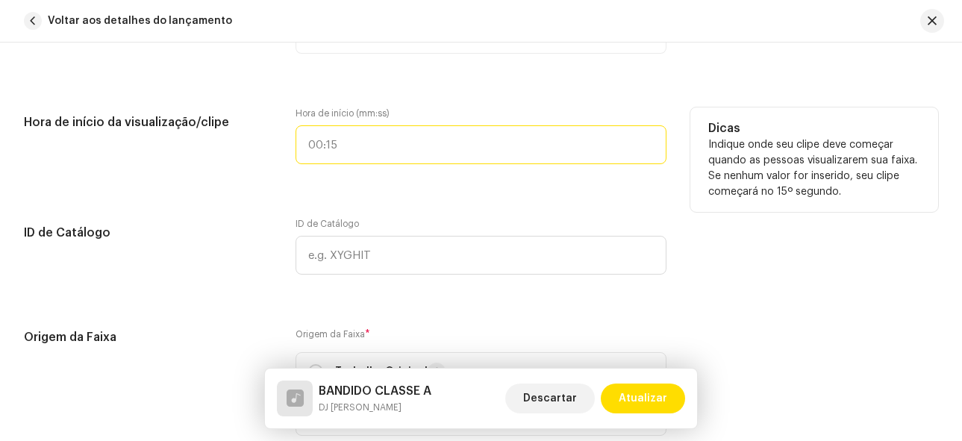
click at [357, 141] on input "text" at bounding box center [482, 144] width 372 height 39
click at [316, 144] on input "03:0" at bounding box center [482, 144] width 372 height 39
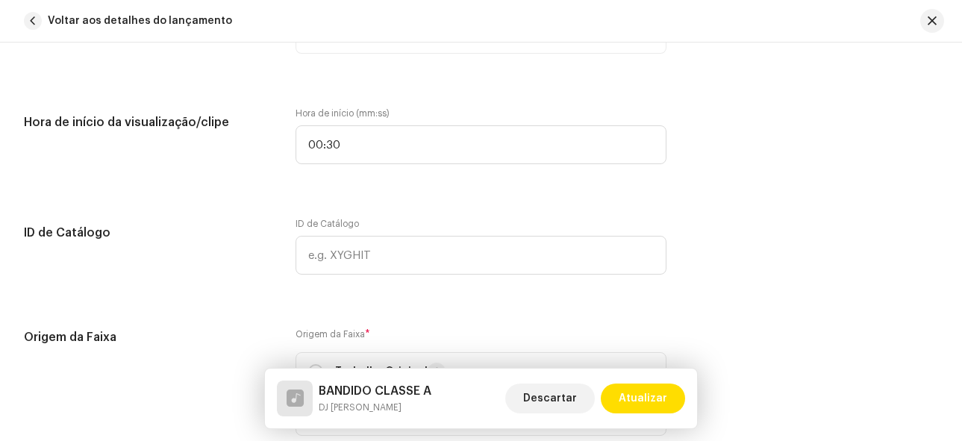
click at [390, 206] on div "Detalhes da faixa Complete o seguinte para finalizar sua faixa. 1 de 3 Adiciona…" at bounding box center [481, 195] width 962 height 3368
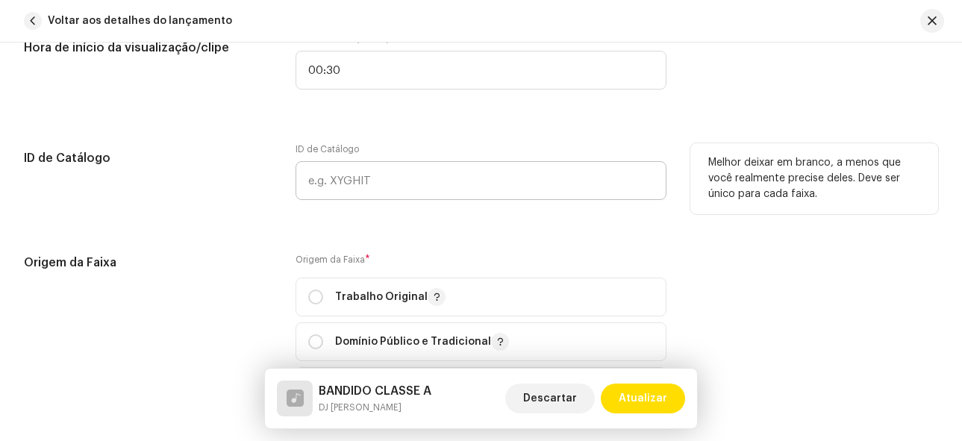
scroll to position [1493, 0]
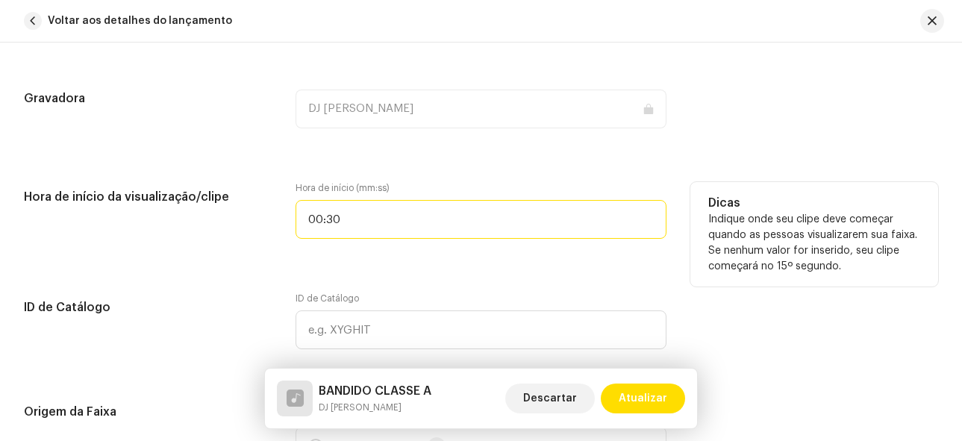
click at [313, 219] on input "00:30" at bounding box center [482, 219] width 372 height 39
click at [340, 219] on input "00:30" at bounding box center [482, 219] width 372 height 39
drag, startPoint x: 336, startPoint y: 221, endPoint x: 291, endPoint y: 221, distance: 44.8
click at [291, 221] on div "Hora de início da visualização/clipe Hora de início (mm:ss) 00:30 Dicas Indique…" at bounding box center [481, 219] width 914 height 75
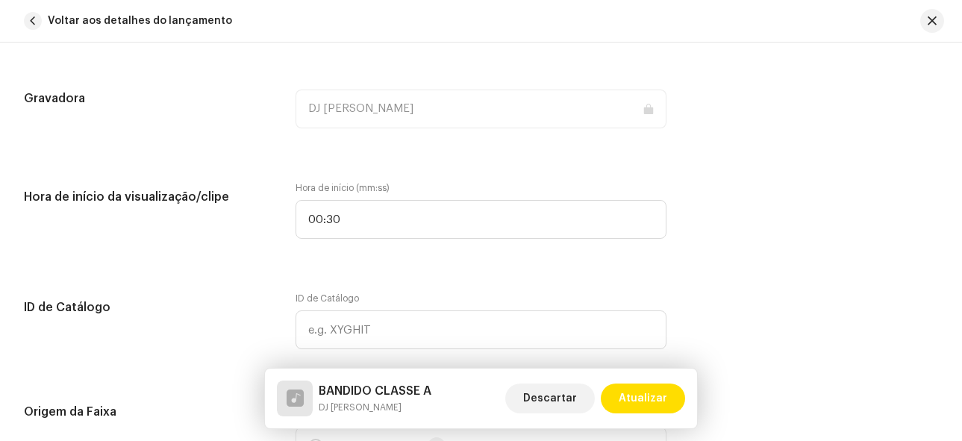
click at [376, 276] on div "Detalhes da faixa Complete o seguinte para finalizar sua faixa. 1 de 3 Adiciona…" at bounding box center [481, 269] width 962 height 3368
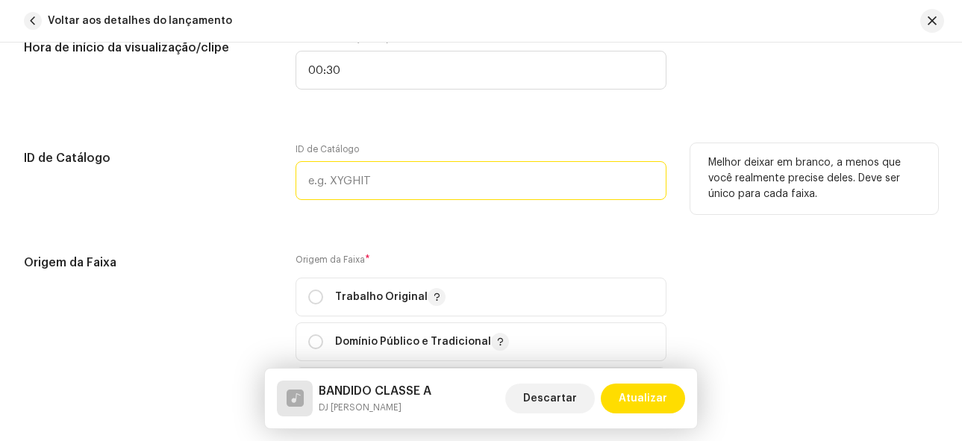
click at [406, 188] on input "text" at bounding box center [482, 180] width 372 height 39
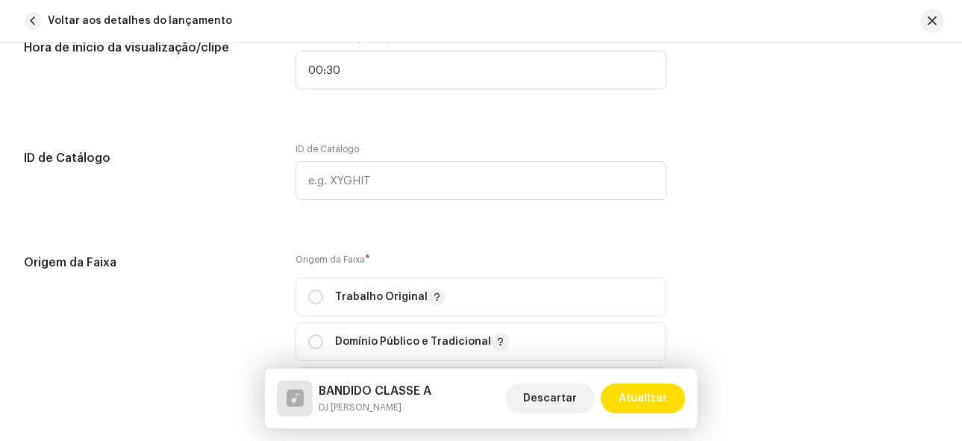
click at [573, 244] on div "Detalhes da faixa Complete o seguinte para finalizar sua faixa. 1 de 3 Adiciona…" at bounding box center [481, 120] width 962 height 3368
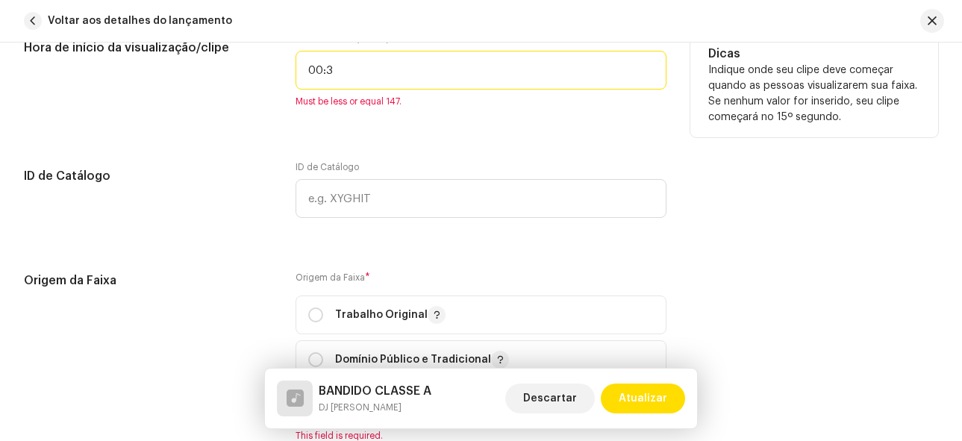
type input "00:30"
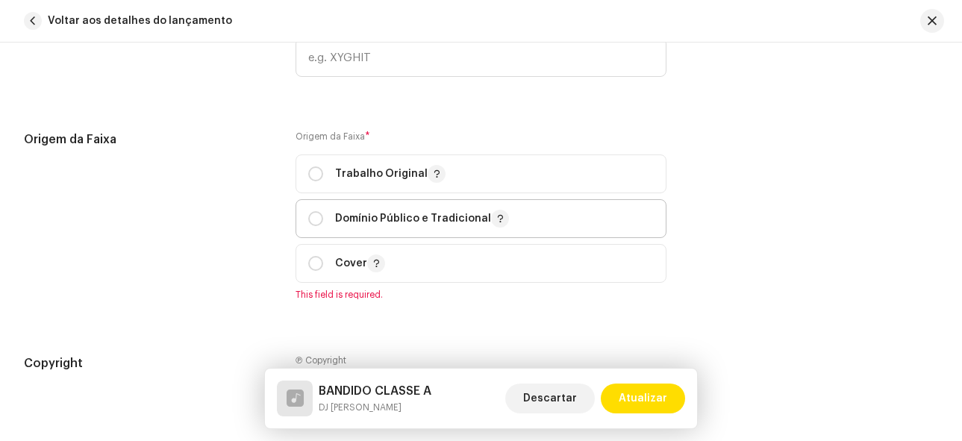
scroll to position [1792, 0]
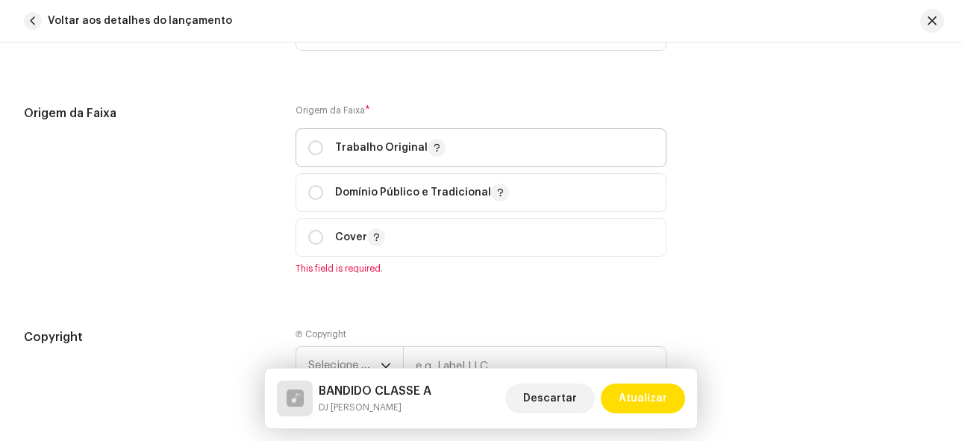
click at [319, 158] on span "Trabalho Original" at bounding box center [481, 147] width 346 height 37
radio input "true"
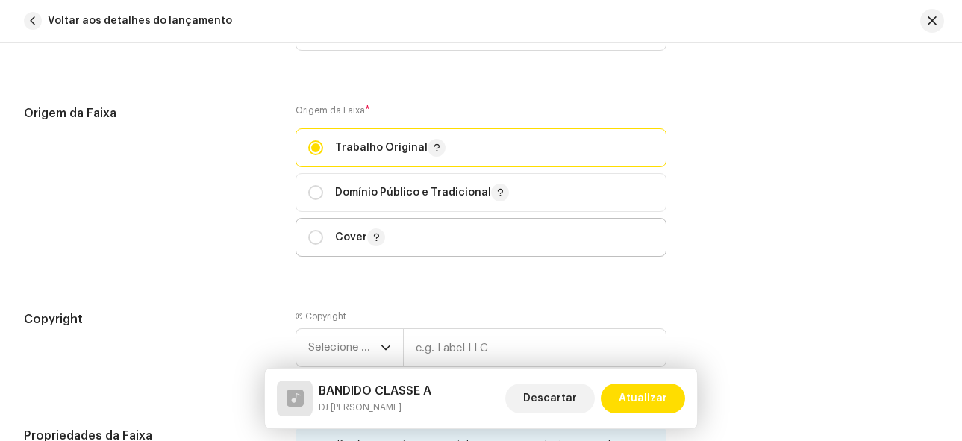
scroll to position [1941, 0]
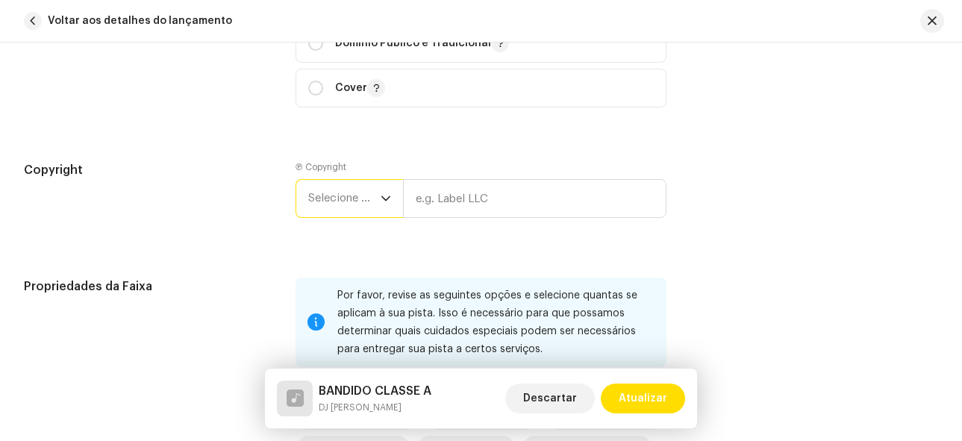
click at [378, 208] on span "Selecione o ano" at bounding box center [344, 198] width 72 height 37
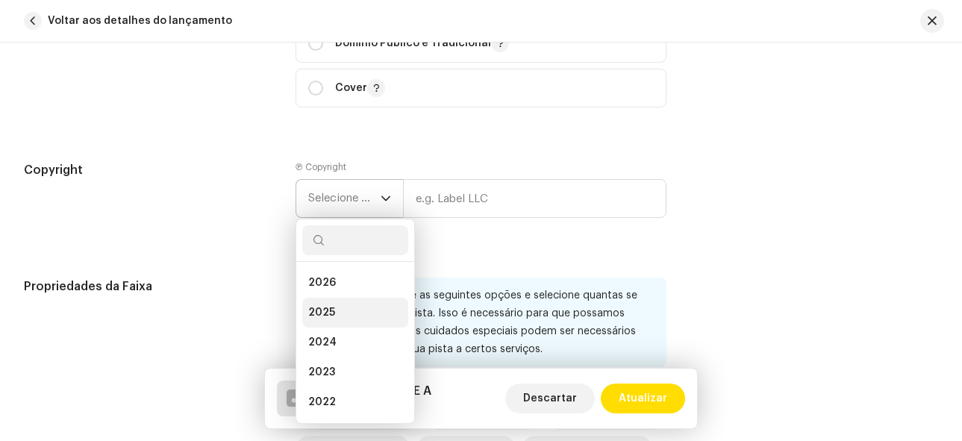
click at [355, 308] on li "2025" at bounding box center [355, 313] width 106 height 30
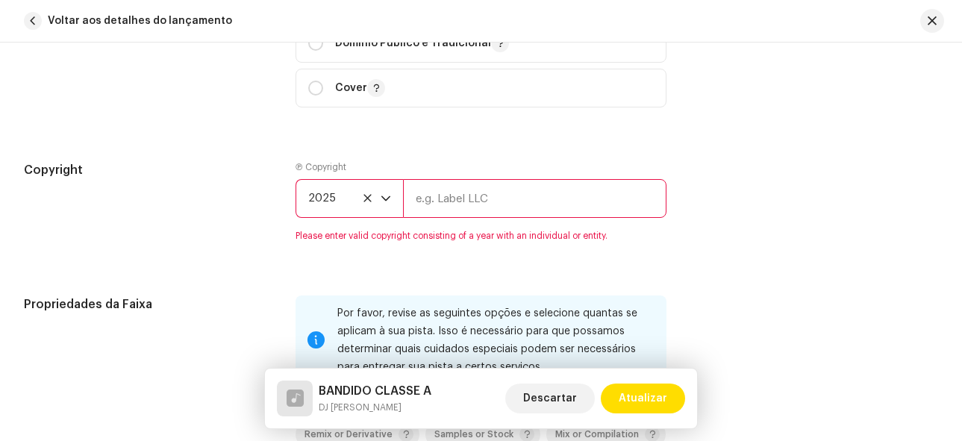
click at [463, 209] on input "text" at bounding box center [535, 198] width 264 height 39
type input "DJ [PERSON_NAME]"
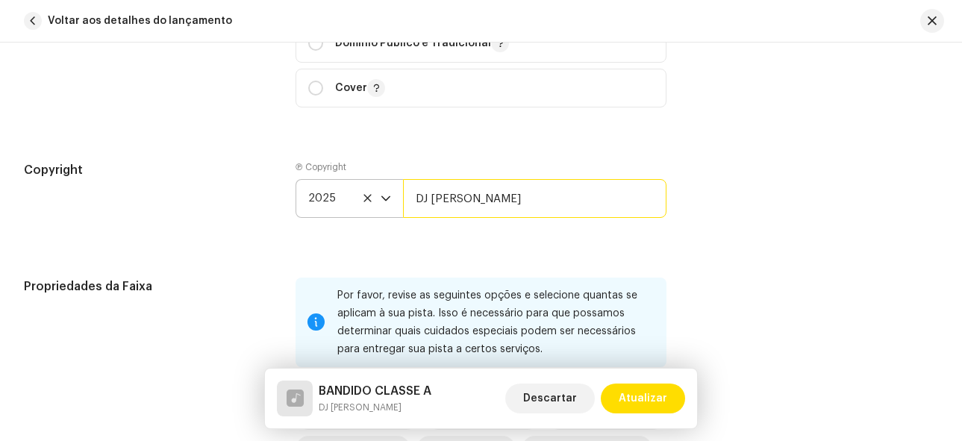
scroll to position [2165, 0]
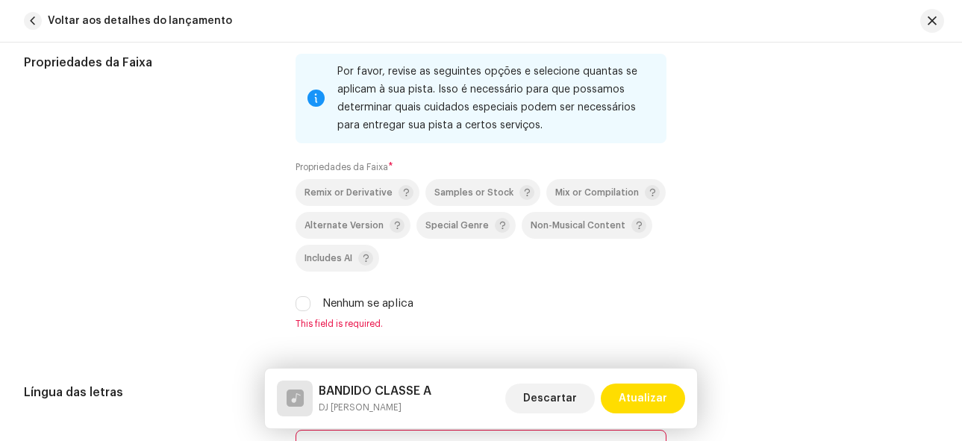
click at [313, 305] on div "Nenhum se aplica" at bounding box center [482, 304] width 372 height 16
click at [296, 302] on input "Nenhum se aplica" at bounding box center [303, 303] width 15 height 15
checkbox input "true"
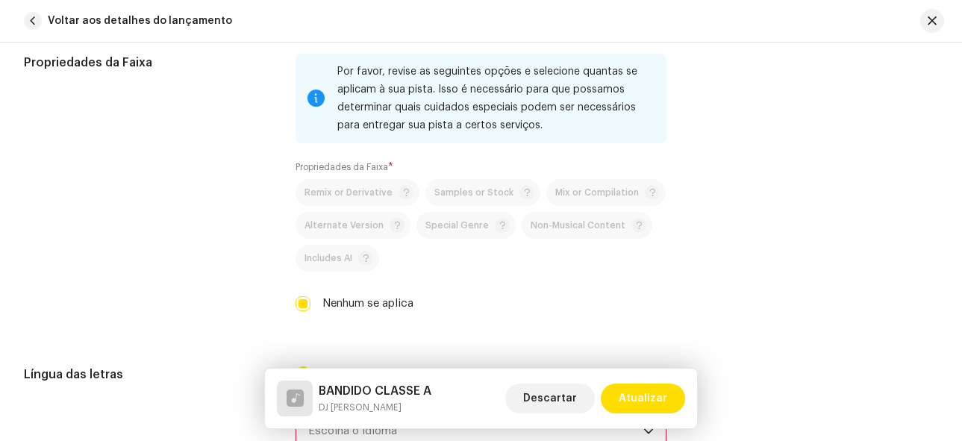
scroll to position [2389, 0]
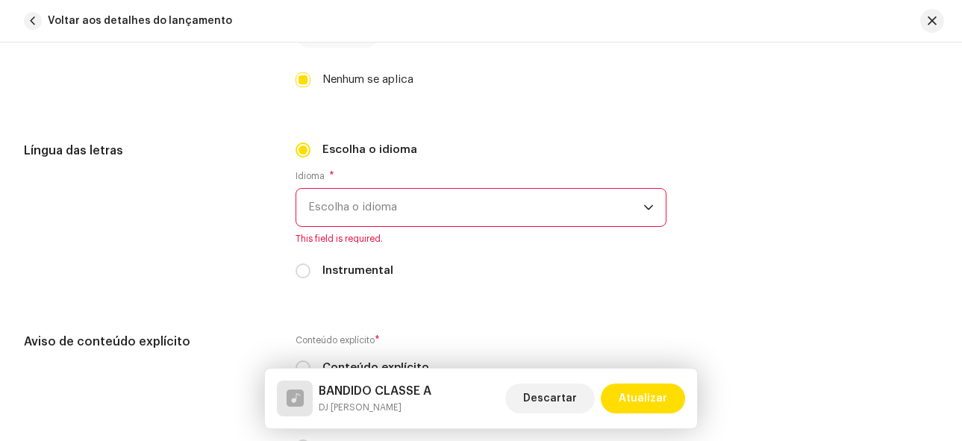
click at [394, 203] on span "Escolha o idioma" at bounding box center [476, 207] width 336 height 37
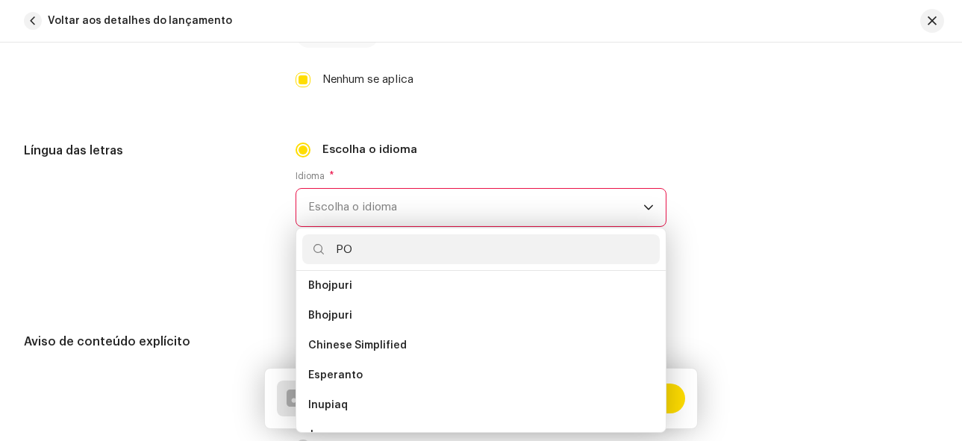
scroll to position [0, 0]
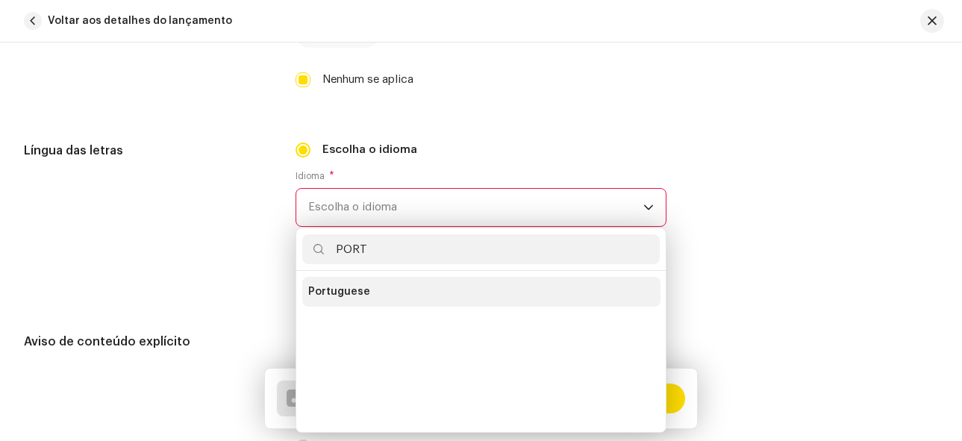
type input "PORT"
click at [325, 287] on span "Portuguese" at bounding box center [339, 291] width 62 height 15
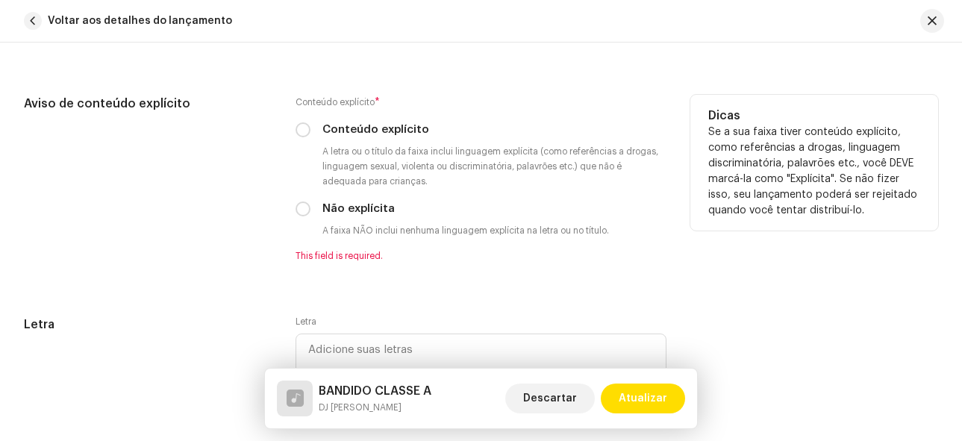
scroll to position [2613, 0]
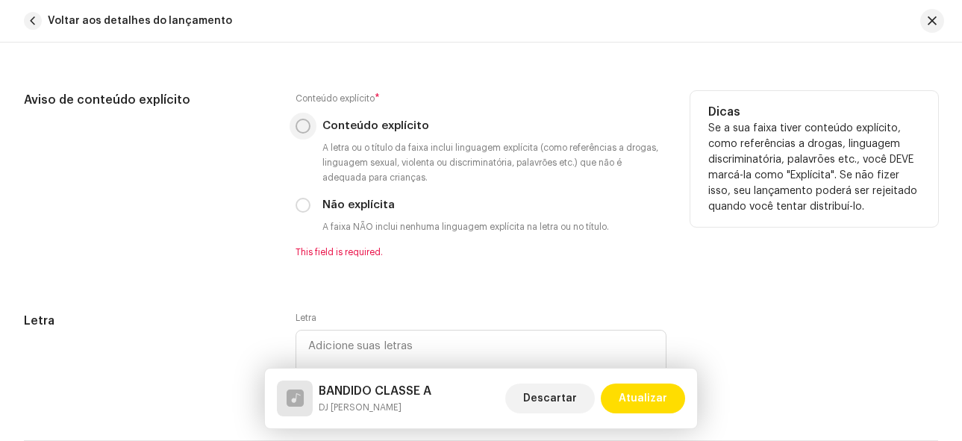
click at [302, 132] on input "Conteúdo explícito" at bounding box center [303, 126] width 15 height 15
radio input "true"
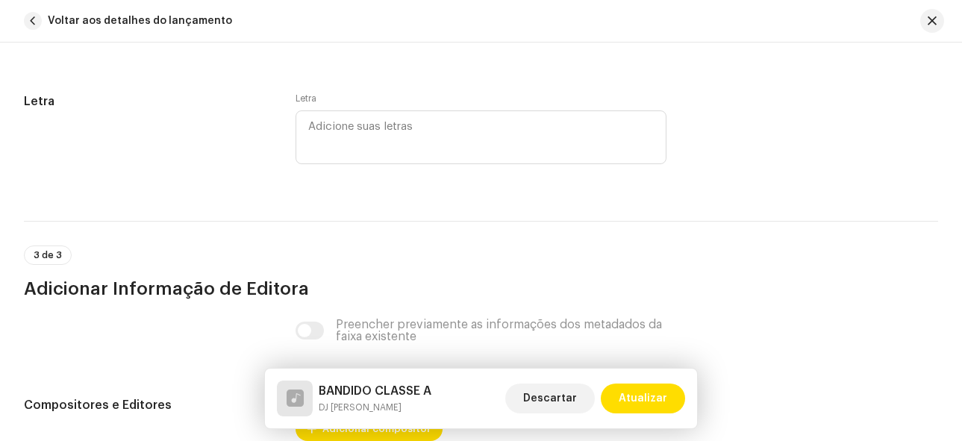
scroll to position [2837, 0]
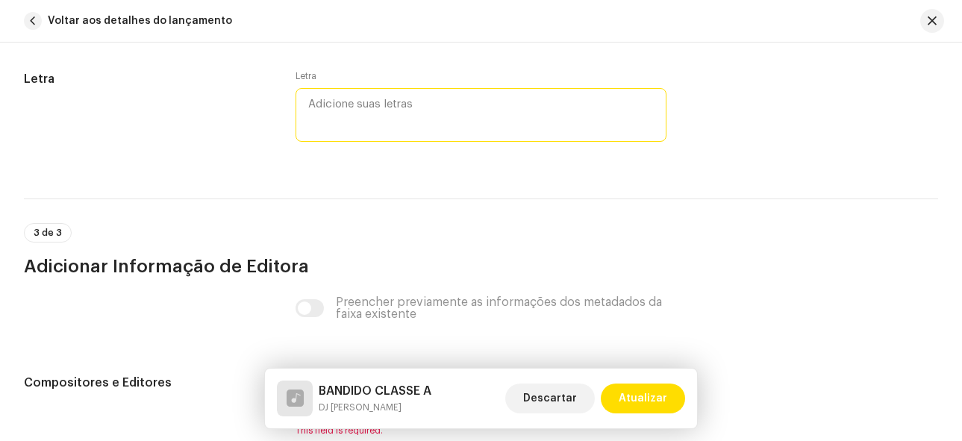
click at [376, 113] on textarea at bounding box center [482, 115] width 372 height 54
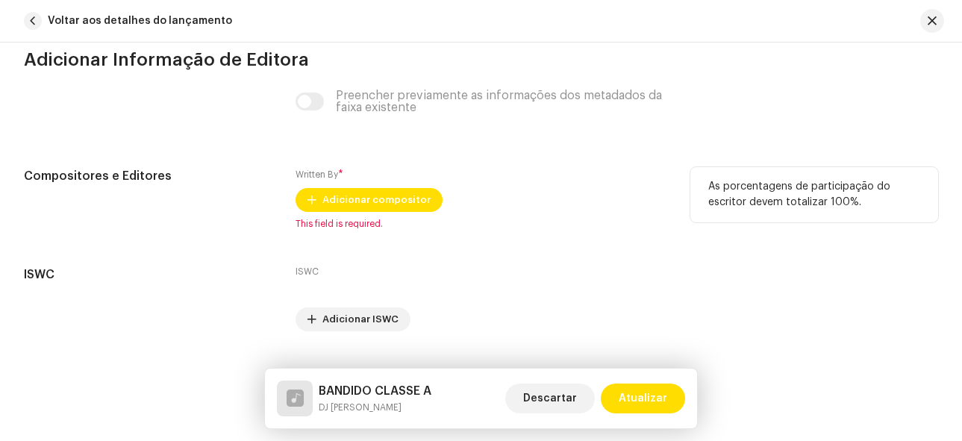
scroll to position [3061, 0]
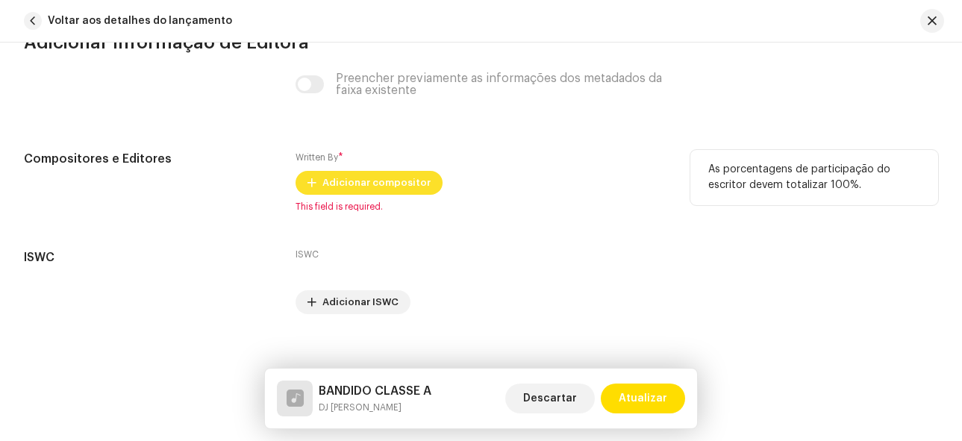
type textarea "MC [PERSON_NAME]-BANDIDO CLASSE A DJ PLAYSON SEGUE NO INSTA: @djplayson_original"
click at [365, 185] on span "Adicionar compositor" at bounding box center [376, 183] width 108 height 30
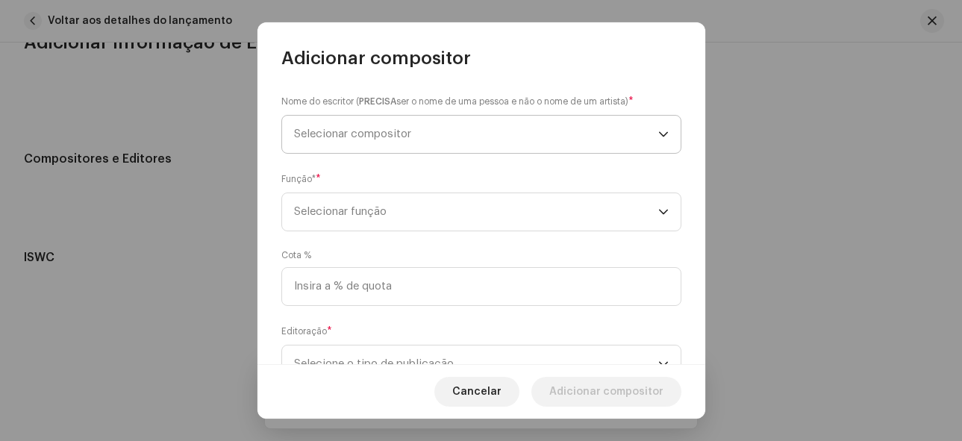
click at [370, 139] on span "Selecionar compositor" at bounding box center [352, 133] width 117 height 11
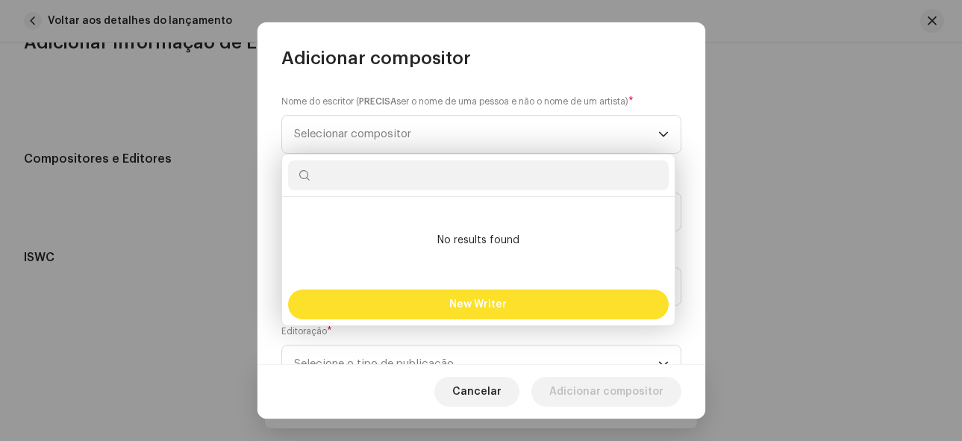
click at [434, 296] on button "New Writer" at bounding box center [478, 305] width 381 height 30
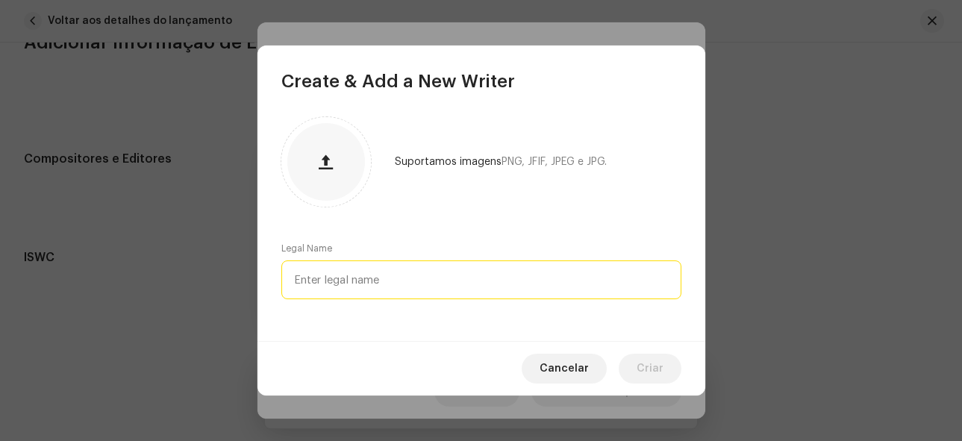
click at [400, 284] on input "text" at bounding box center [481, 280] width 400 height 39
type input "mc fahah"
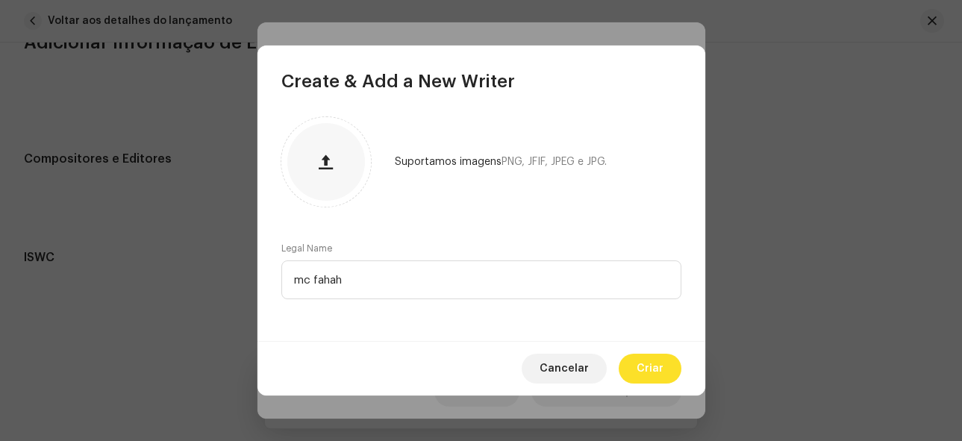
click at [646, 358] on span "Criar" at bounding box center [650, 369] width 27 height 30
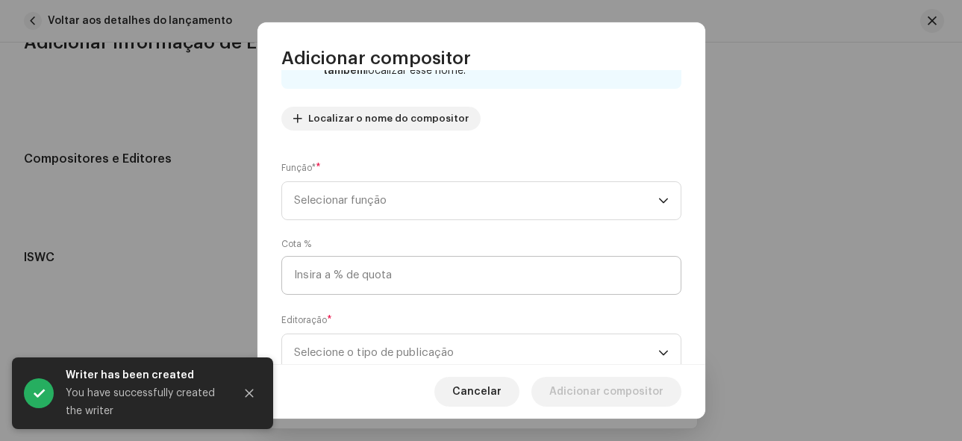
scroll to position [149, 0]
click at [396, 208] on span "Selecionar função" at bounding box center [476, 199] width 364 height 37
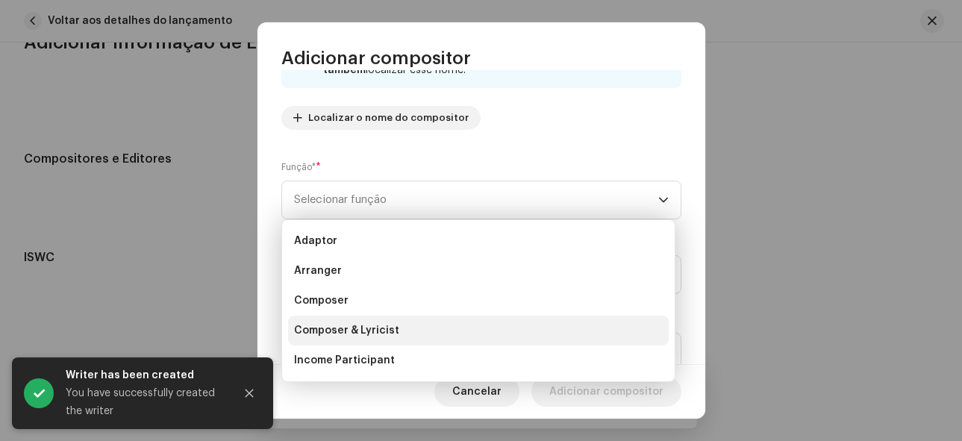
click at [384, 334] on span "Composer & Lyricist" at bounding box center [346, 330] width 105 height 15
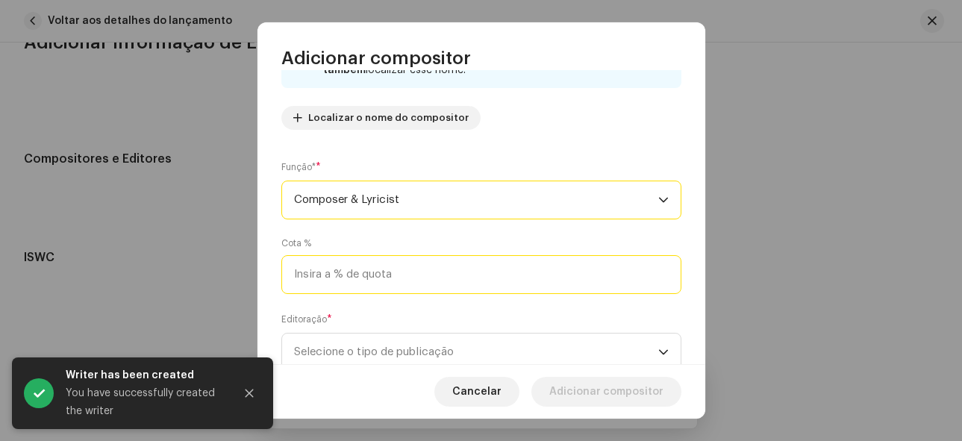
click at [396, 278] on input at bounding box center [481, 274] width 400 height 39
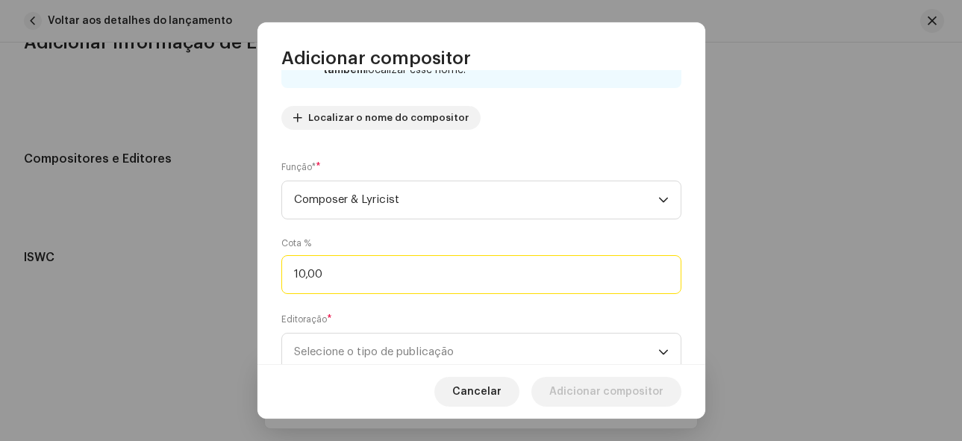
type input "100,00"
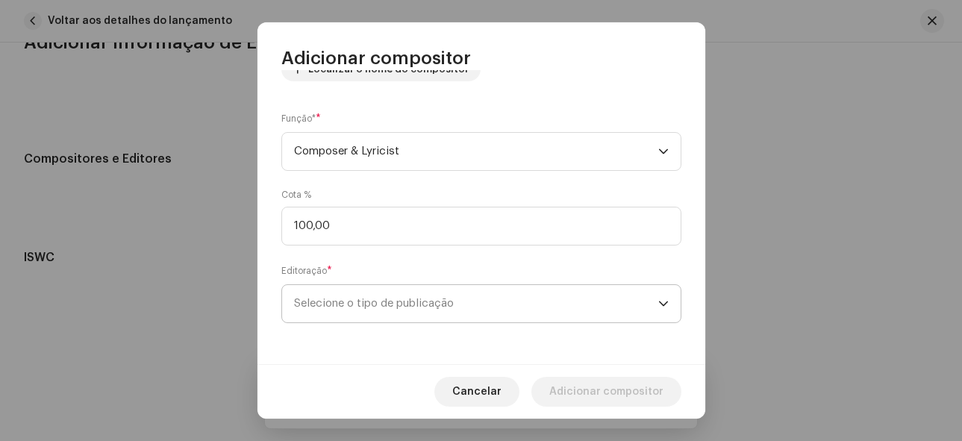
click at [416, 306] on span "Selecione o tipo de publicação" at bounding box center [476, 303] width 364 height 37
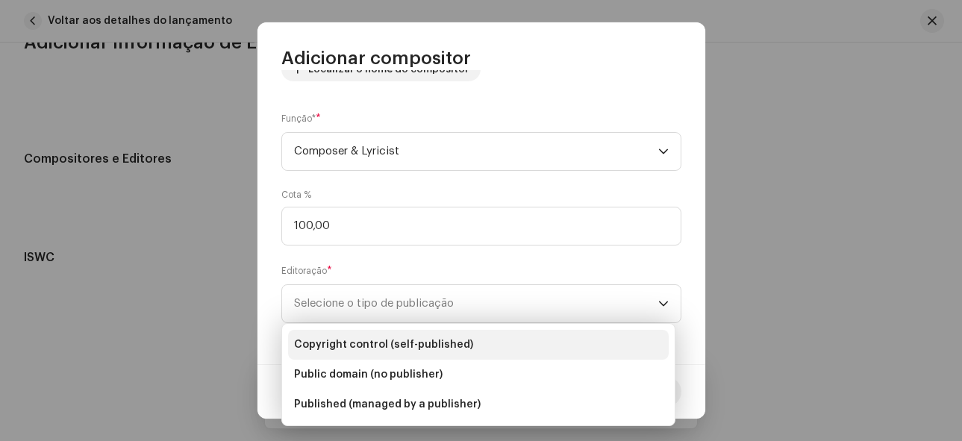
click at [393, 343] on span "Copyright control (self-published)" at bounding box center [383, 344] width 179 height 15
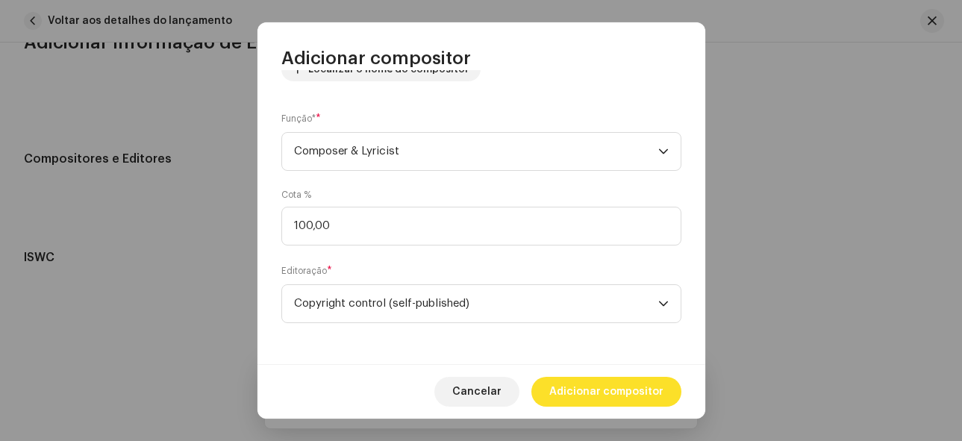
click at [632, 388] on span "Adicionar compositor" at bounding box center [606, 392] width 114 height 30
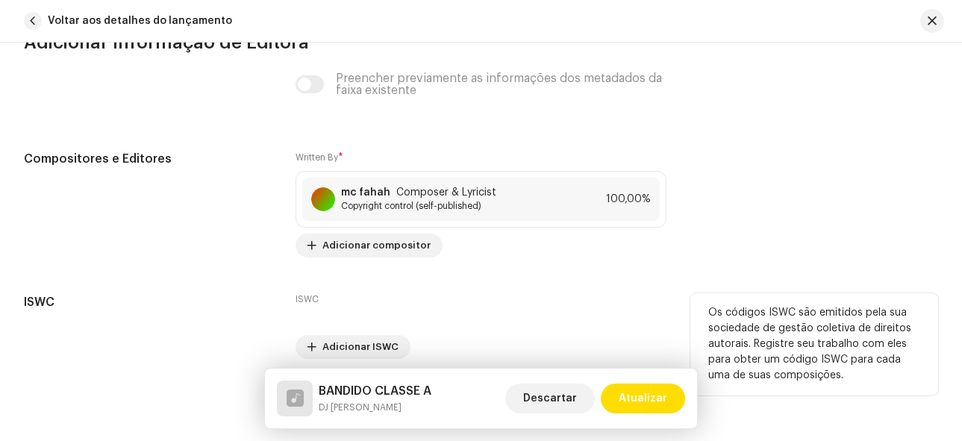
scroll to position [3122, 0]
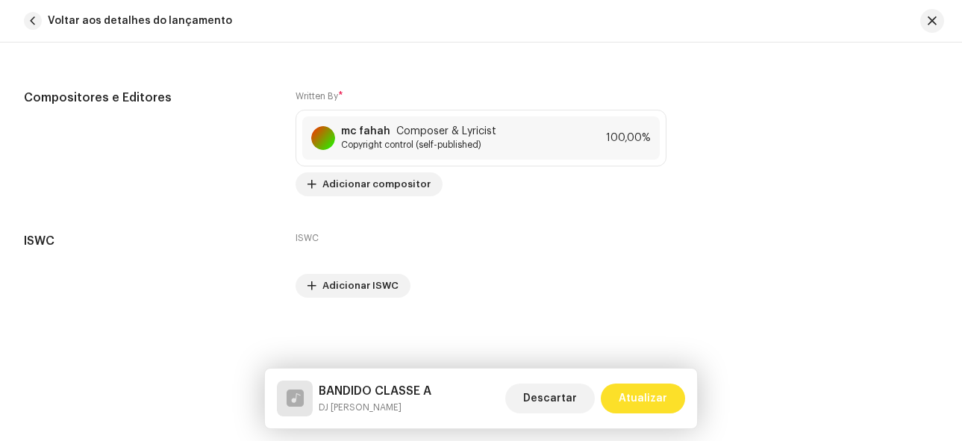
click at [661, 402] on span "Atualizar" at bounding box center [643, 399] width 49 height 30
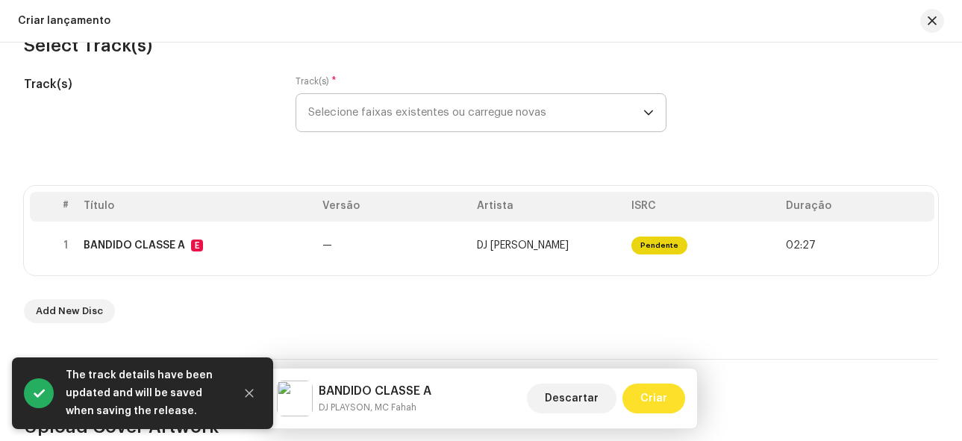
click at [669, 408] on button "Criar" at bounding box center [654, 399] width 63 height 30
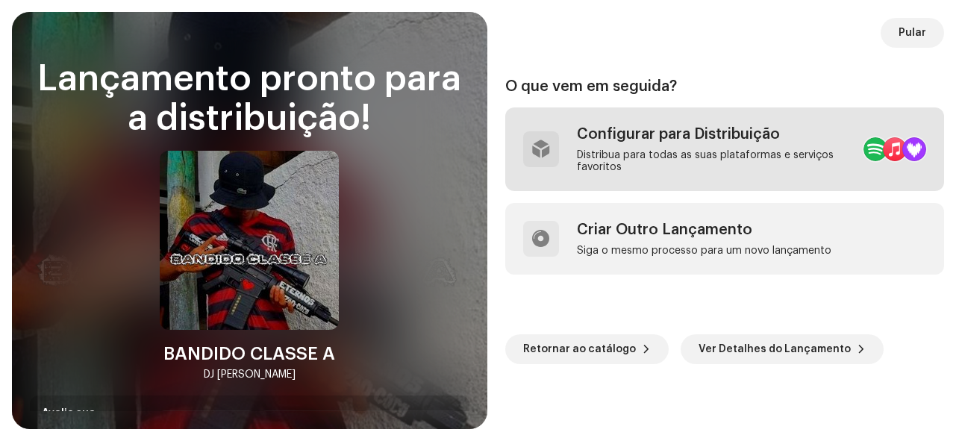
click at [742, 149] on div "Distribua para todas as suas plataformas e serviços favoritos" at bounding box center [714, 161] width 275 height 24
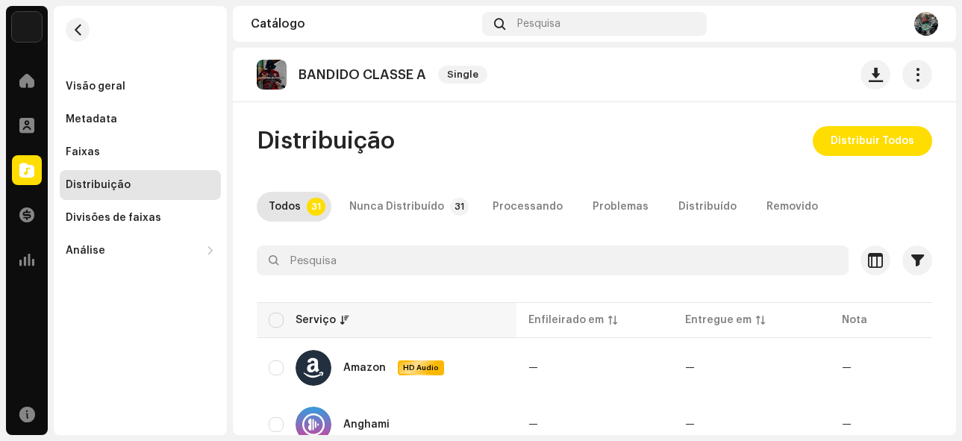
scroll to position [149, 0]
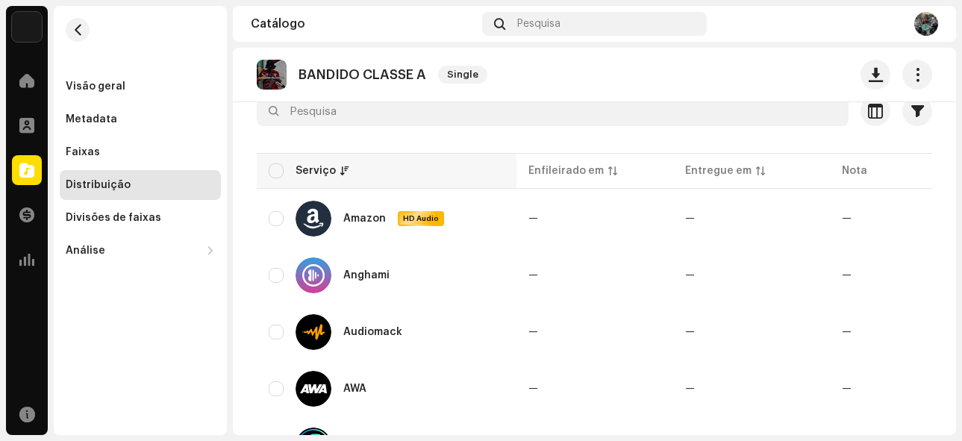
drag, startPoint x: 280, startPoint y: 165, endPoint x: 302, endPoint y: 164, distance: 22.4
click at [280, 164] on input "checkbox" at bounding box center [276, 170] width 15 height 15
checkbox input "true"
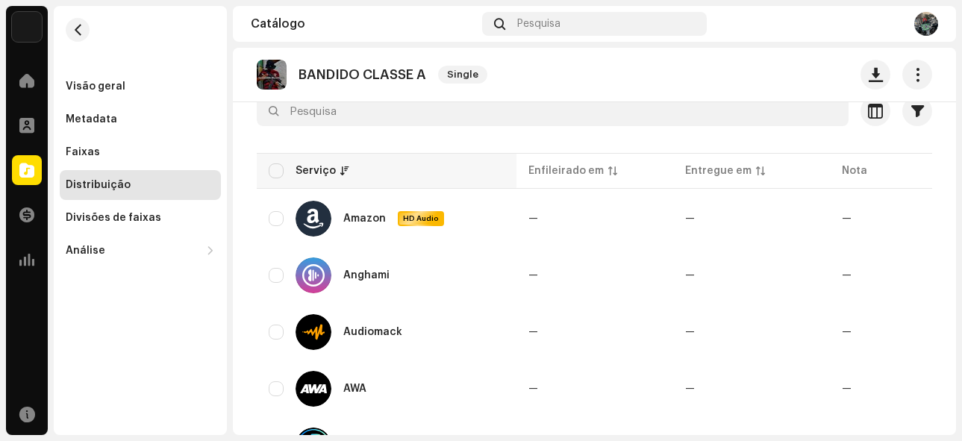
checkbox input "true"
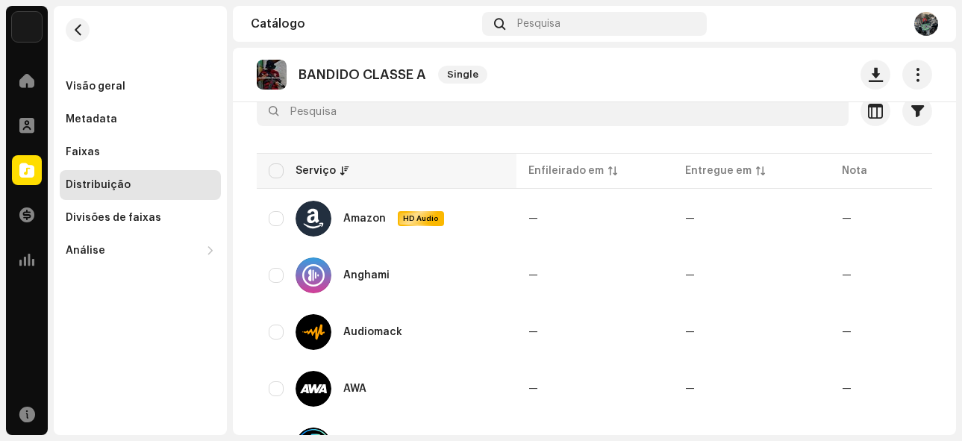
checkbox input "true"
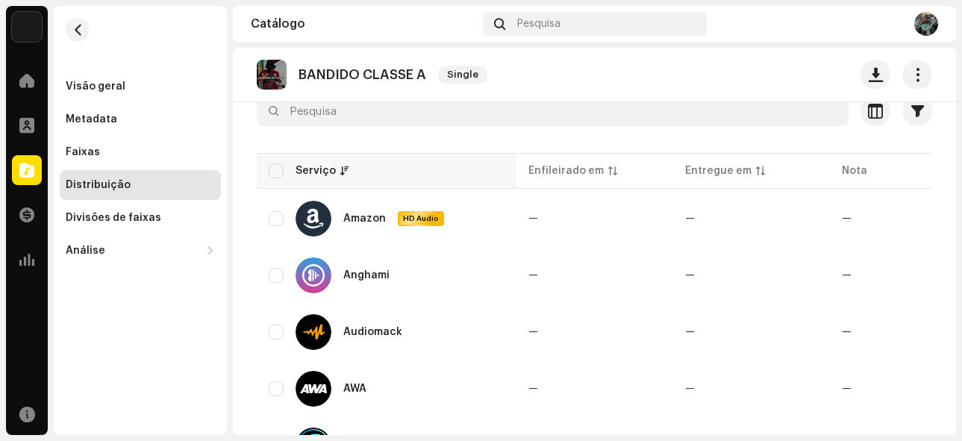
checkbox input "true"
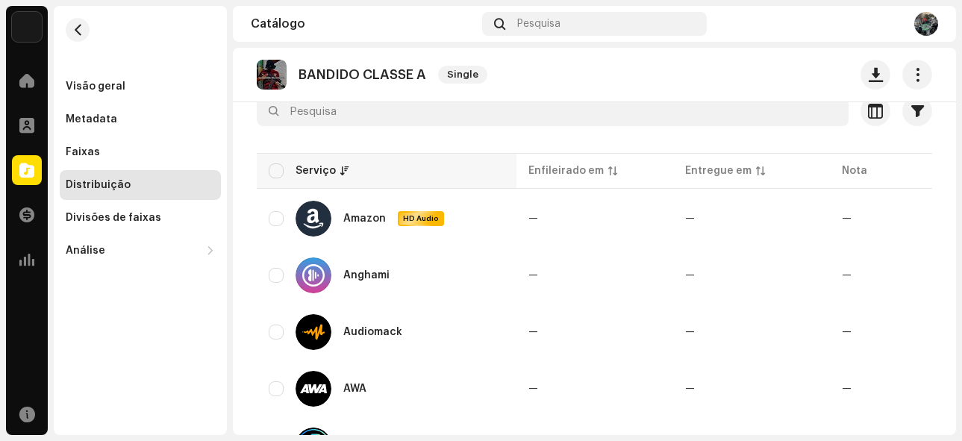
checkbox input "true"
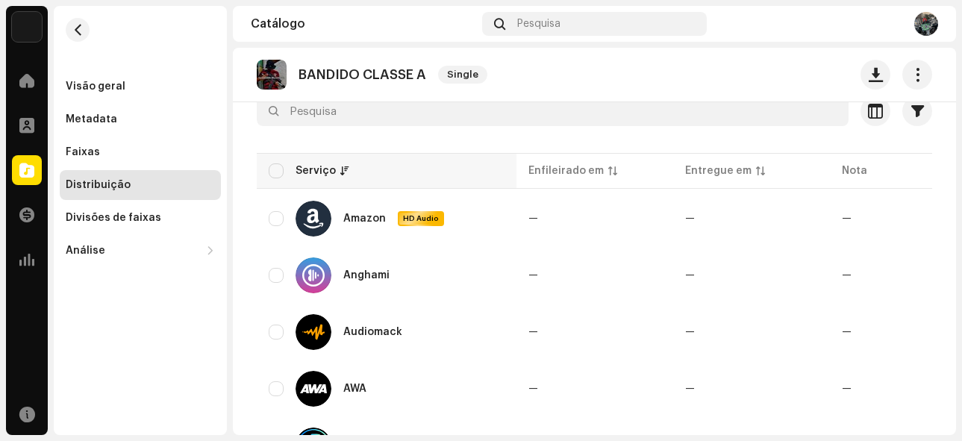
checkbox input "true"
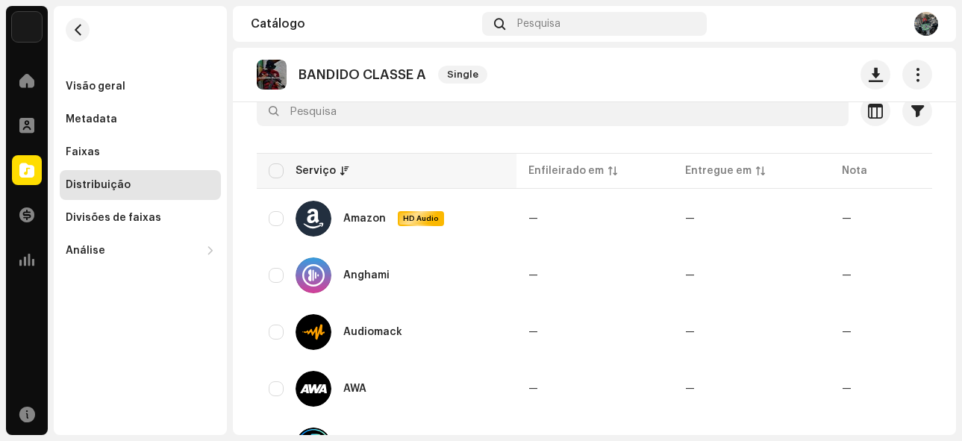
checkbox input "true"
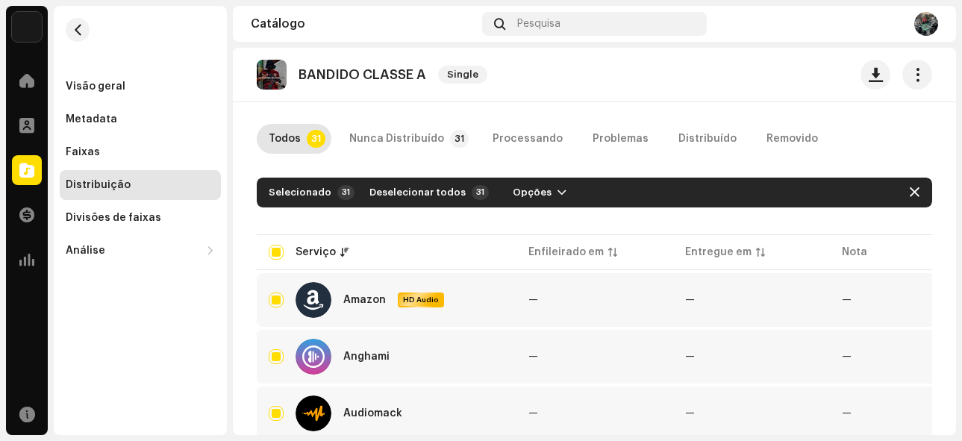
scroll to position [0, 0]
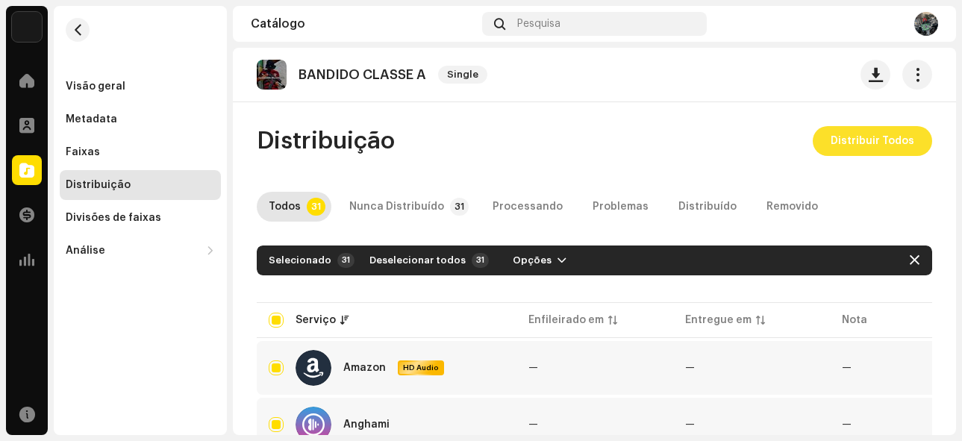
click at [855, 139] on span "Distribuir Todos" at bounding box center [873, 141] width 84 height 30
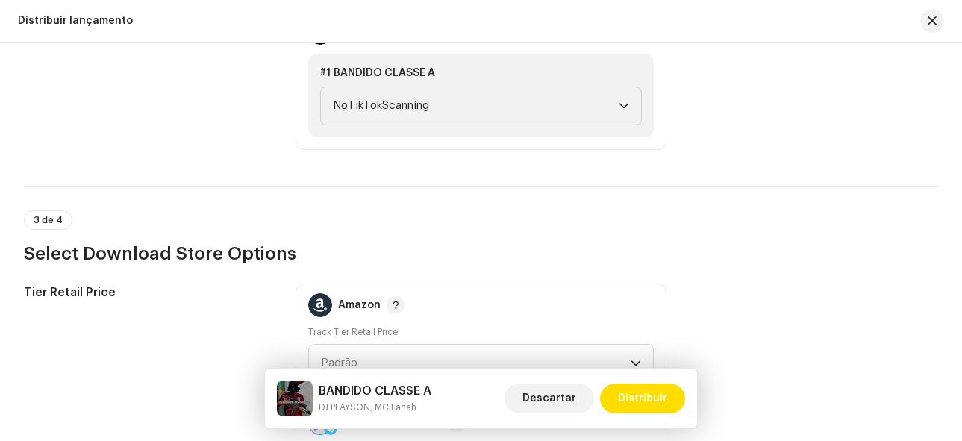
scroll to position [2056, 0]
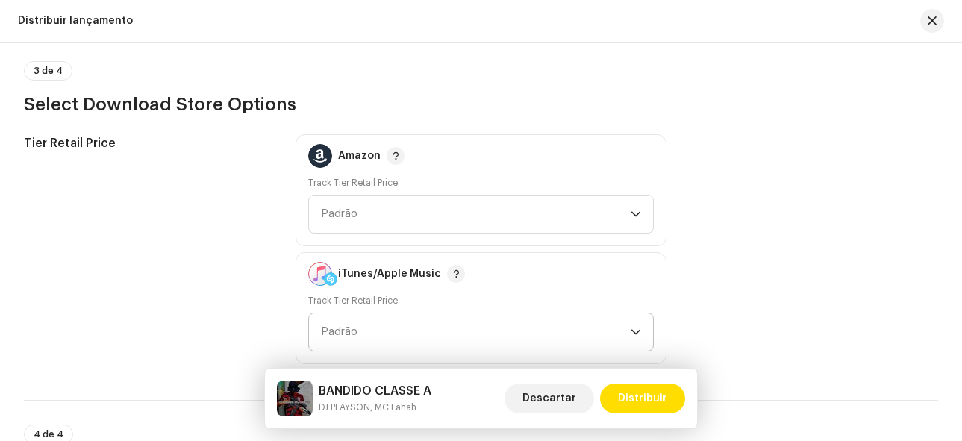
click at [631, 327] on icon "dropdown trigger" at bounding box center [636, 332] width 10 height 10
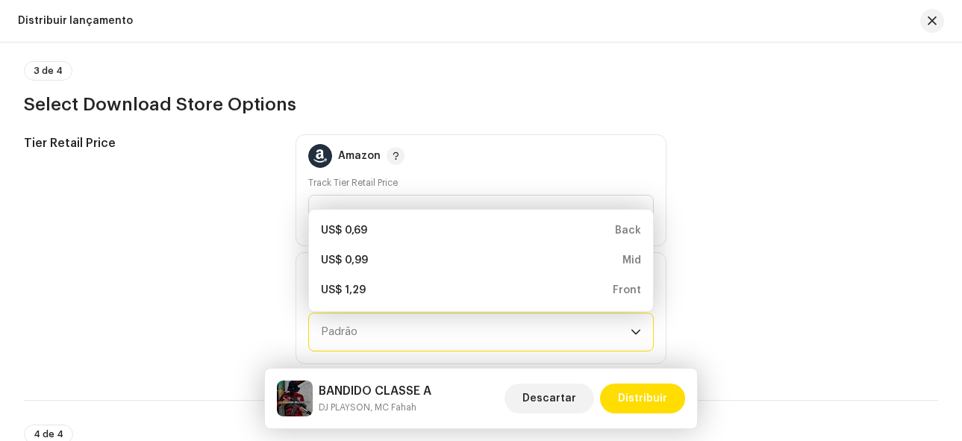
click at [631, 327] on icon "dropdown trigger" at bounding box center [636, 332] width 10 height 10
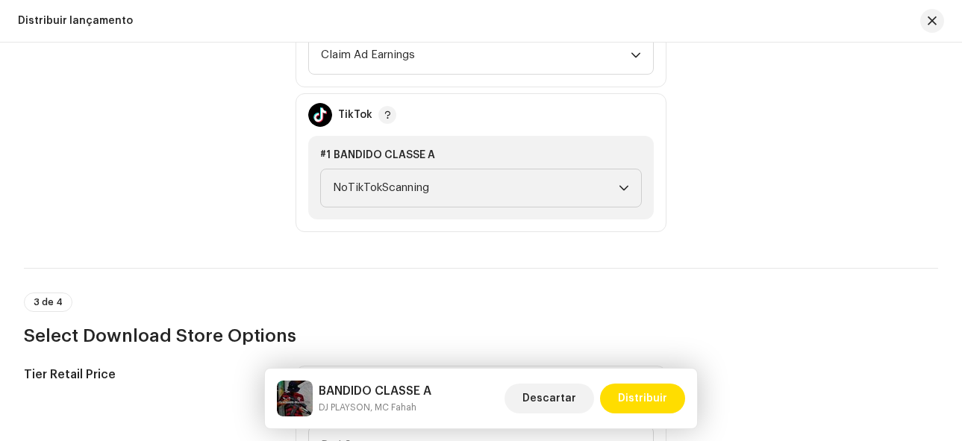
scroll to position [1832, 0]
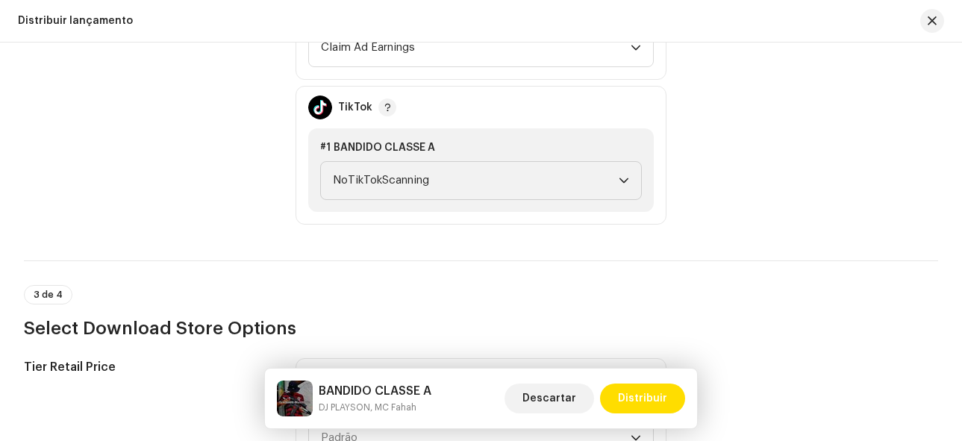
click at [641, 198] on div "#1 BANDIDO CLASSE A NoTikTokScanning" at bounding box center [481, 170] width 346 height 84
click at [619, 190] on div "dropdown trigger" at bounding box center [624, 180] width 10 height 37
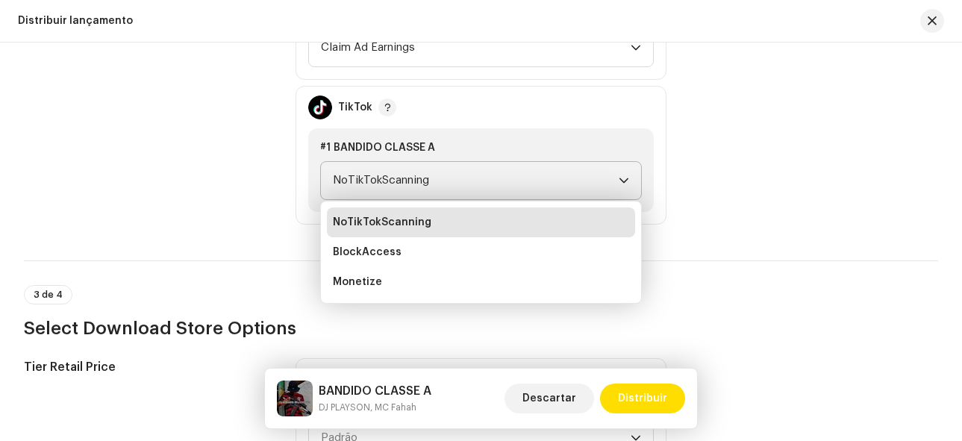
click at [619, 190] on div "dropdown trigger" at bounding box center [624, 180] width 10 height 37
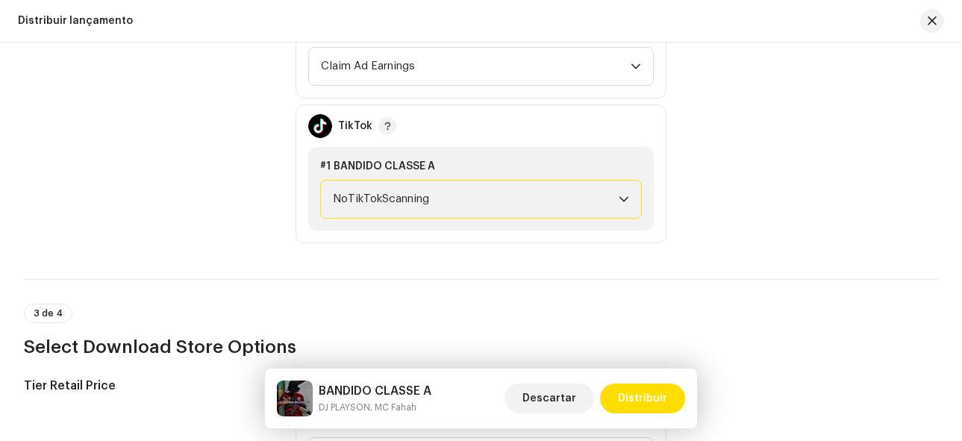
scroll to position [1683, 0]
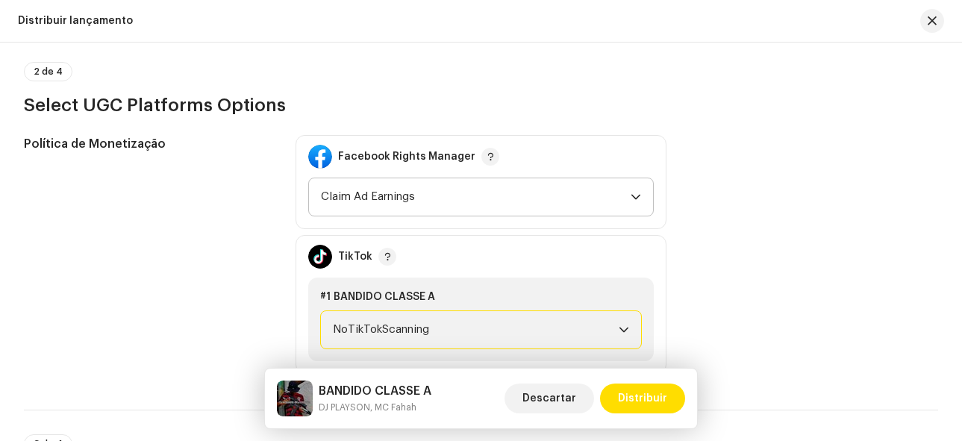
click at [623, 210] on span "Claim Ad Earnings" at bounding box center [476, 196] width 311 height 37
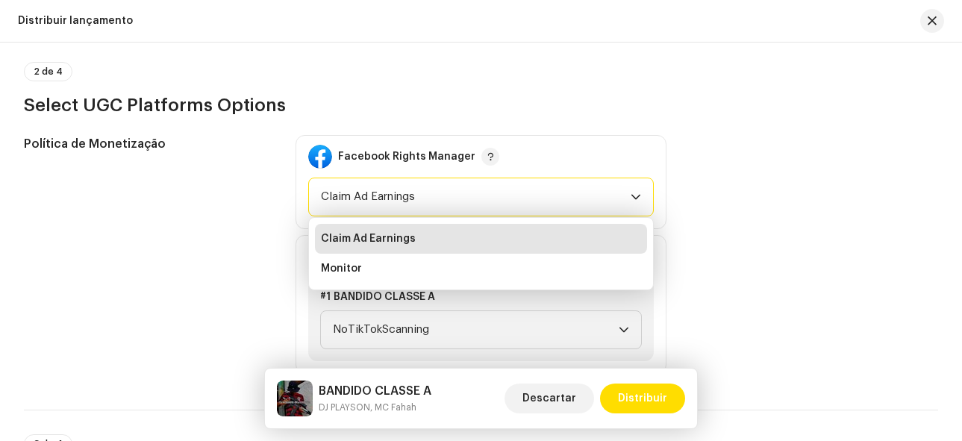
click at [623, 210] on span "Claim Ad Earnings" at bounding box center [476, 196] width 311 height 37
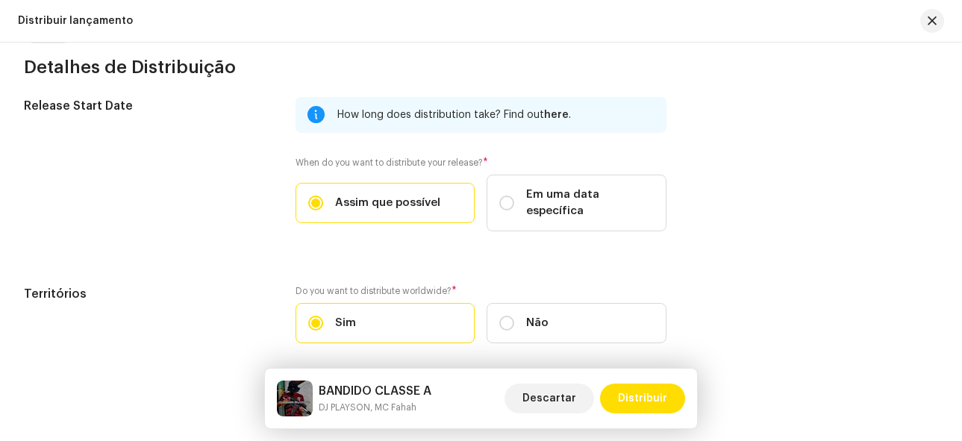
scroll to position [2504, 0]
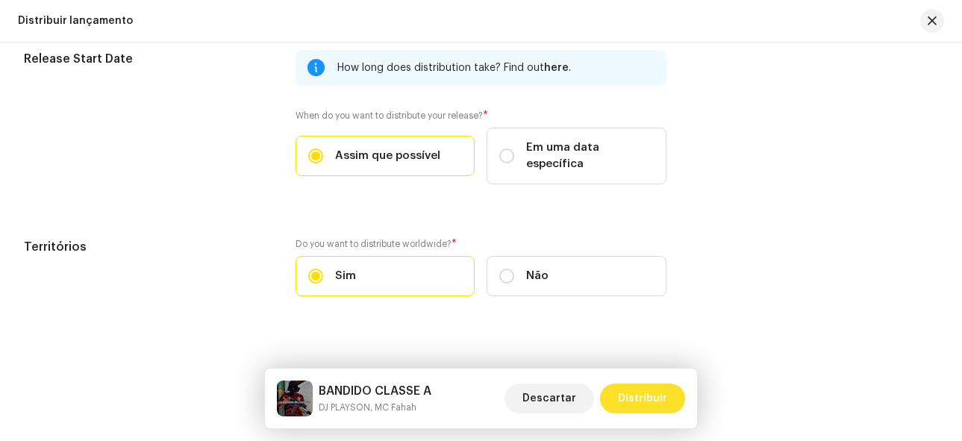
click at [664, 395] on span "Distribuir" at bounding box center [642, 399] width 49 height 30
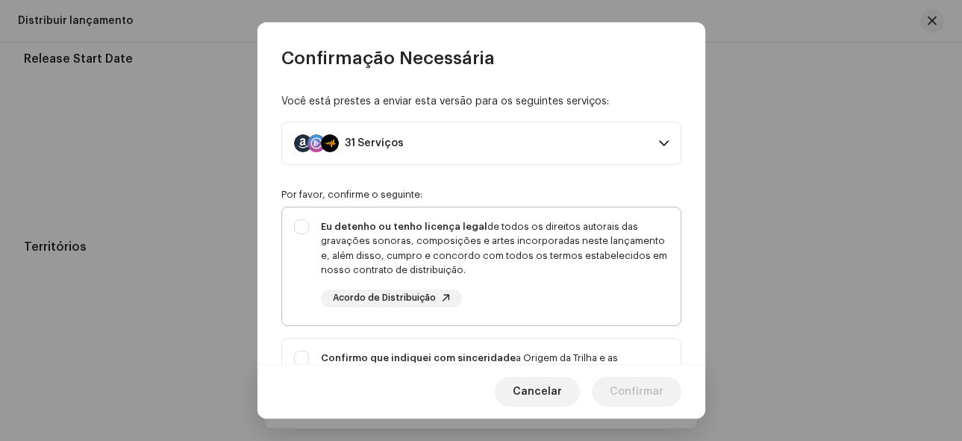
click at [295, 225] on div "Eu detenho ou tenho licença legal de todos os direitos autorais das gravações s…" at bounding box center [481, 264] width 399 height 112
checkbox input "true"
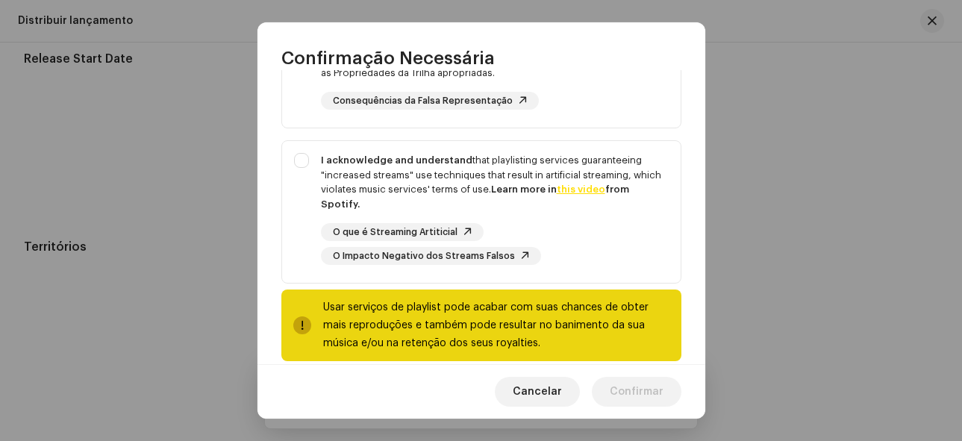
scroll to position [364, 0]
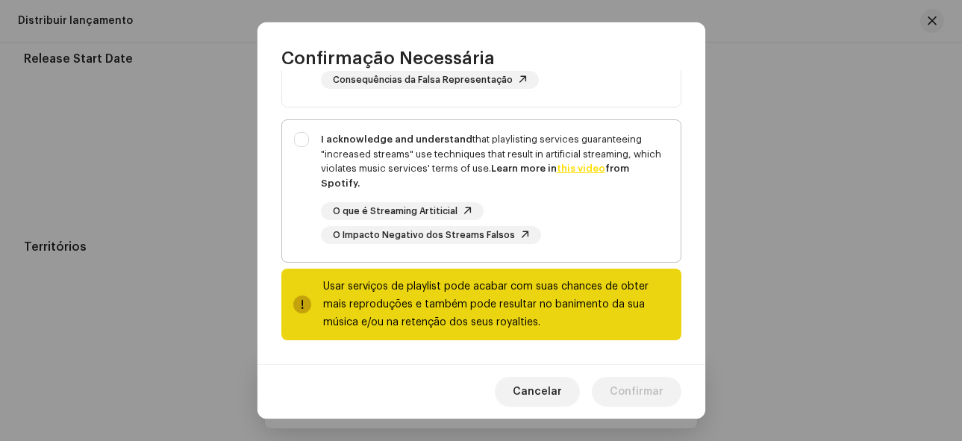
click at [306, 140] on div "I acknowledge and understand that playlisting services guaranteeing "increased …" at bounding box center [481, 188] width 399 height 136
checkbox input "true"
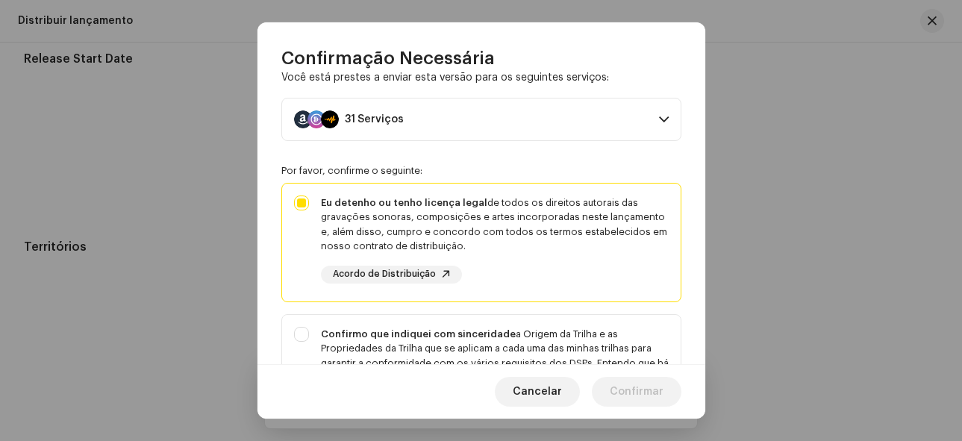
scroll to position [0, 0]
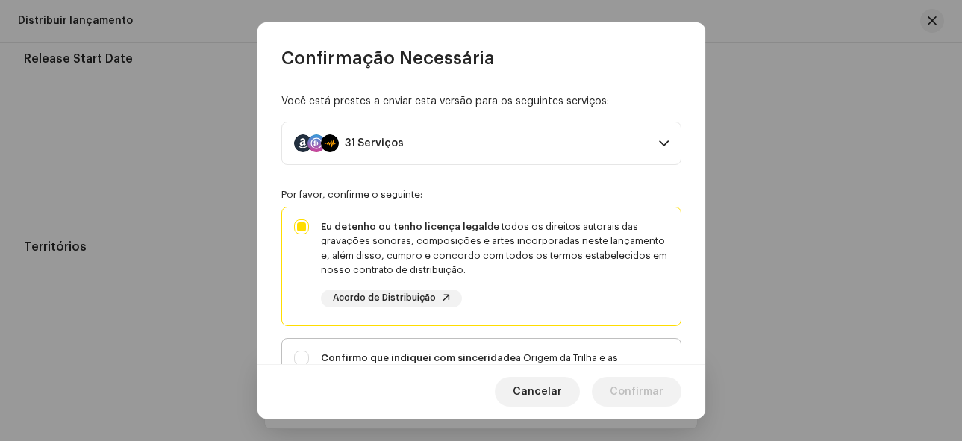
click at [293, 358] on div "Confirmo que indiquei com sinceridade a Origem da Trilha e as Propriedades da T…" at bounding box center [481, 402] width 399 height 127
checkbox input "true"
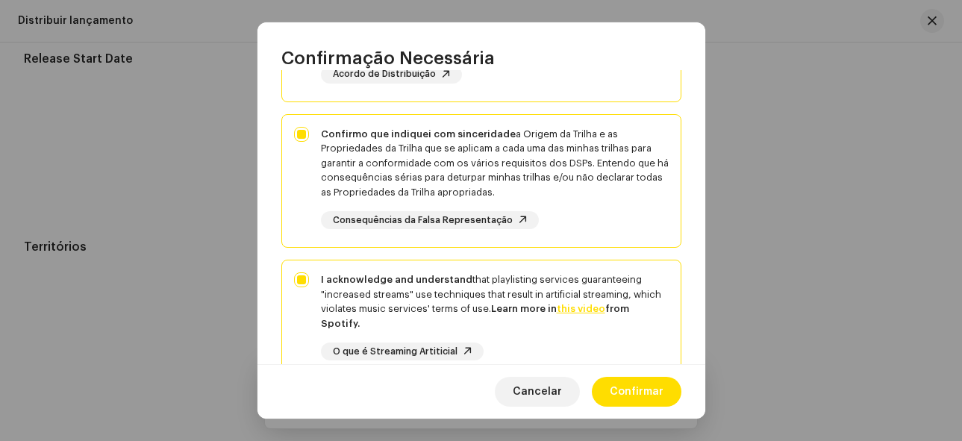
scroll to position [364, 0]
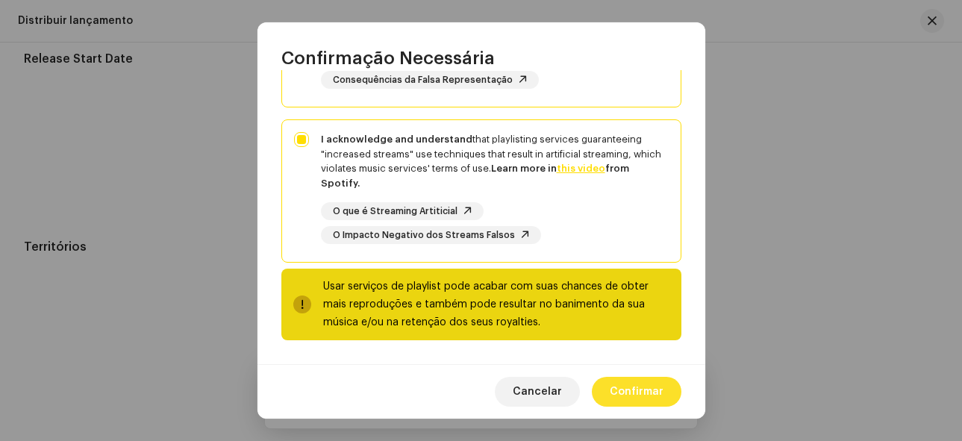
click at [634, 390] on span "Confirmar" at bounding box center [637, 392] width 54 height 30
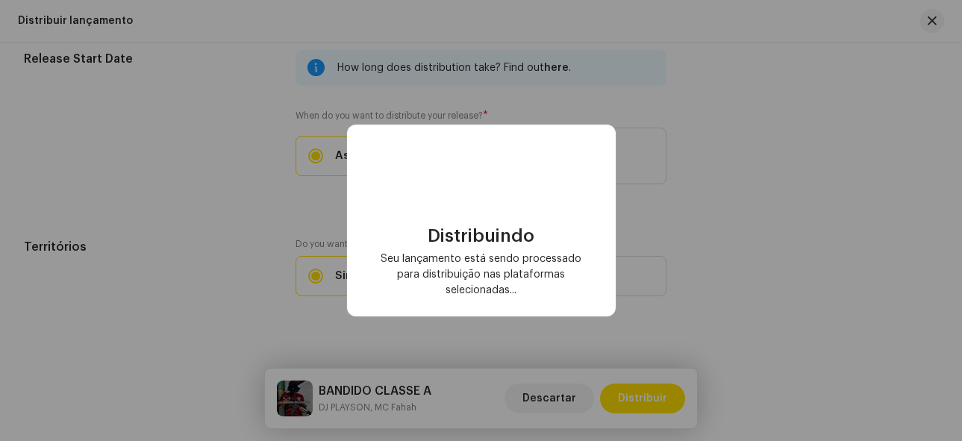
checkbox input "false"
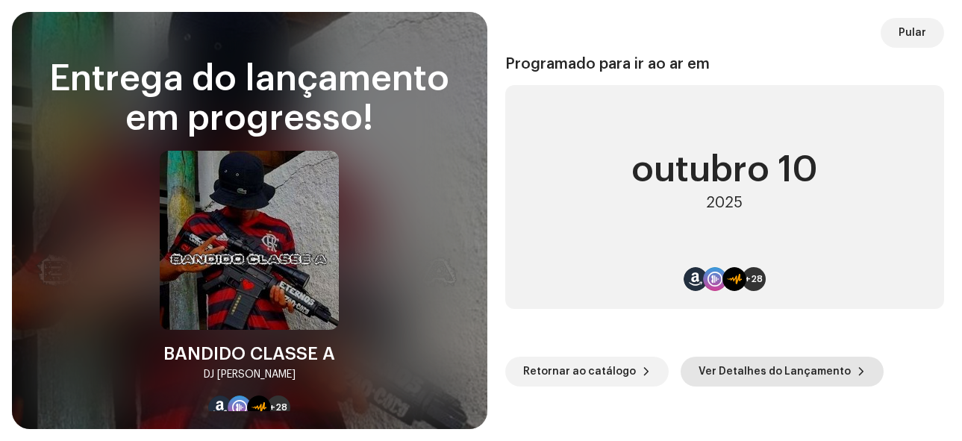
click at [799, 378] on span "Ver Detalhes do Lançamento" at bounding box center [775, 372] width 152 height 30
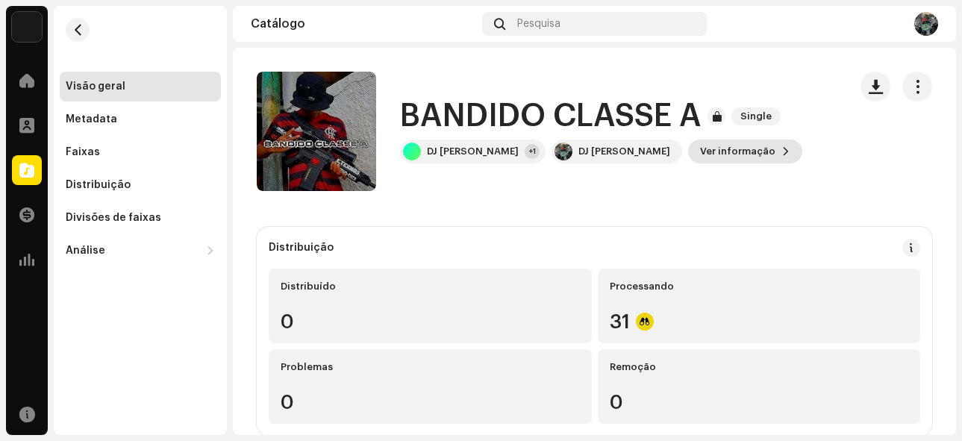
click at [700, 149] on span "Ver informação" at bounding box center [737, 152] width 75 height 30
click at [799, 43] on div "BANDIDO CLASSE A 3048745 Metadata Distribuição Linguagem de Meta-Dados Portugue…" at bounding box center [481, 220] width 962 height 441
